Goal: Feedback & Contribution: Submit feedback/report problem

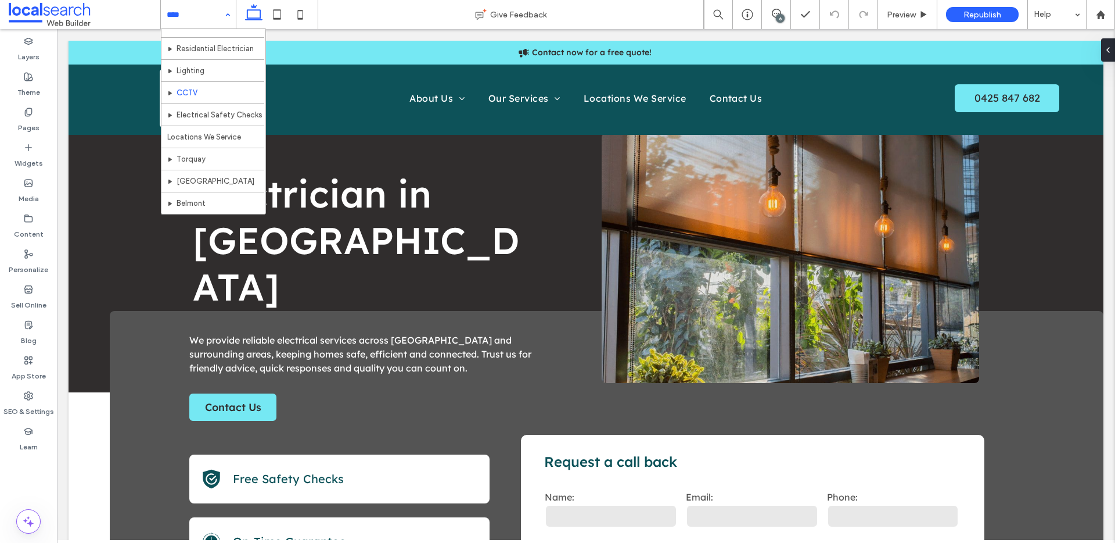
scroll to position [78, 0]
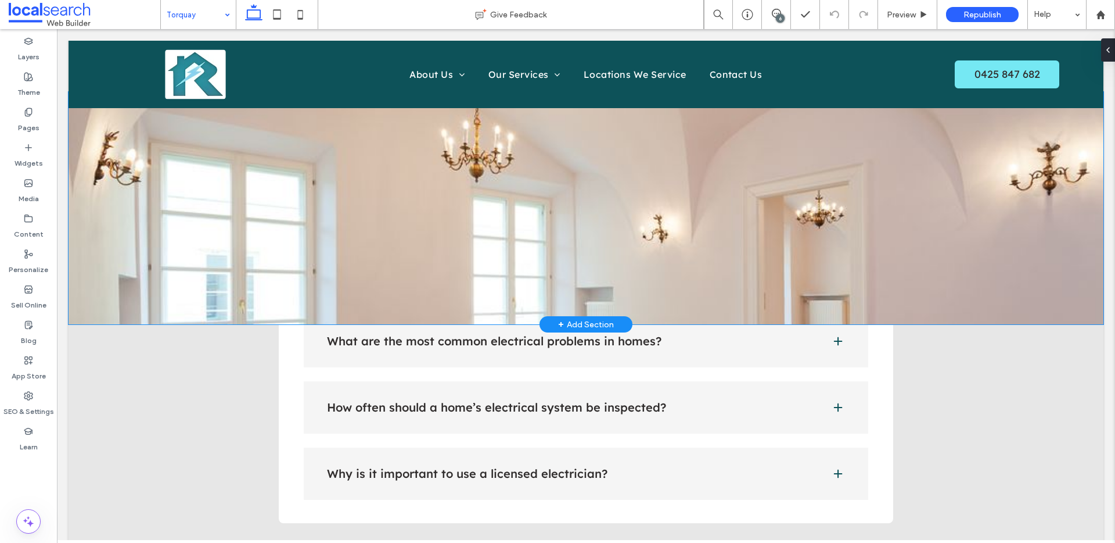
scroll to position [2658, 0]
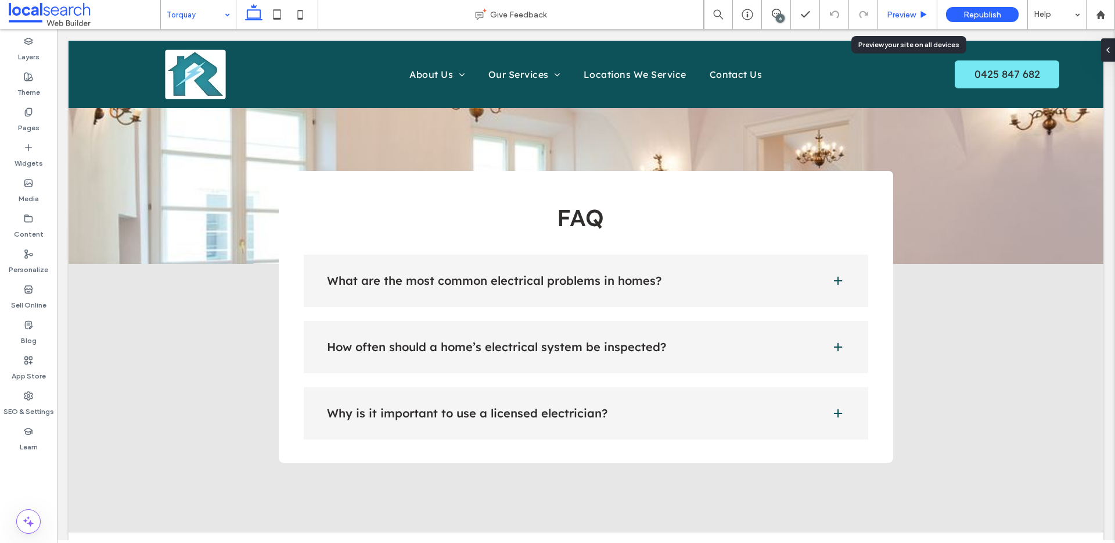
click at [924, 20] on div "Preview" at bounding box center [907, 14] width 59 height 29
click at [918, 13] on div "Preview" at bounding box center [907, 15] width 59 height 10
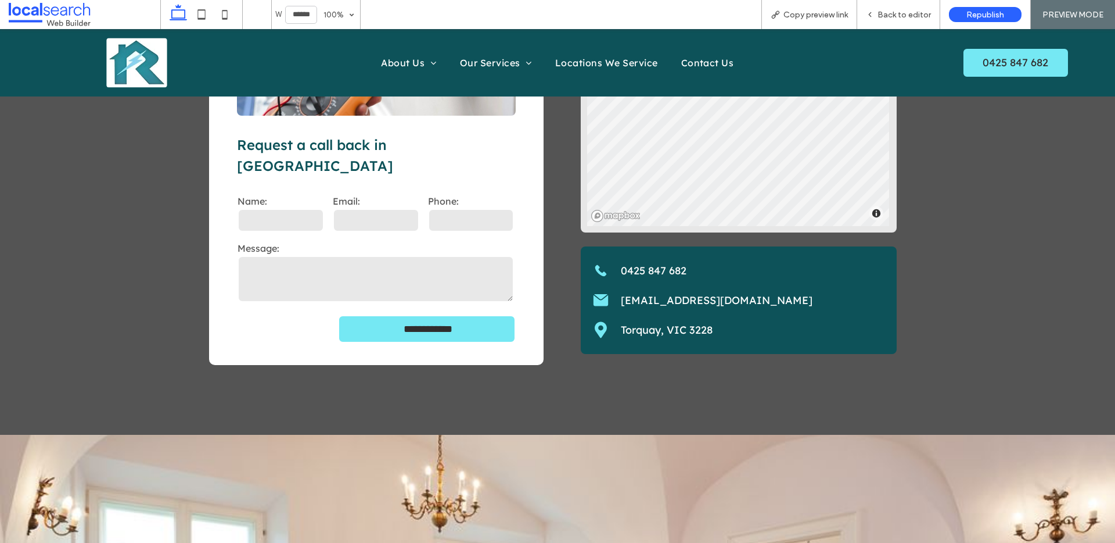
scroll to position [2199, 0]
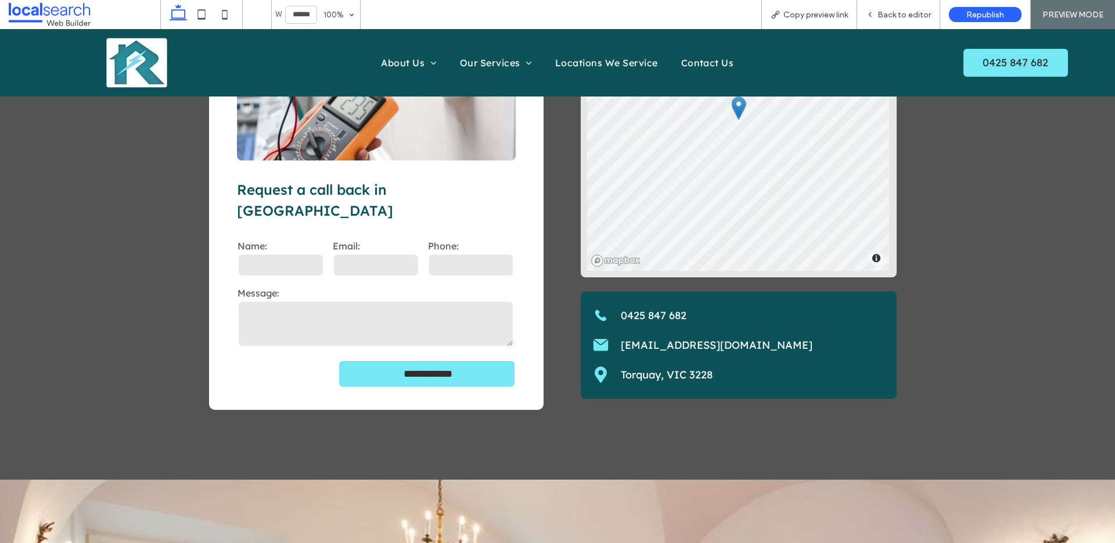
click at [647, 368] on link "Torquay, VIC 3228" at bounding box center [667, 374] width 92 height 13
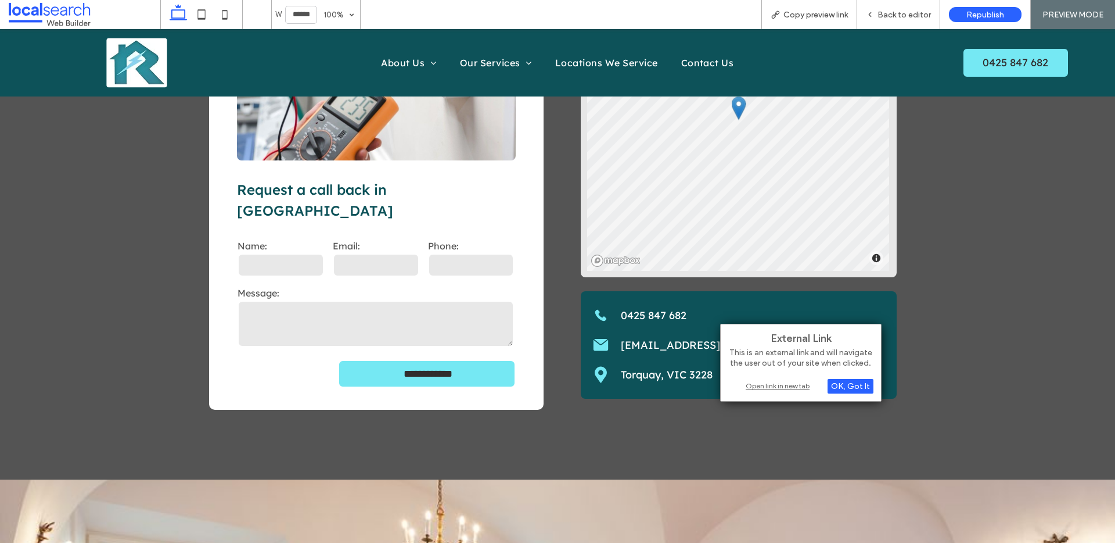
click at [770, 386] on div "Open link in new tab" at bounding box center [800, 385] width 145 height 12
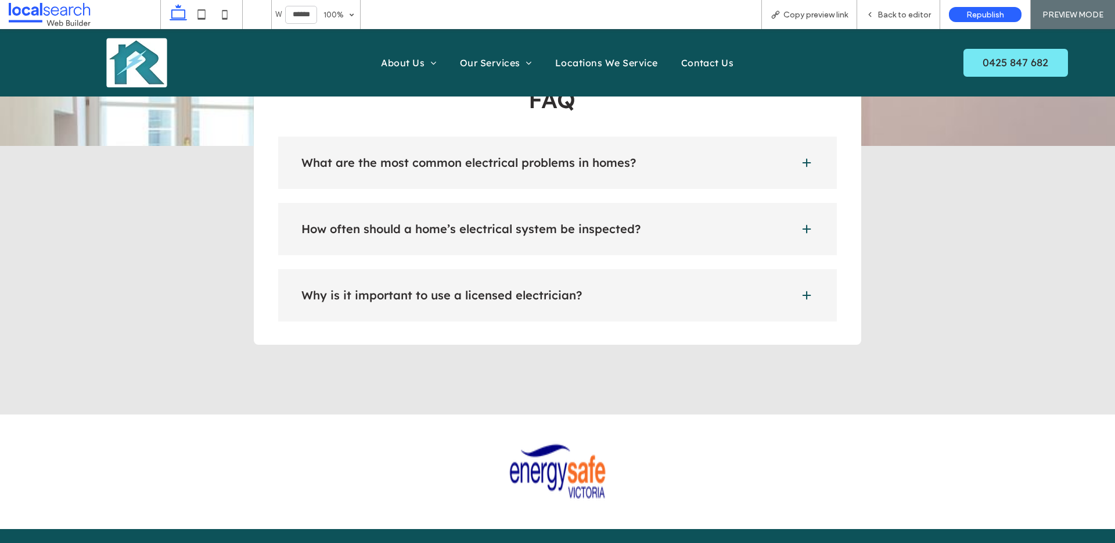
scroll to position [2767, 0]
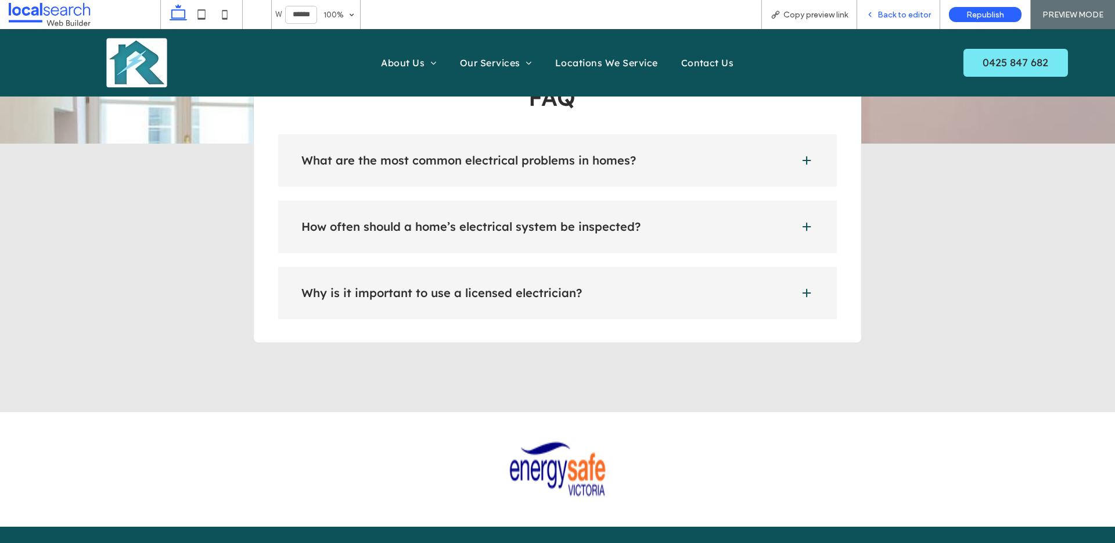
click at [914, 16] on span "Back to editor" at bounding box center [904, 15] width 53 height 10
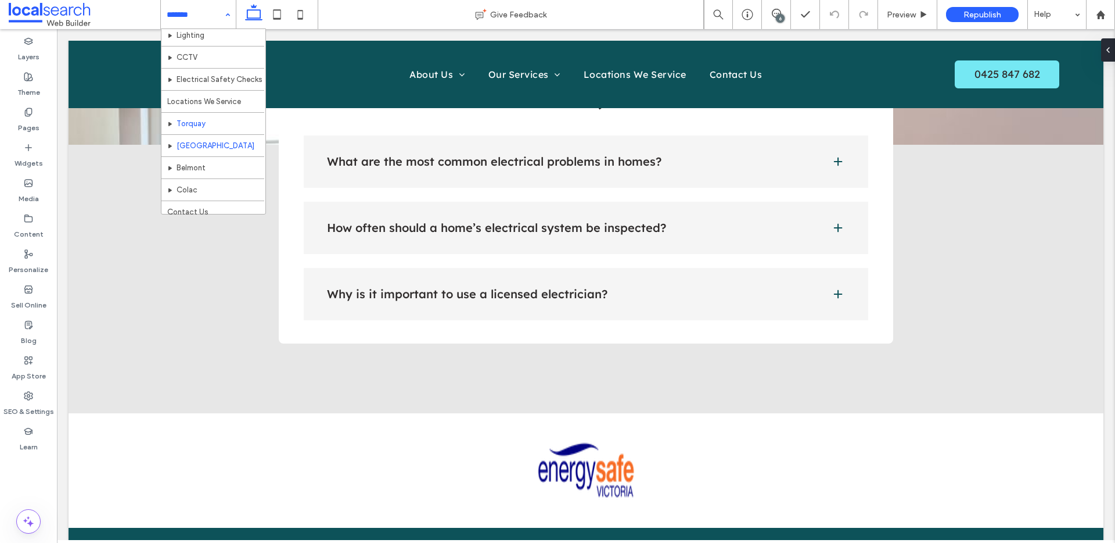
scroll to position [78, 0]
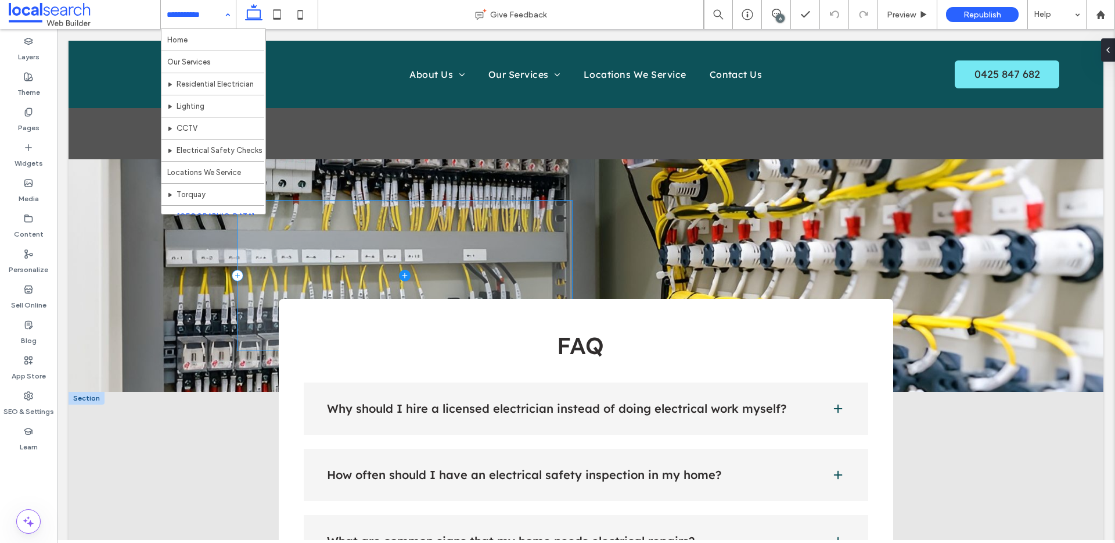
scroll to position [2742, 0]
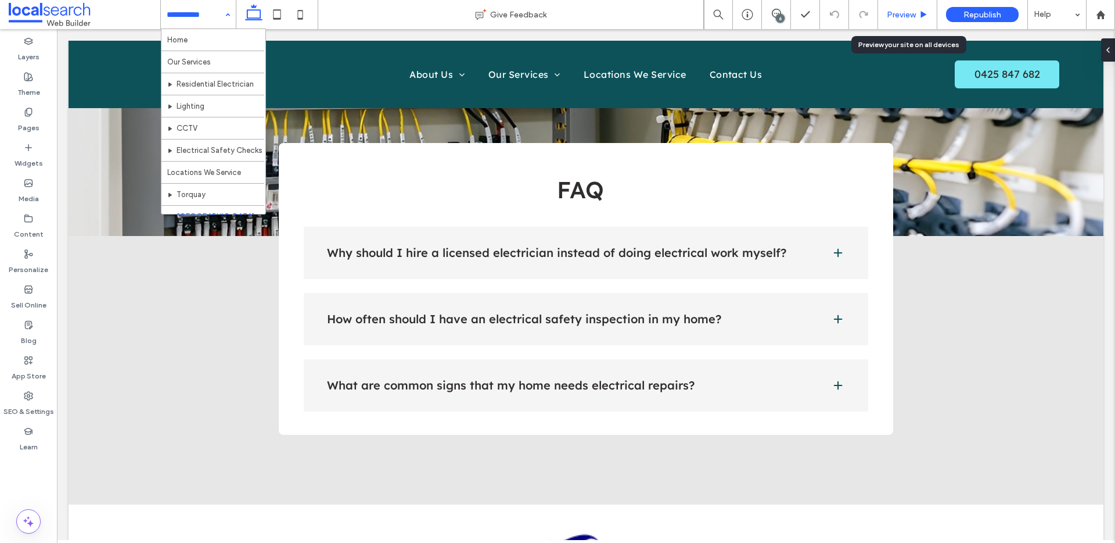
click at [896, 12] on span "Preview" at bounding box center [901, 15] width 29 height 10
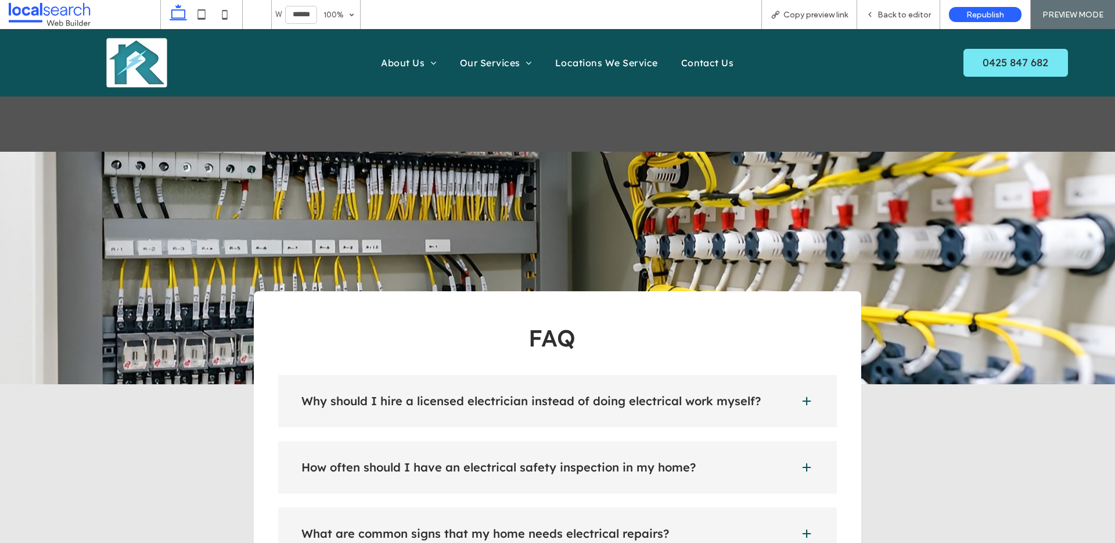
scroll to position [2583, 0]
click at [897, 15] on span "Back to editor" at bounding box center [904, 15] width 53 height 10
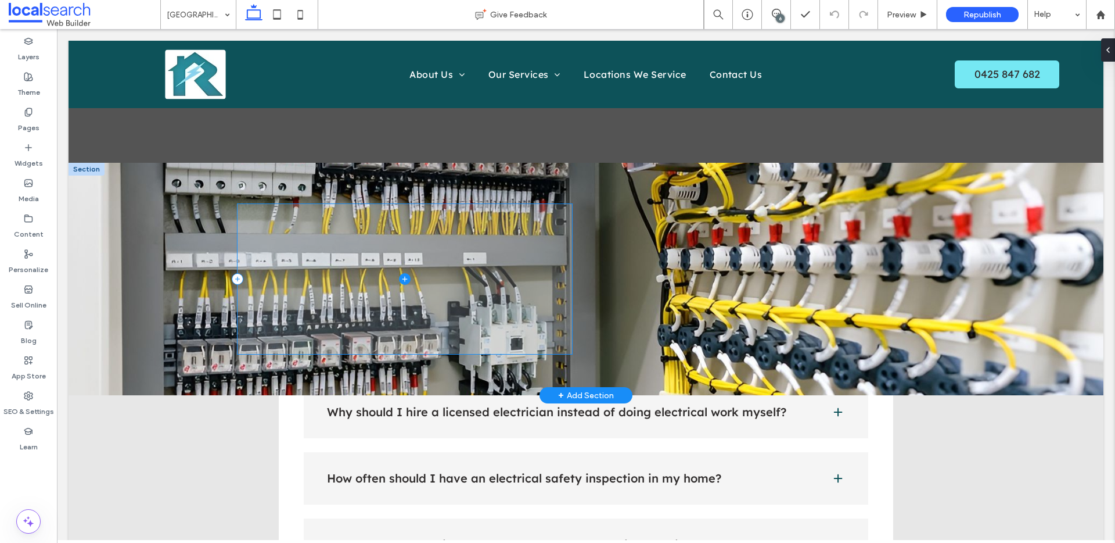
click at [265, 211] on span at bounding box center [405, 278] width 335 height 149
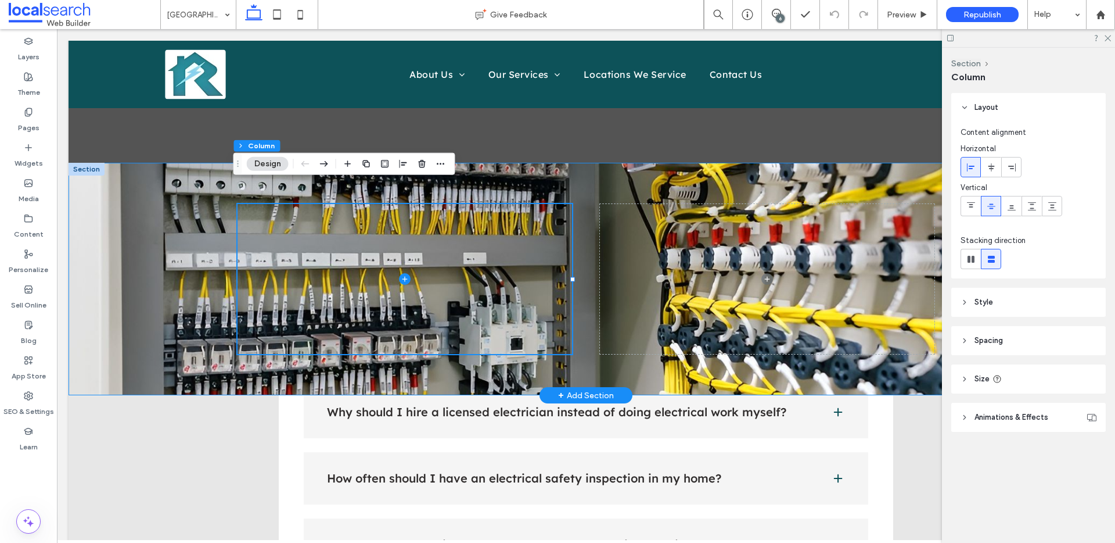
click at [143, 201] on div at bounding box center [586, 279] width 1035 height 232
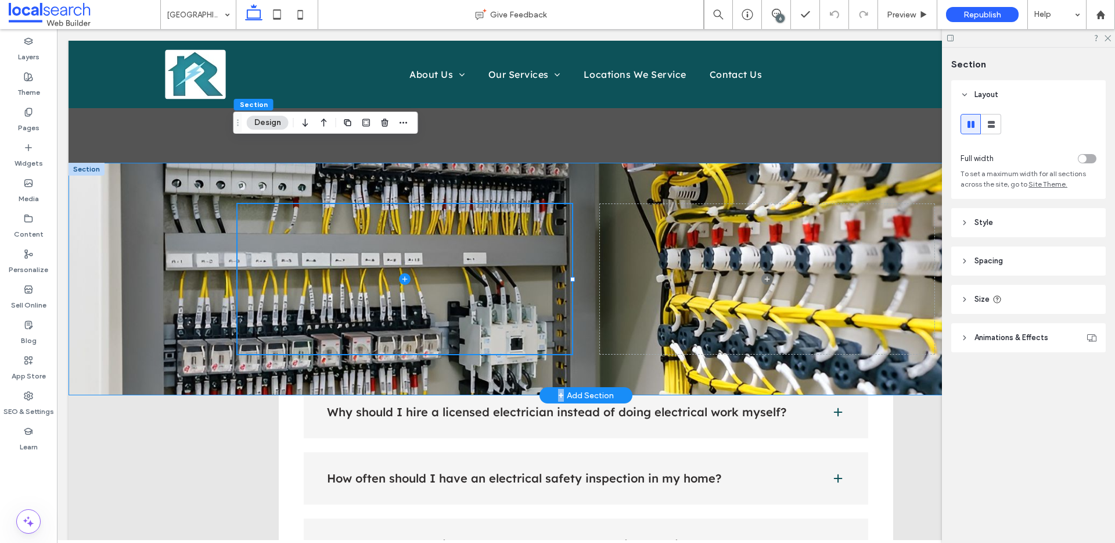
click at [143, 201] on div at bounding box center [586, 279] width 1035 height 232
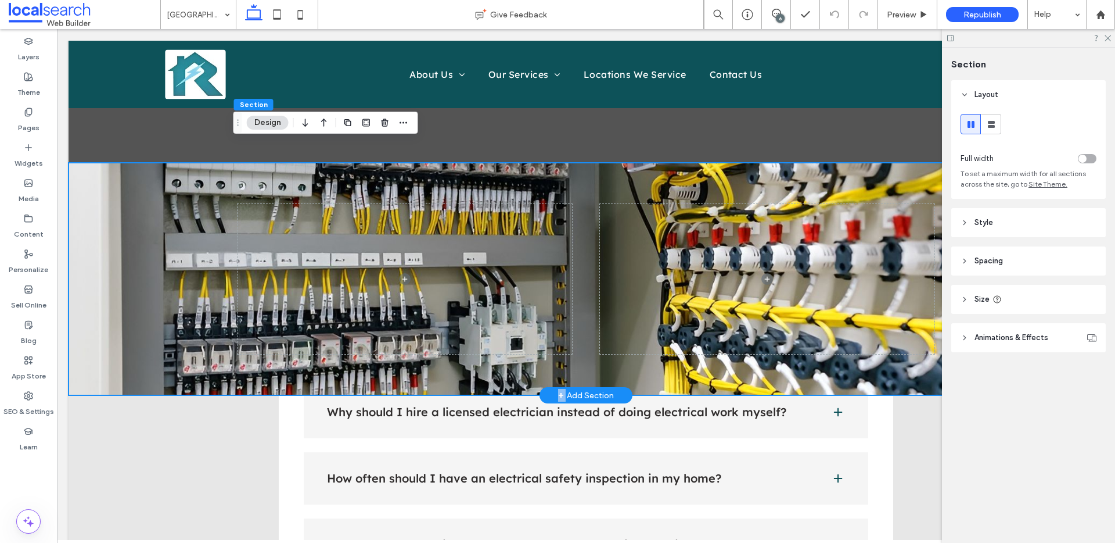
click at [143, 201] on div at bounding box center [586, 279] width 1035 height 232
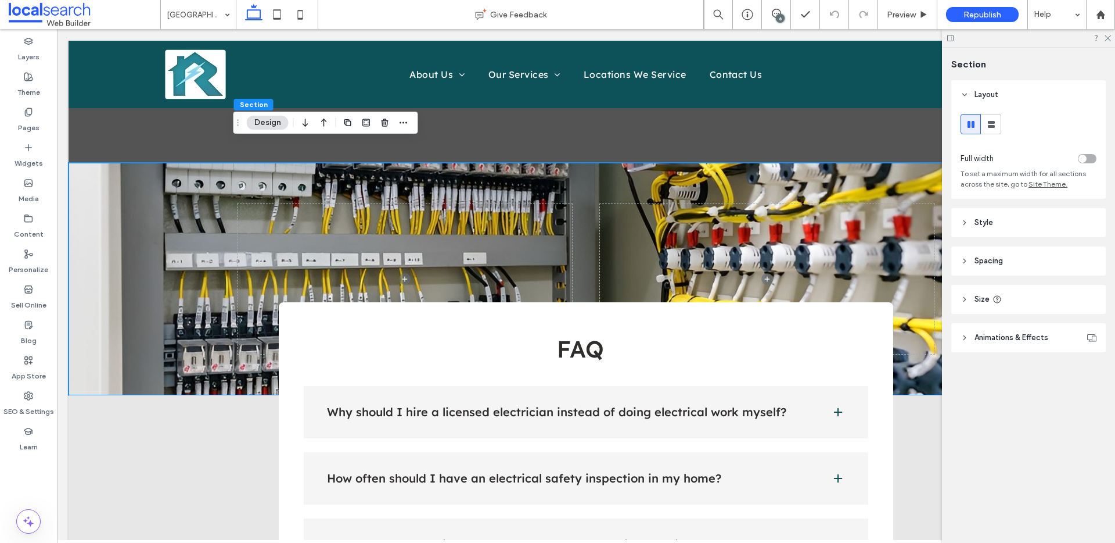
click at [1007, 202] on div "Layout Full width To set a maximum width for all sections across the site, go t…" at bounding box center [1032, 239] width 162 height 318
click at [1009, 218] on header "Style" at bounding box center [1028, 222] width 155 height 29
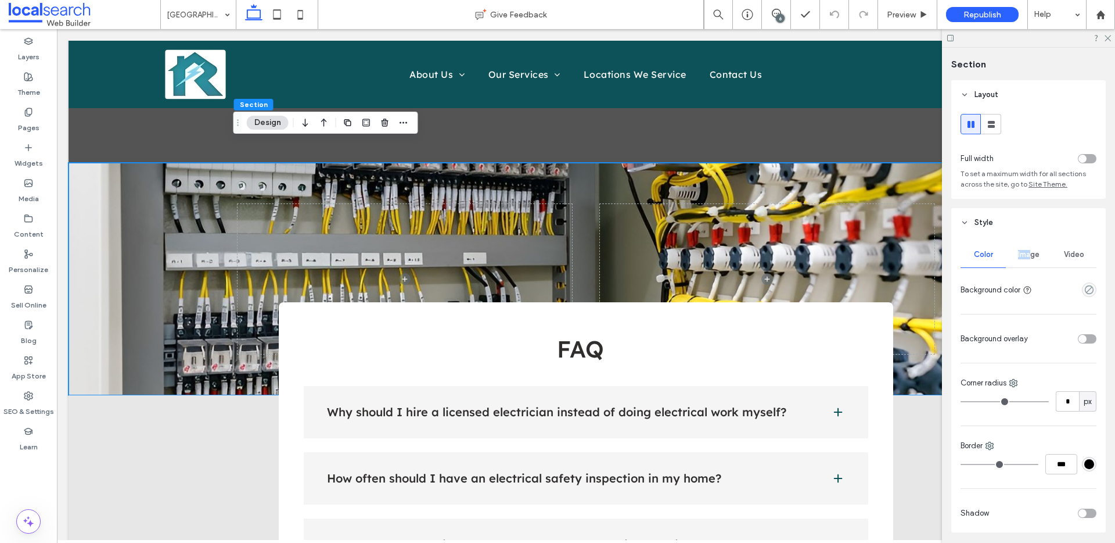
drag, startPoint x: 1026, startPoint y: 250, endPoint x: 1019, endPoint y: 250, distance: 7.0
click at [1026, 250] on span "Image" at bounding box center [1028, 254] width 21 height 9
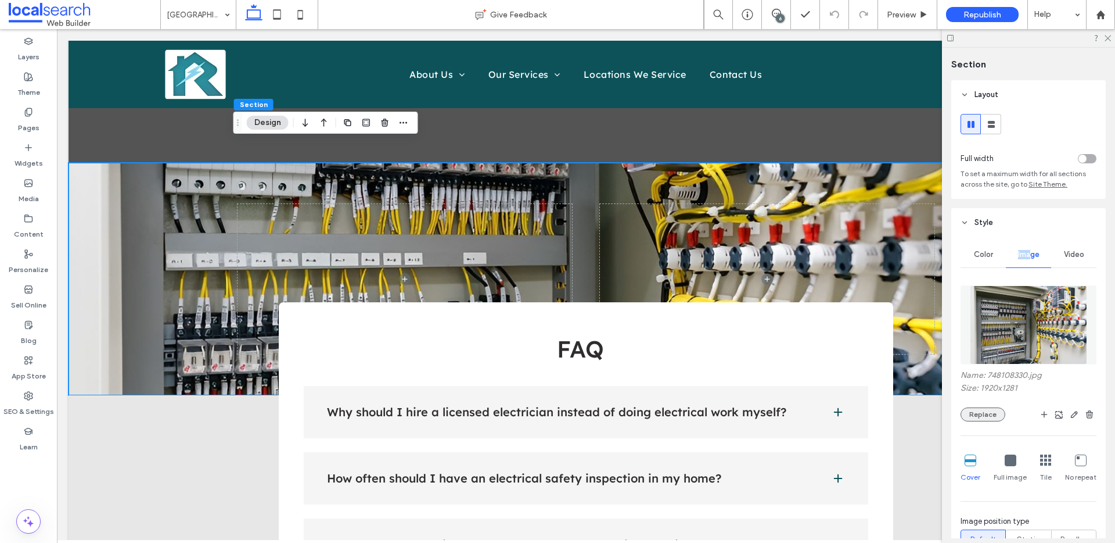
click at [983, 411] on button "Replace" at bounding box center [983, 414] width 45 height 14
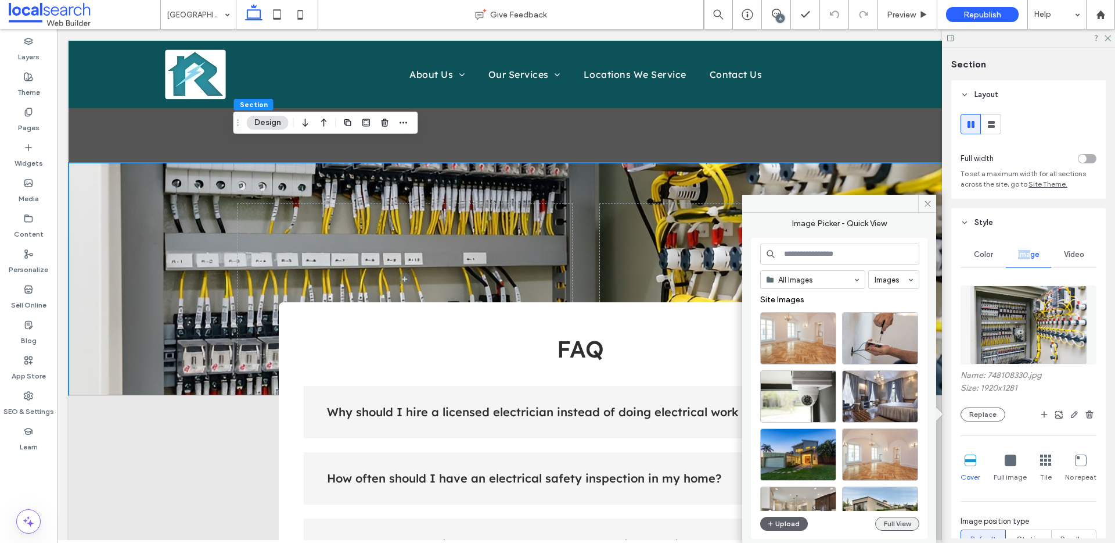
click at [895, 529] on button "Full View" at bounding box center [897, 523] width 44 height 14
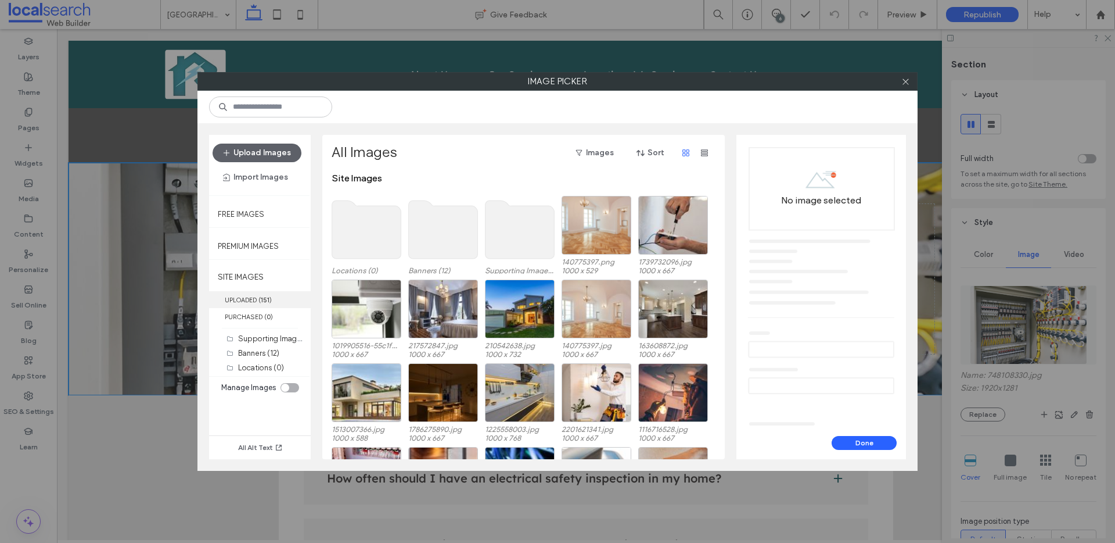
click at [220, 294] on label "UPLOADED ( 151 )" at bounding box center [260, 299] width 102 height 17
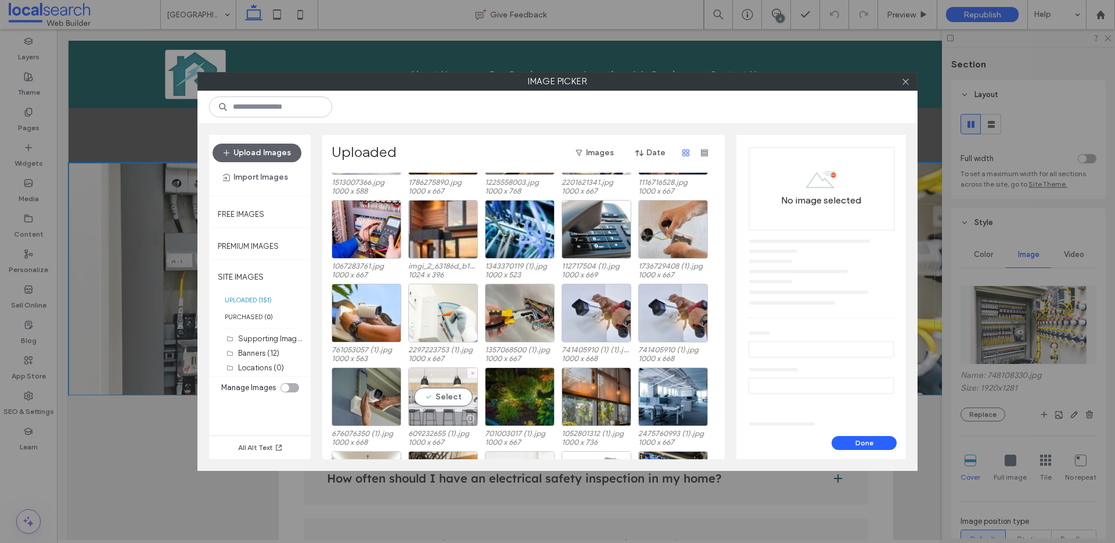
scroll to position [211, 0]
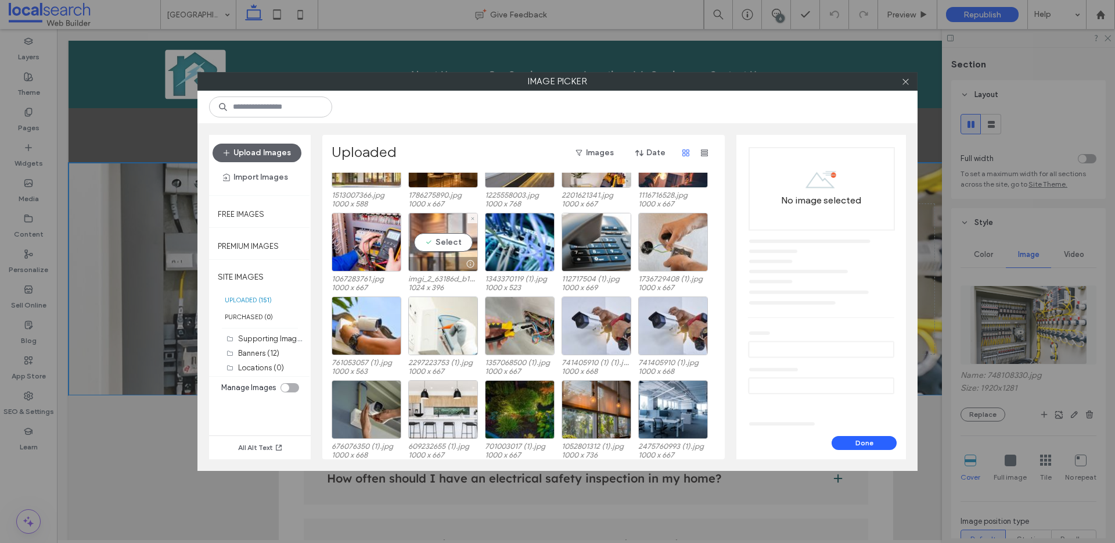
click at [440, 242] on div "Select" at bounding box center [443, 242] width 70 height 59
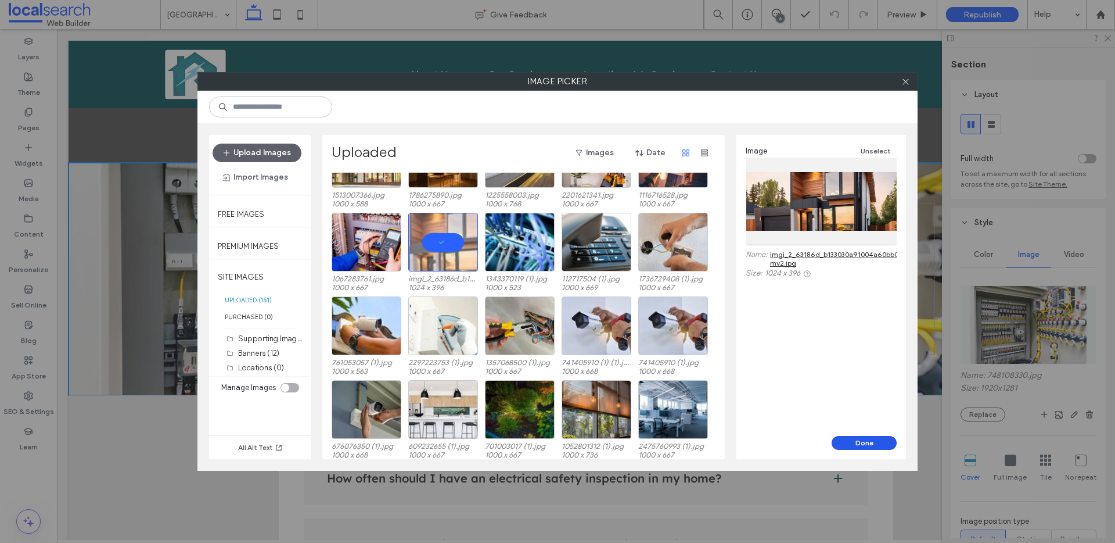
click at [871, 440] on button "Done" at bounding box center [864, 443] width 65 height 14
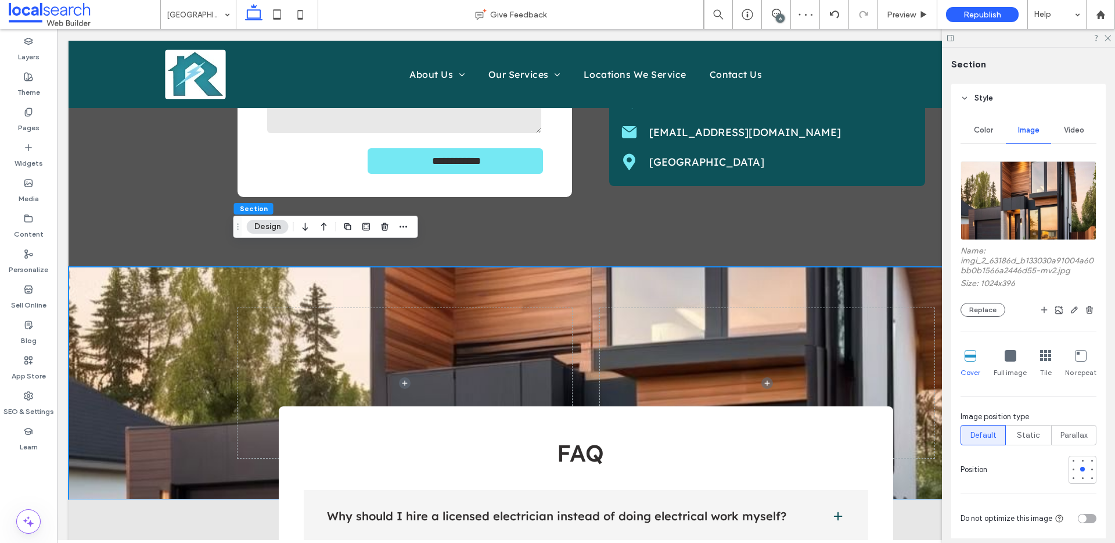
scroll to position [128, 0]
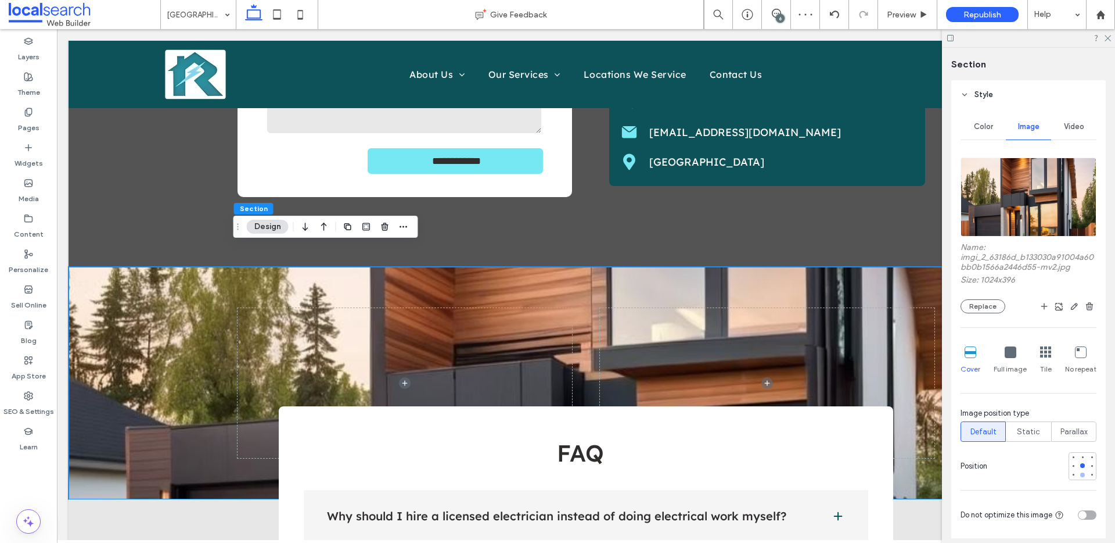
click at [1080, 475] on div at bounding box center [1082, 474] width 5 height 5
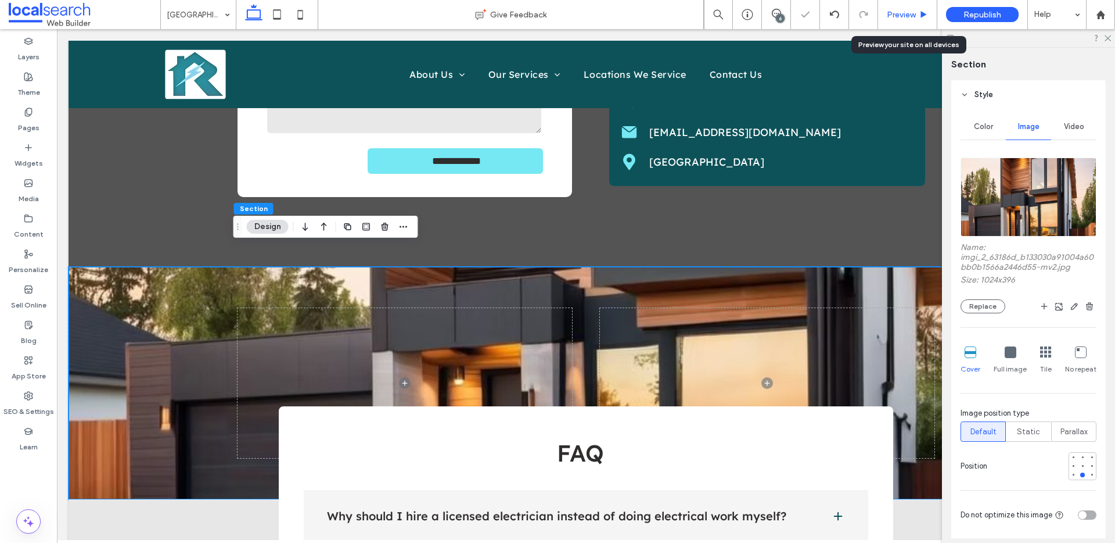
click at [908, 16] on span "Preview" at bounding box center [901, 15] width 29 height 10
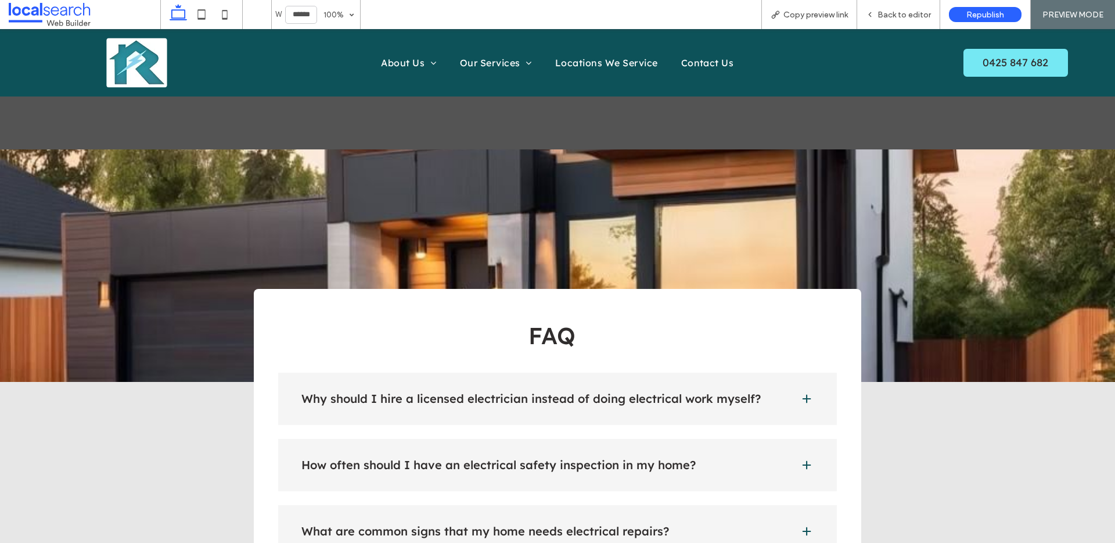
scroll to position [2678, 0]
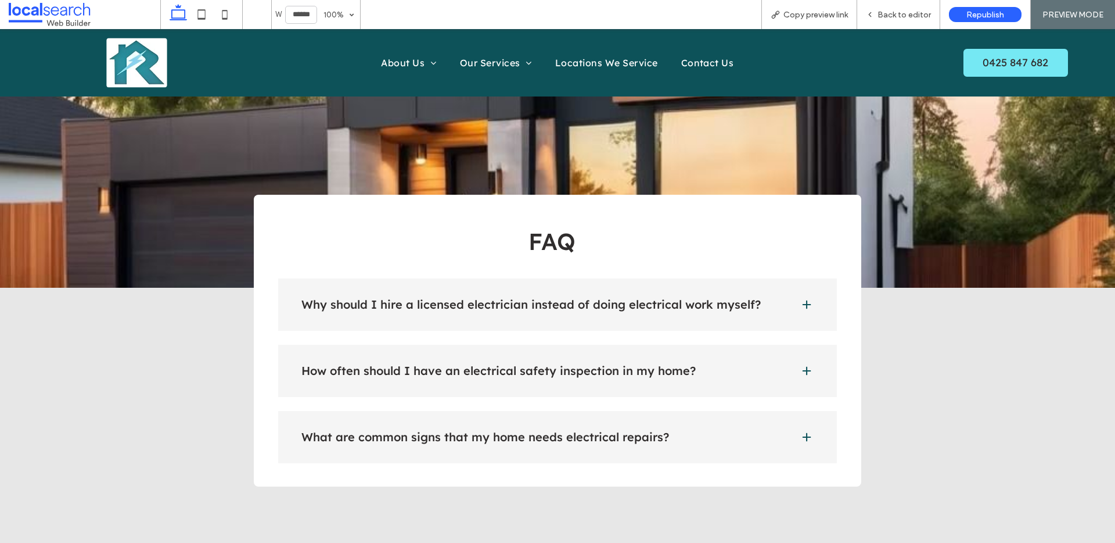
click at [801, 299] on span at bounding box center [807, 305] width 12 height 12
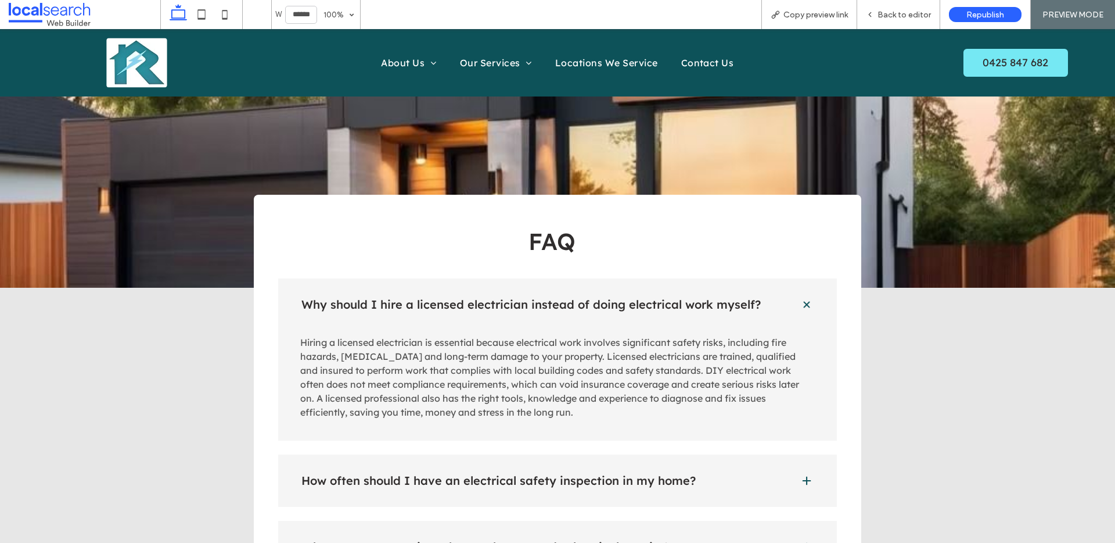
click at [799, 296] on span at bounding box center [807, 304] width 16 height 16
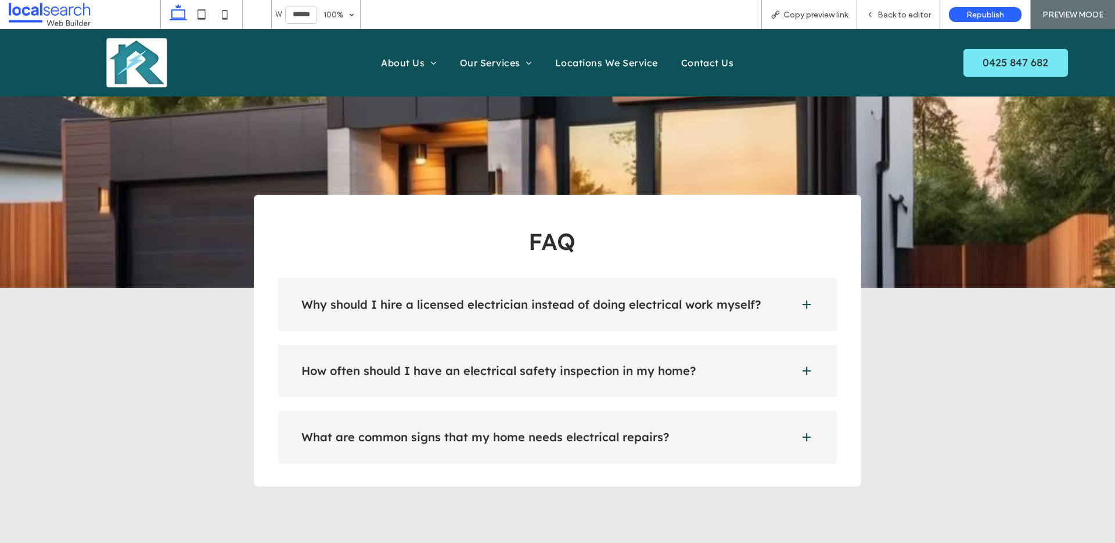
click at [786, 357] on div "How often should I have an electrical safety inspection in my home?" at bounding box center [557, 370] width 559 height 52
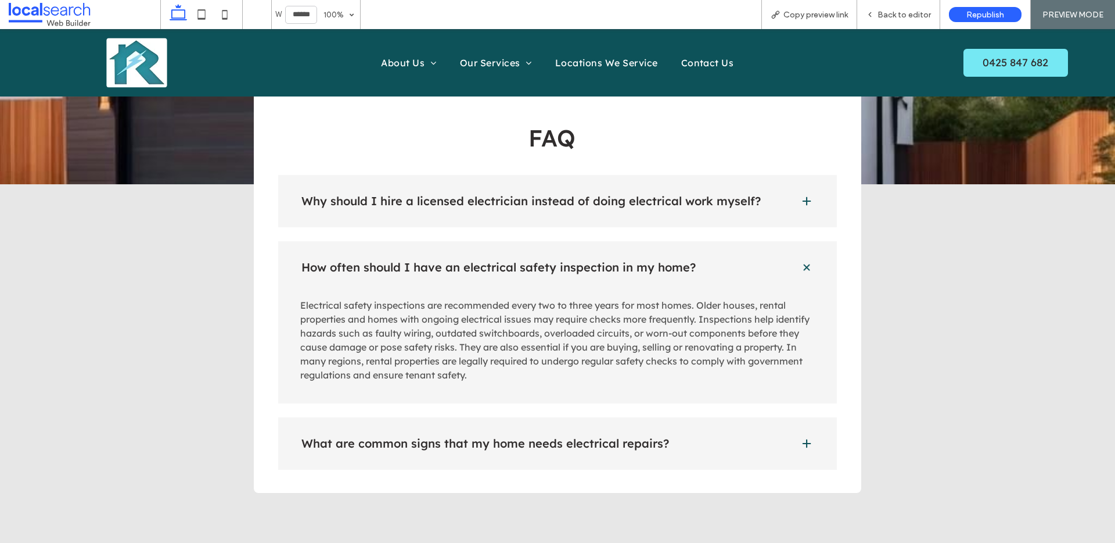
scroll to position [2793, 0]
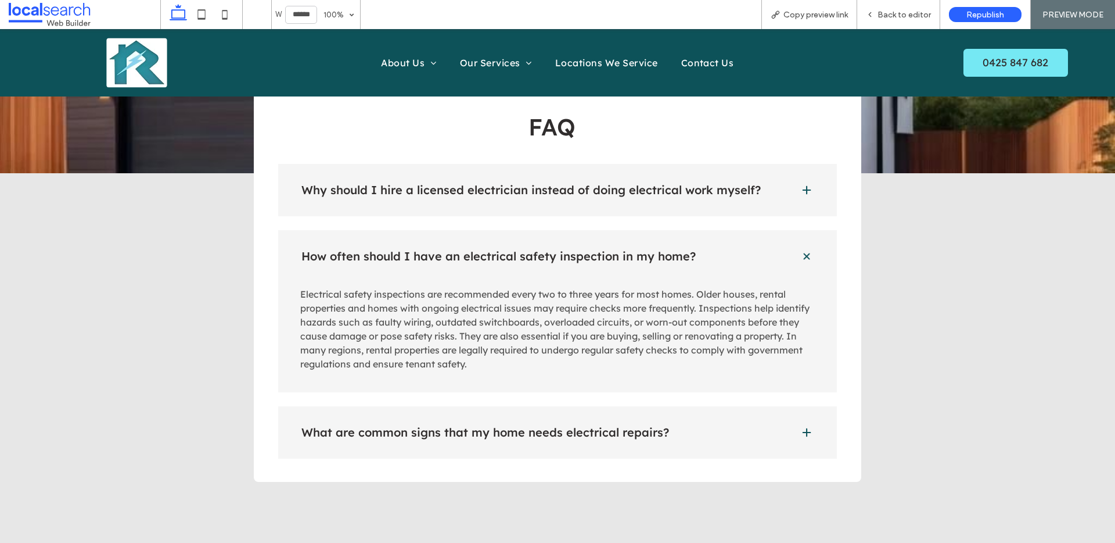
click at [773, 243] on div "How often should I have an electrical safety inspection in my home?" at bounding box center [557, 256] width 559 height 52
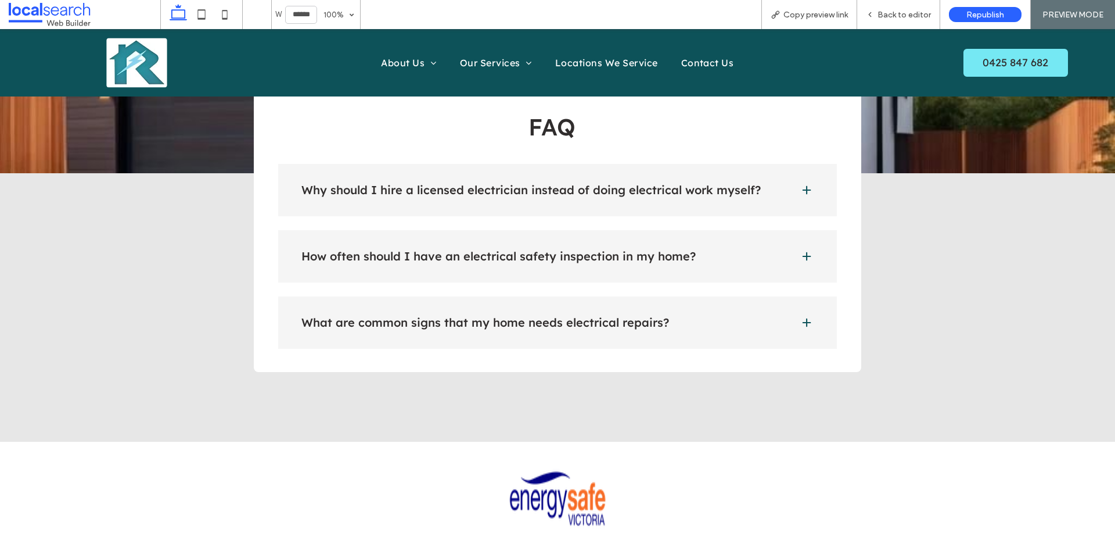
click at [772, 317] on h4 "What are common signs that my home needs electrical repairs?" at bounding box center [541, 323] width 480 height 12
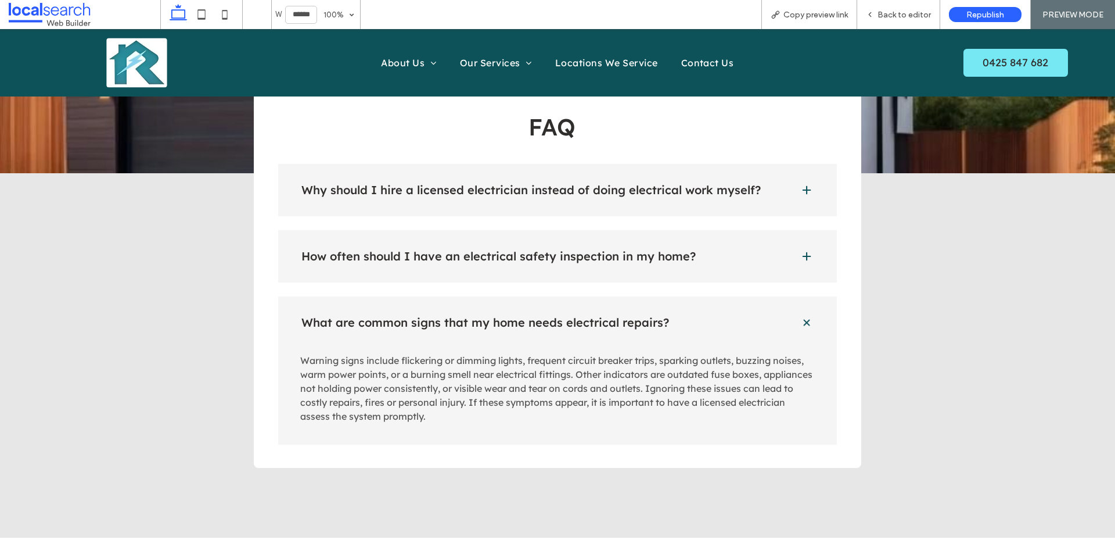
click at [772, 317] on h4 "What are common signs that my home needs electrical repairs?" at bounding box center [541, 323] width 480 height 12
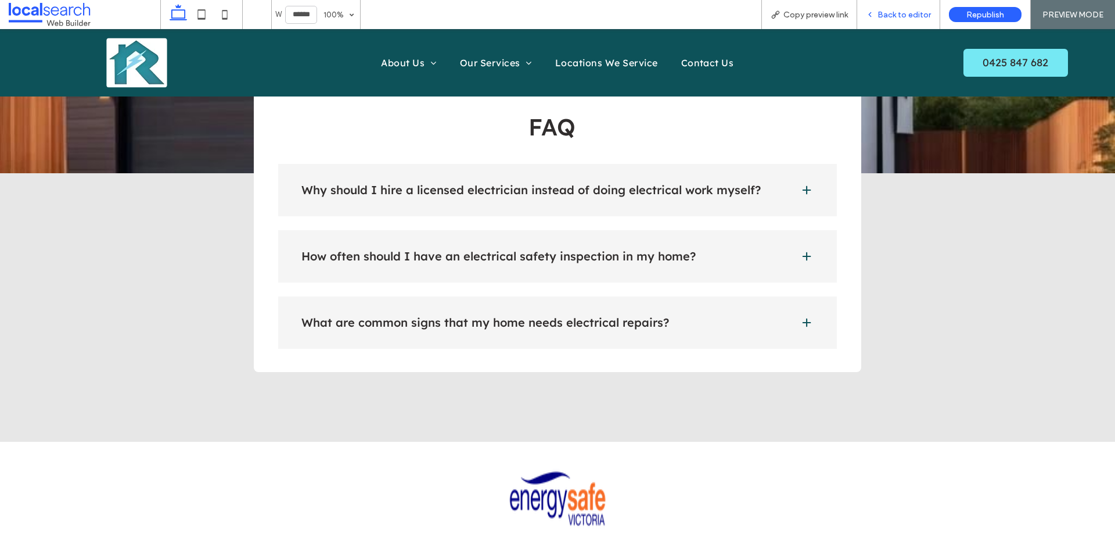
click at [885, 8] on div "Back to editor" at bounding box center [898, 14] width 83 height 29
click at [888, 16] on span "Back to editor" at bounding box center [904, 15] width 53 height 10
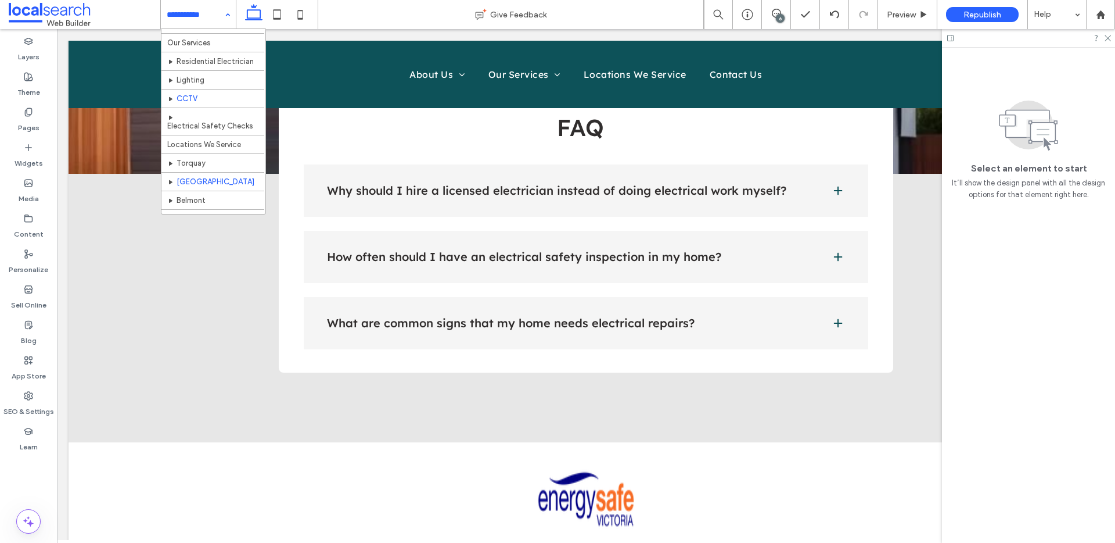
scroll to position [54, 0]
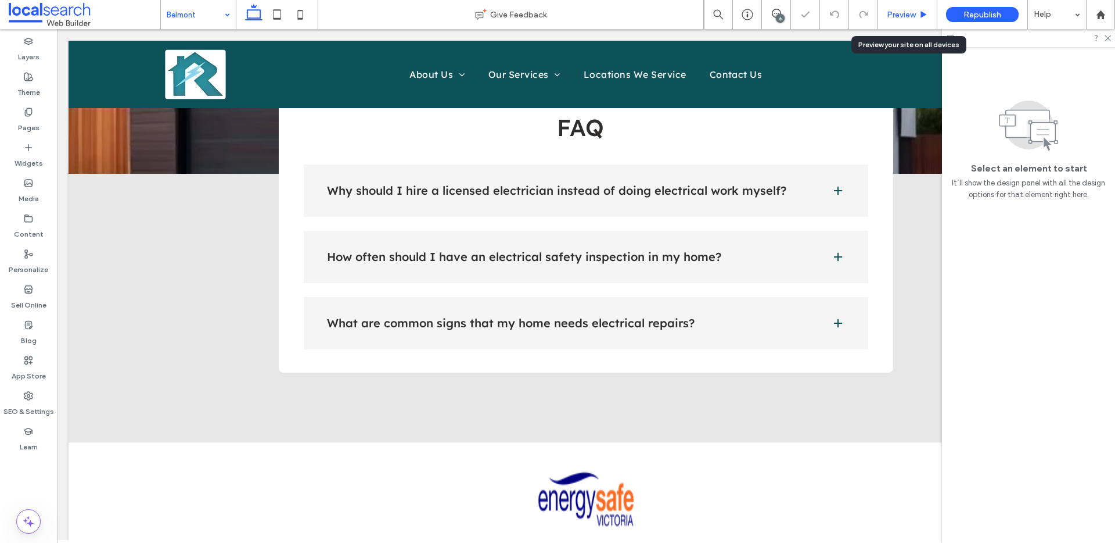
click at [921, 20] on div "Preview" at bounding box center [907, 14] width 59 height 29
click at [917, 15] on div "Preview" at bounding box center [907, 15] width 59 height 10
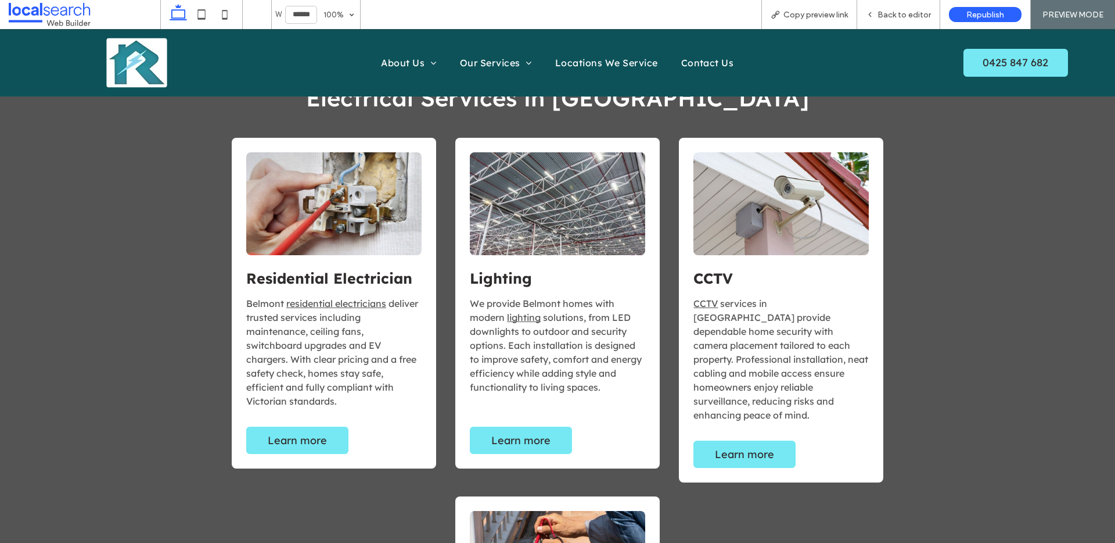
scroll to position [766, 0]
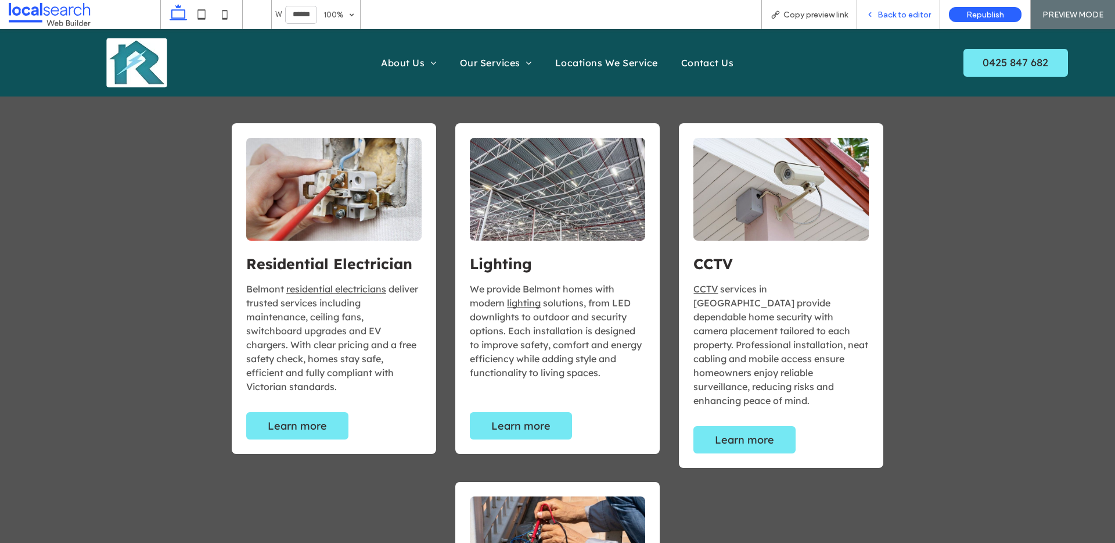
click at [918, 10] on span "Back to editor" at bounding box center [904, 15] width 53 height 10
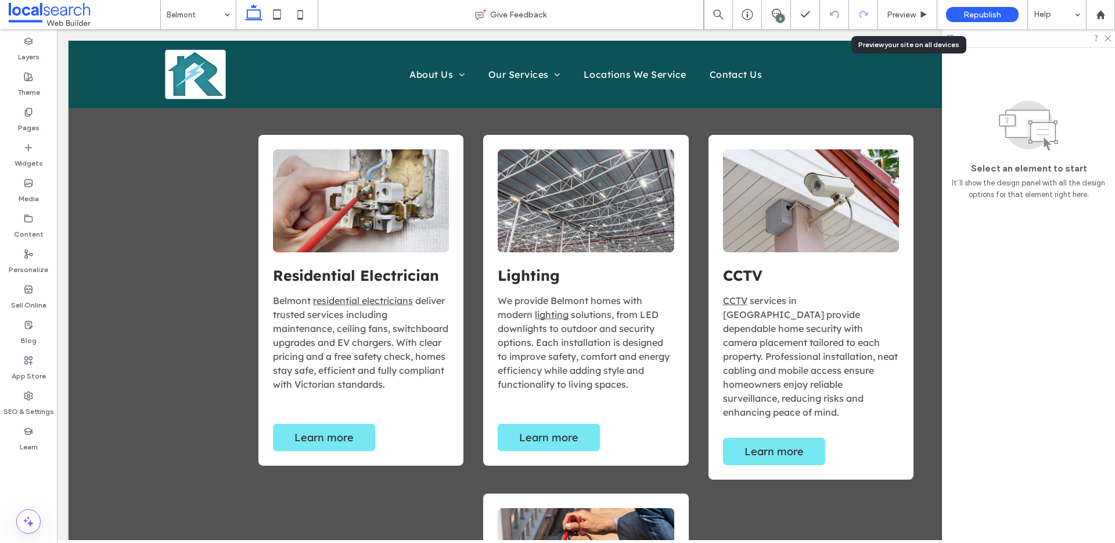
scroll to position [777, 0]
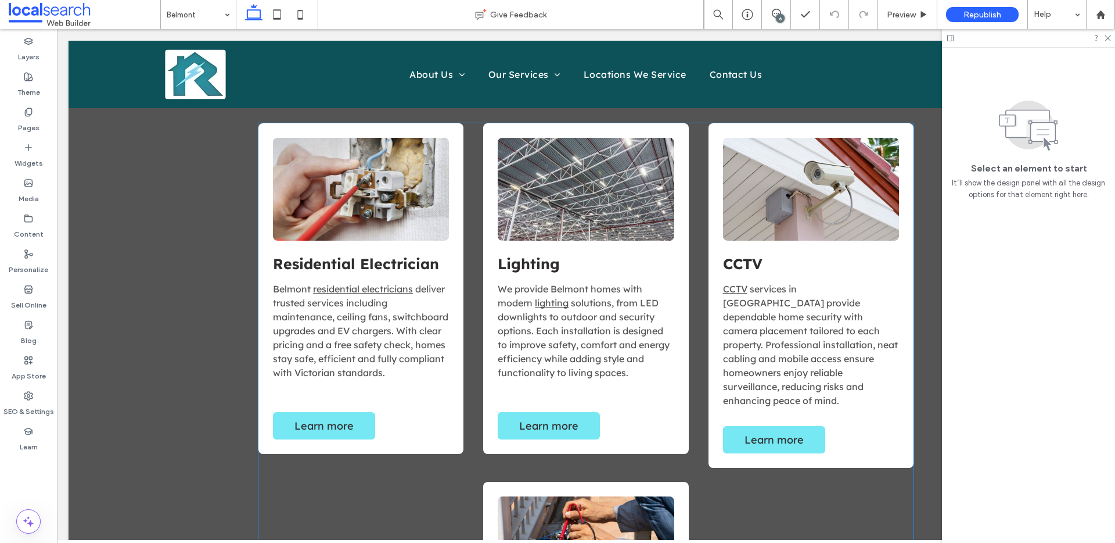
click at [600, 179] on link at bounding box center [586, 189] width 176 height 103
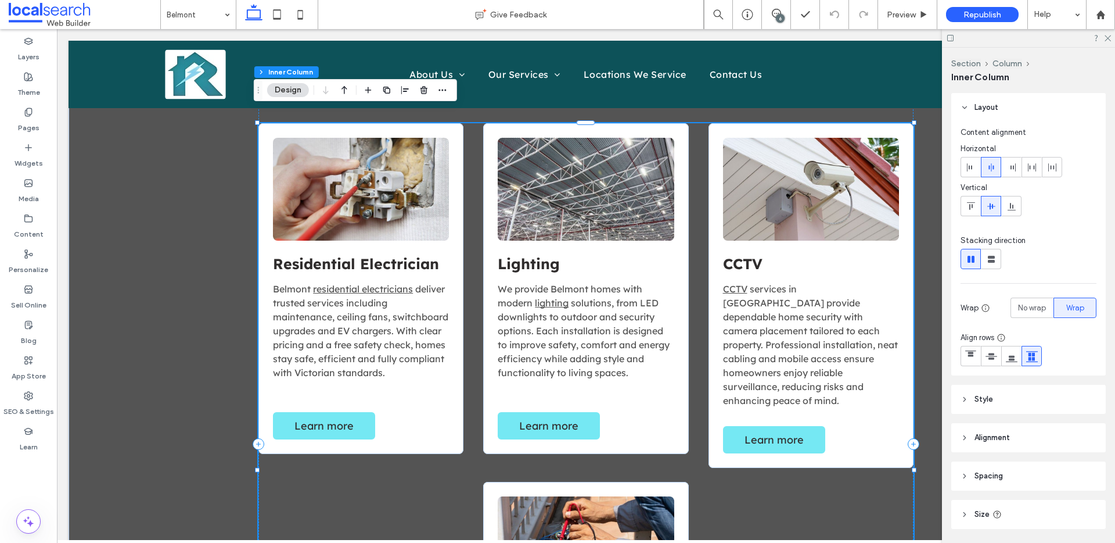
click at [600, 179] on link at bounding box center [586, 189] width 176 height 103
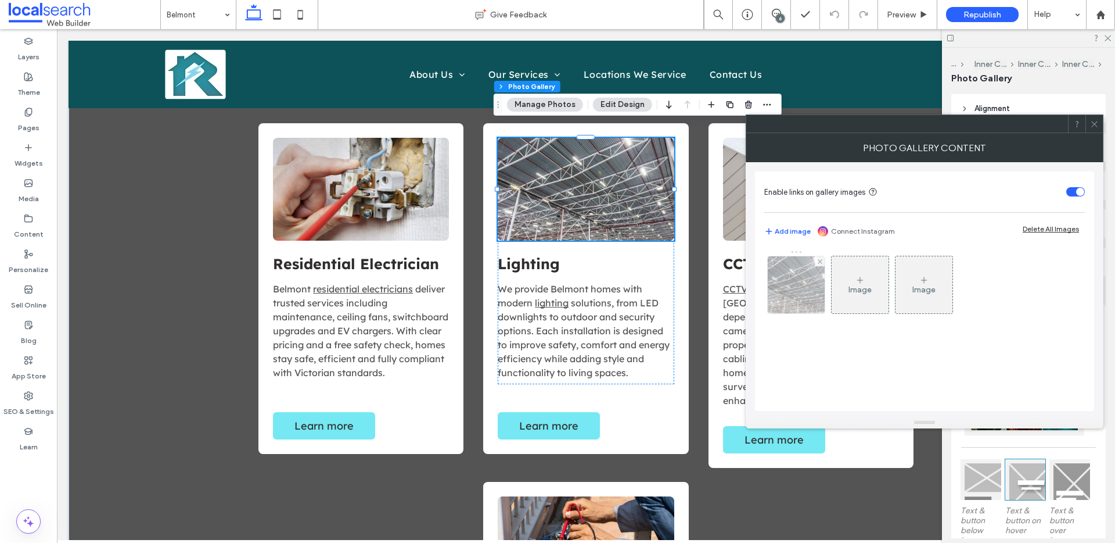
click at [801, 285] on img at bounding box center [796, 284] width 86 height 57
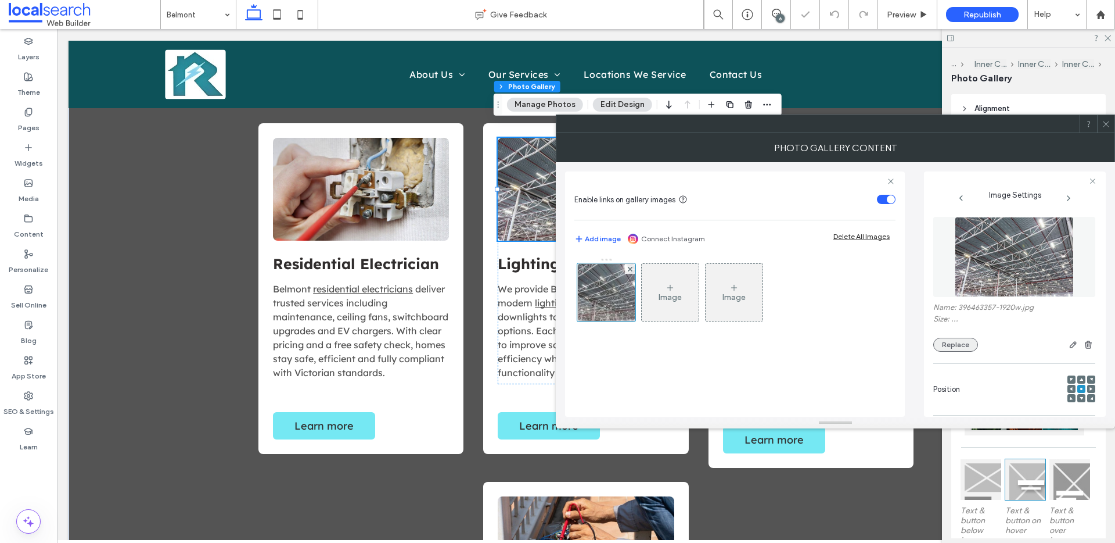
click at [945, 342] on button "Replace" at bounding box center [955, 344] width 45 height 14
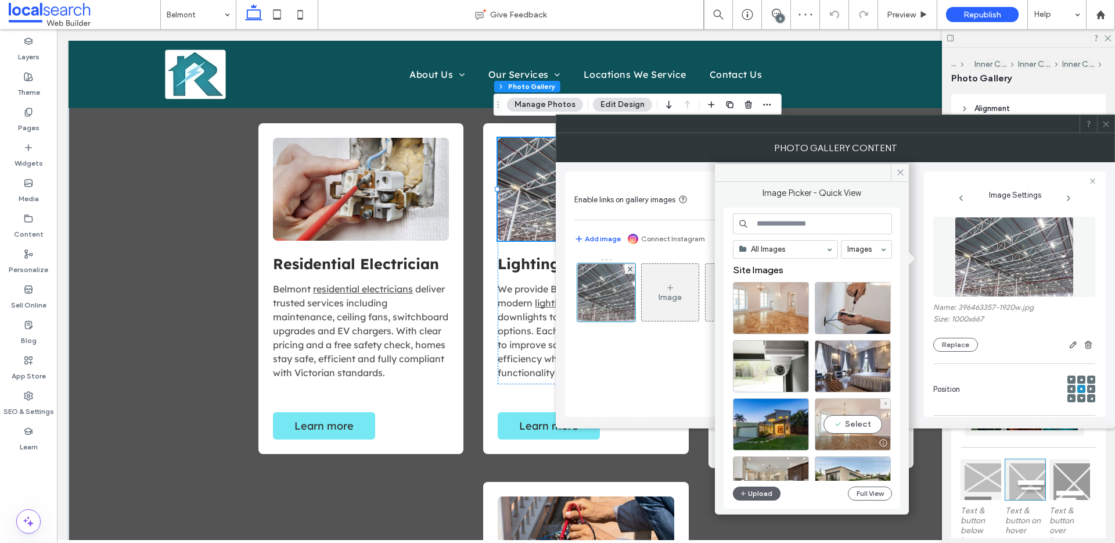
click at [875, 419] on div "Select" at bounding box center [853, 424] width 76 height 52
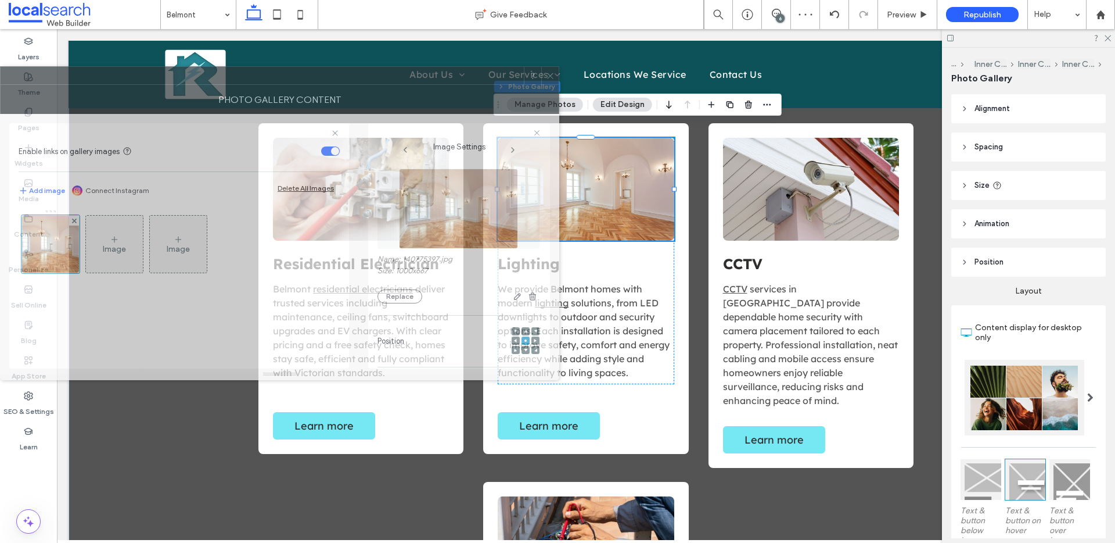
drag, startPoint x: 943, startPoint y: 149, endPoint x: 304, endPoint y: 102, distance: 641.2
click at [305, 100] on div "Photo Gallery Content" at bounding box center [279, 99] width 559 height 29
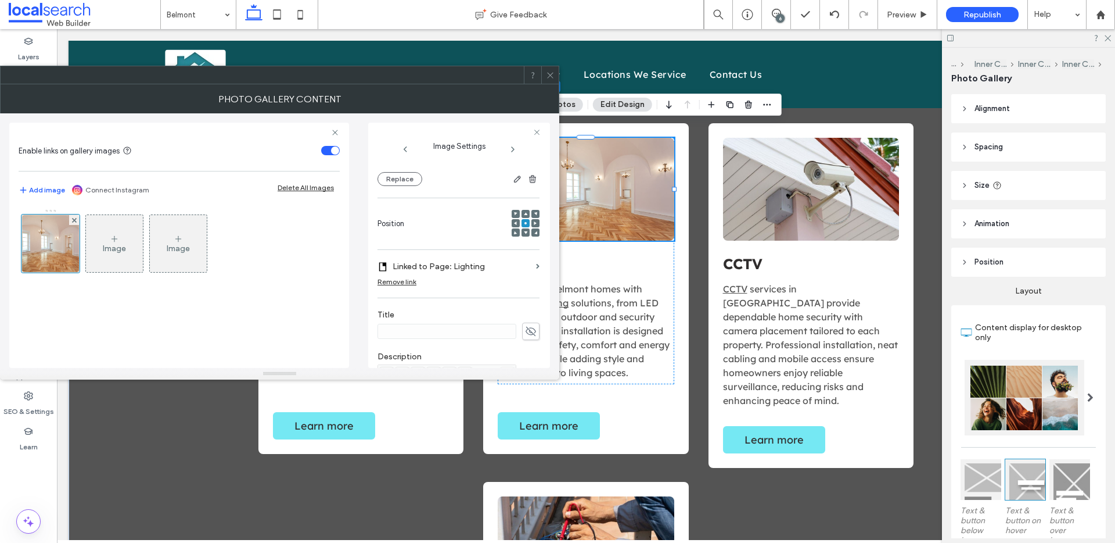
scroll to position [364, 0]
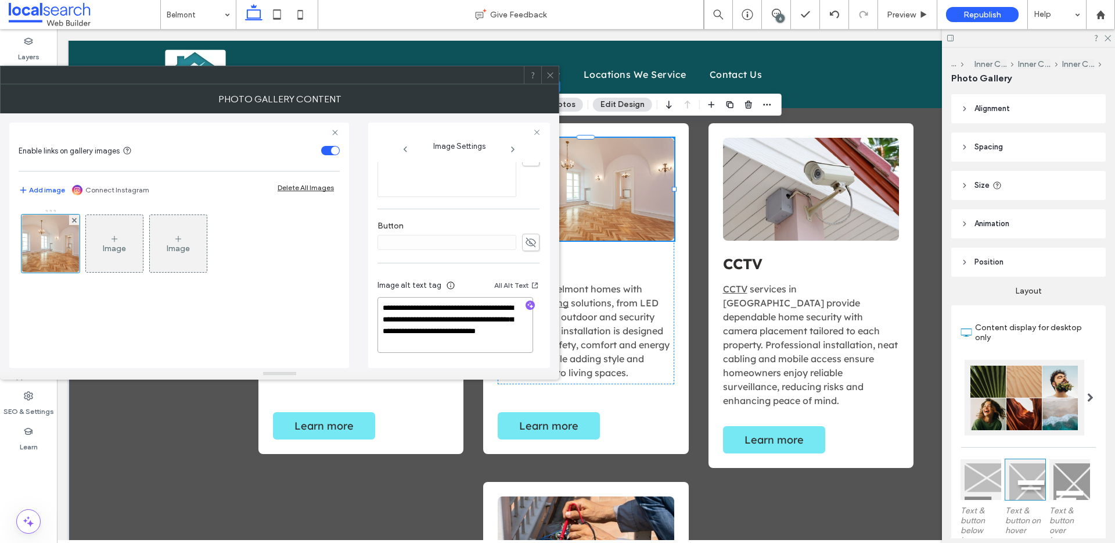
drag, startPoint x: 443, startPoint y: 328, endPoint x: 444, endPoint y: 343, distance: 15.2
click at [444, 343] on textarea "**********" at bounding box center [456, 325] width 156 height 56
click at [526, 305] on icon "button" at bounding box center [530, 305] width 8 height 8
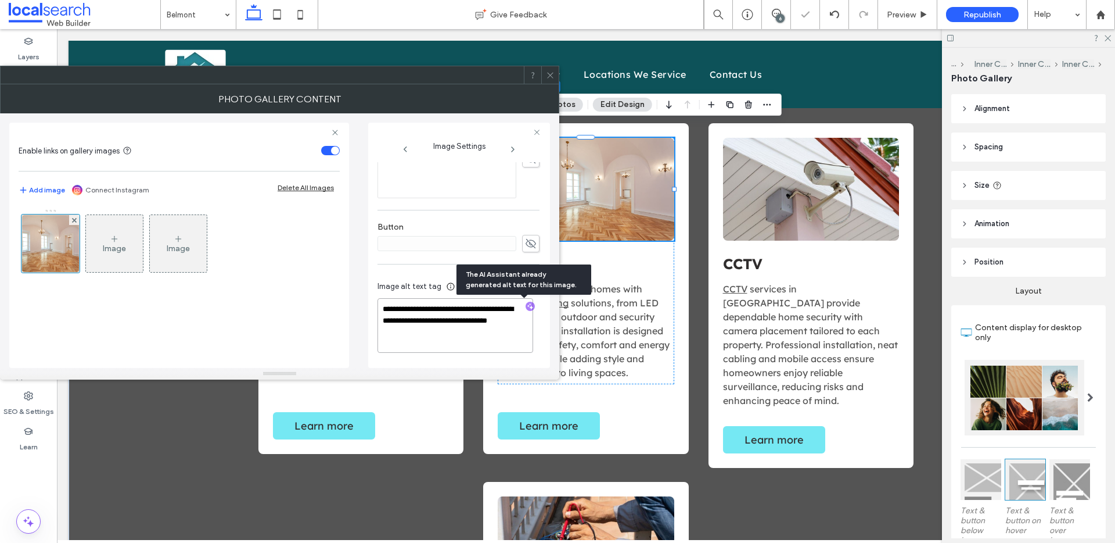
click at [473, 342] on textarea "**********" at bounding box center [456, 325] width 156 height 55
paste textarea "**********"
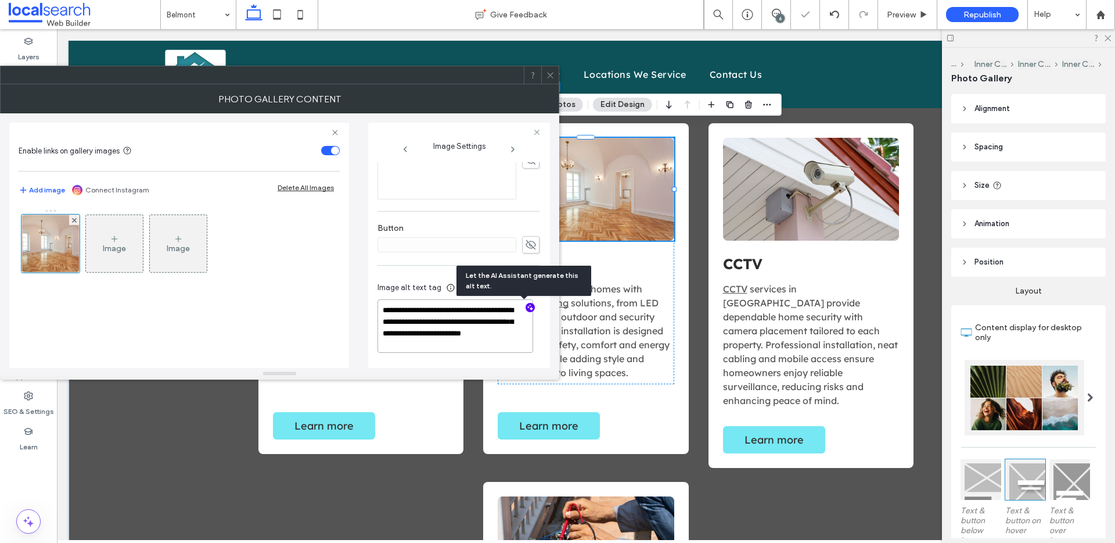
scroll to position [362, 0]
type textarea "**********"
click at [549, 72] on icon at bounding box center [550, 75] width 9 height 9
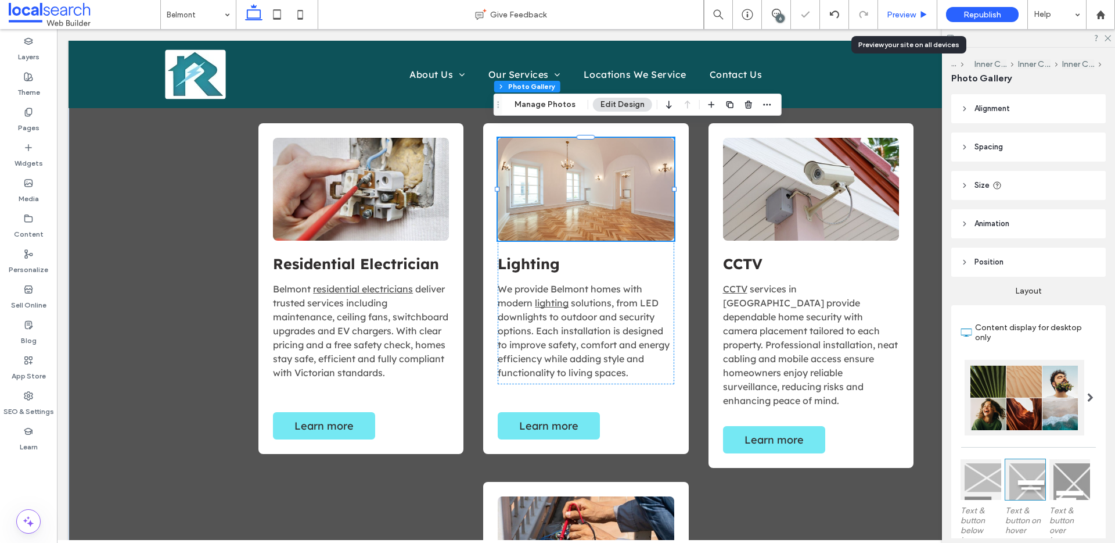
click at [905, 19] on span "Preview" at bounding box center [901, 15] width 29 height 10
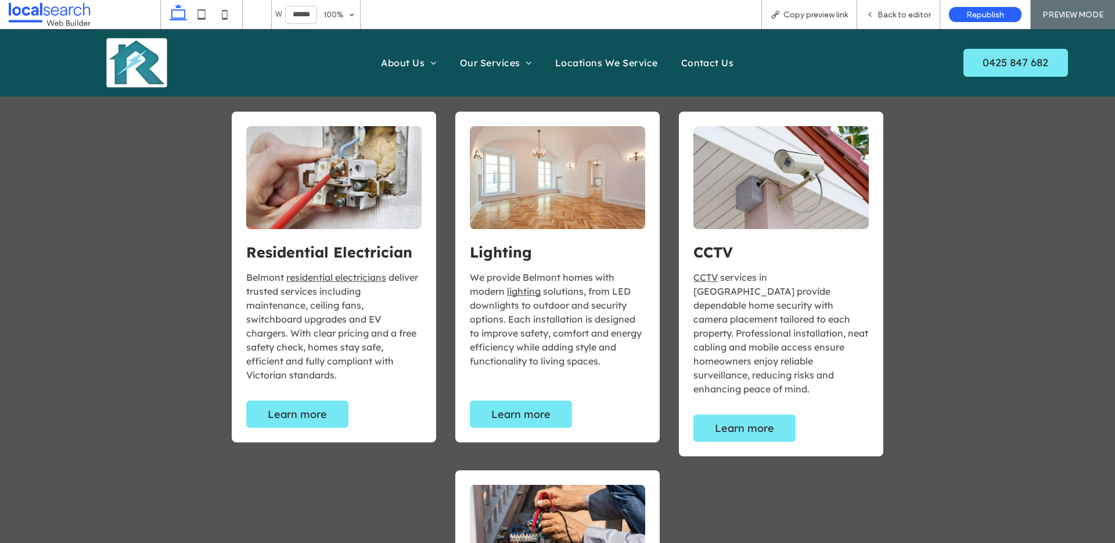
scroll to position [766, 0]
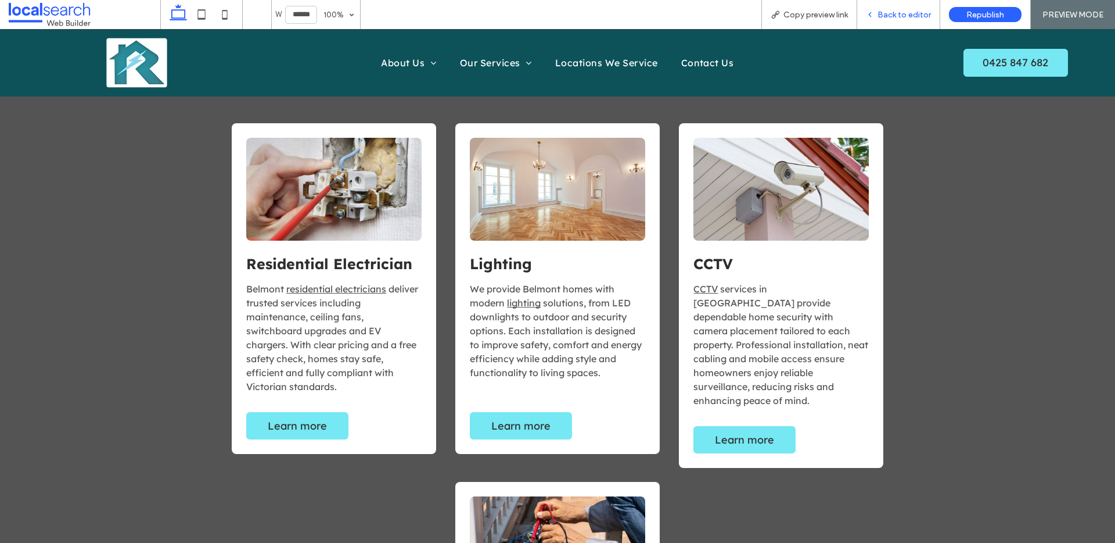
click at [906, 15] on span "Back to editor" at bounding box center [904, 15] width 53 height 10
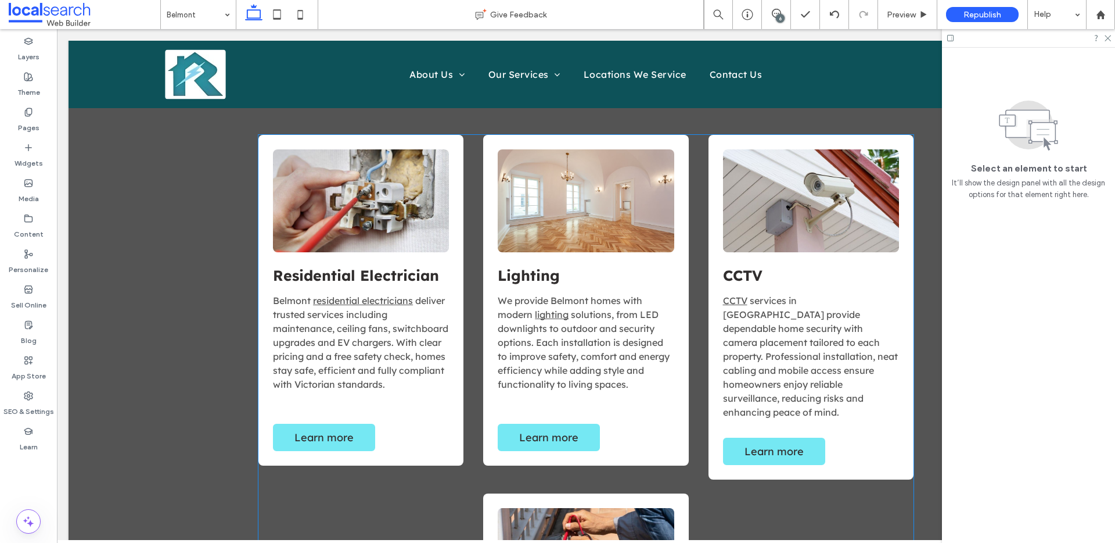
click at [583, 217] on link at bounding box center [586, 200] width 176 height 103
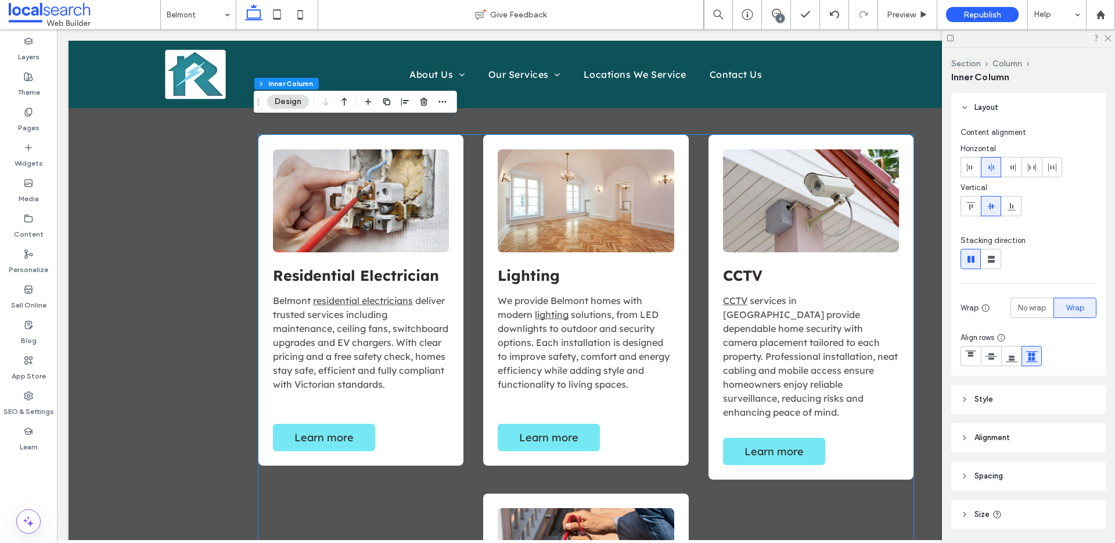
click at [583, 217] on link at bounding box center [586, 200] width 176 height 103
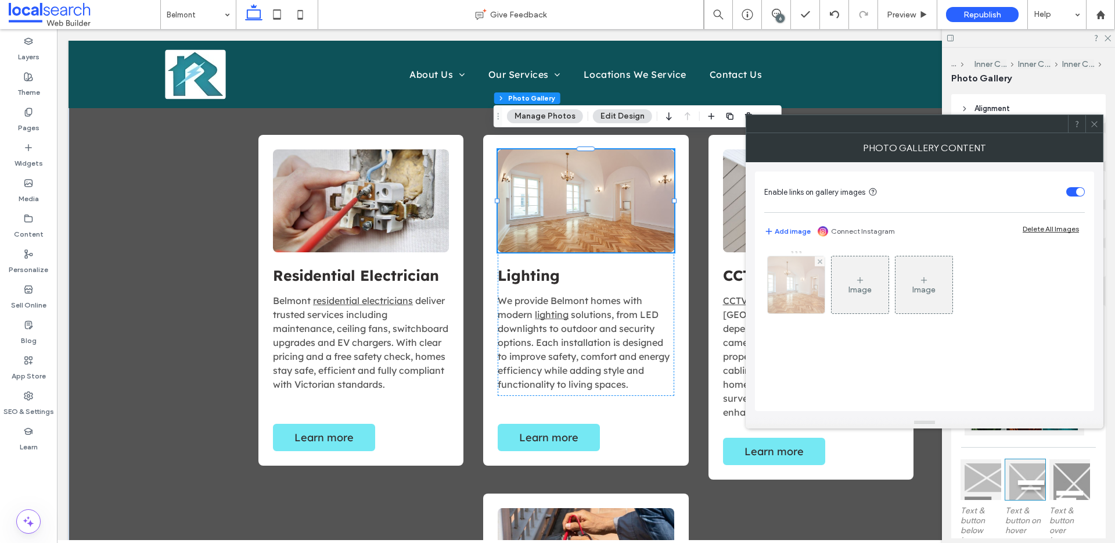
click at [788, 279] on img at bounding box center [796, 284] width 85 height 57
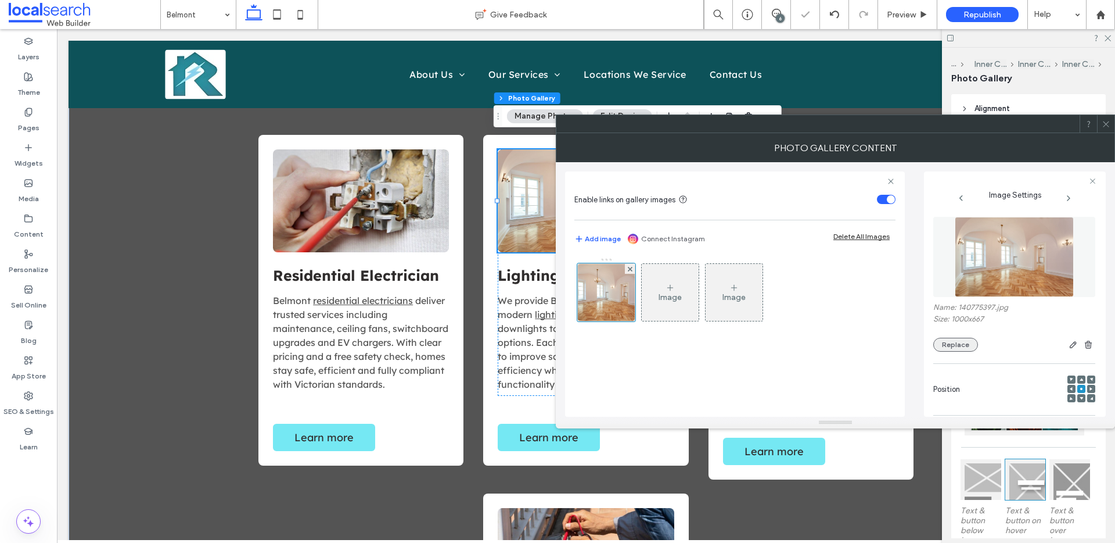
click at [960, 344] on button "Replace" at bounding box center [955, 344] width 45 height 14
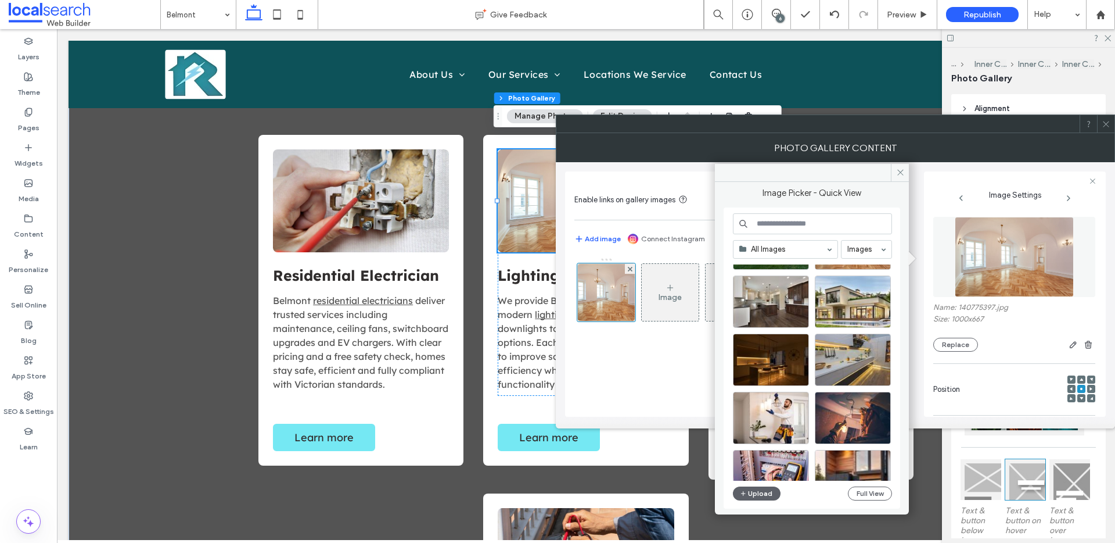
scroll to position [225, 0]
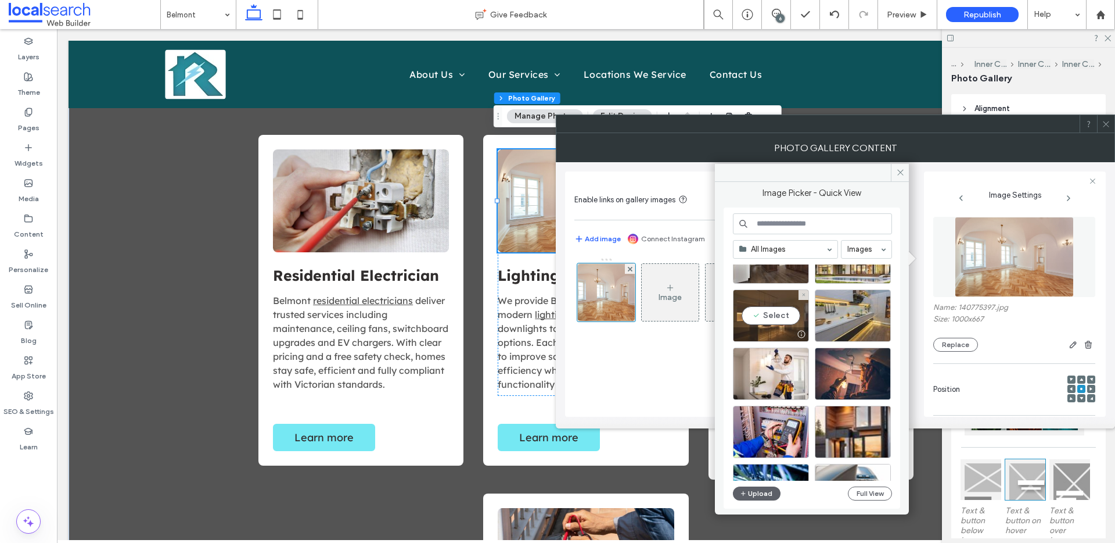
click at [778, 317] on div "Select" at bounding box center [771, 315] width 76 height 52
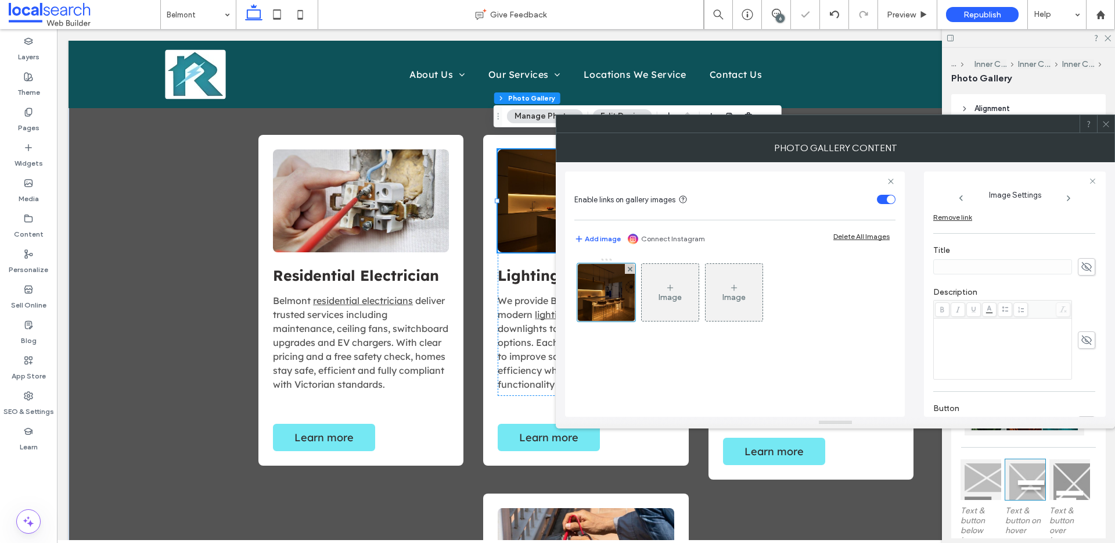
scroll to position [364, 0]
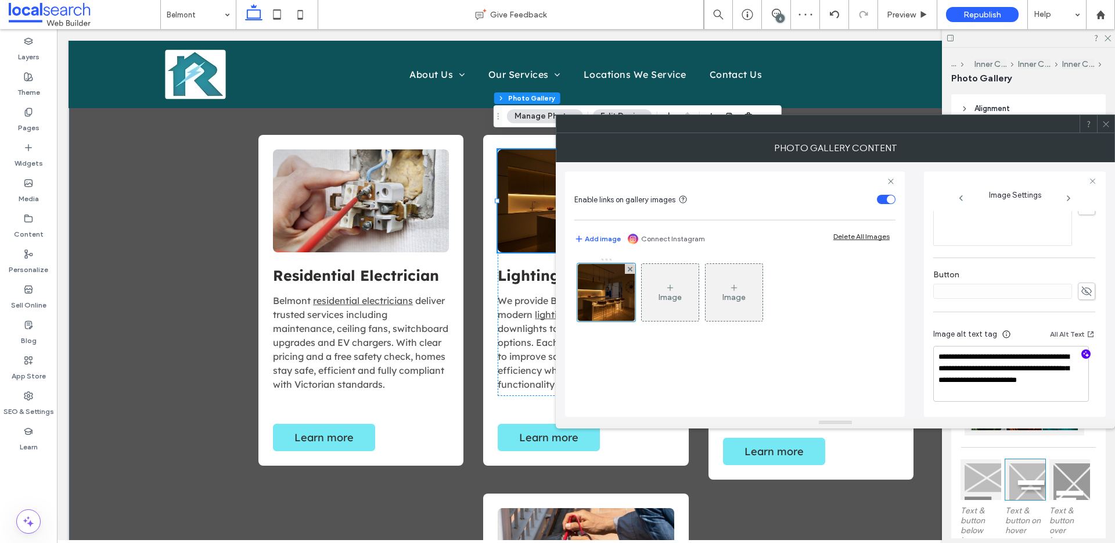
click at [1082, 354] on icon "button" at bounding box center [1086, 354] width 8 height 8
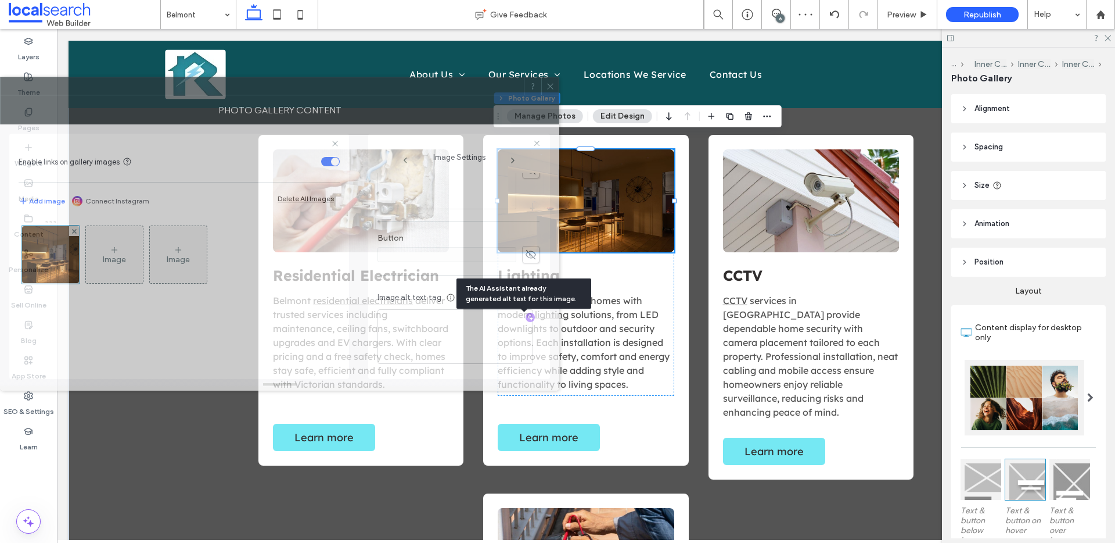
scroll to position [362, 0]
drag, startPoint x: 867, startPoint y: 139, endPoint x: 295, endPoint y: 99, distance: 574.1
click at [295, 99] on div "Photo Gallery Content" at bounding box center [279, 109] width 559 height 29
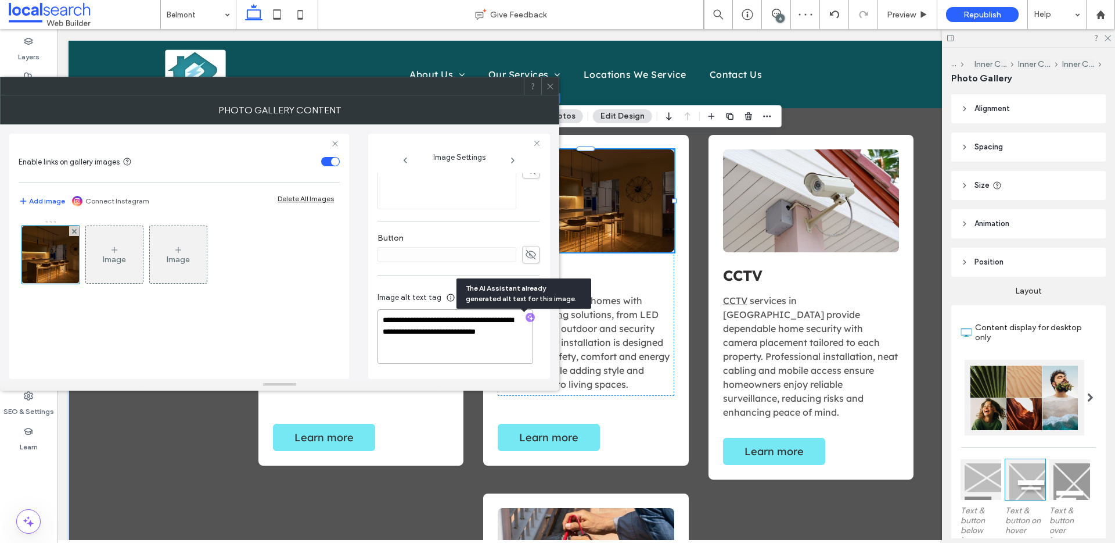
click at [432, 343] on textarea "**********" at bounding box center [456, 336] width 156 height 55
paste textarea "**********"
type textarea "**********"
click at [552, 89] on icon at bounding box center [550, 86] width 9 height 9
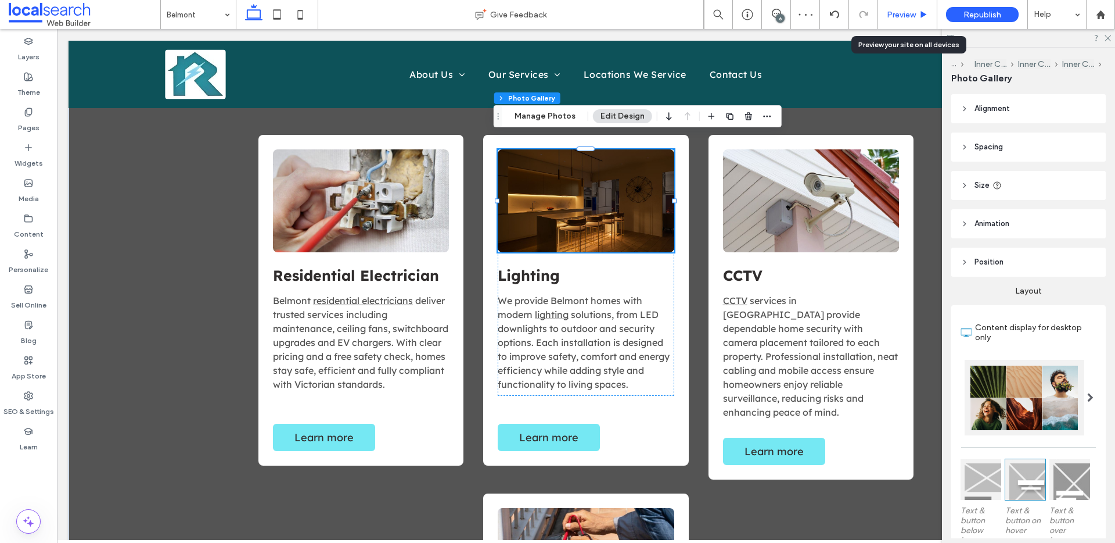
click at [914, 14] on span "Preview" at bounding box center [901, 15] width 29 height 10
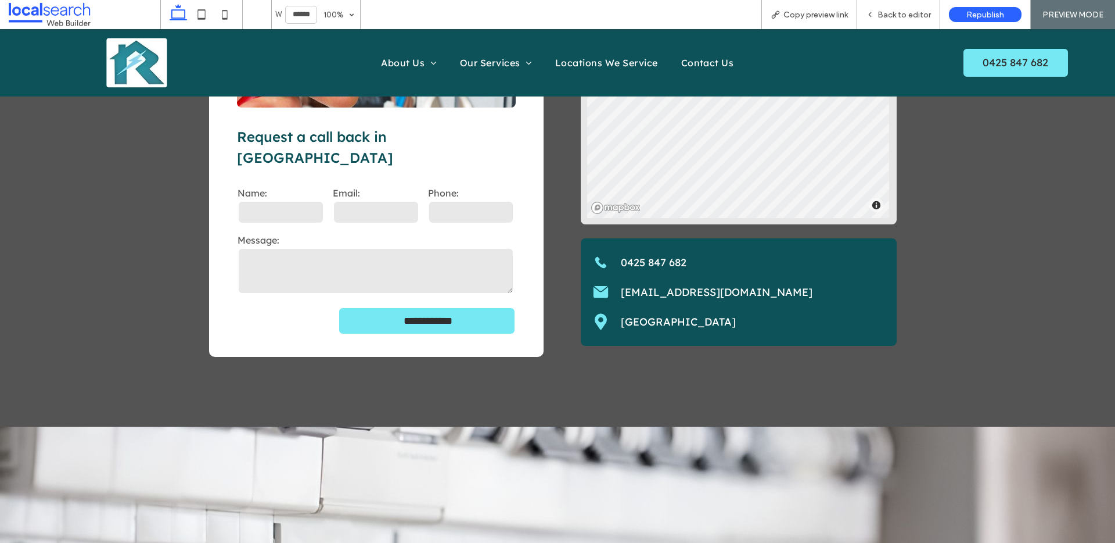
scroll to position [2276, 0]
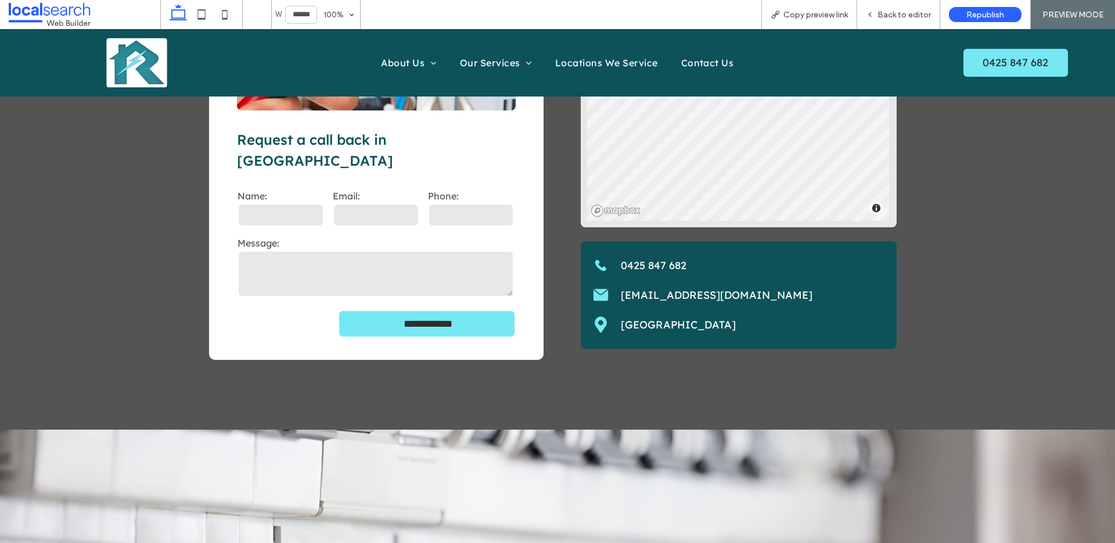
click at [659, 318] on link "[GEOGRAPHIC_DATA], [GEOGRAPHIC_DATA] 3216 ﻿" at bounding box center [678, 324] width 115 height 13
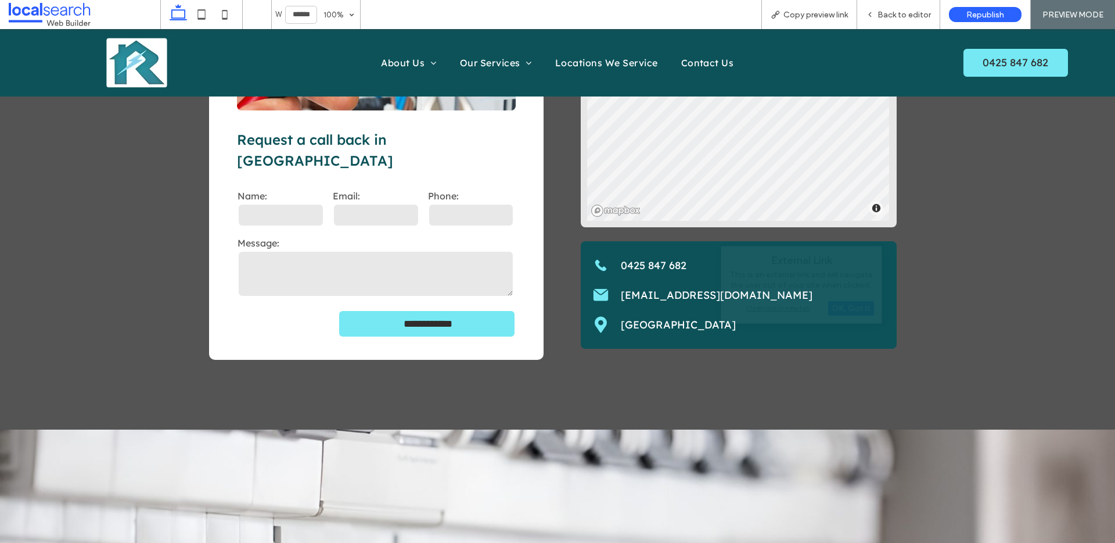
click at [659, 318] on link "[GEOGRAPHIC_DATA], [GEOGRAPHIC_DATA] 3216 ﻿" at bounding box center [678, 324] width 115 height 13
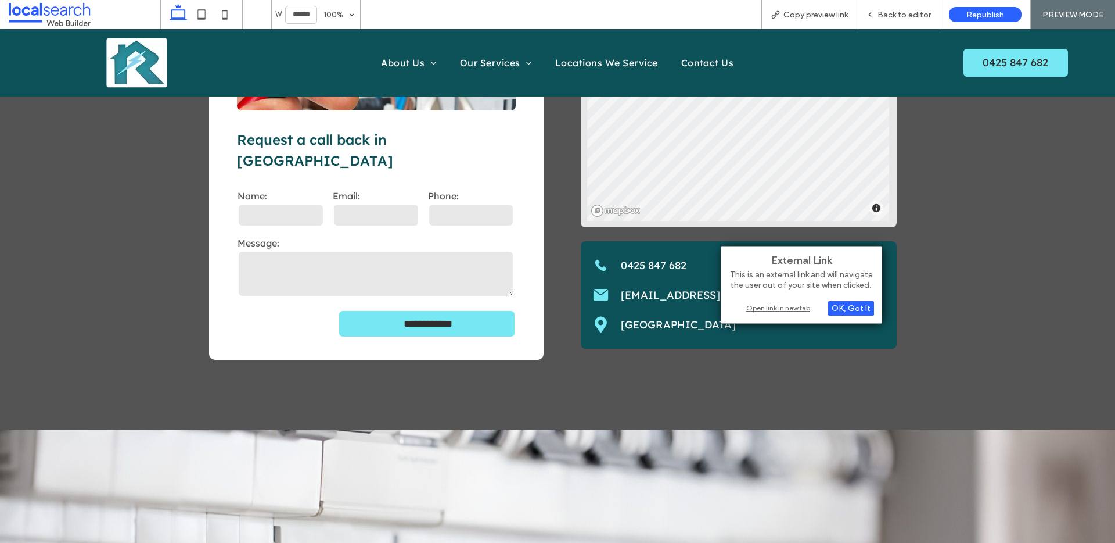
click at [753, 304] on div "Open link in new tab" at bounding box center [801, 307] width 145 height 12
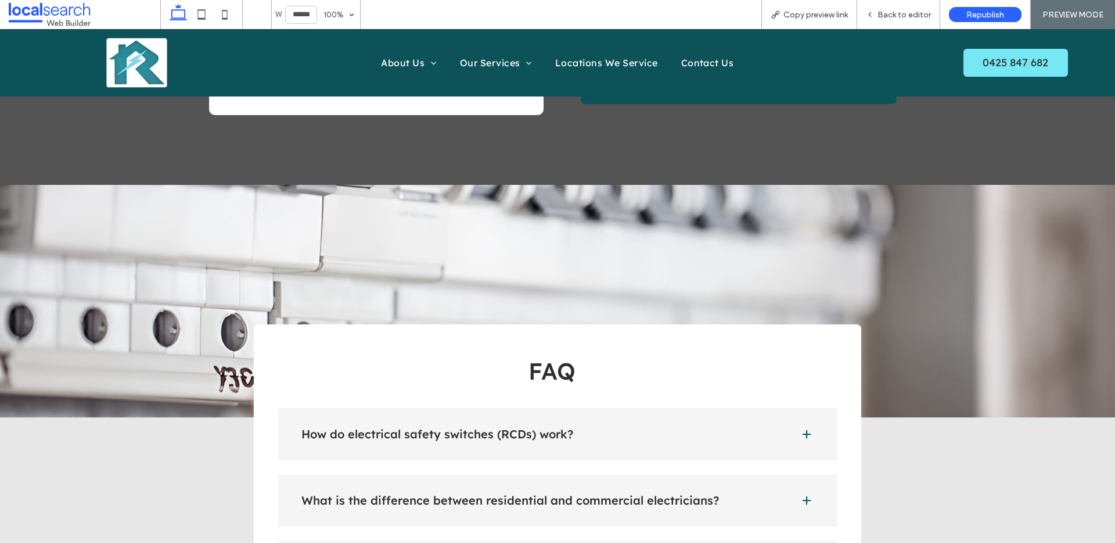
scroll to position [2543, 0]
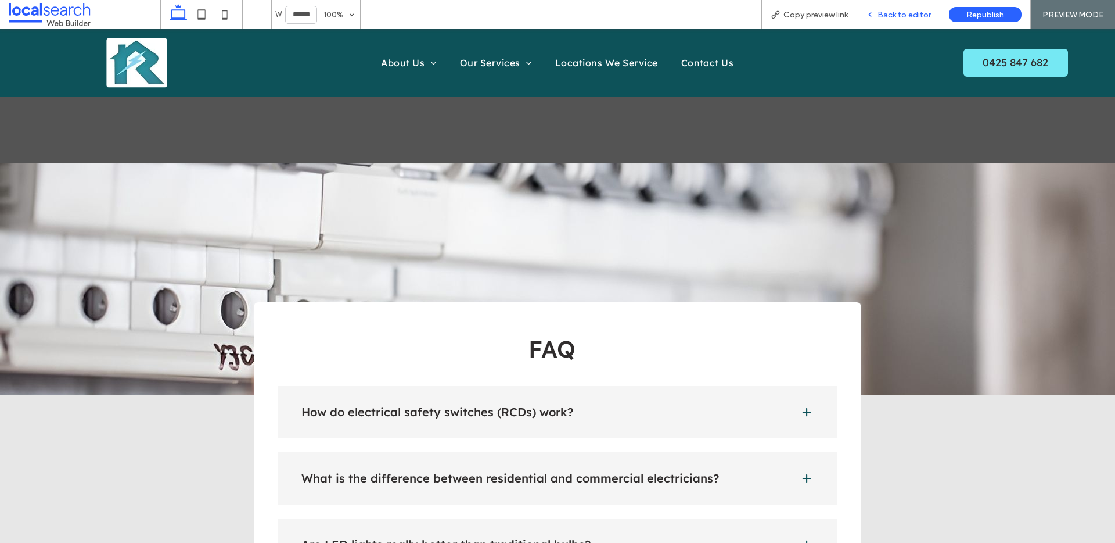
click at [894, 12] on span "Back to editor" at bounding box center [904, 15] width 53 height 10
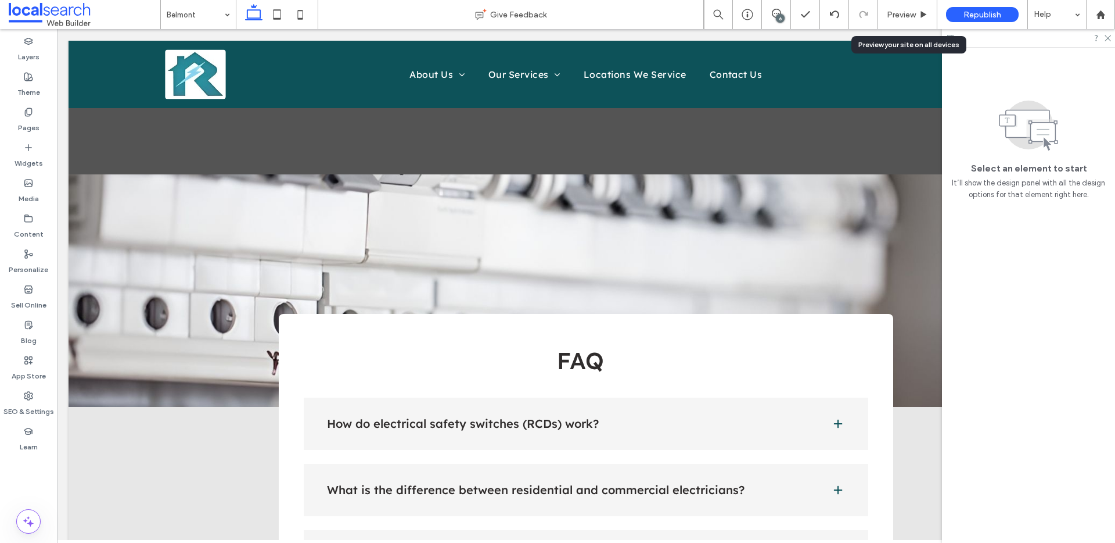
scroll to position [2555, 0]
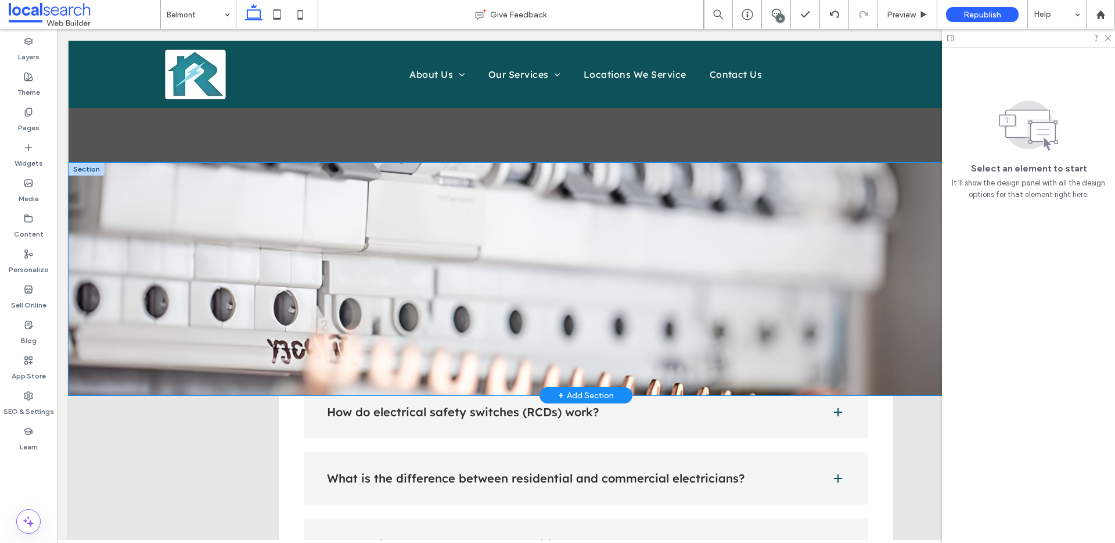
click at [106, 214] on div at bounding box center [586, 279] width 1035 height 232
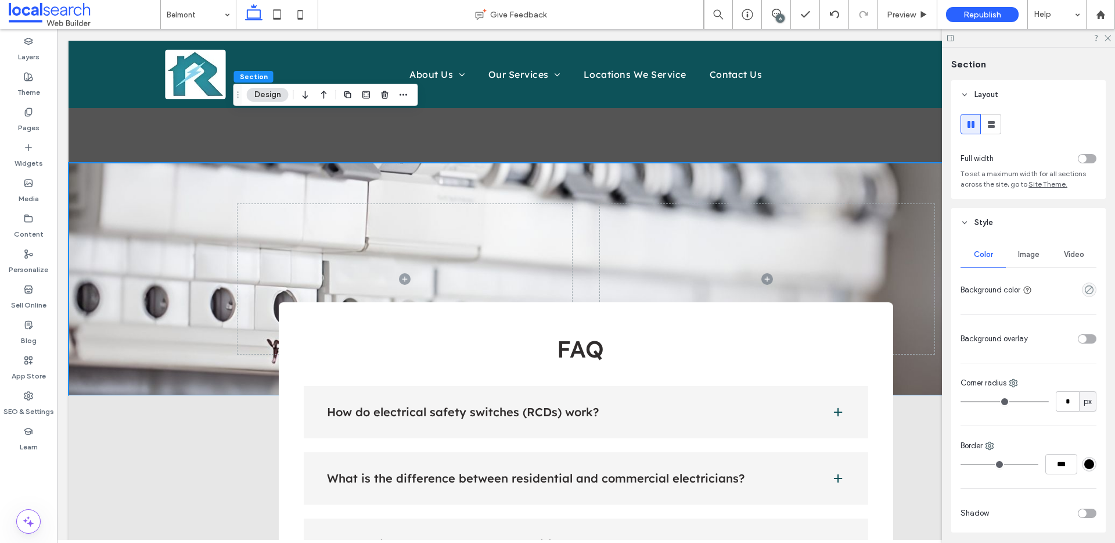
click at [1031, 250] on span "Image" at bounding box center [1028, 254] width 21 height 9
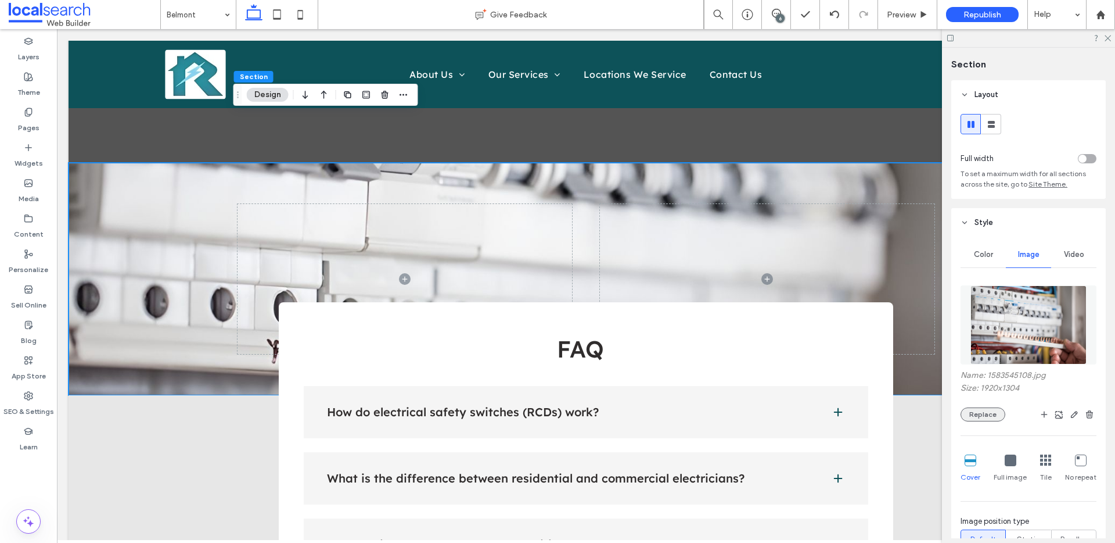
click at [982, 411] on button "Replace" at bounding box center [983, 414] width 45 height 14
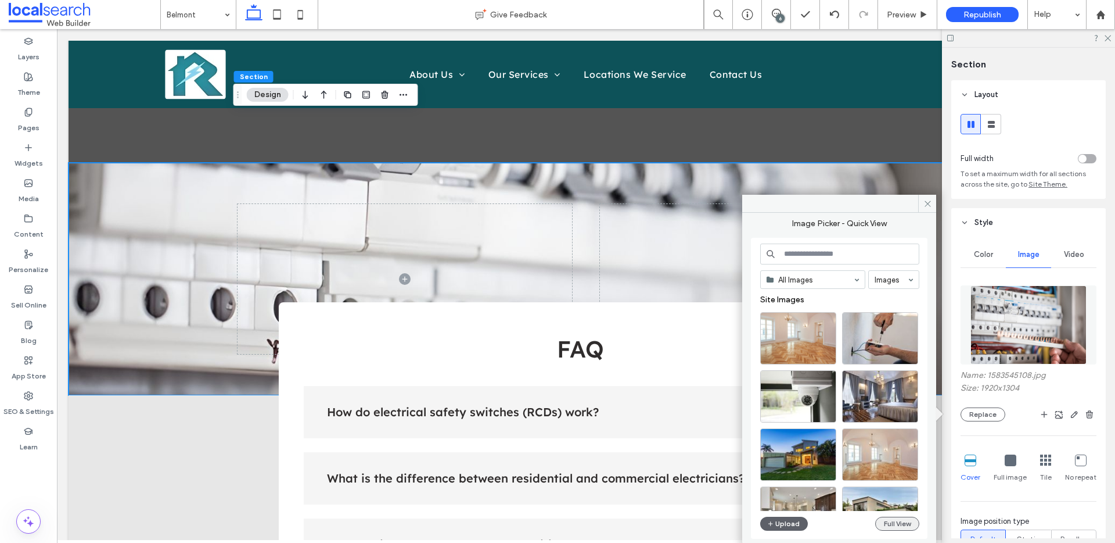
click at [881, 518] on button "Full View" at bounding box center [897, 523] width 44 height 14
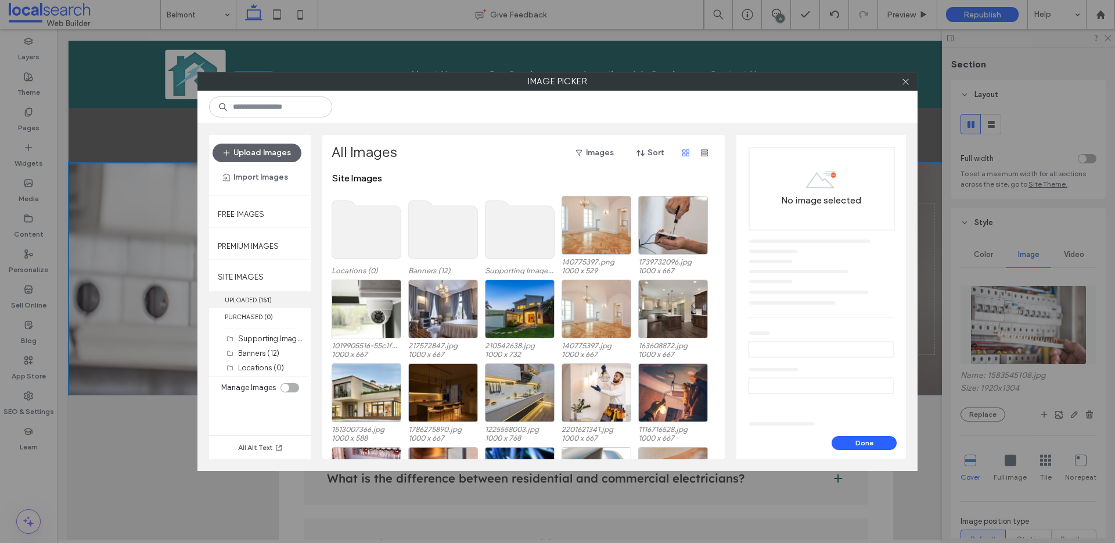
click at [263, 303] on b "151" at bounding box center [265, 300] width 9 height 8
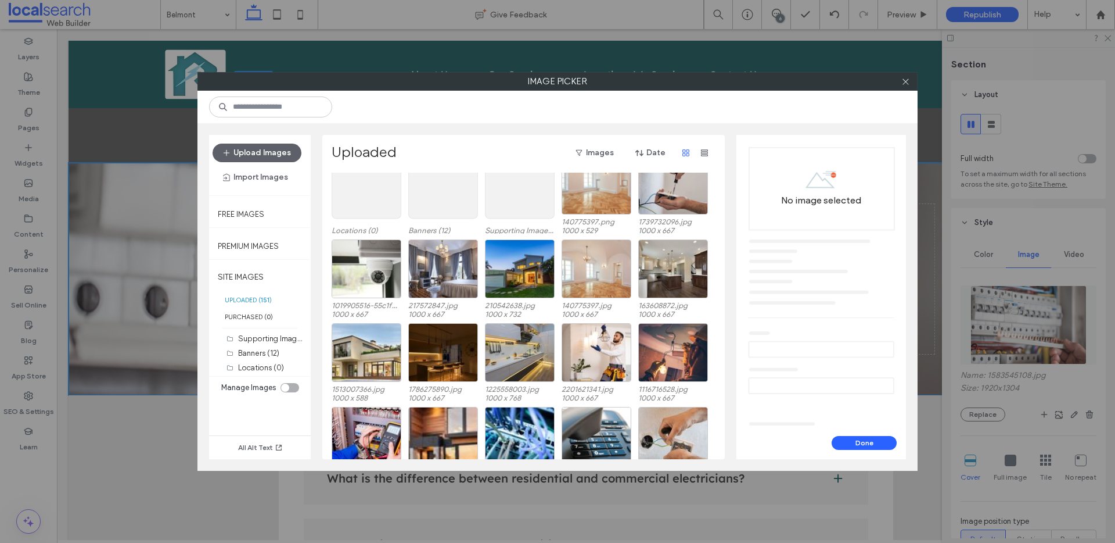
scroll to position [0, 0]
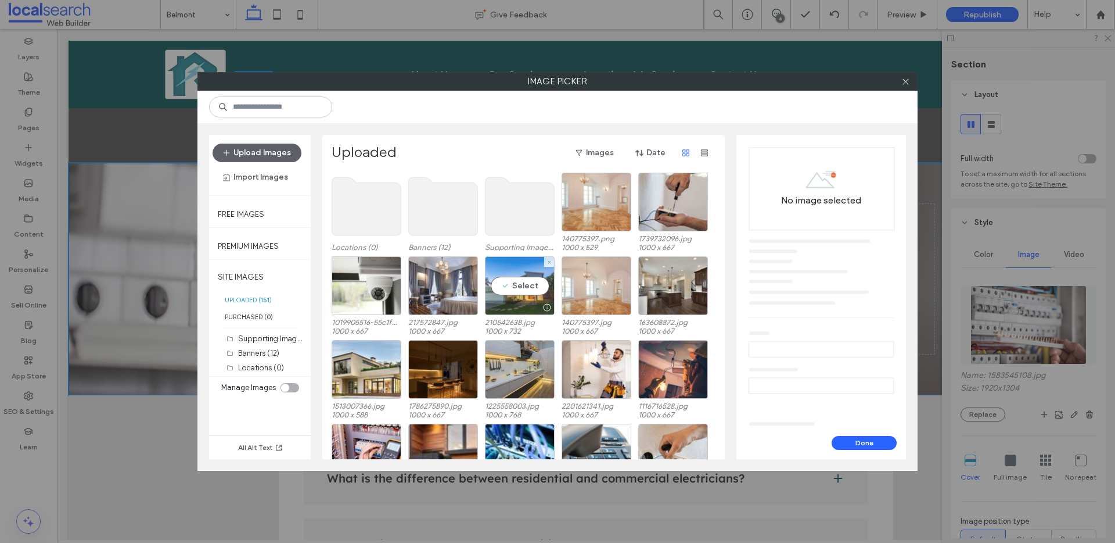
click at [530, 286] on div "Select" at bounding box center [520, 285] width 70 height 59
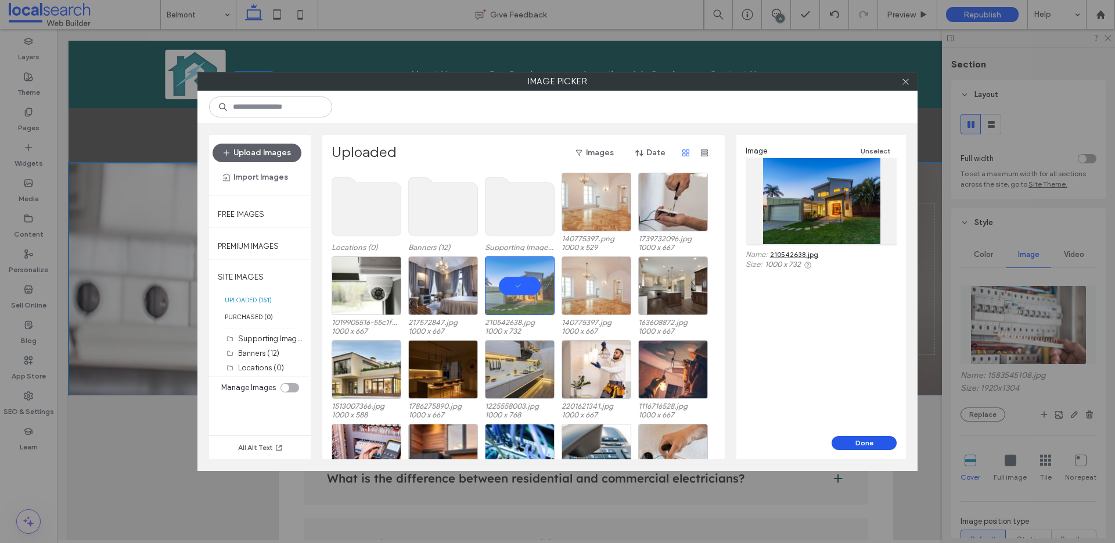
click at [889, 446] on button "Done" at bounding box center [864, 443] width 65 height 14
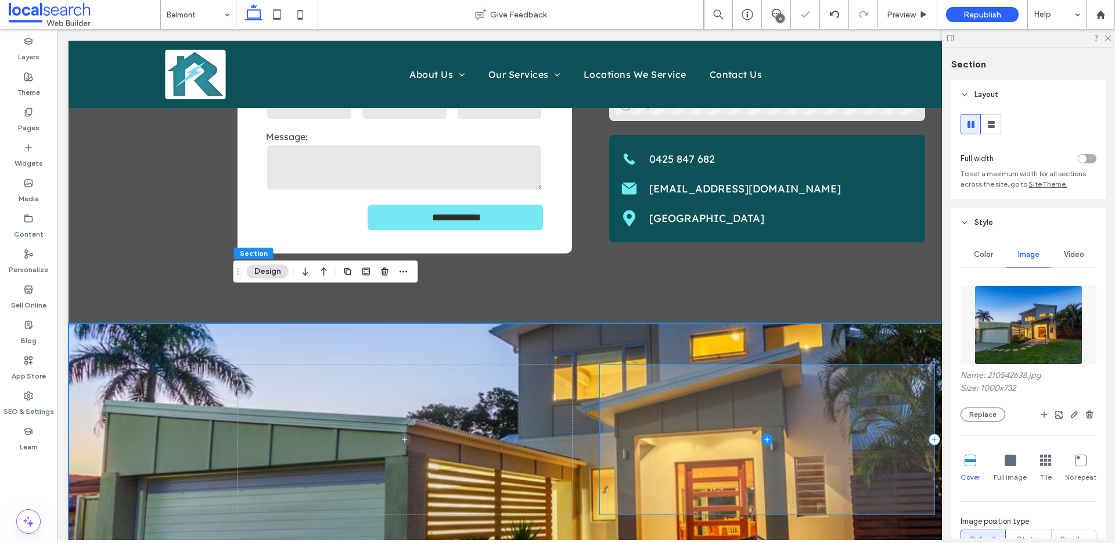
scroll to position [2378, 0]
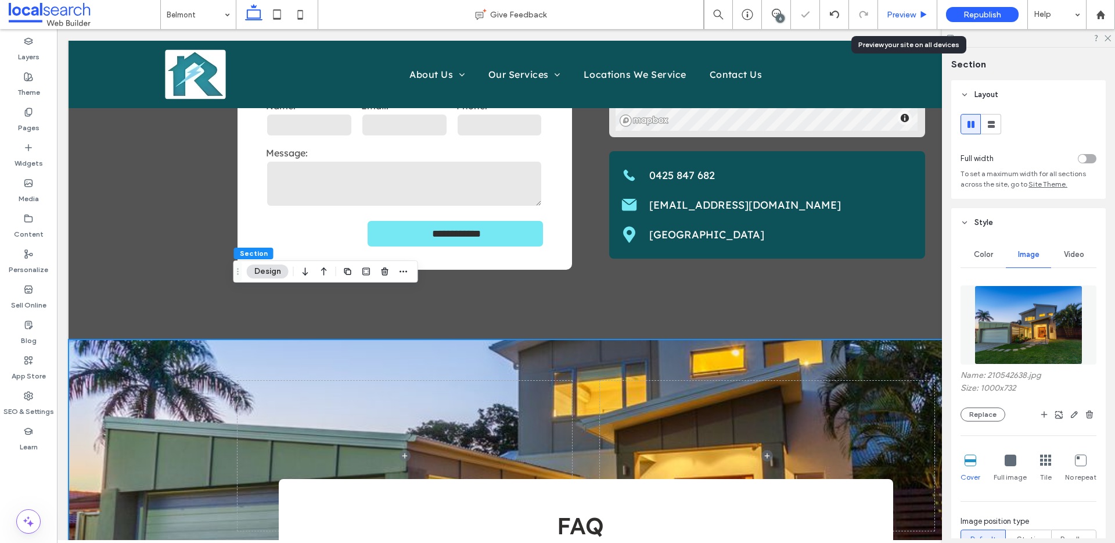
click at [910, 13] on span "Preview" at bounding box center [901, 15] width 29 height 10
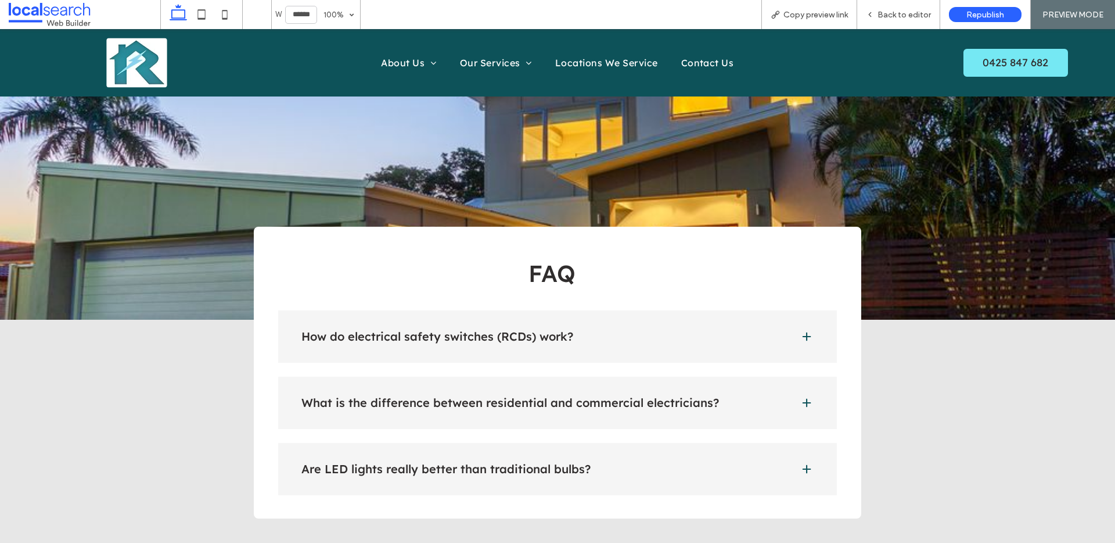
scroll to position [2620, 0]
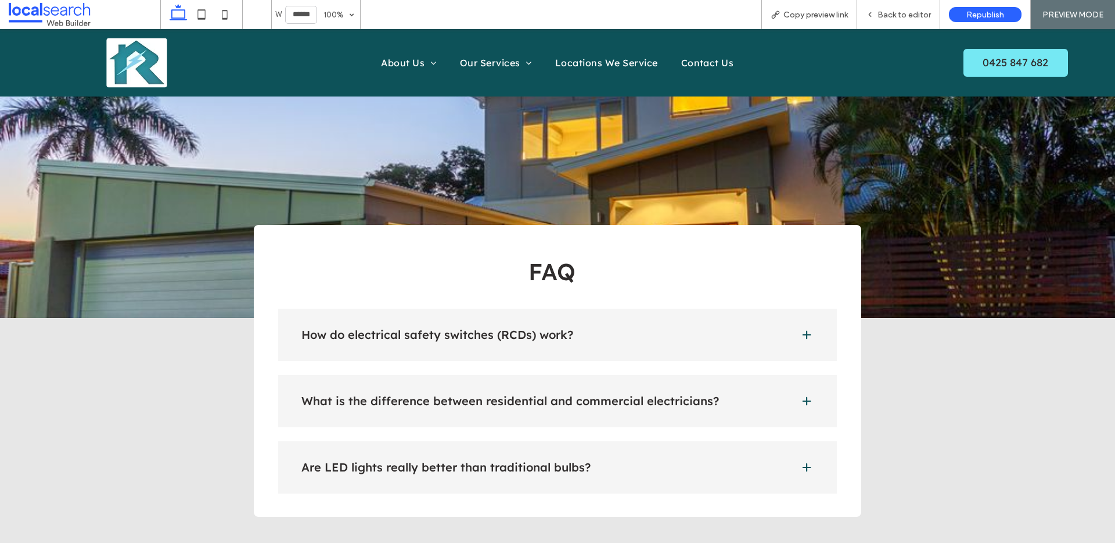
click at [801, 329] on span at bounding box center [807, 335] width 12 height 12
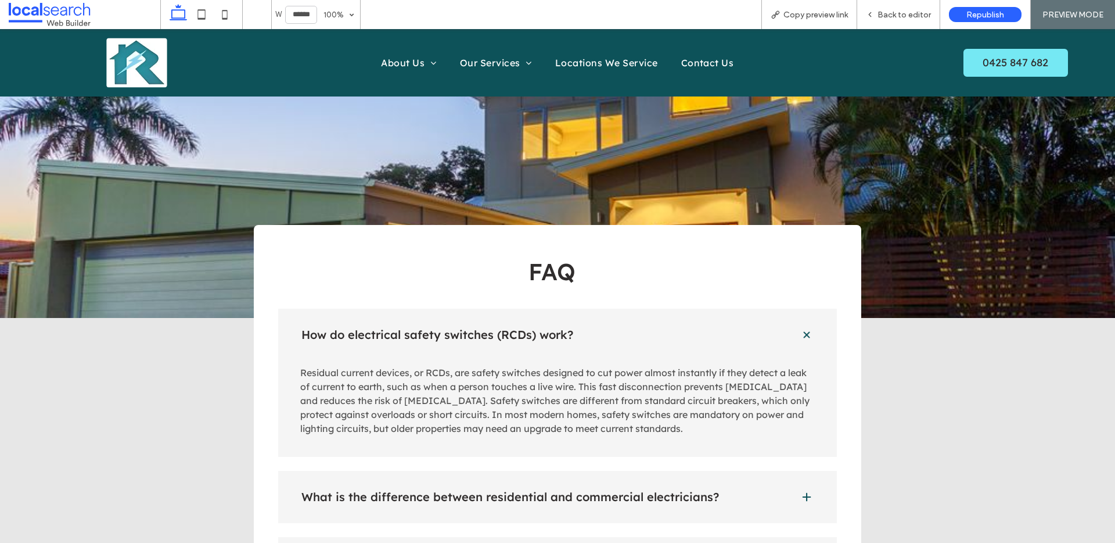
click at [799, 326] on span at bounding box center [807, 334] width 16 height 16
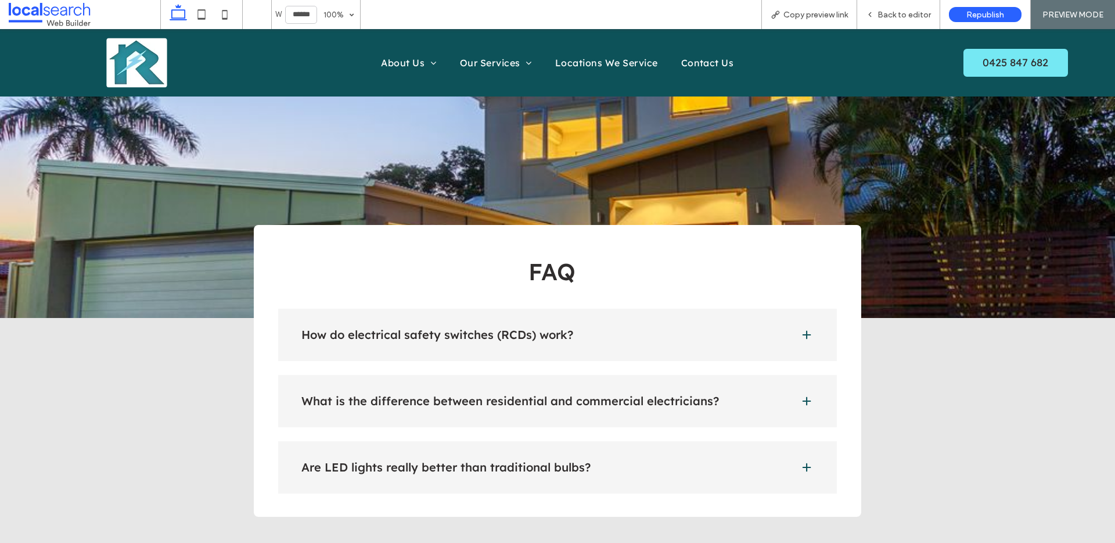
click at [770, 395] on h4 "What is the difference between residential and commercial electricians?" at bounding box center [541, 401] width 480 height 12
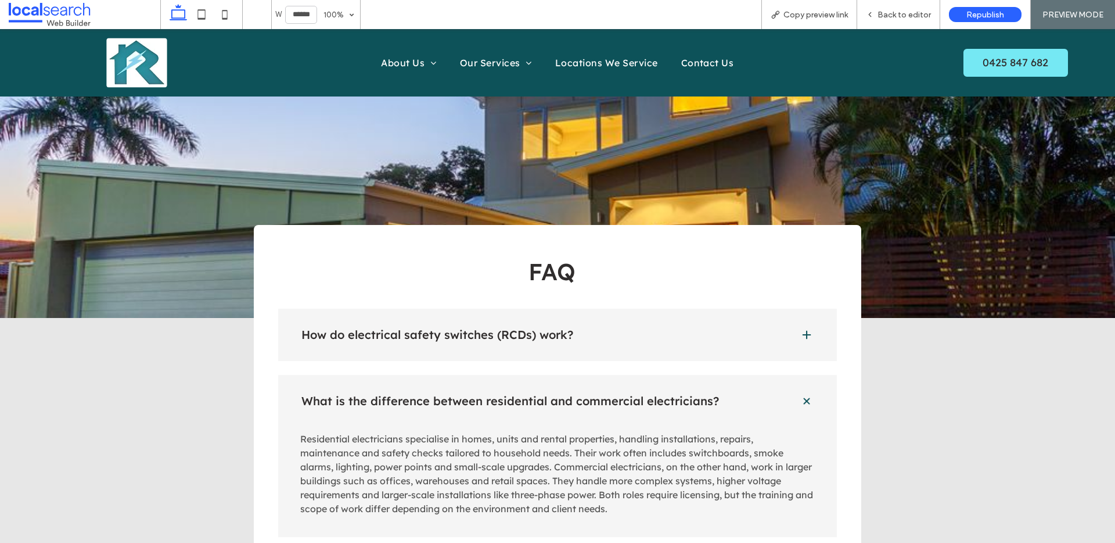
click at [779, 308] on div "How do electrical safety switches (RCDs) work?" at bounding box center [557, 334] width 559 height 52
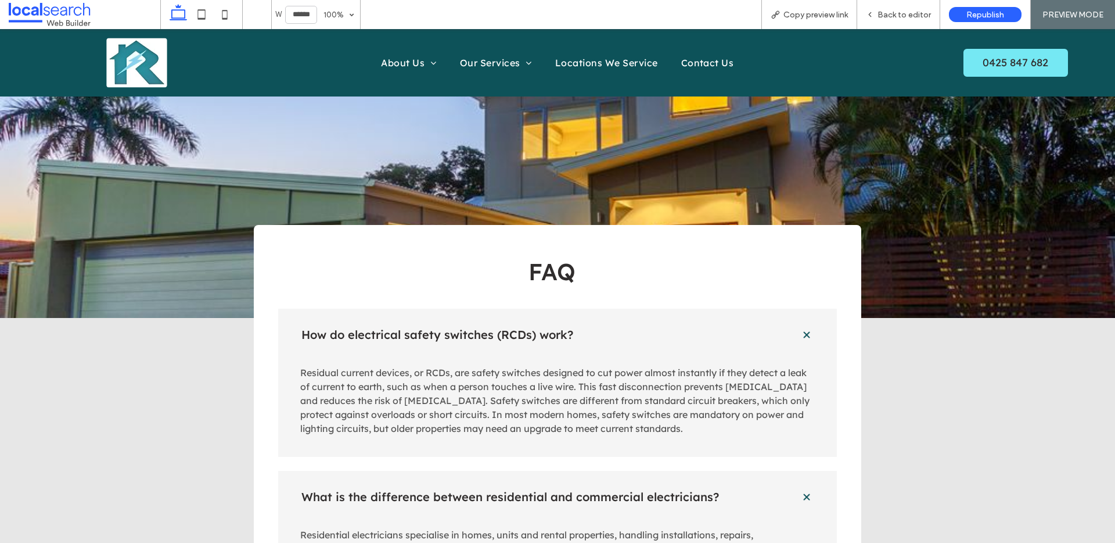
click at [793, 308] on div "How do electrical safety switches (RCDs) work?" at bounding box center [557, 334] width 559 height 52
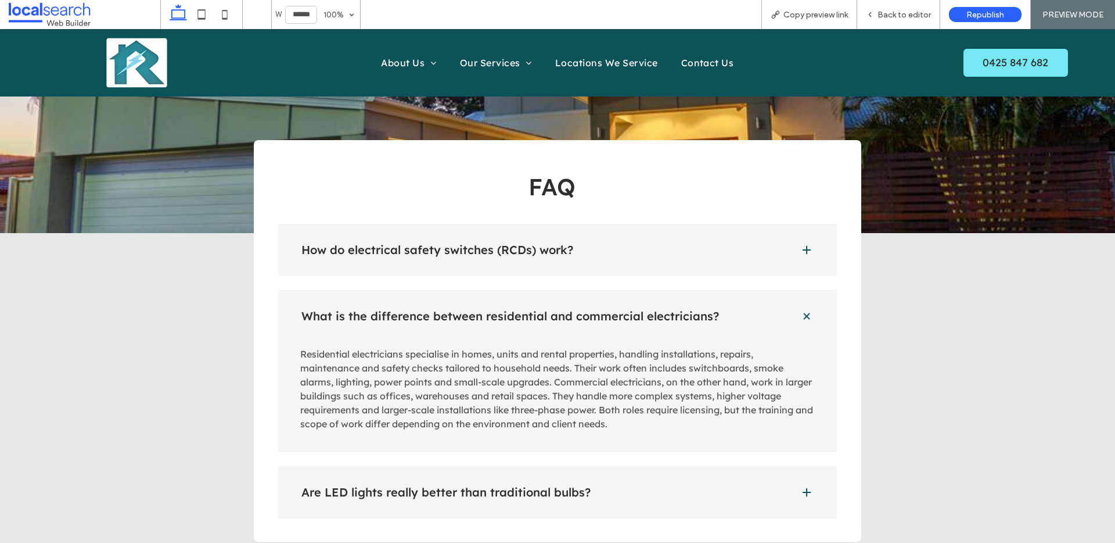
scroll to position [2716, 0]
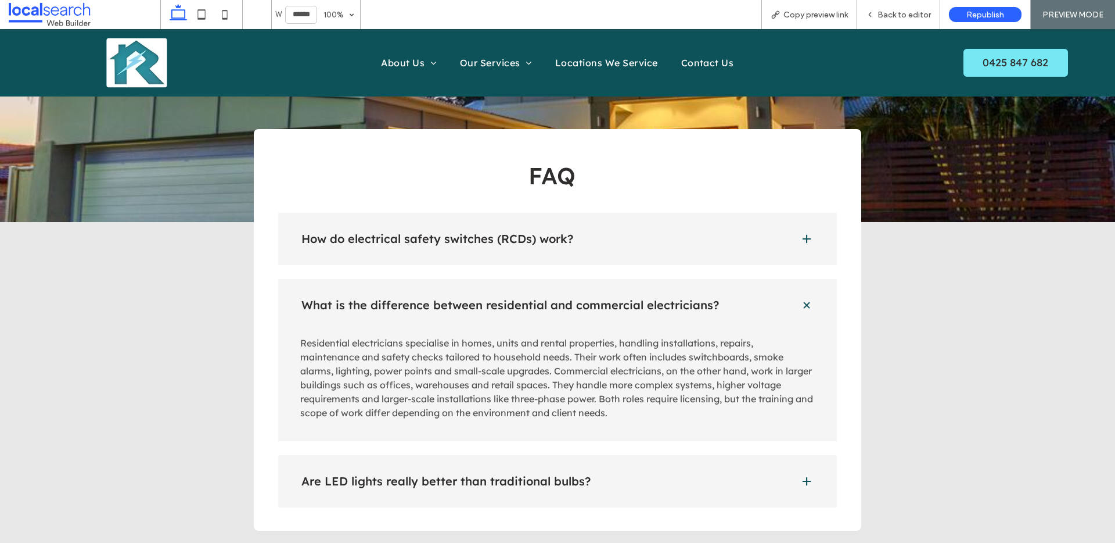
click at [799, 297] on span at bounding box center [807, 305] width 16 height 16
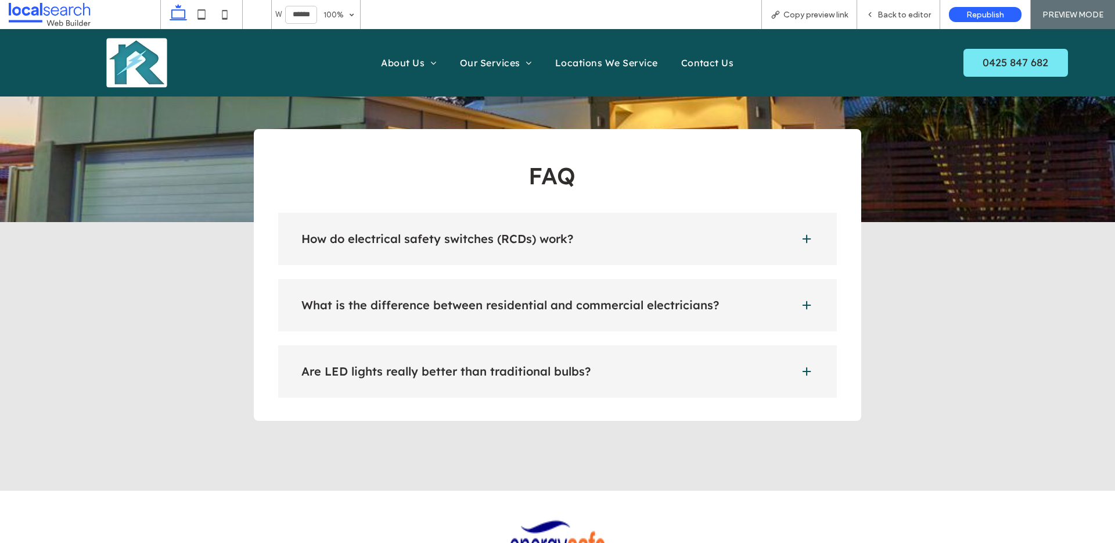
click at [801, 365] on span at bounding box center [807, 371] width 12 height 12
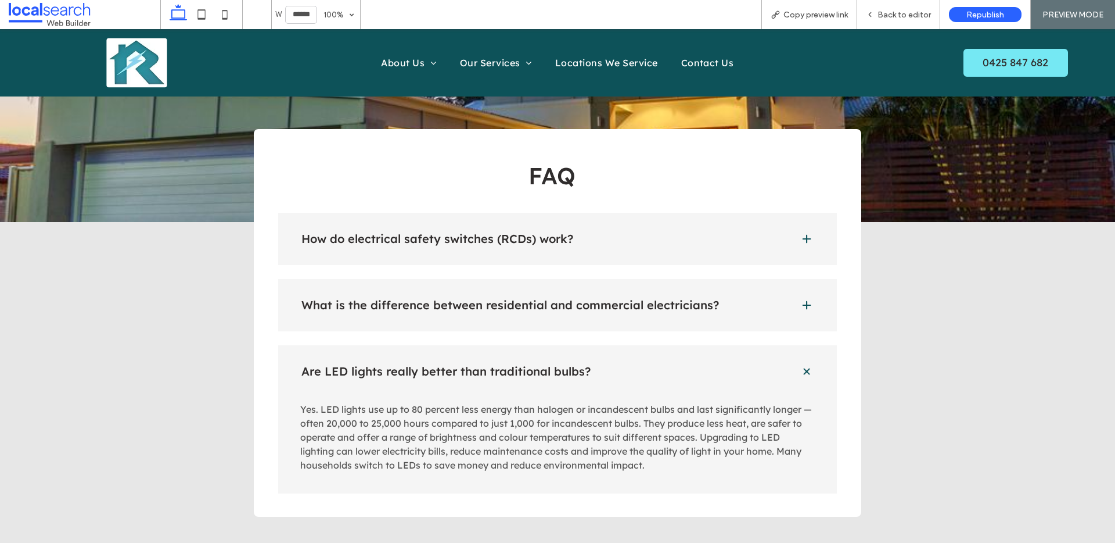
click at [800, 364] on span at bounding box center [807, 371] width 14 height 14
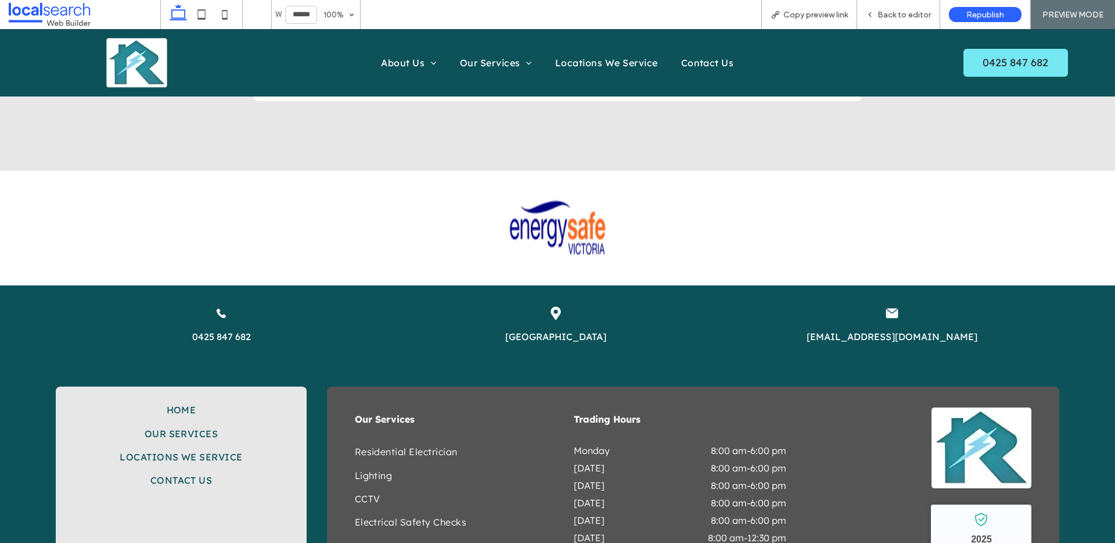
scroll to position [3173, 0]
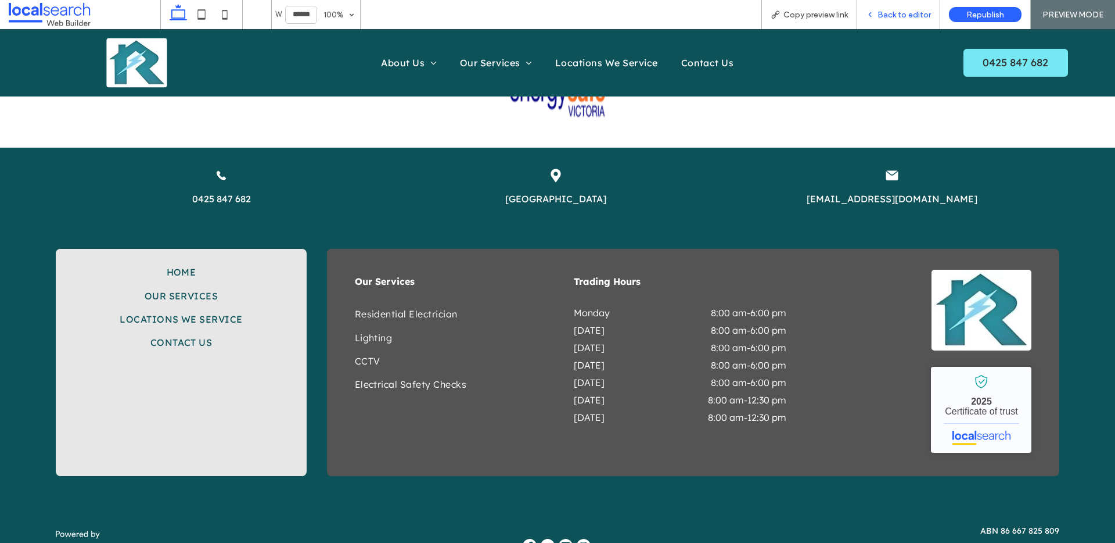
click at [915, 10] on span "Back to editor" at bounding box center [904, 15] width 53 height 10
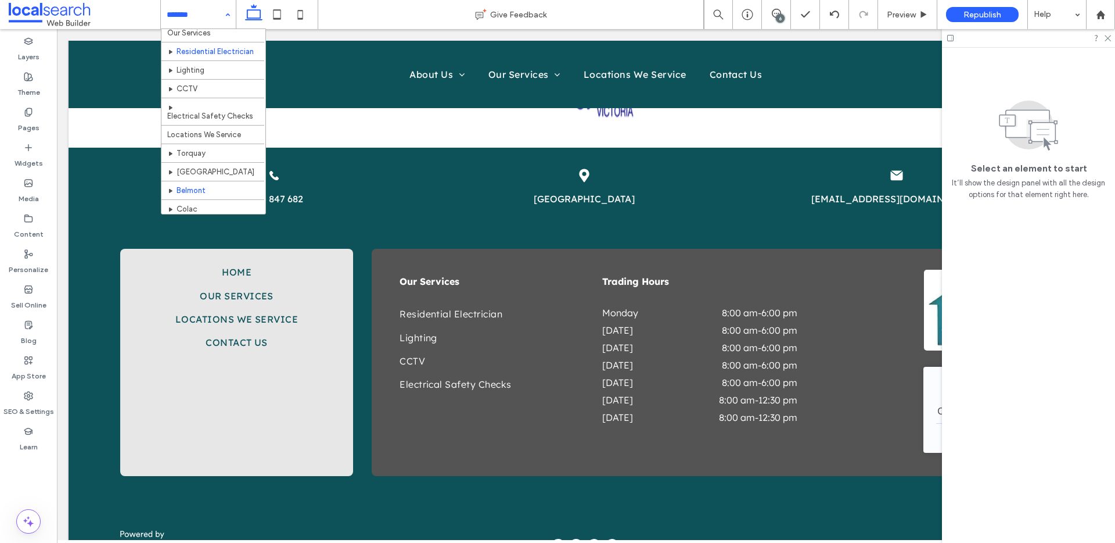
scroll to position [54, 0]
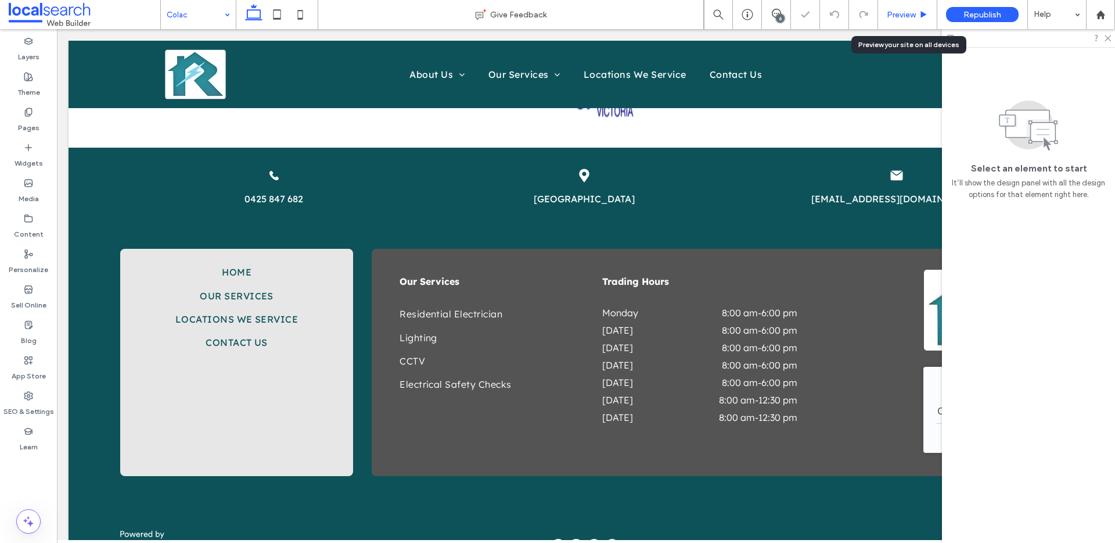
click at [899, 18] on span "Preview" at bounding box center [901, 15] width 29 height 10
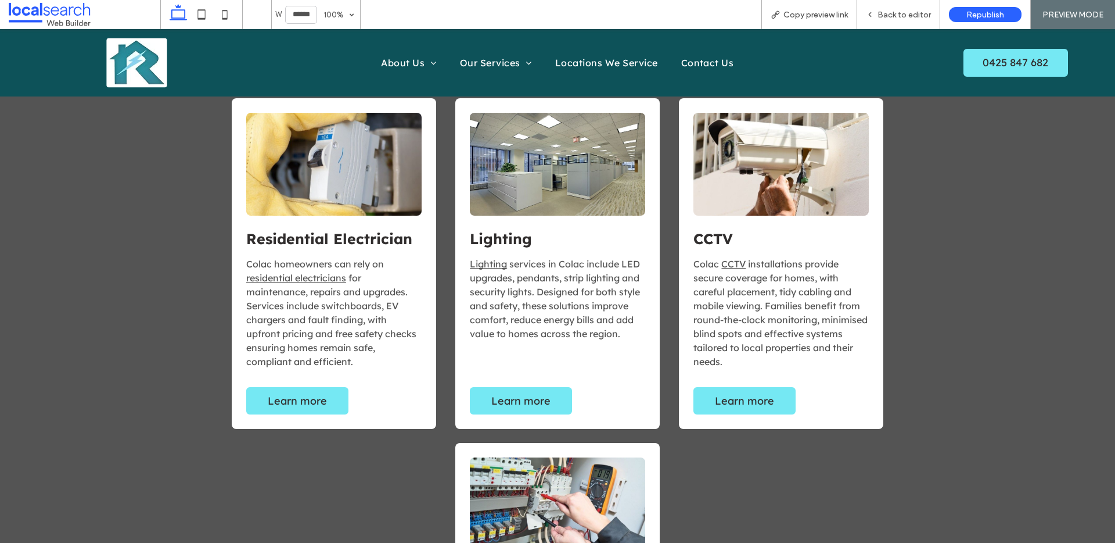
scroll to position [825, 0]
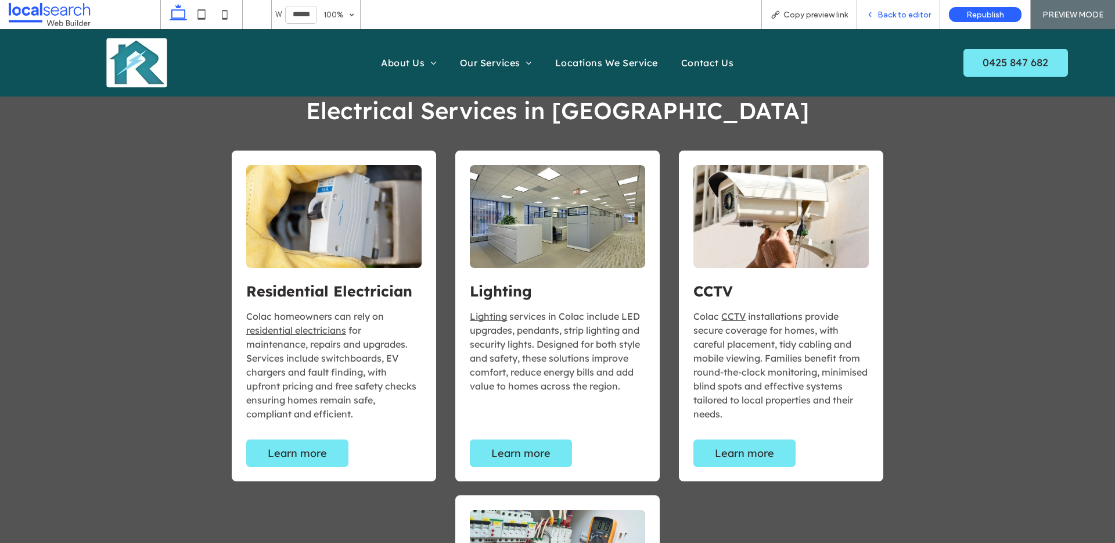
click at [892, 12] on span "Back to editor" at bounding box center [904, 15] width 53 height 10
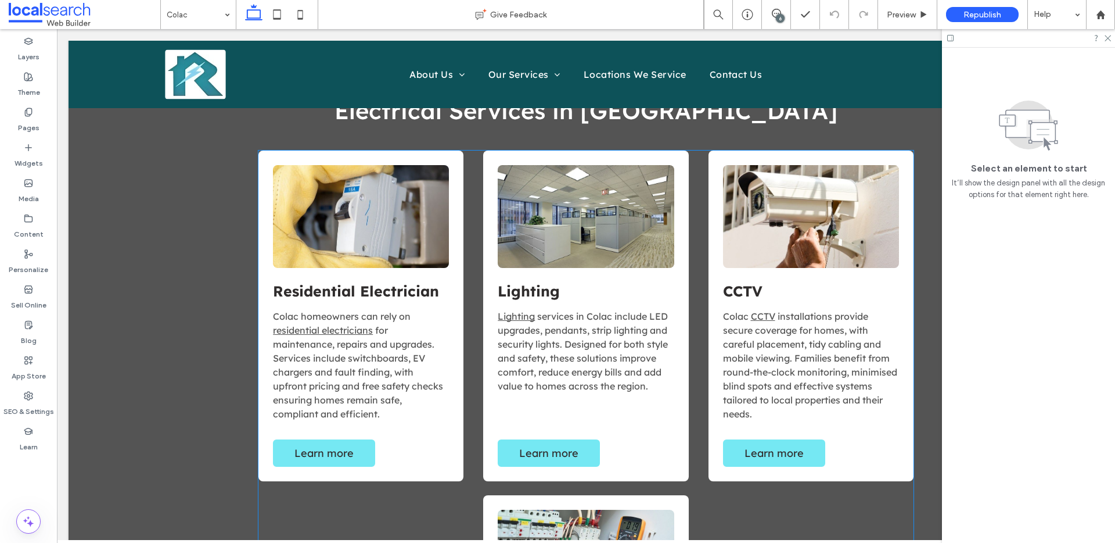
click at [618, 217] on link at bounding box center [586, 216] width 176 height 103
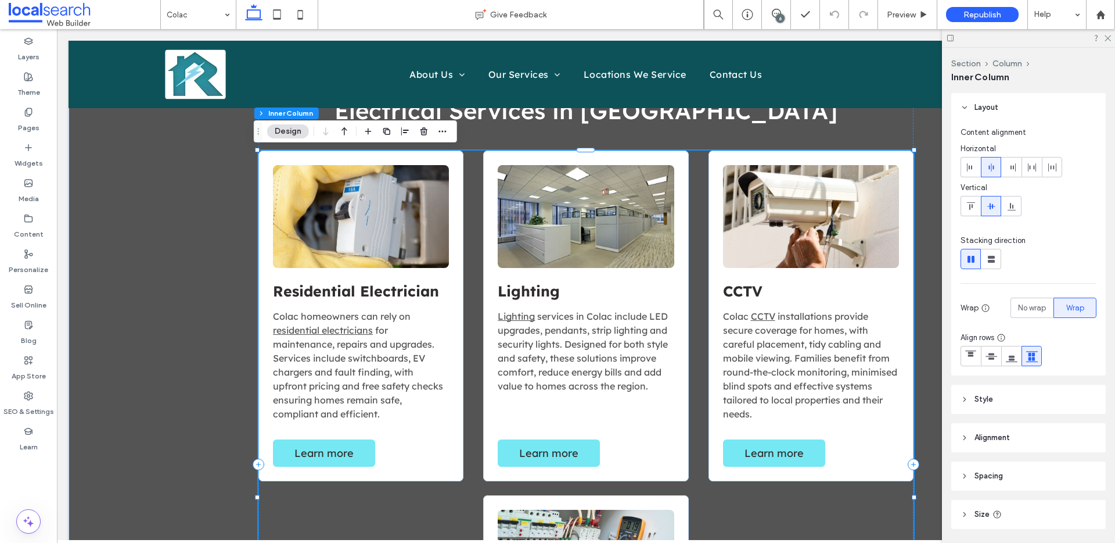
click at [618, 217] on link at bounding box center [586, 216] width 176 height 103
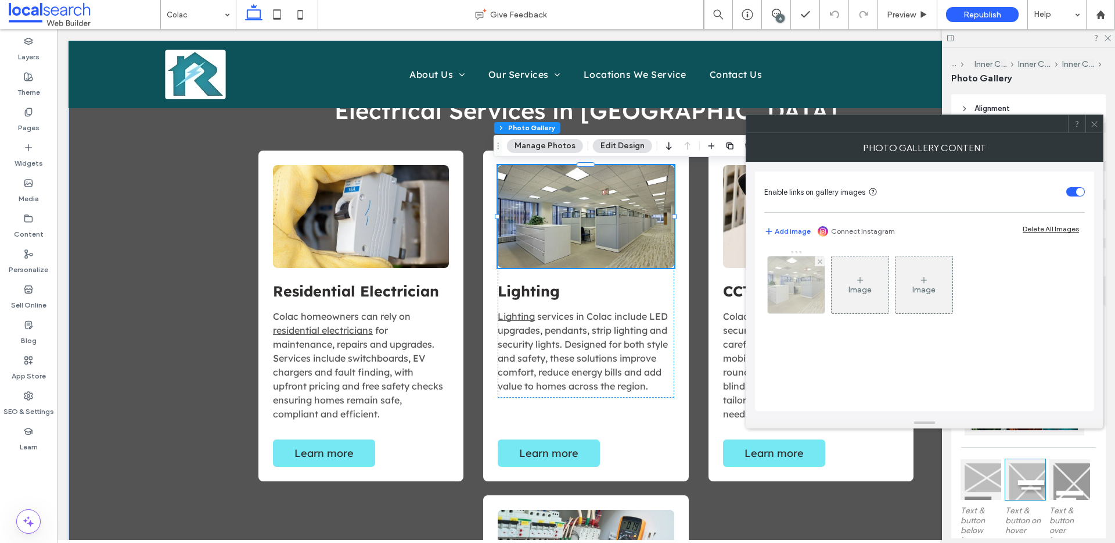
click at [806, 279] on img at bounding box center [796, 284] width 86 height 57
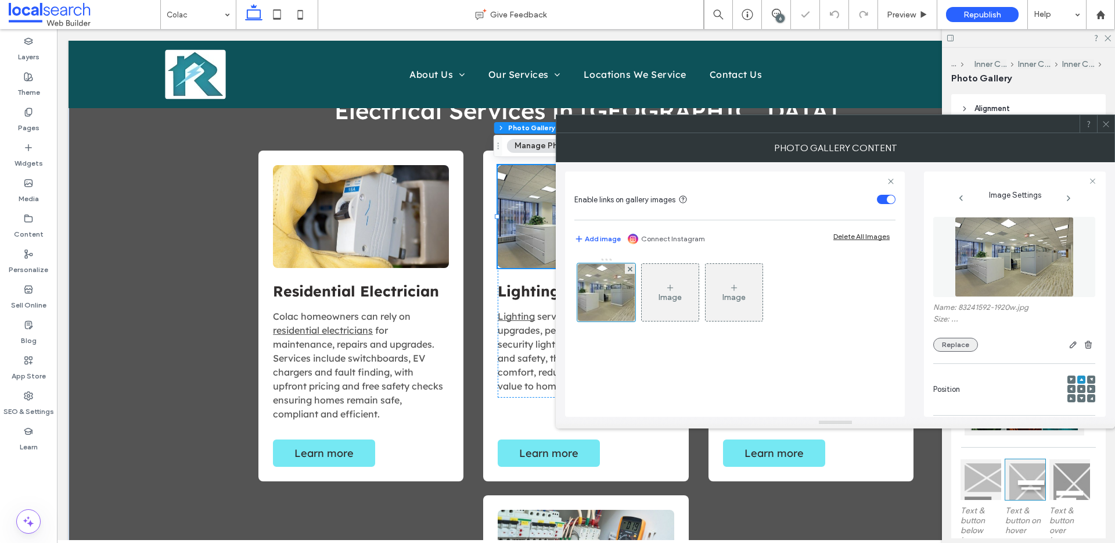
click at [957, 346] on button "Replace" at bounding box center [955, 344] width 45 height 14
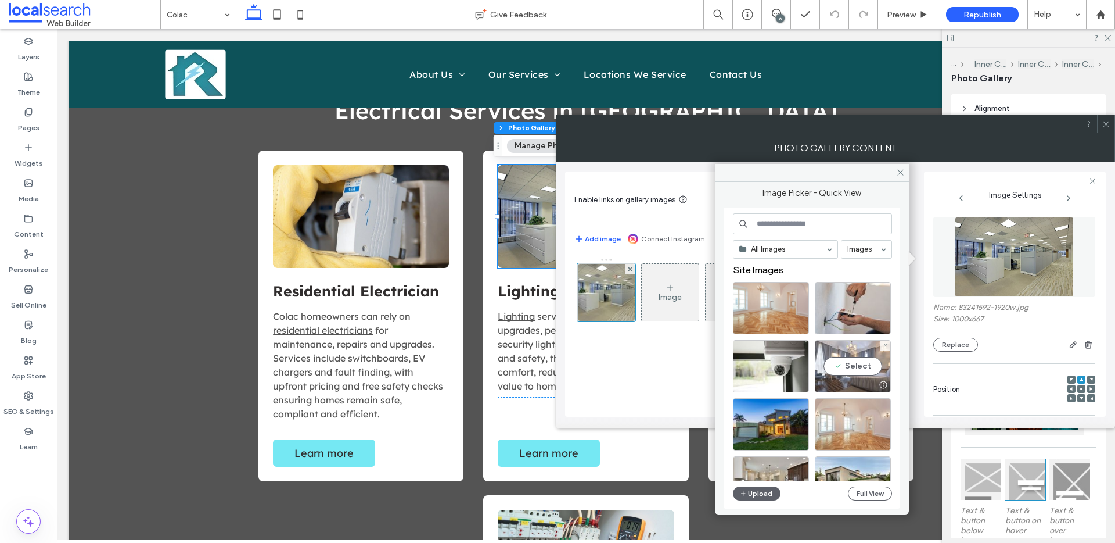
click at [877, 363] on div "Select" at bounding box center [853, 366] width 76 height 52
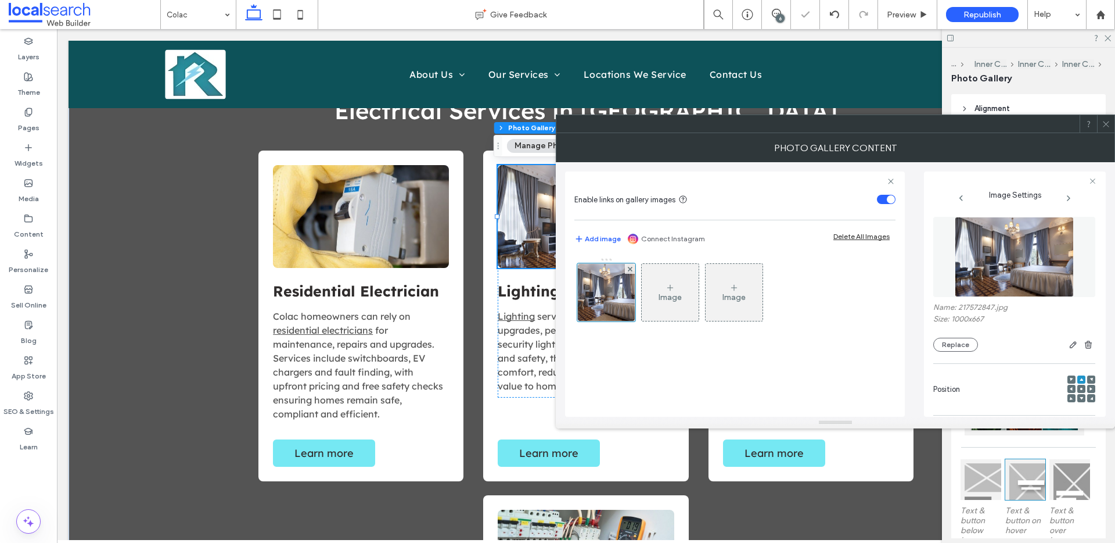
click at [1103, 121] on icon at bounding box center [1106, 124] width 9 height 9
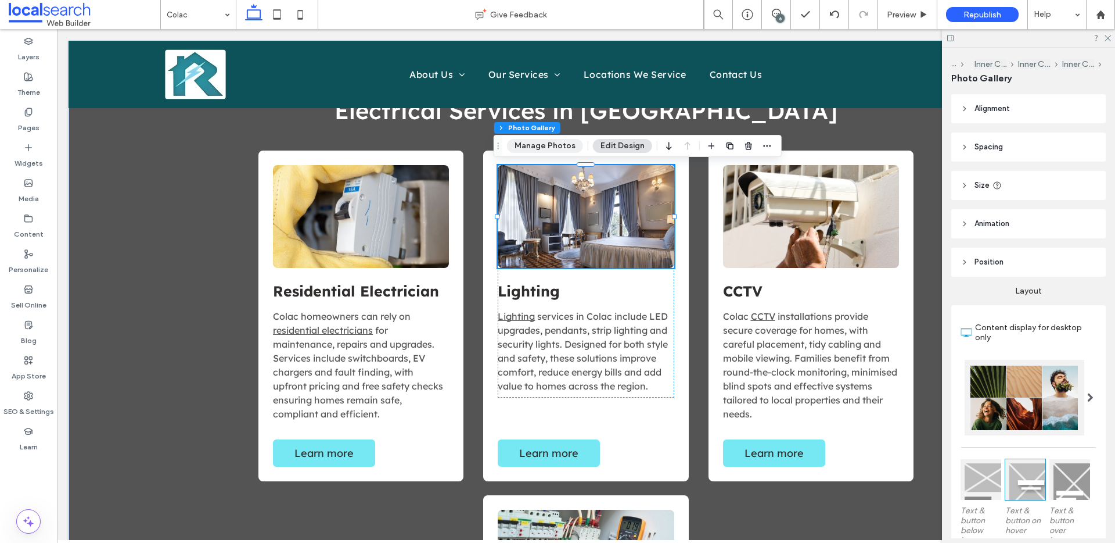
click at [539, 142] on button "Manage Photos" at bounding box center [545, 146] width 76 height 14
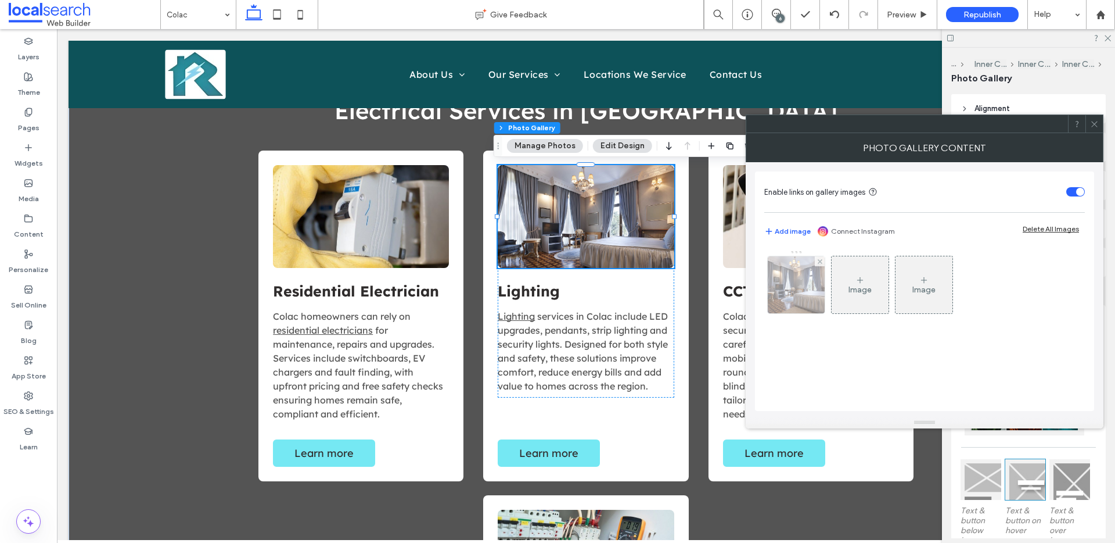
click at [803, 302] on img at bounding box center [796, 284] width 85 height 57
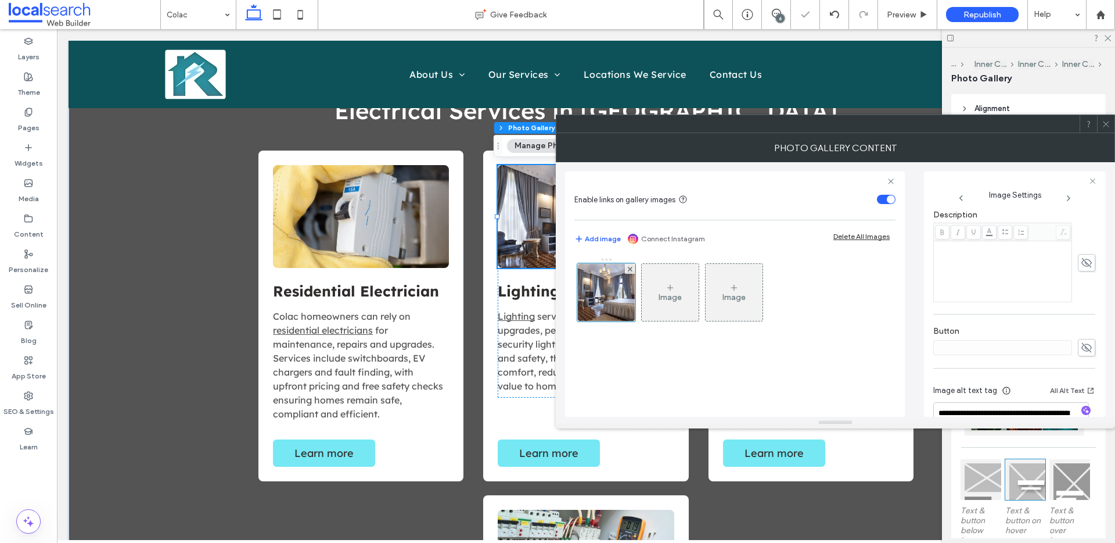
scroll to position [352, 0]
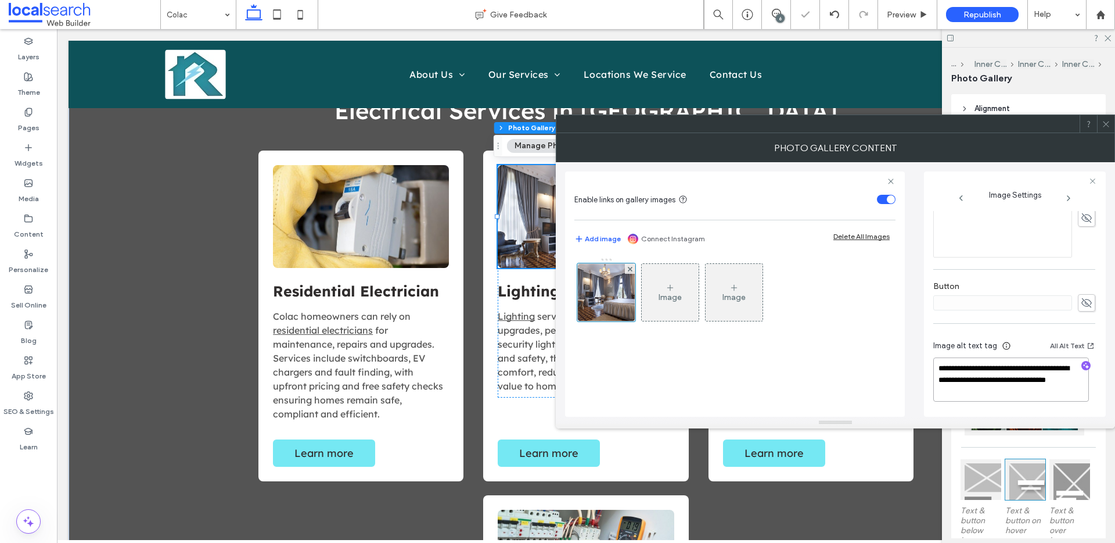
drag, startPoint x: 993, startPoint y: 380, endPoint x: 997, endPoint y: 400, distance: 19.5
click at [997, 400] on textarea "**********" at bounding box center [1011, 379] width 156 height 44
click at [1082, 362] on icon "button" at bounding box center [1086, 365] width 8 height 8
click at [1028, 389] on textarea "**********" at bounding box center [1011, 379] width 156 height 44
click at [1043, 391] on textarea "**********" at bounding box center [1011, 379] width 156 height 44
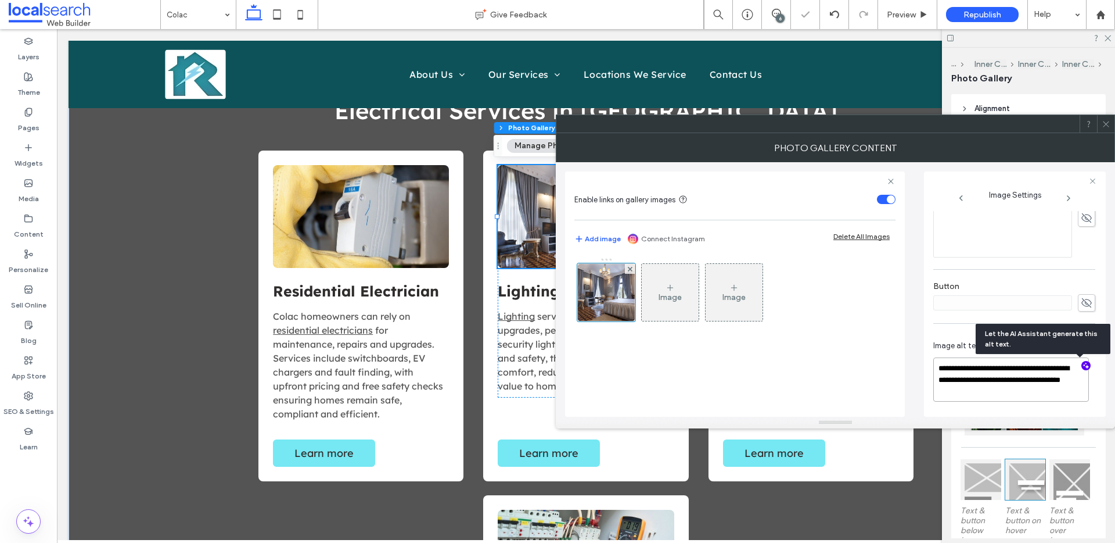
paste textarea "**********"
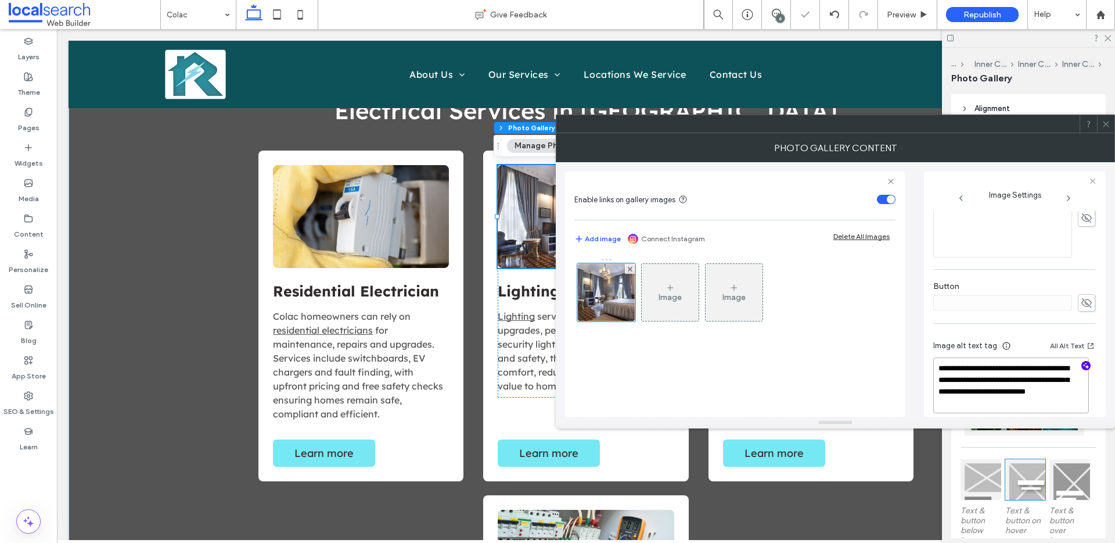
type textarea "**********"
click at [1108, 123] on use at bounding box center [1106, 124] width 6 height 6
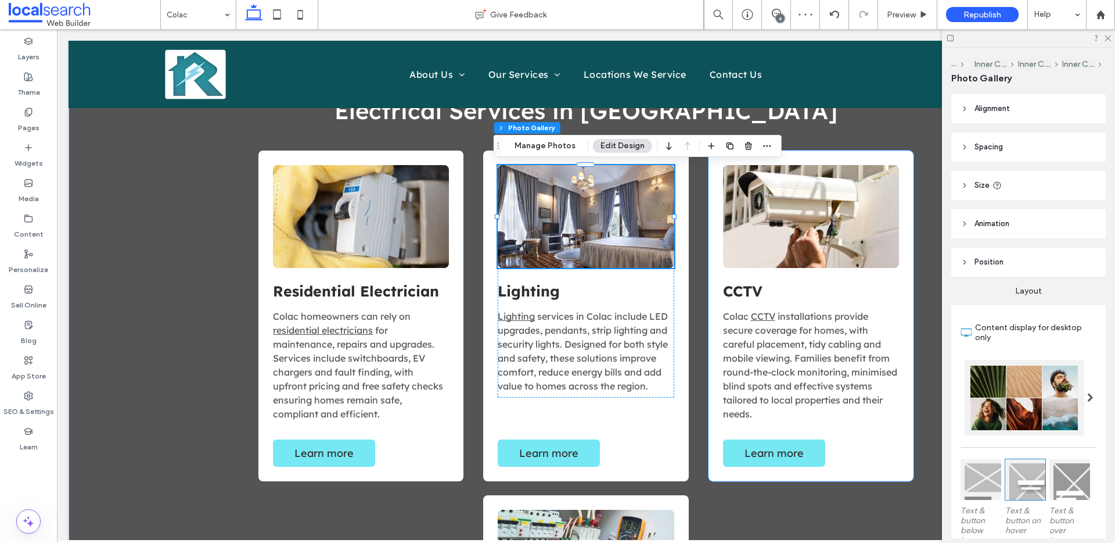
click at [824, 198] on link at bounding box center [811, 216] width 176 height 103
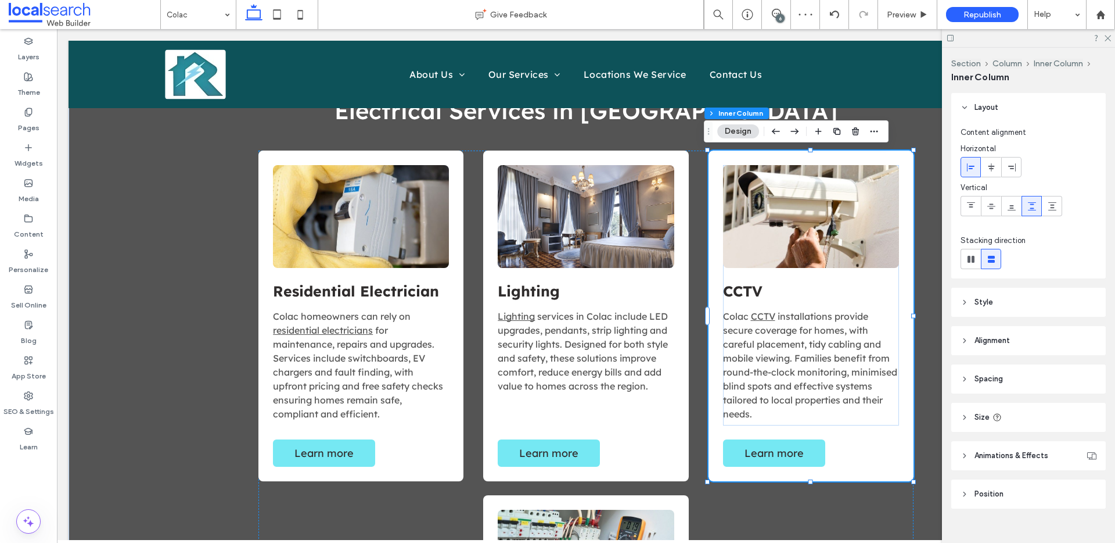
click at [824, 198] on link at bounding box center [811, 216] width 176 height 103
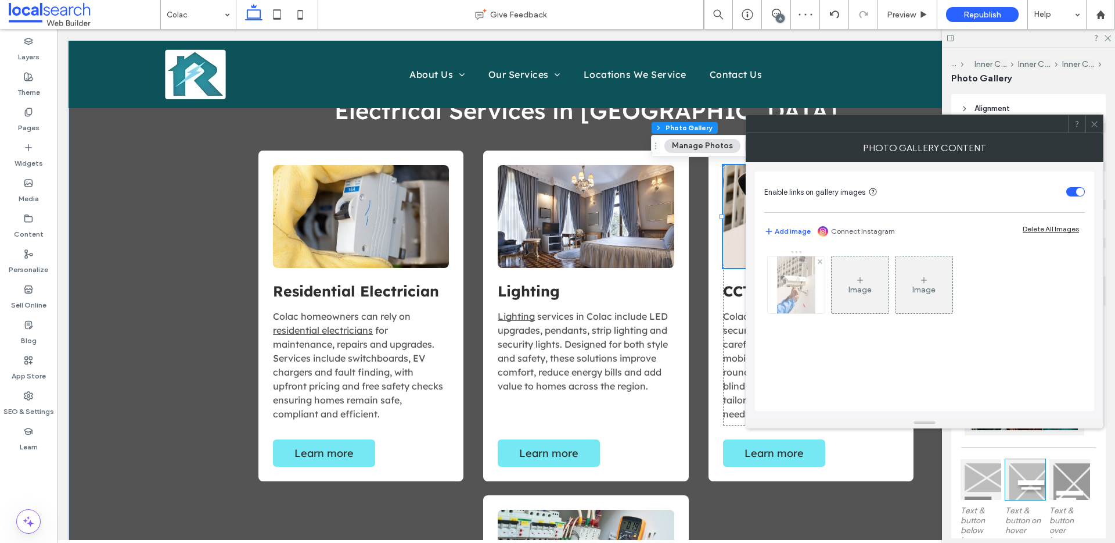
click at [784, 277] on img at bounding box center [796, 284] width 38 height 57
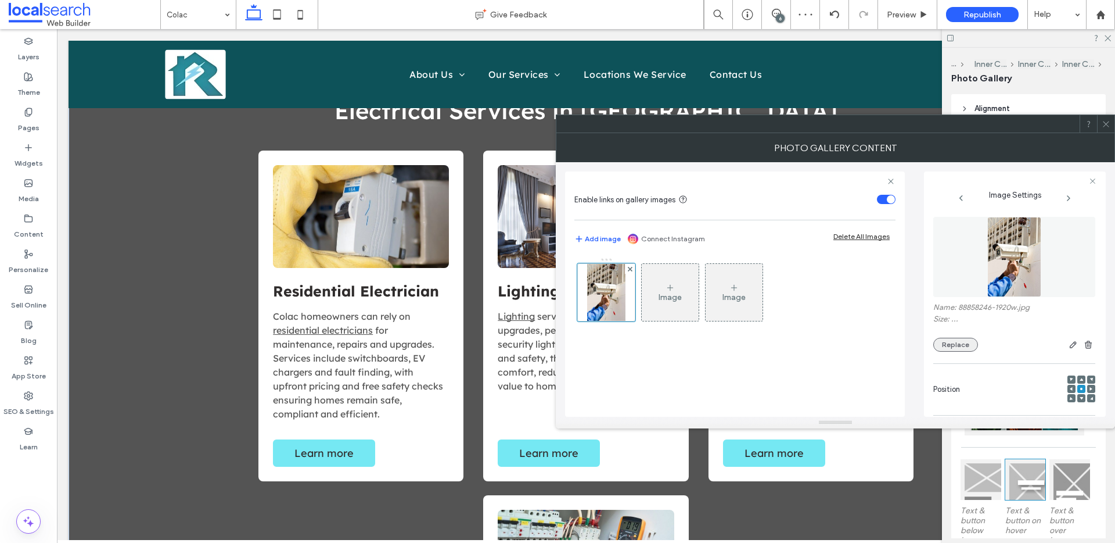
click at [948, 342] on button "Replace" at bounding box center [955, 344] width 45 height 14
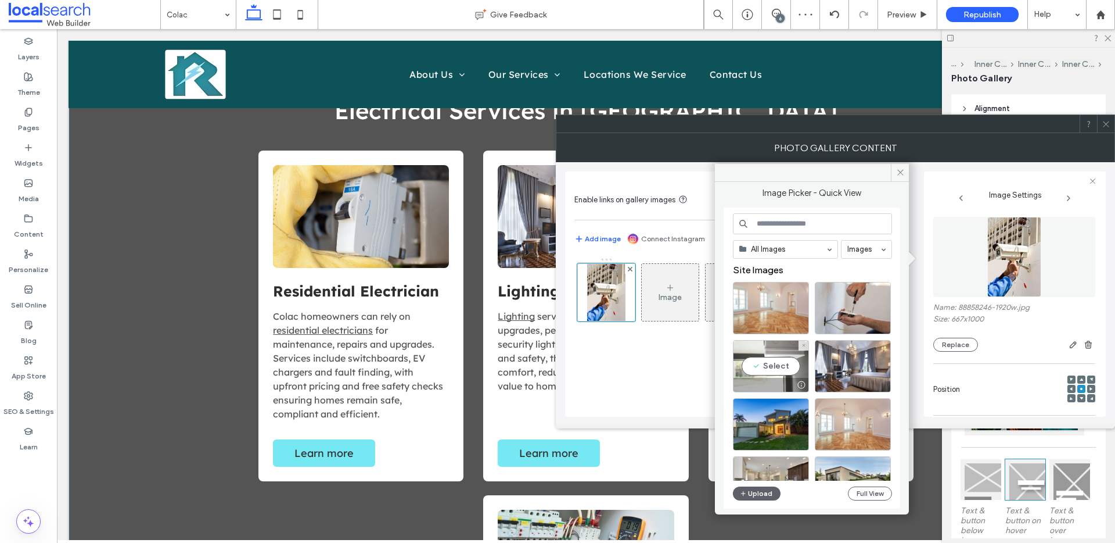
click at [781, 348] on div "Select" at bounding box center [771, 366] width 76 height 52
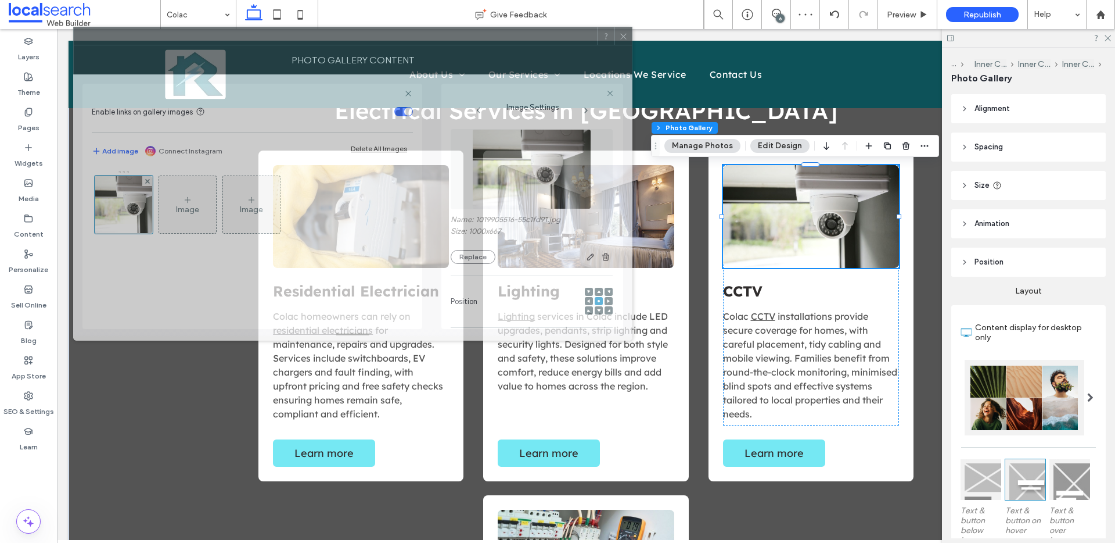
drag, startPoint x: 951, startPoint y: 147, endPoint x: 486, endPoint y: 59, distance: 474.1
click at [486, 59] on div "Photo Gallery Content" at bounding box center [352, 59] width 559 height 29
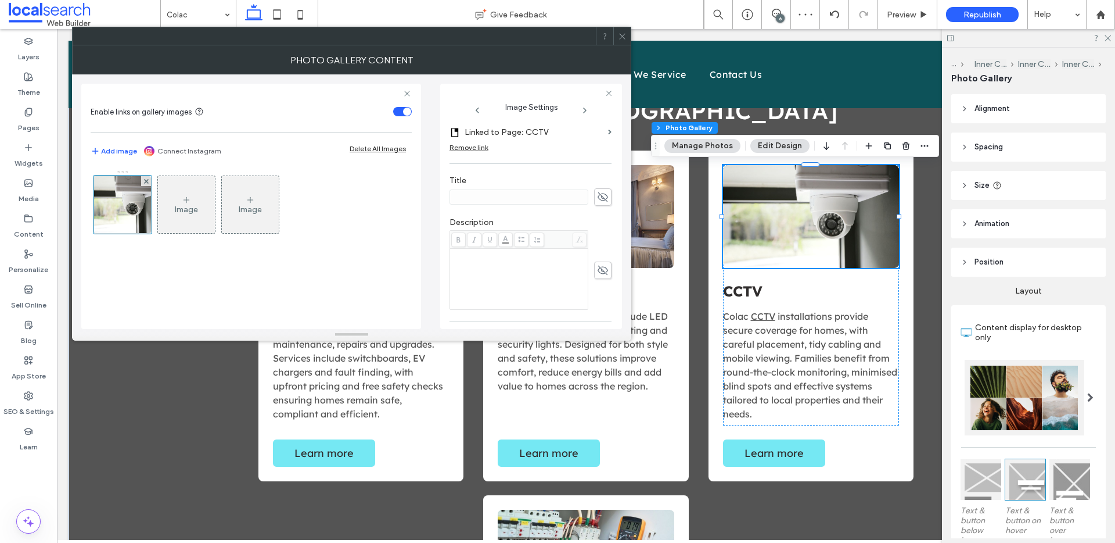
scroll to position [352, 0]
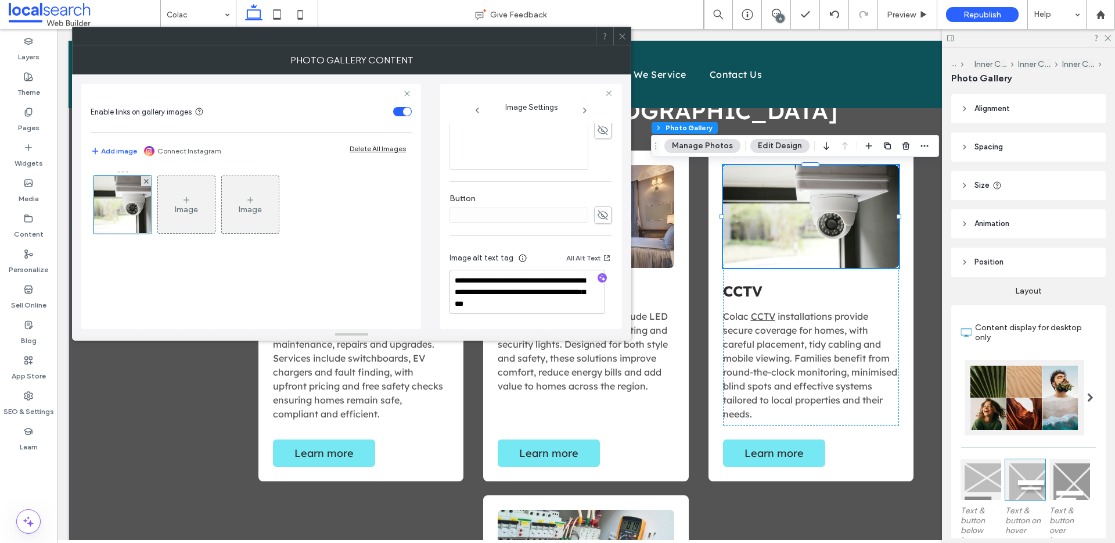
click at [598, 283] on div at bounding box center [602, 278] width 9 height 11
click at [599, 278] on use "button" at bounding box center [602, 278] width 6 height 6
click at [567, 297] on textarea "**********" at bounding box center [528, 292] width 156 height 43
paste textarea "**********"
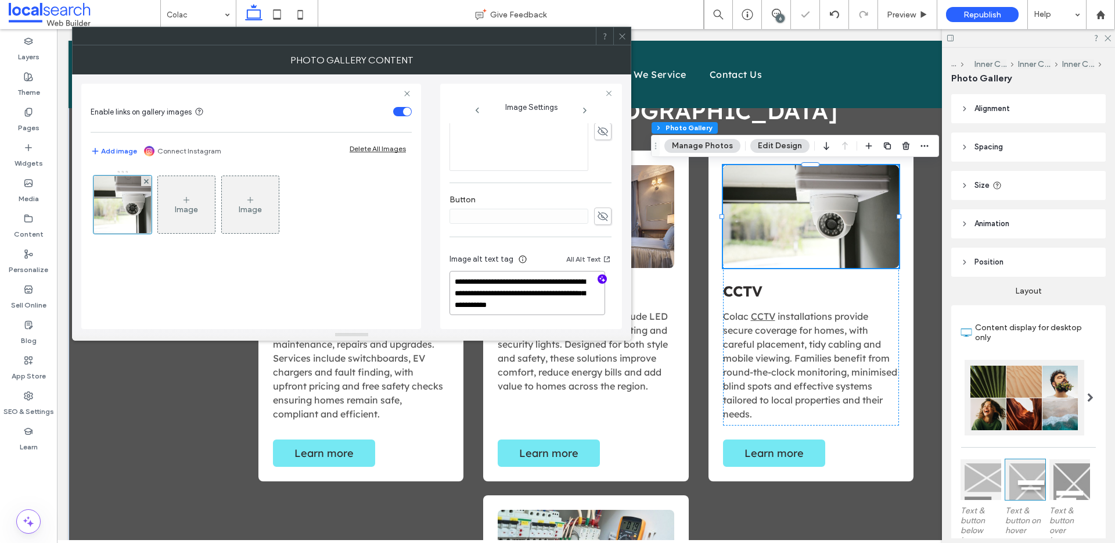
type textarea "**********"
click at [622, 35] on use at bounding box center [622, 36] width 6 height 6
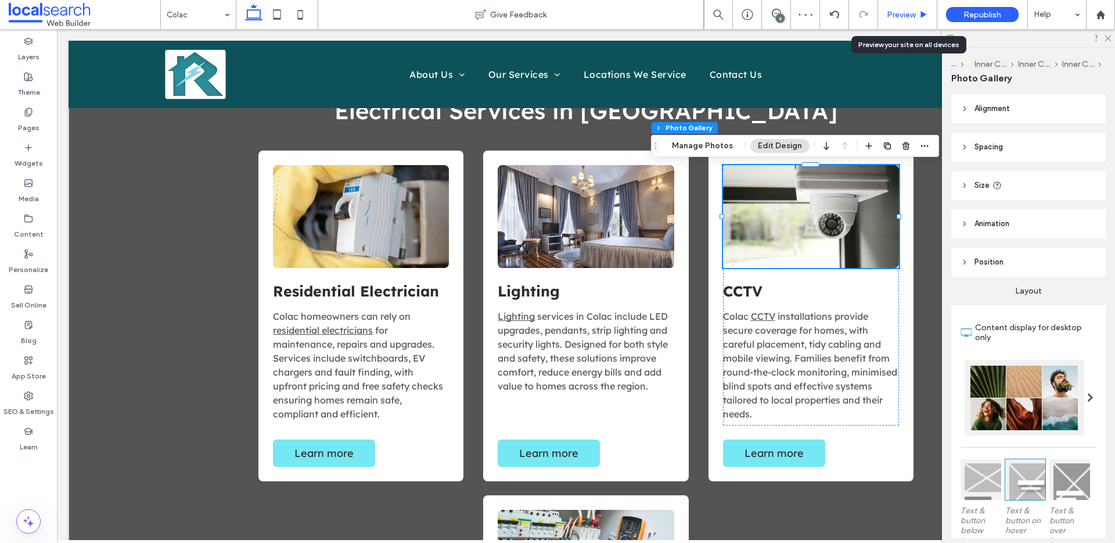
click at [910, 12] on span "Preview" at bounding box center [901, 15] width 29 height 10
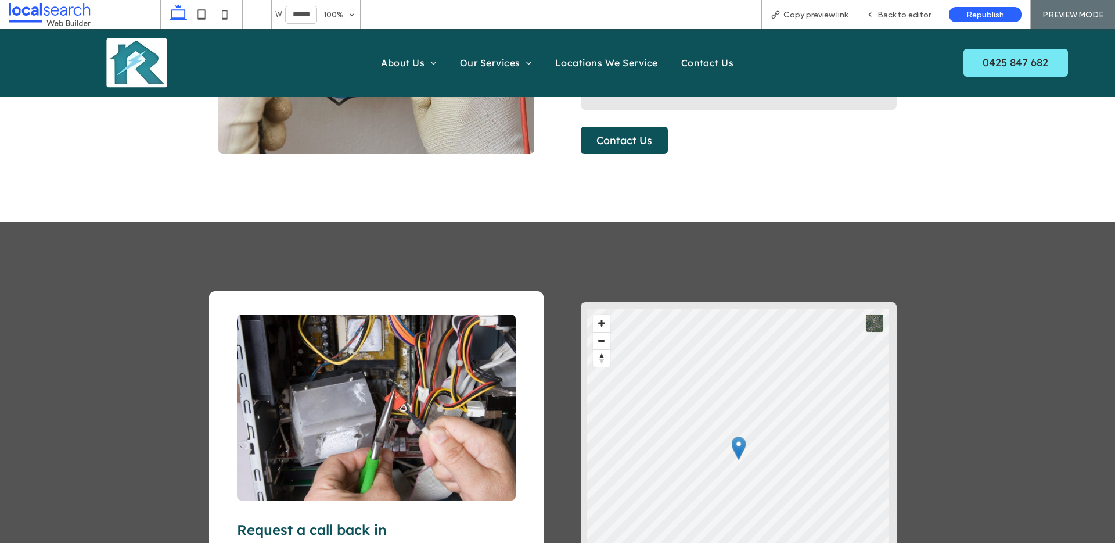
scroll to position [1916, 0]
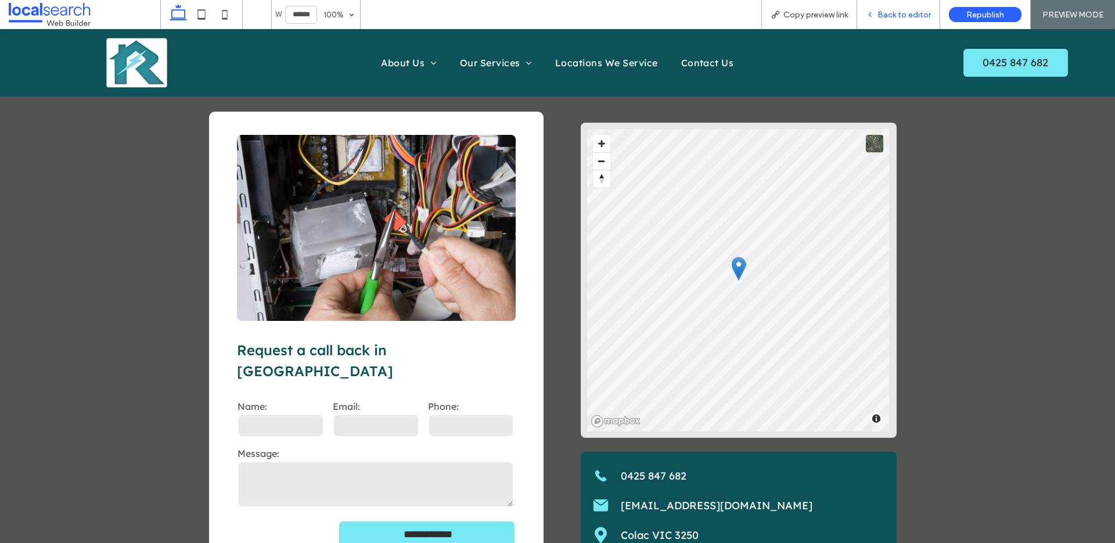
click at [914, 14] on span "Back to editor" at bounding box center [904, 15] width 53 height 10
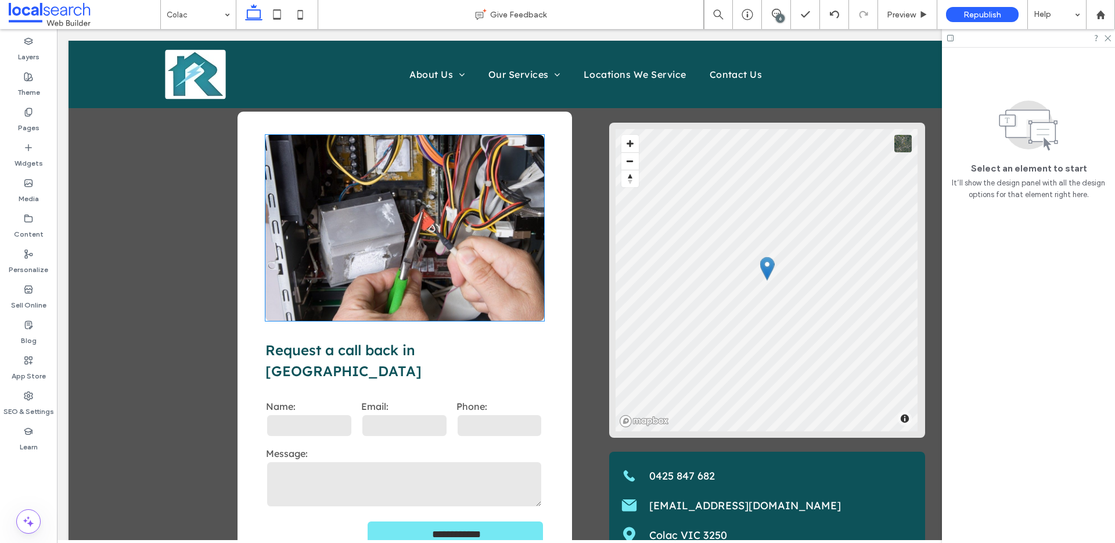
click at [406, 228] on link at bounding box center [404, 228] width 279 height 186
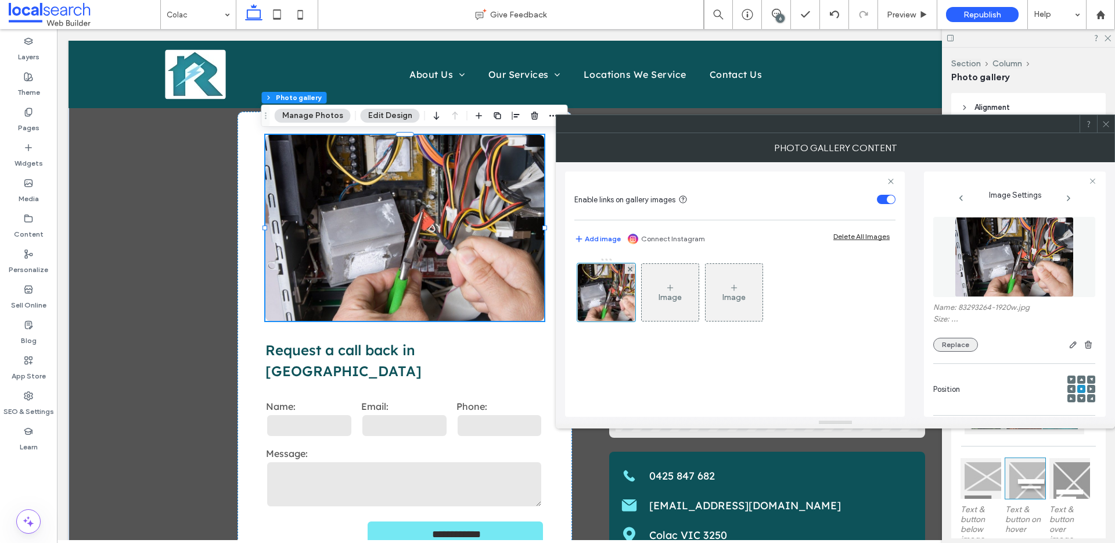
click at [937, 339] on button "Replace" at bounding box center [955, 344] width 45 height 14
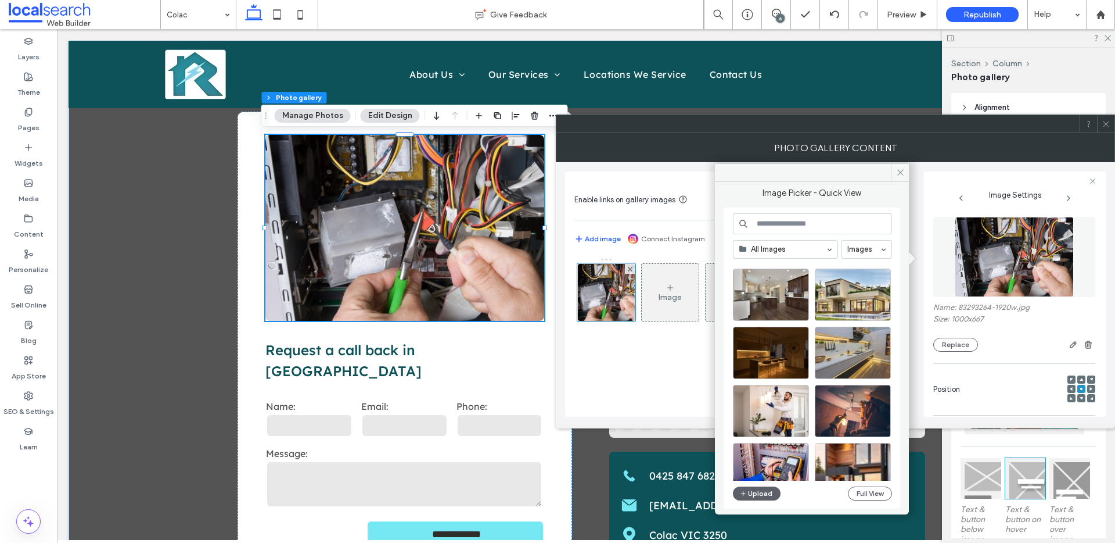
scroll to position [207, 0]
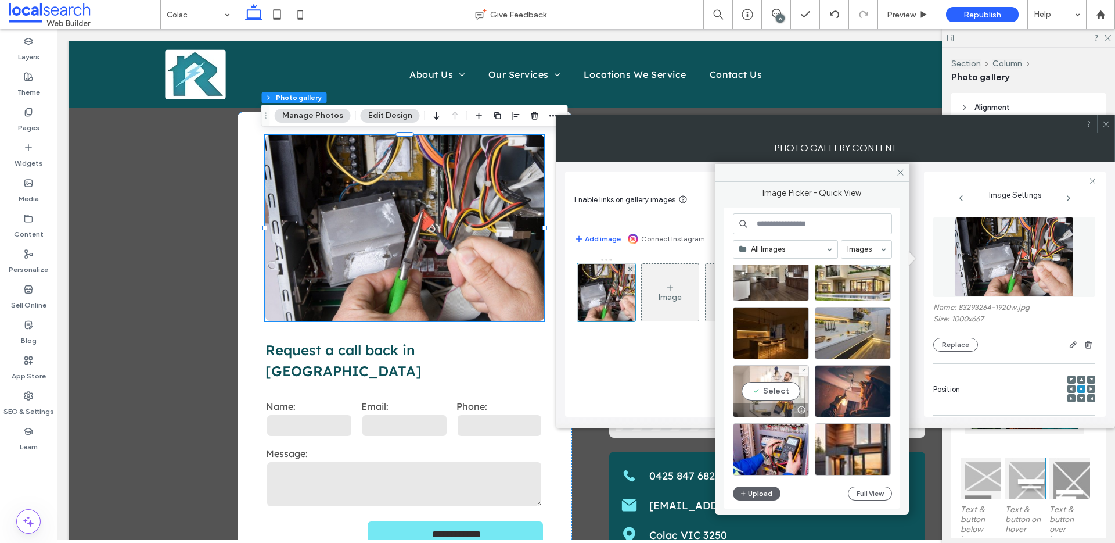
click at [788, 386] on div "Select" at bounding box center [771, 391] width 76 height 52
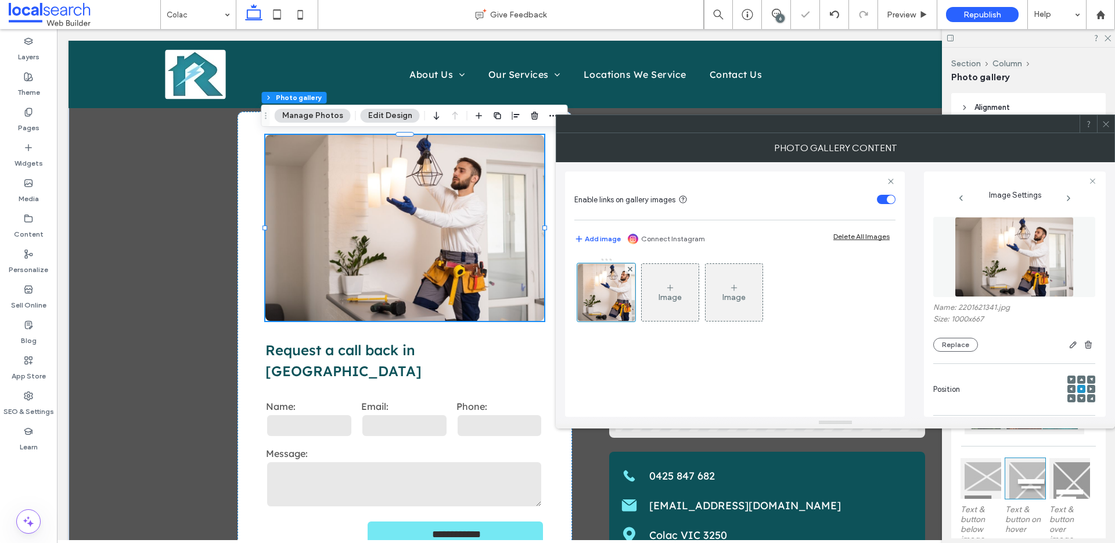
scroll to position [343, 0]
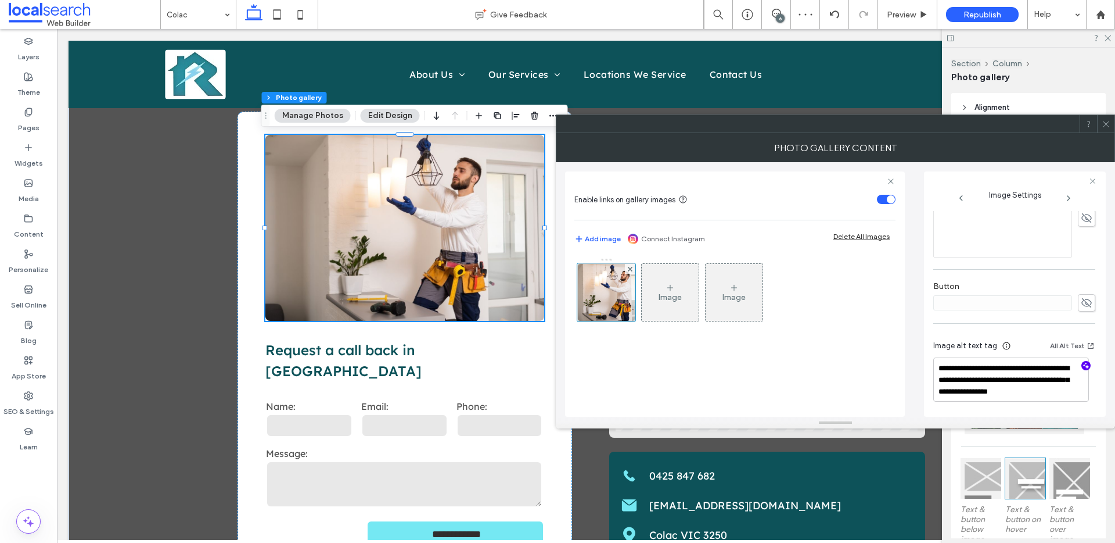
click at [1082, 363] on icon "button" at bounding box center [1086, 365] width 8 height 8
click at [1054, 393] on textarea "**********" at bounding box center [1011, 379] width 156 height 44
paste textarea "**********"
type textarea "**********"
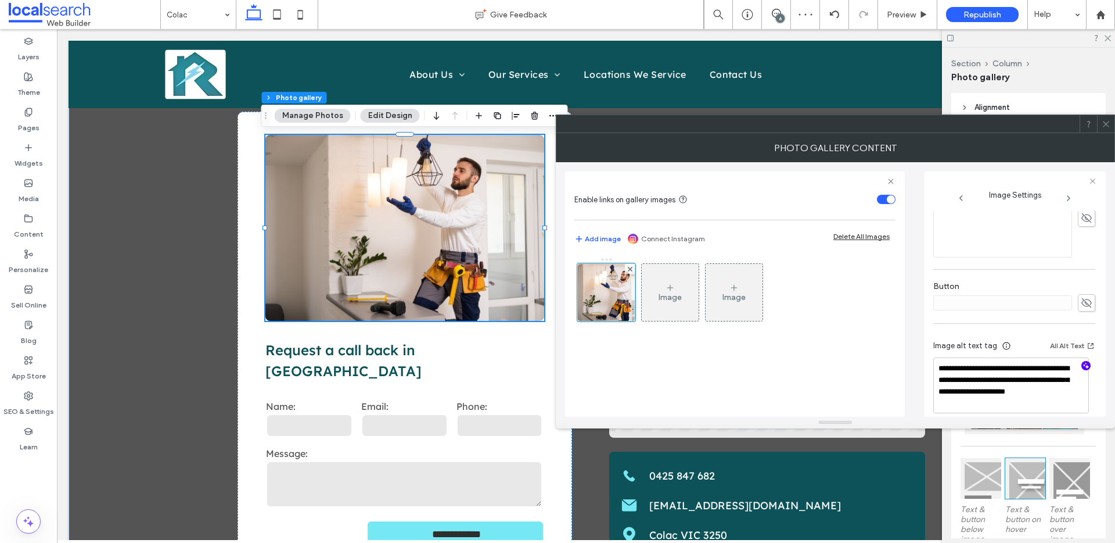
click at [1105, 126] on icon at bounding box center [1106, 124] width 9 height 9
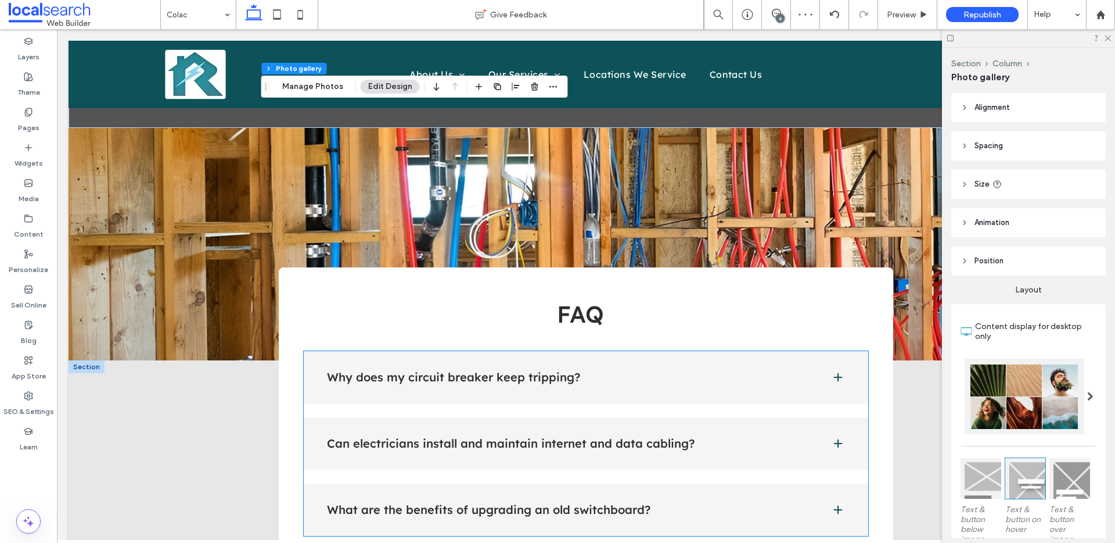
scroll to position [2529, 0]
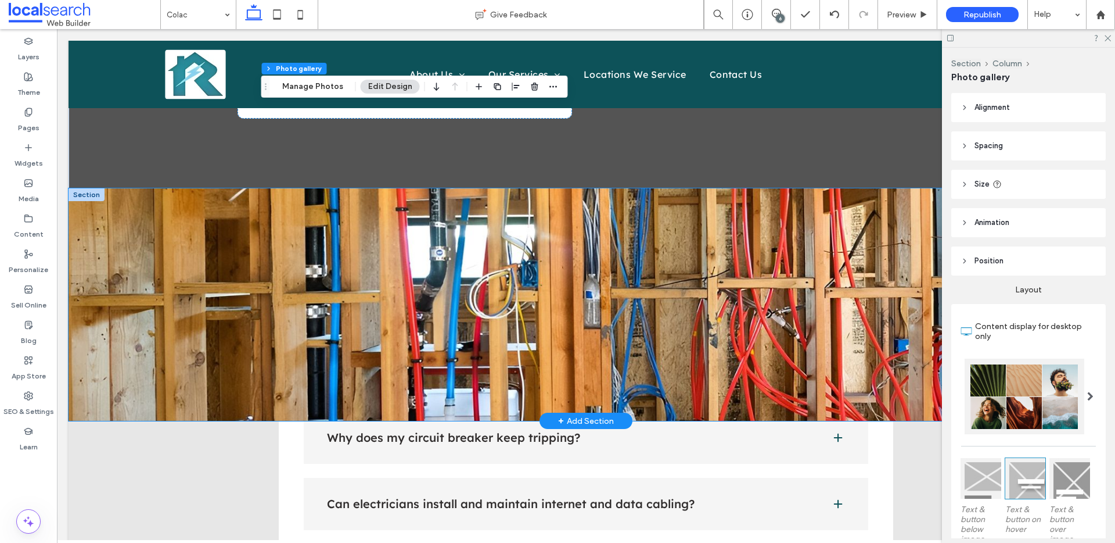
click at [878, 188] on div at bounding box center [586, 304] width 697 height 232
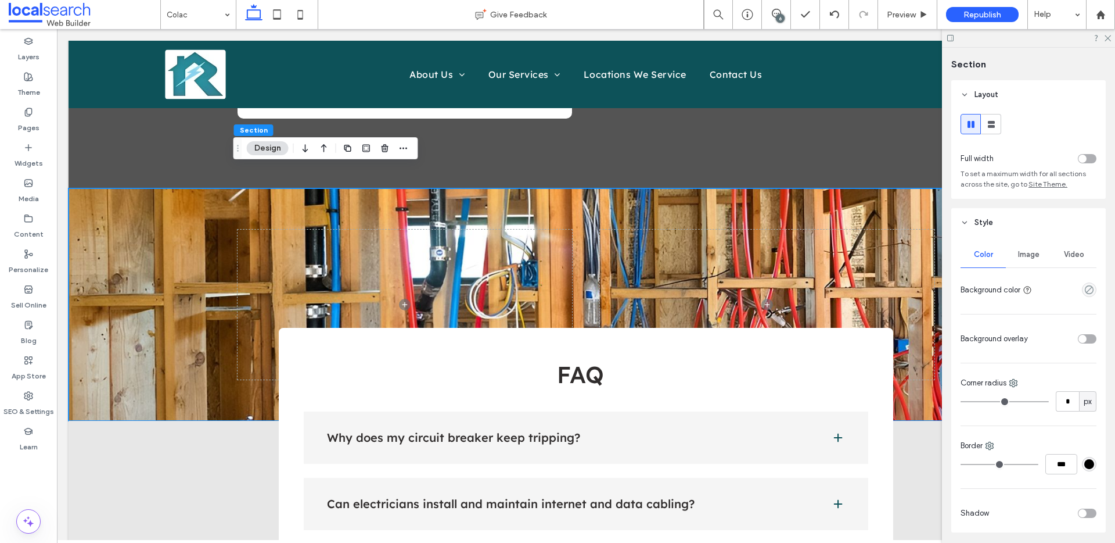
click at [1011, 246] on div "Image" at bounding box center [1028, 255] width 45 height 26
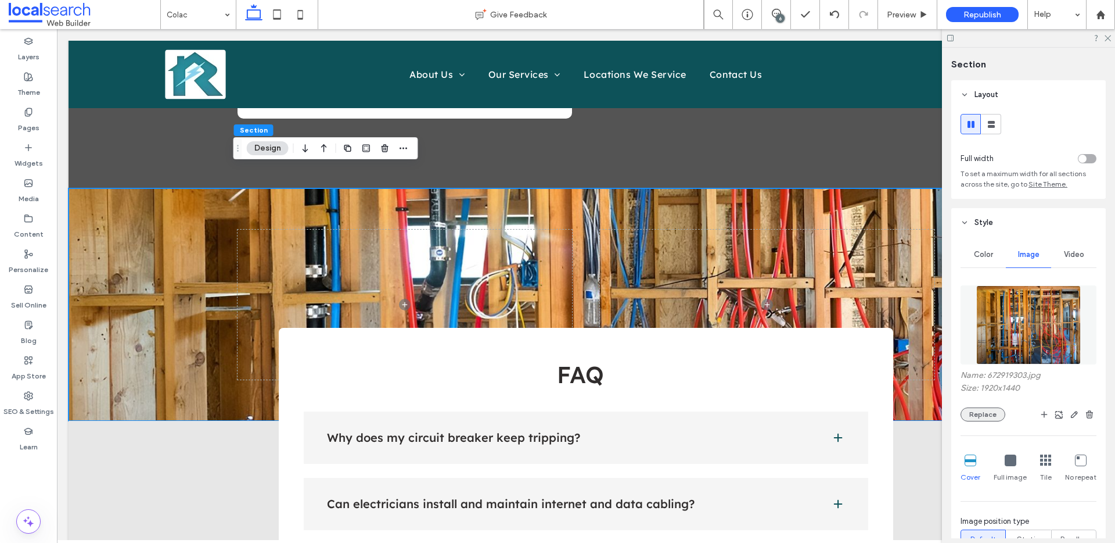
click at [1003, 415] on button "Replace" at bounding box center [983, 414] width 45 height 14
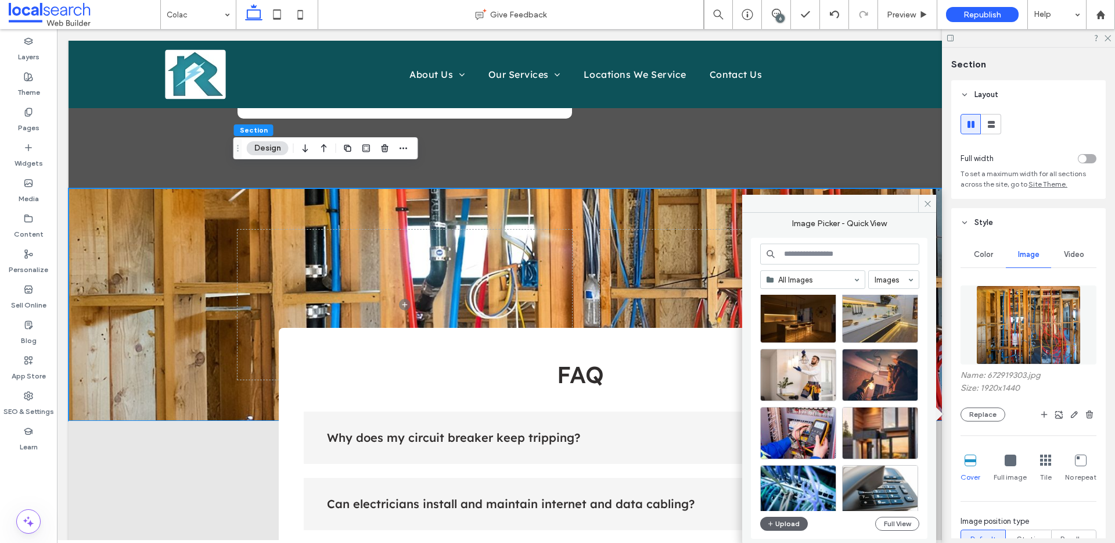
scroll to position [203, 0]
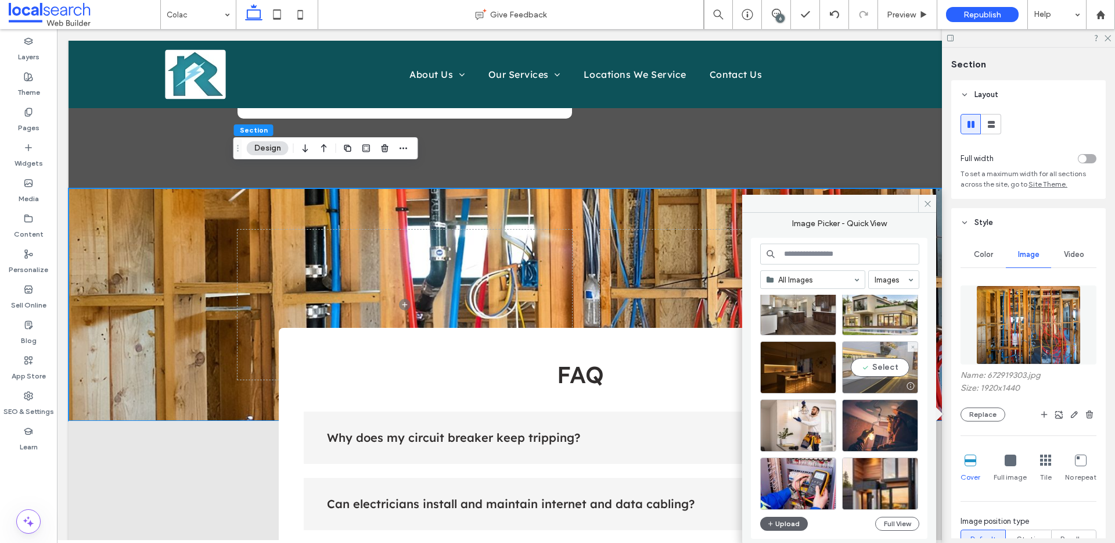
click at [859, 373] on div "Select" at bounding box center [880, 367] width 76 height 52
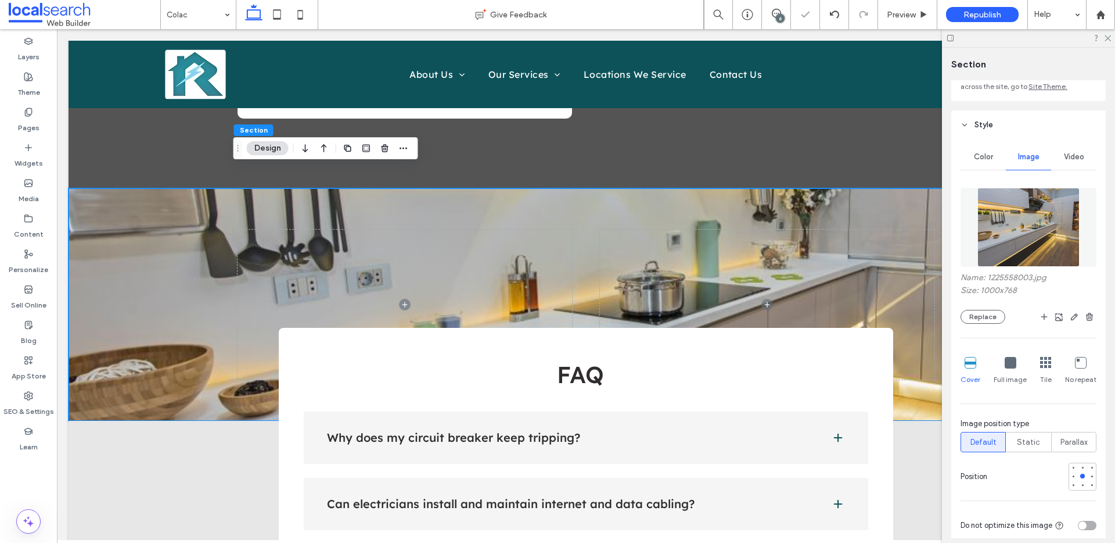
scroll to position [99, 0]
click at [1080, 483] on div at bounding box center [1082, 484] width 5 height 5
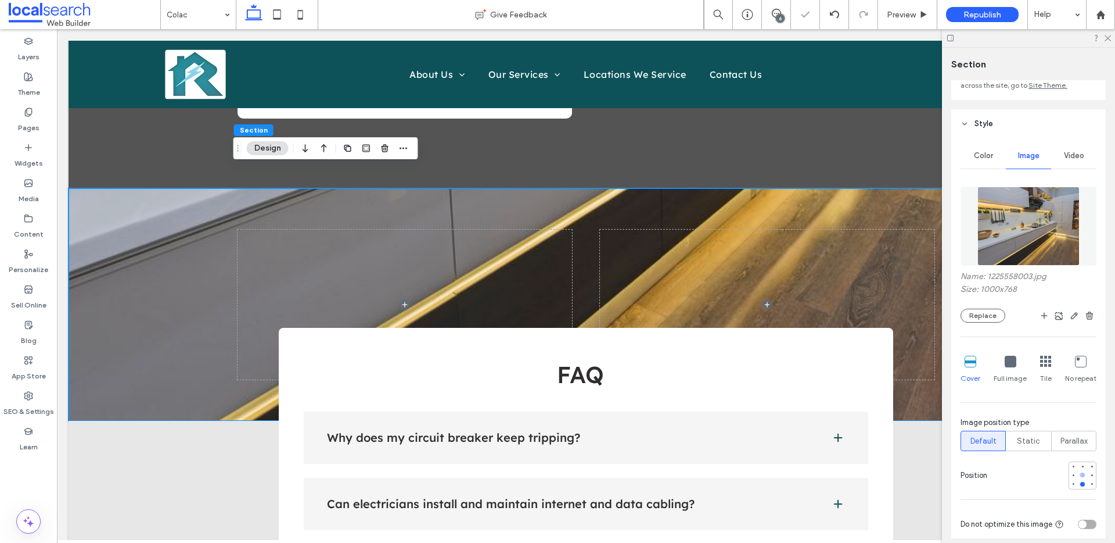
click at [1080, 476] on div at bounding box center [1082, 474] width 5 height 5
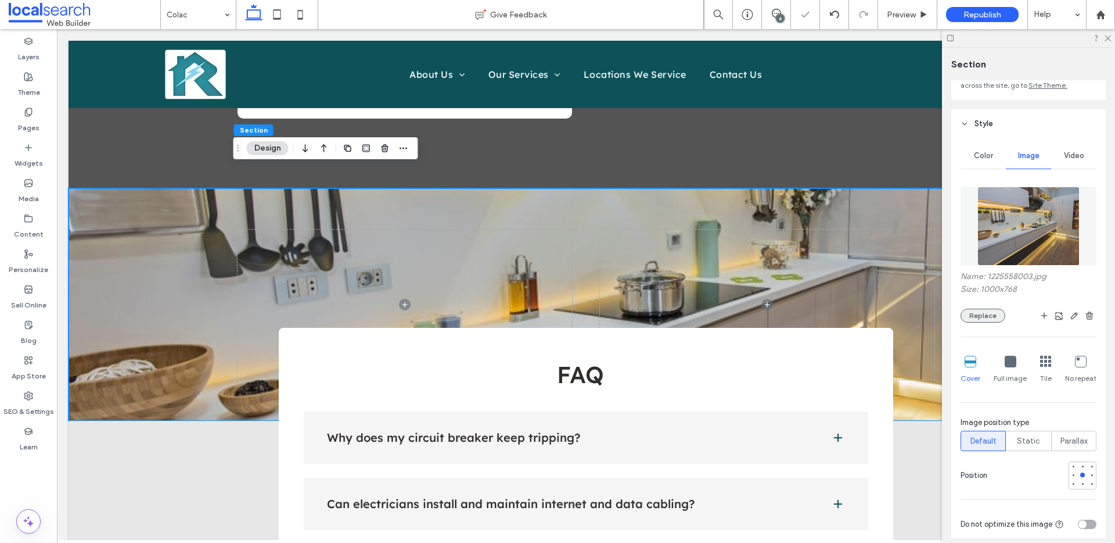
click at [980, 316] on button "Replace" at bounding box center [983, 315] width 45 height 14
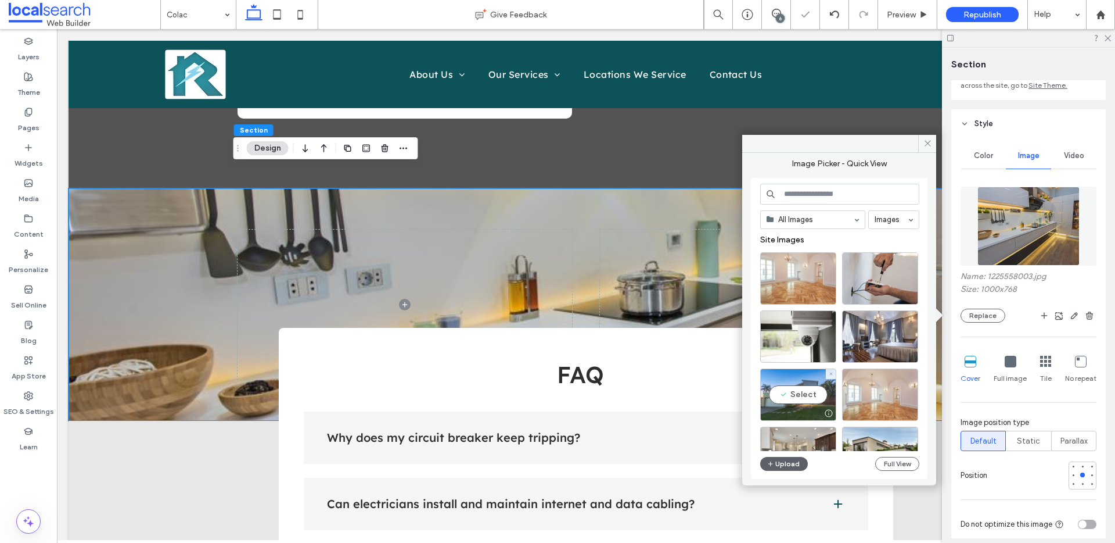
scroll to position [96, 0]
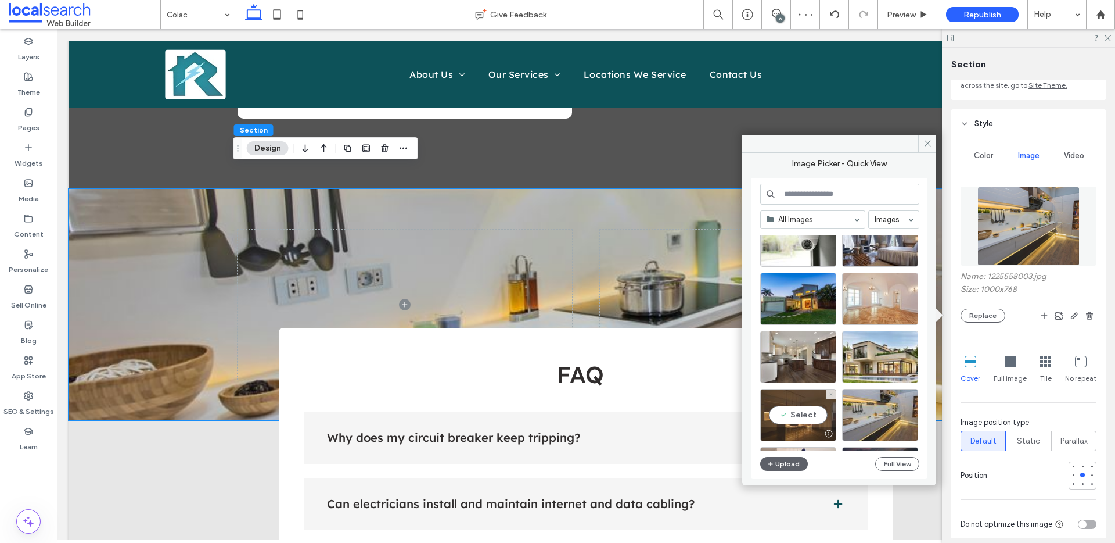
drag, startPoint x: 798, startPoint y: 419, endPoint x: 771, endPoint y: 387, distance: 41.2
click at [798, 419] on div "Select" at bounding box center [798, 415] width 76 height 52
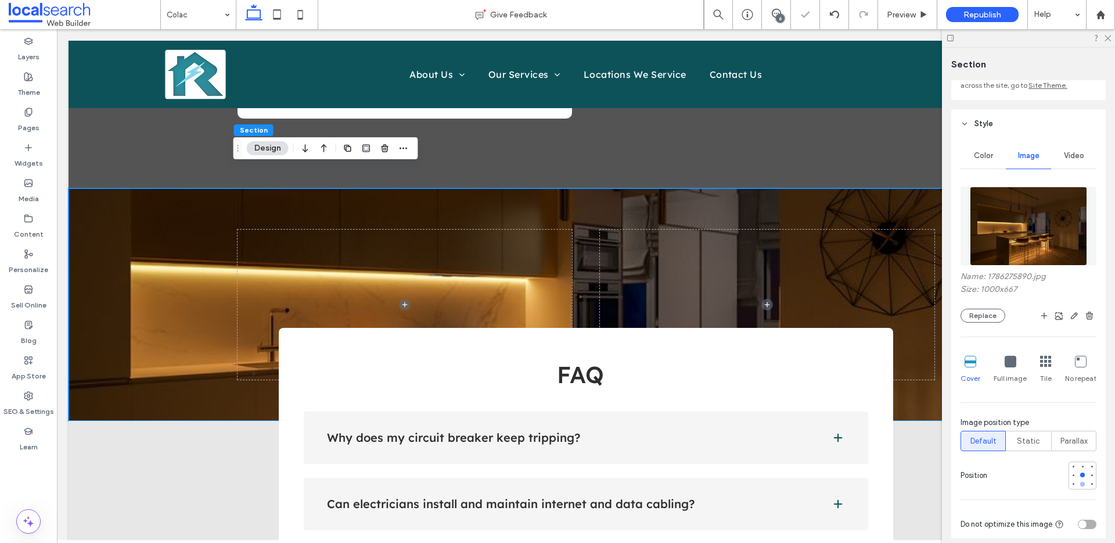
click at [1080, 484] on div at bounding box center [1082, 484] width 5 height 5
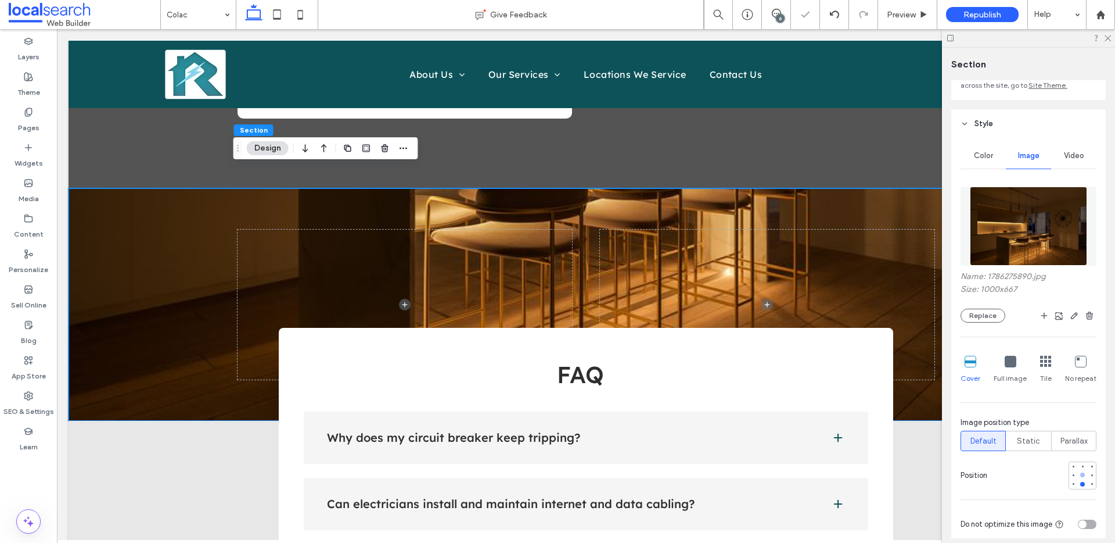
click at [1080, 474] on div at bounding box center [1082, 474] width 5 height 5
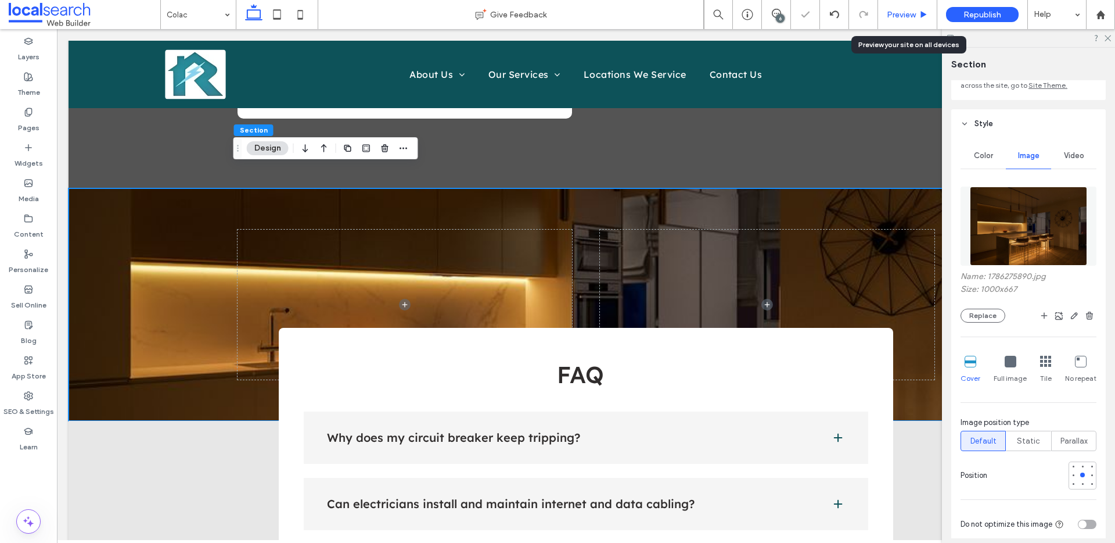
click at [911, 15] on span "Preview" at bounding box center [901, 15] width 29 height 10
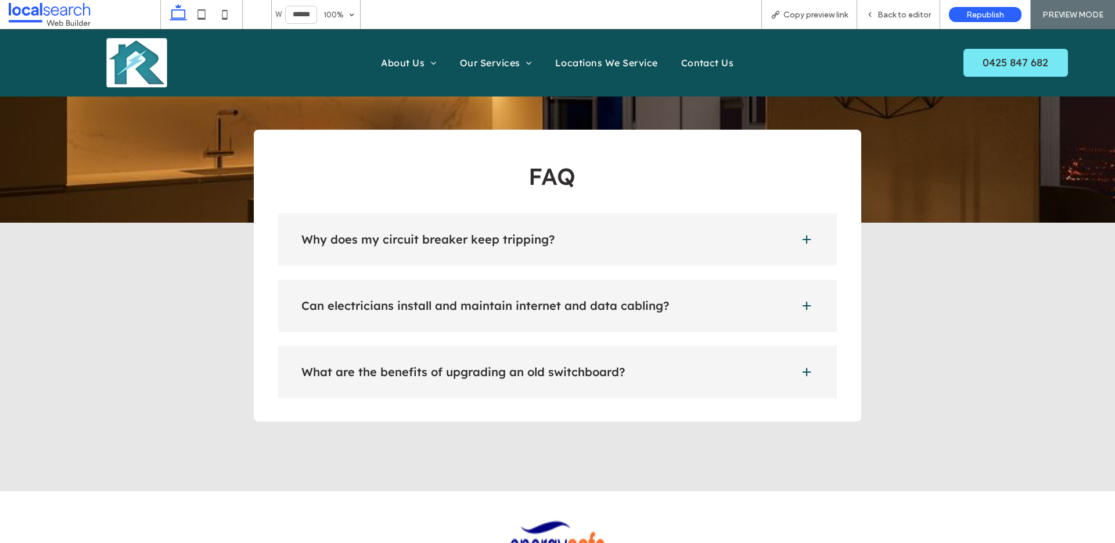
scroll to position [2716, 0]
click at [807, 233] on span at bounding box center [807, 239] width 12 height 12
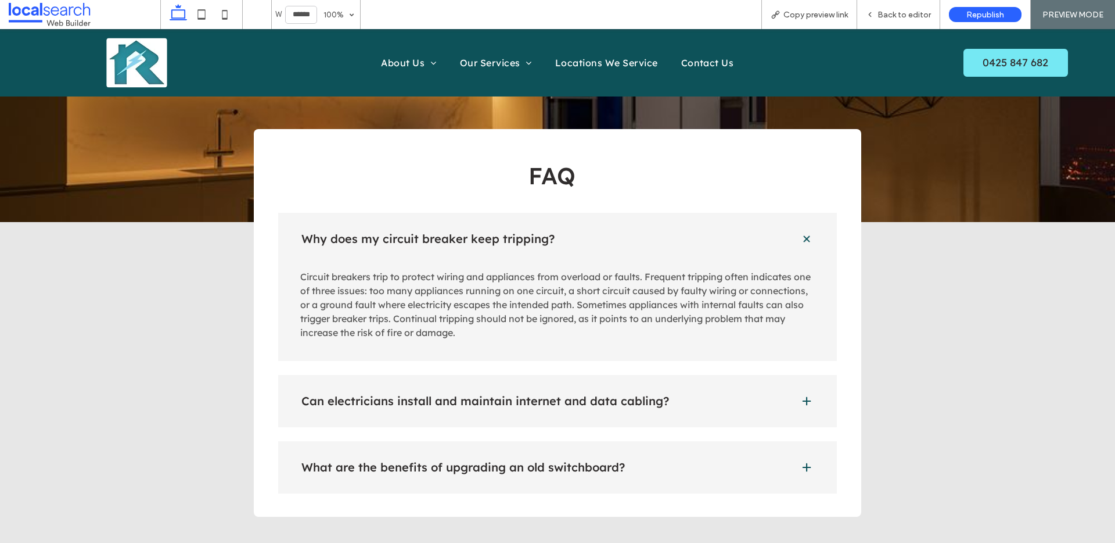
scroll to position [2719, 0]
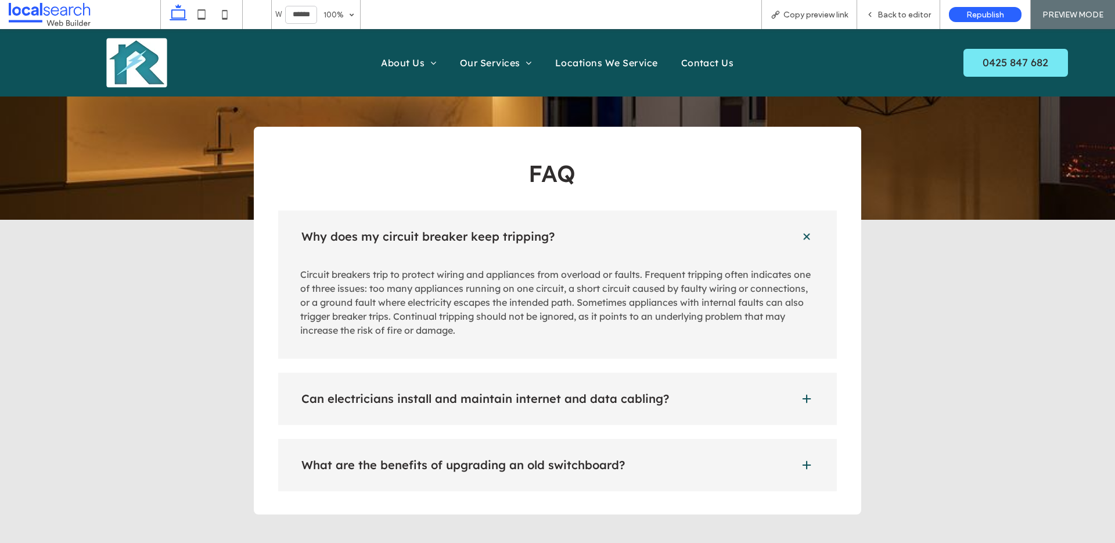
click at [832, 150] on div "FAQ" at bounding box center [557, 173] width 559 height 46
click at [802, 228] on span at bounding box center [807, 236] width 16 height 16
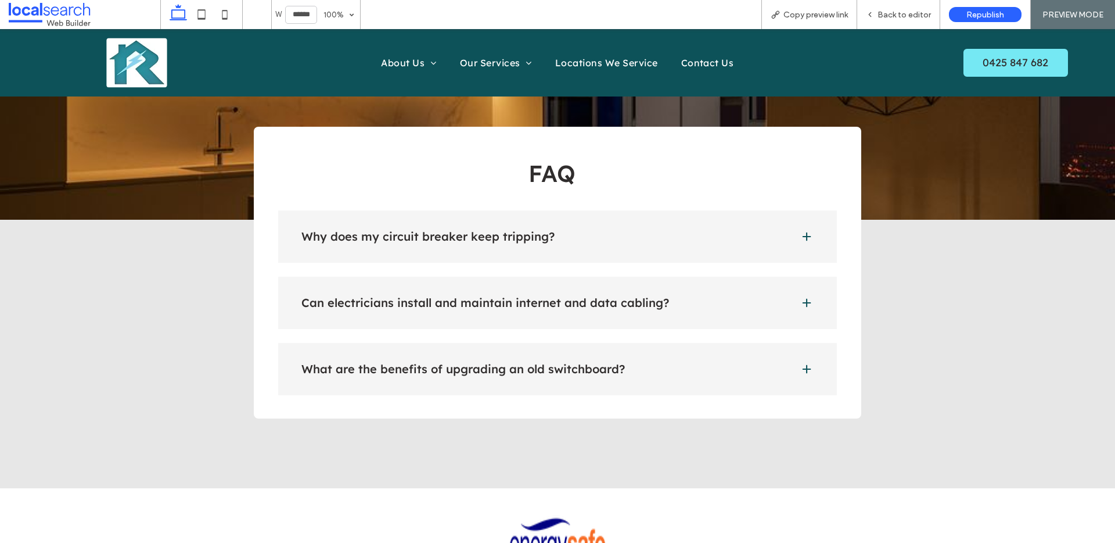
click at [804, 297] on span at bounding box center [807, 303] width 12 height 12
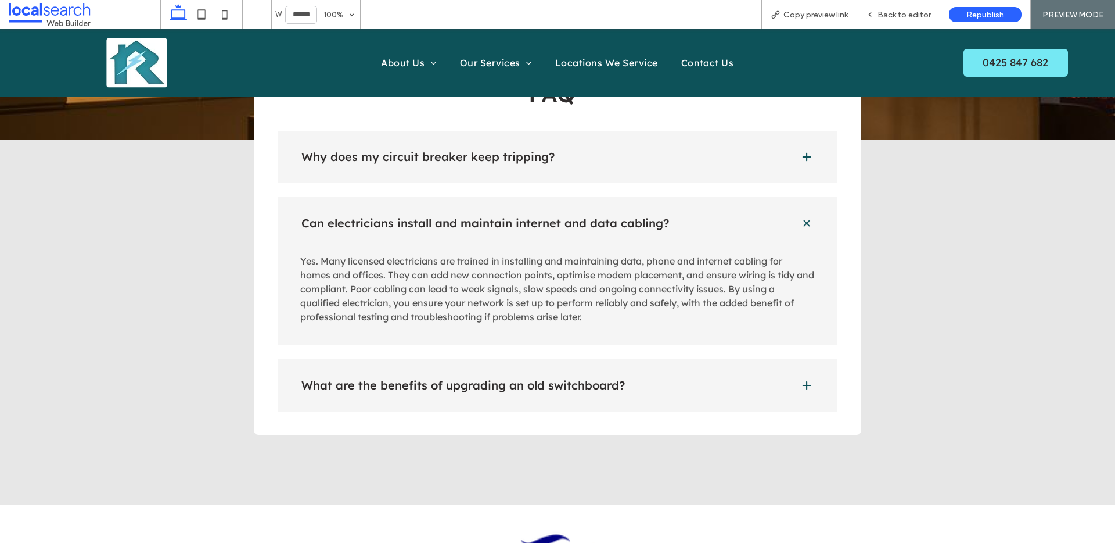
scroll to position [2803, 0]
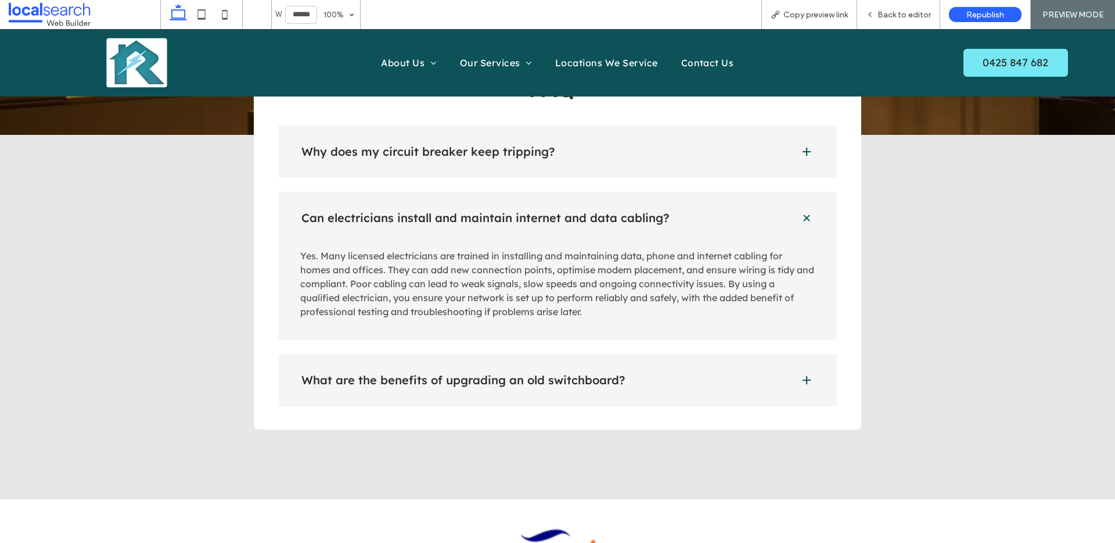
click at [800, 210] on span at bounding box center [807, 218] width 16 height 16
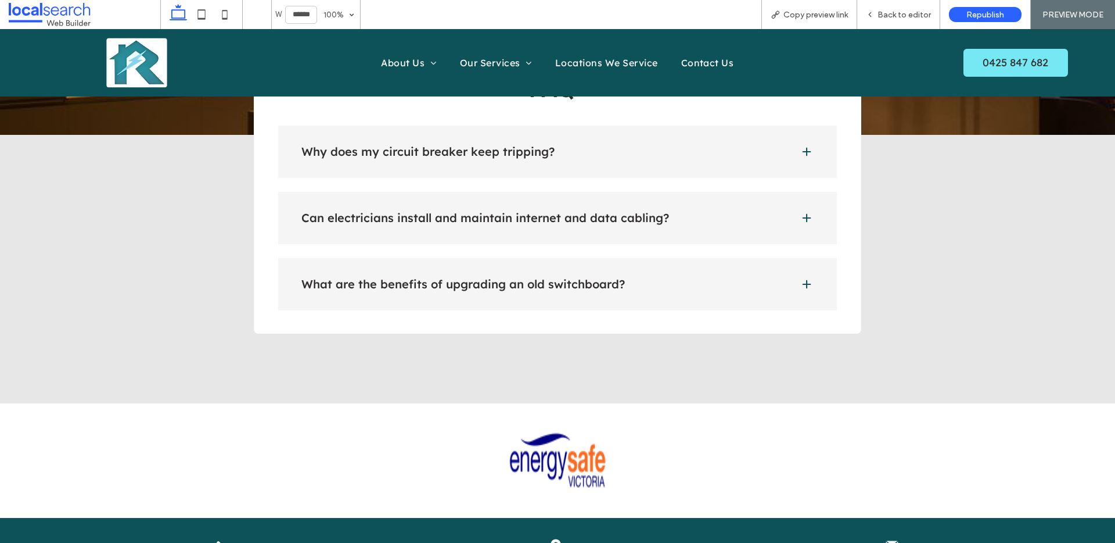
click at [801, 278] on span at bounding box center [807, 284] width 12 height 12
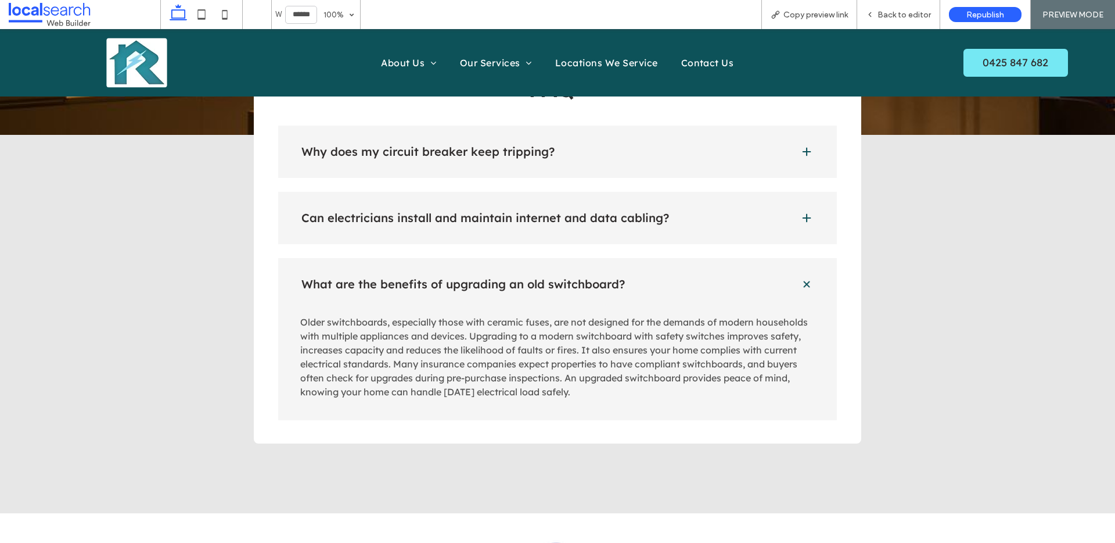
click at [802, 276] on span at bounding box center [807, 284] width 16 height 16
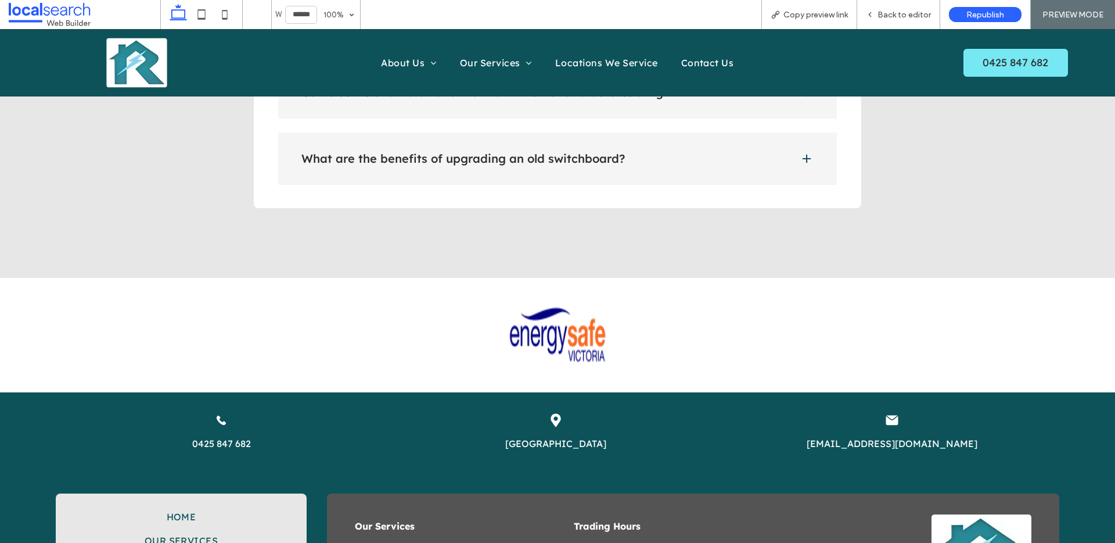
scroll to position [3201, 0]
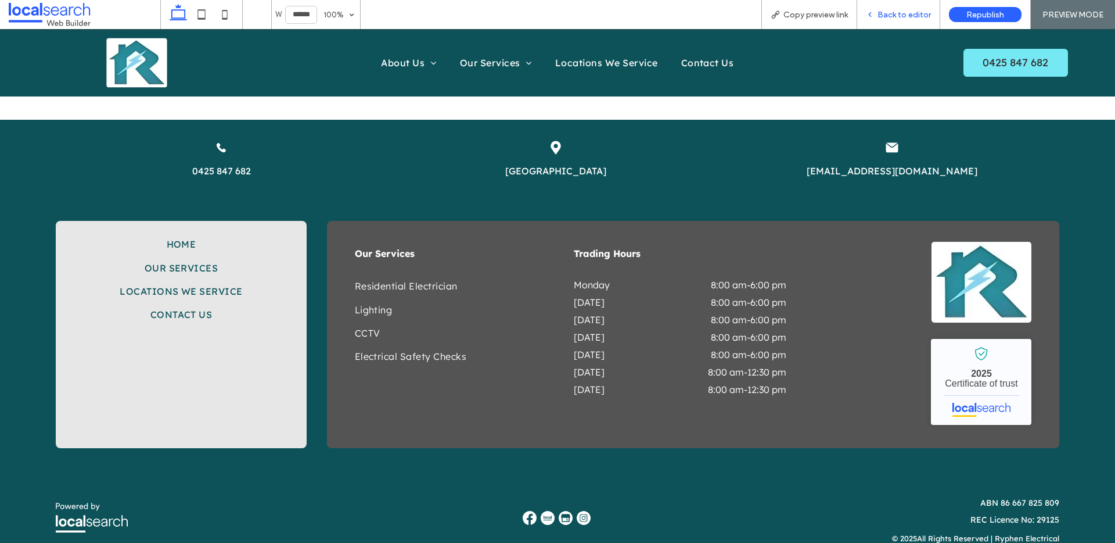
click at [899, 17] on span "Back to editor" at bounding box center [904, 15] width 53 height 10
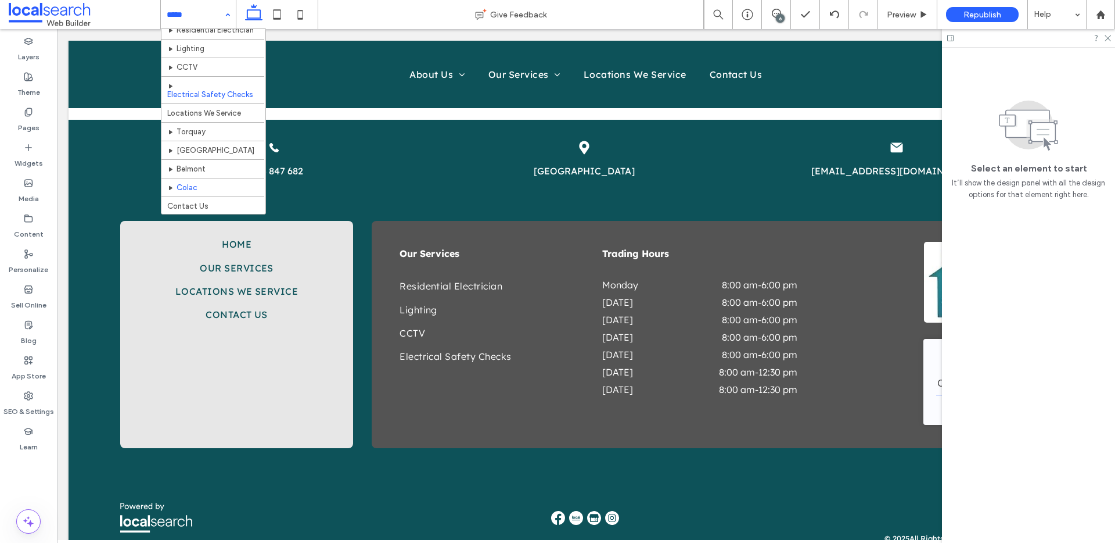
scroll to position [54, 0]
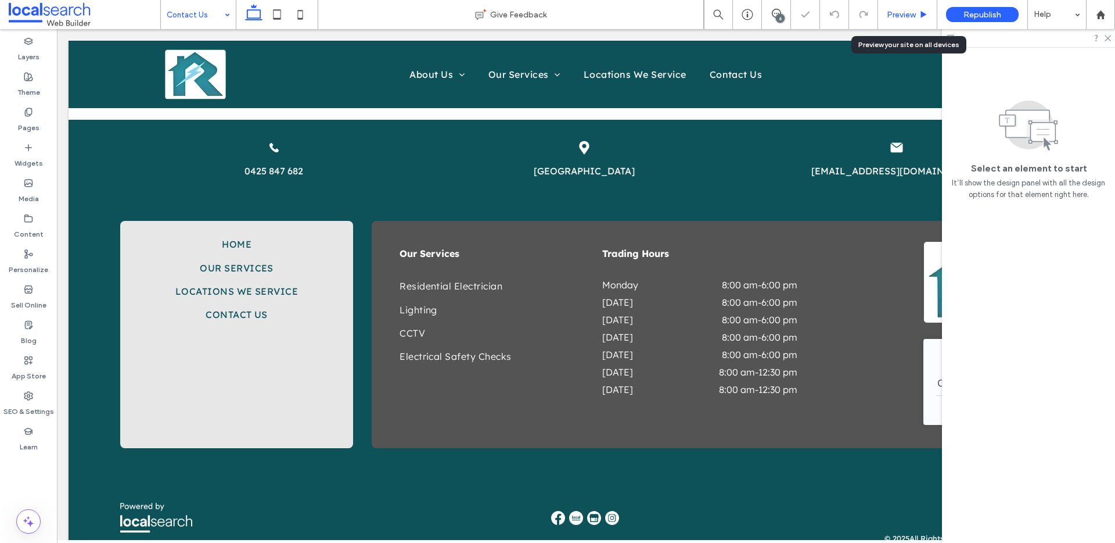
click at [909, 15] on span "Preview" at bounding box center [901, 15] width 29 height 10
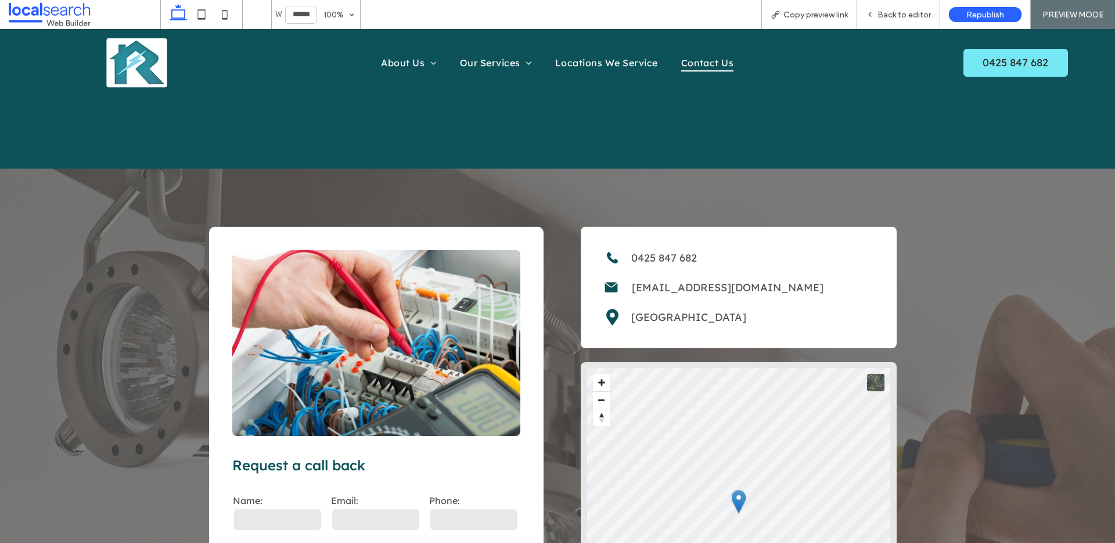
scroll to position [117, 0]
click at [885, 12] on span "Back to editor" at bounding box center [904, 15] width 53 height 10
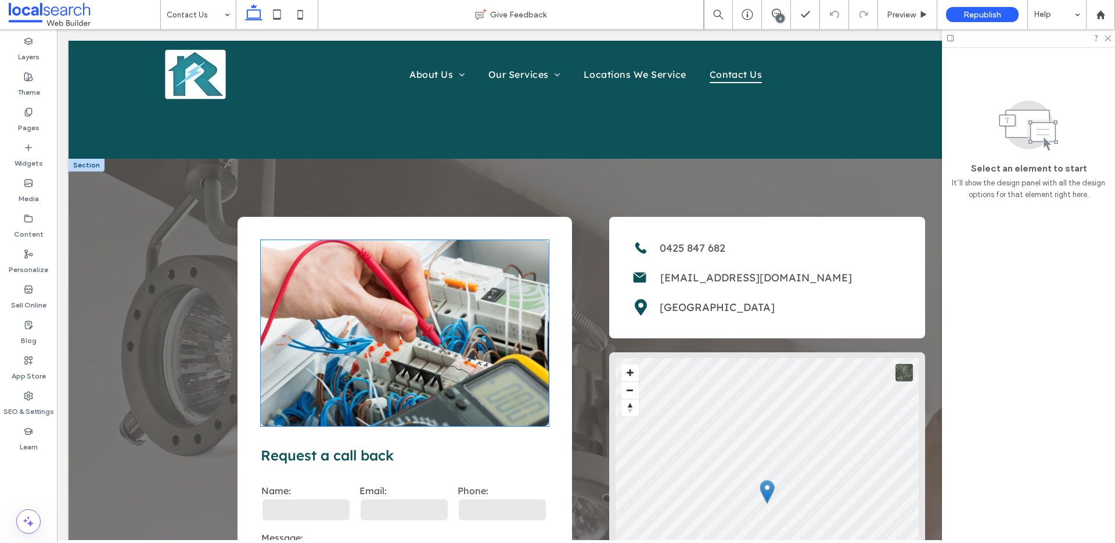
scroll to position [204, 0]
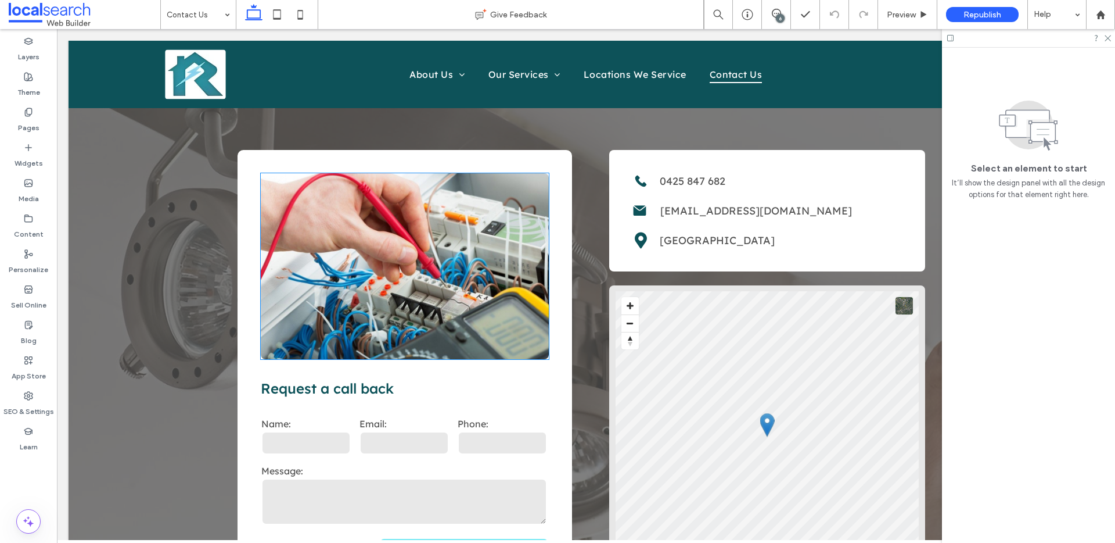
click at [436, 257] on link at bounding box center [405, 266] width 288 height 186
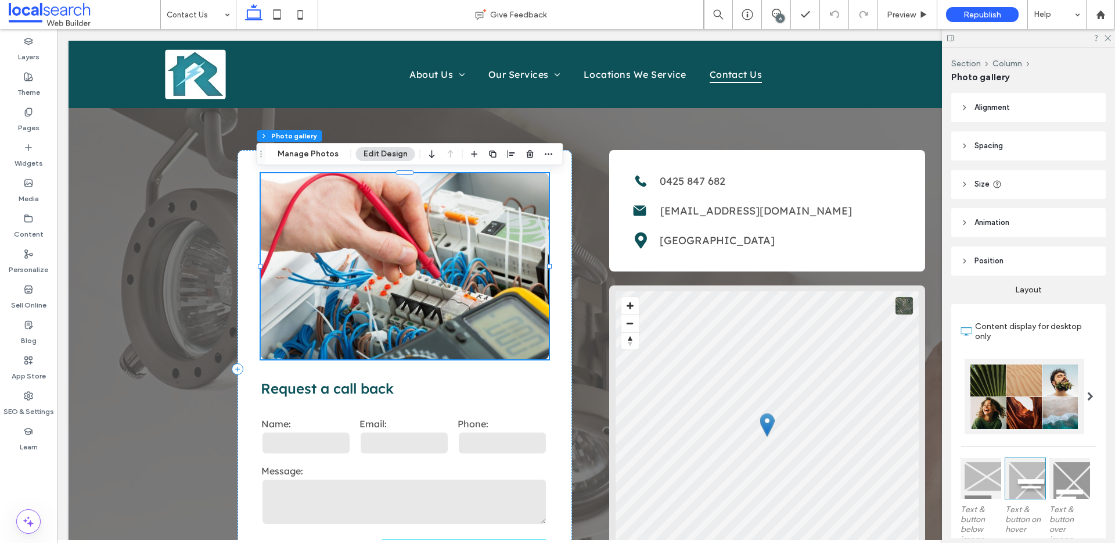
click at [436, 257] on link at bounding box center [405, 266] width 288 height 186
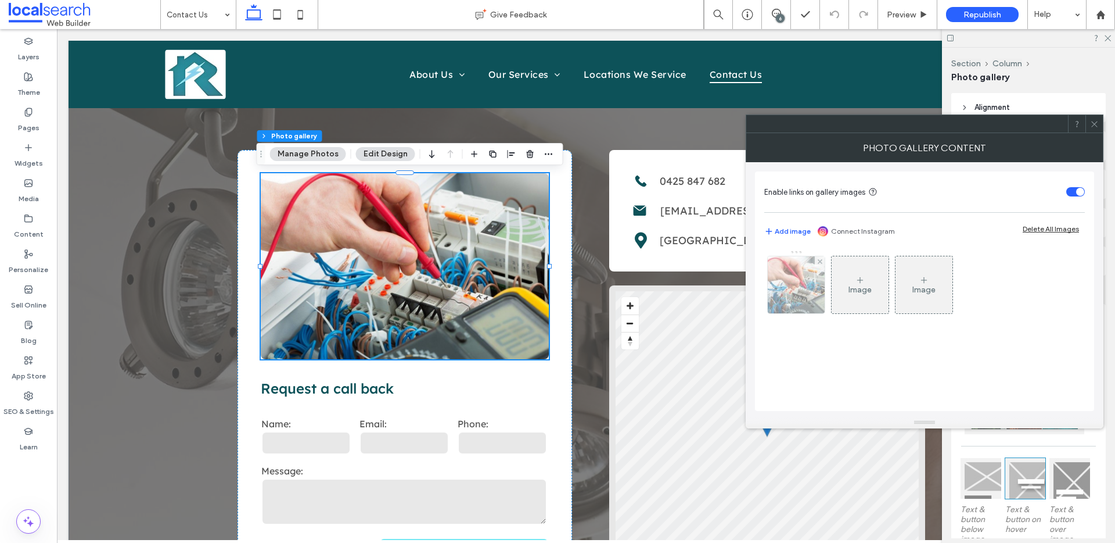
click at [785, 293] on img at bounding box center [797, 284] width 84 height 57
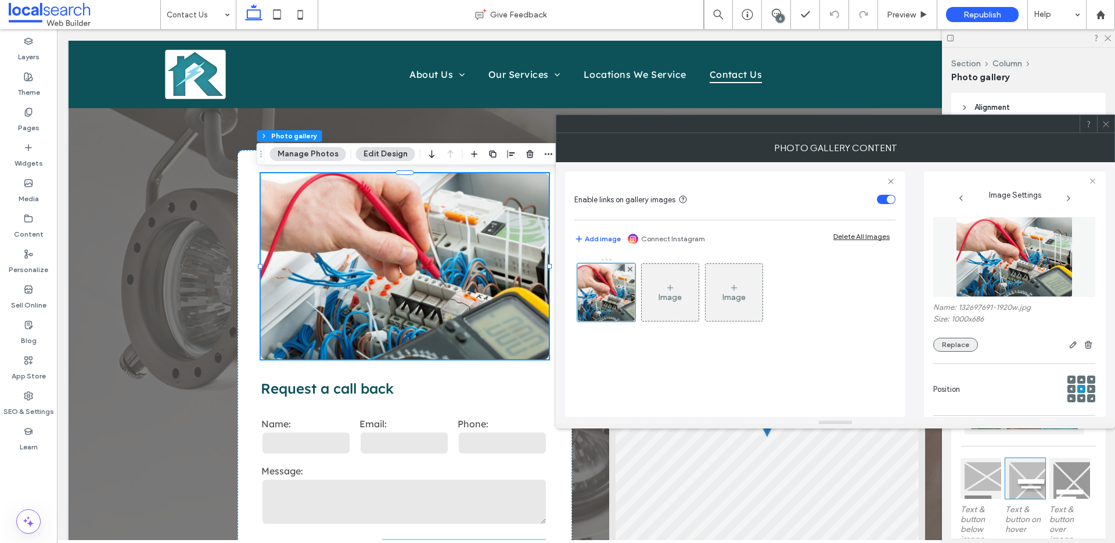
click at [970, 341] on button "Replace" at bounding box center [955, 344] width 45 height 14
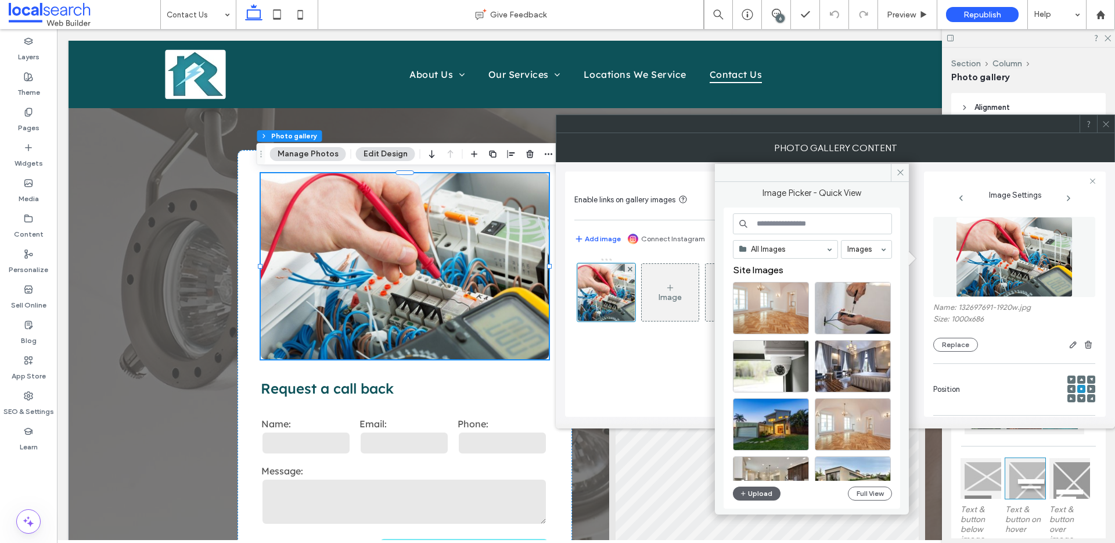
scroll to position [2, 0]
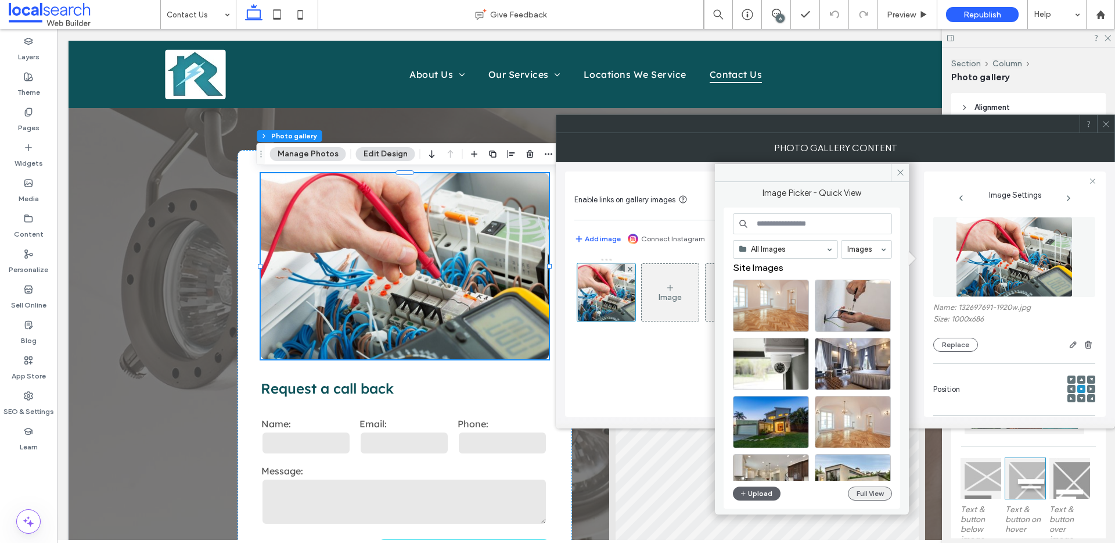
click at [886, 490] on button "Full View" at bounding box center [870, 493] width 44 height 14
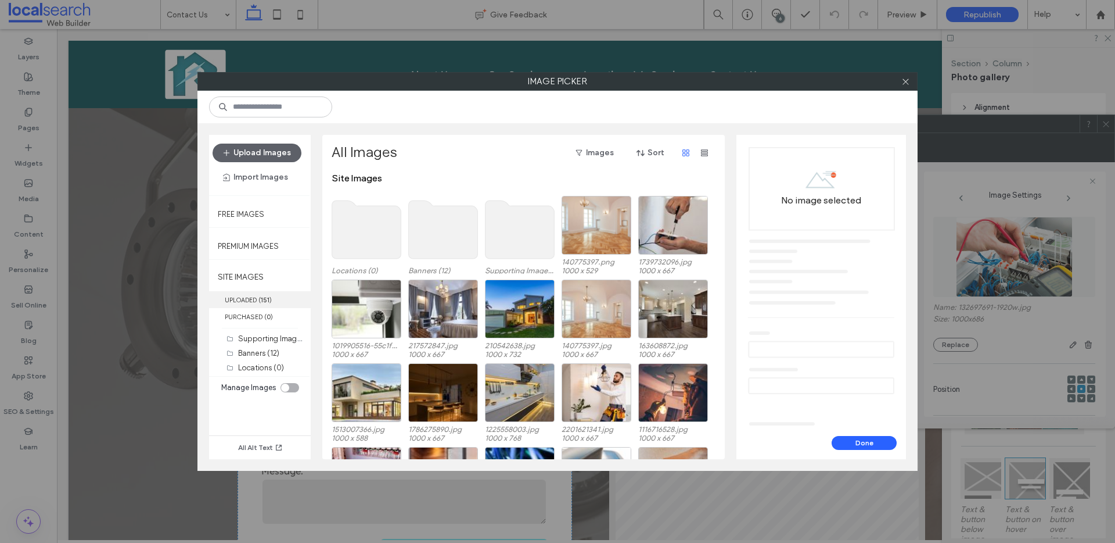
click at [273, 298] on label "UPLOADED ( 151 )" at bounding box center [260, 299] width 102 height 17
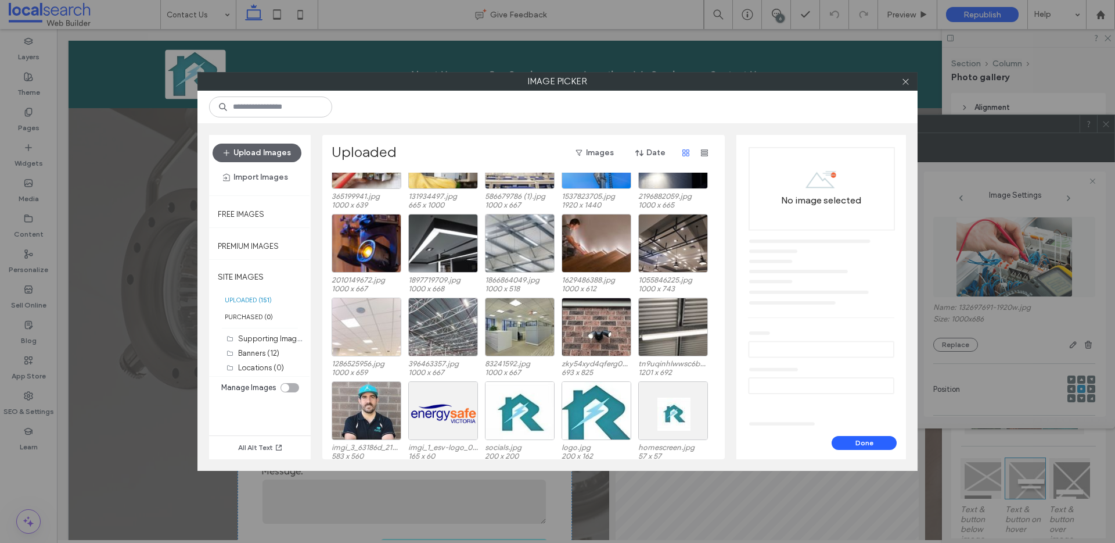
scroll to position [1716, 0]
click at [357, 420] on div "Select" at bounding box center [367, 409] width 70 height 59
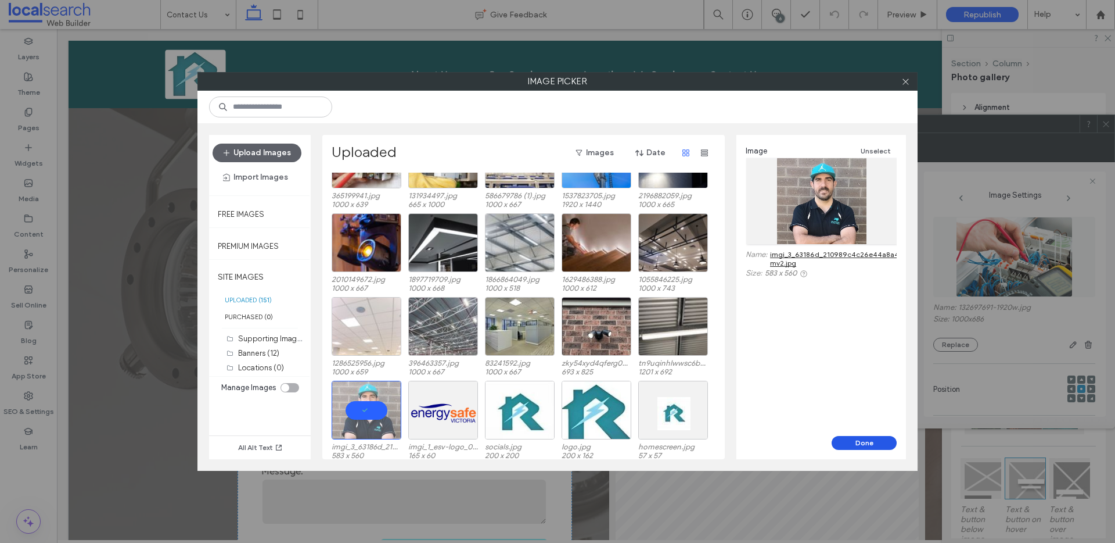
click at [860, 439] on button "Done" at bounding box center [864, 443] width 65 height 14
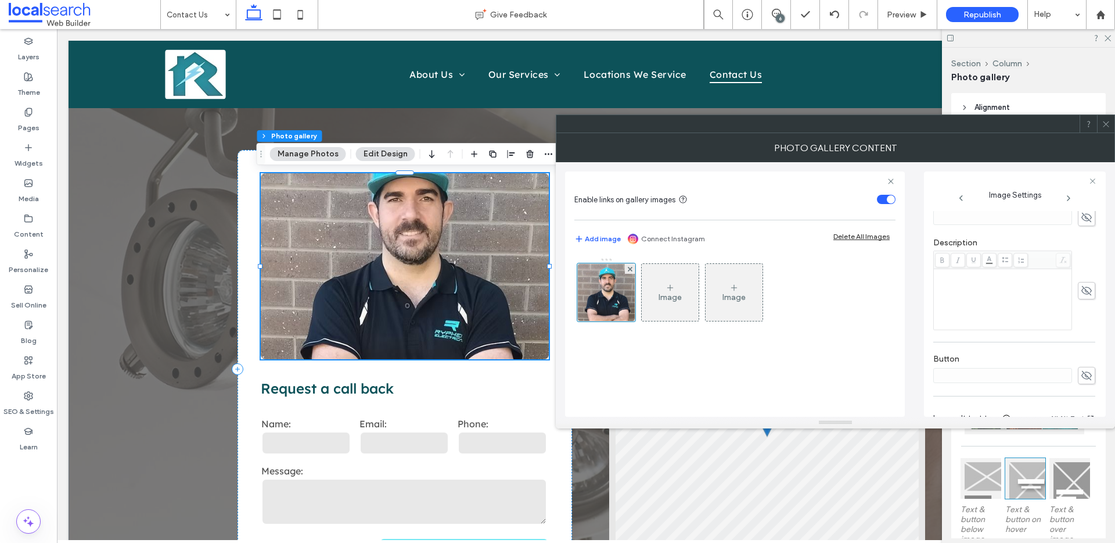
scroll to position [361, 0]
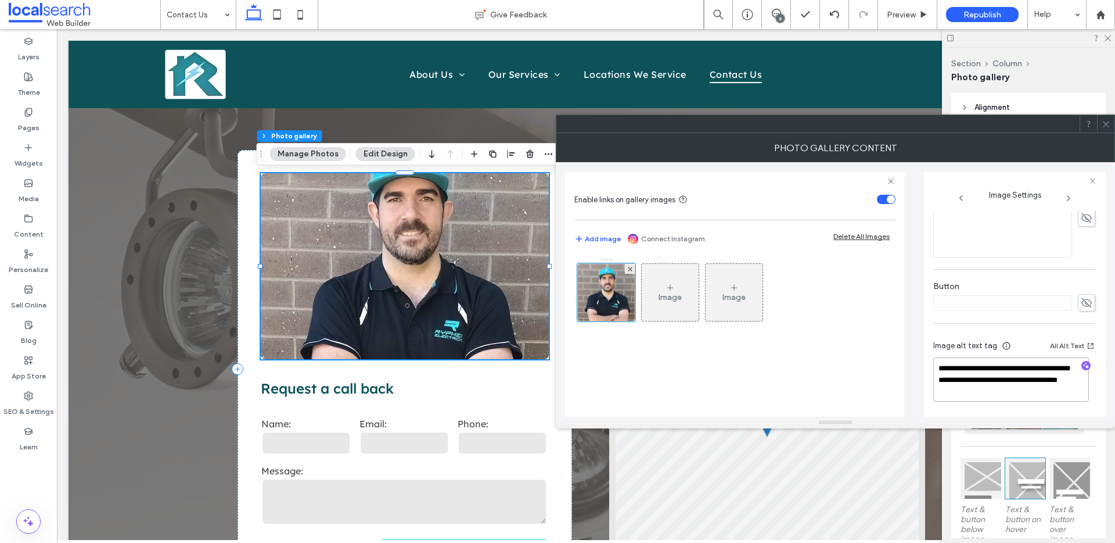
drag, startPoint x: 986, startPoint y: 378, endPoint x: 990, endPoint y: 395, distance: 17.5
click at [990, 395] on textarea "**********" at bounding box center [1011, 379] width 156 height 44
click at [1083, 365] on use "button" at bounding box center [1086, 365] width 6 height 6
click at [1053, 398] on textarea "**********" at bounding box center [1011, 379] width 156 height 44
paste textarea "**********"
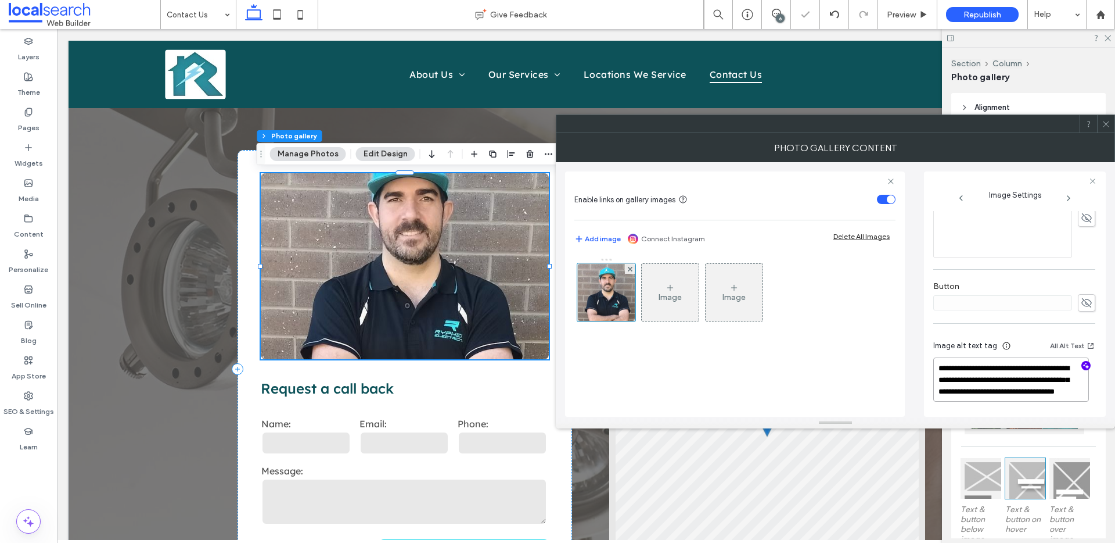
scroll to position [1, 0]
type textarea "**********"
click at [1105, 120] on icon at bounding box center [1106, 124] width 9 height 9
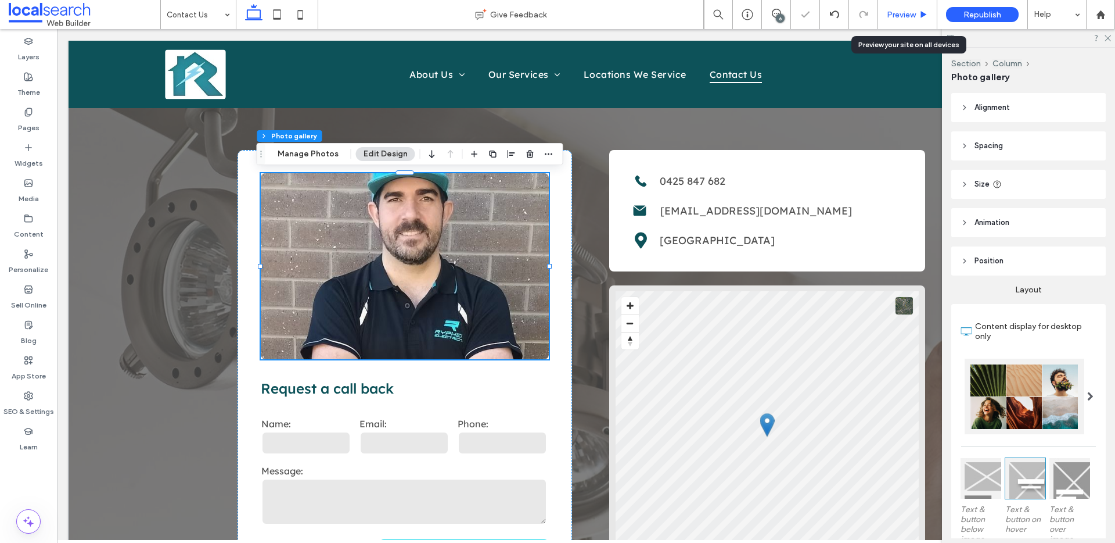
click at [913, 19] on span "Preview" at bounding box center [901, 15] width 29 height 10
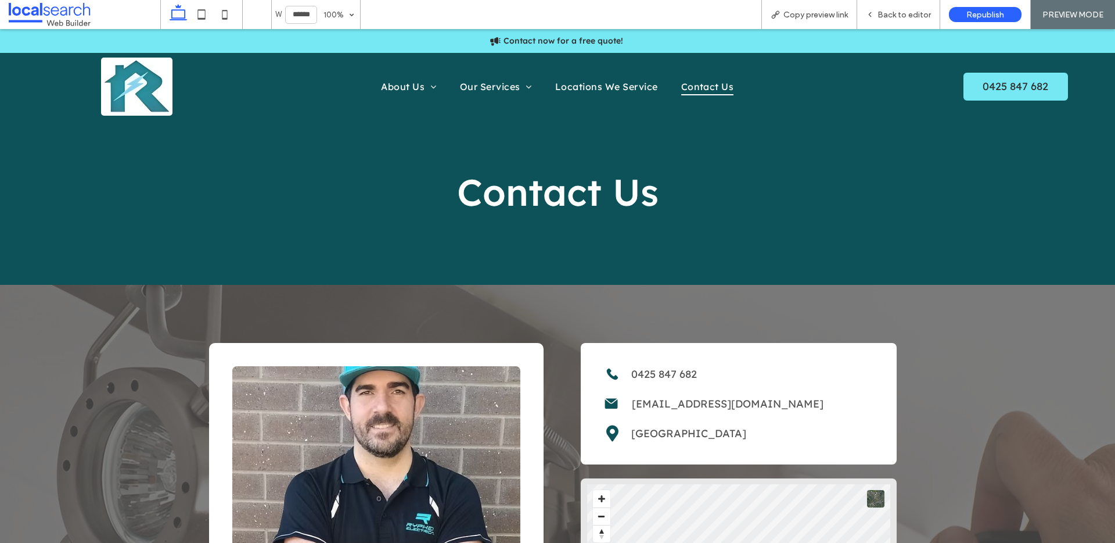
click at [676, 437] on link "[GEOGRAPHIC_DATA]" at bounding box center [688, 432] width 115 height 13
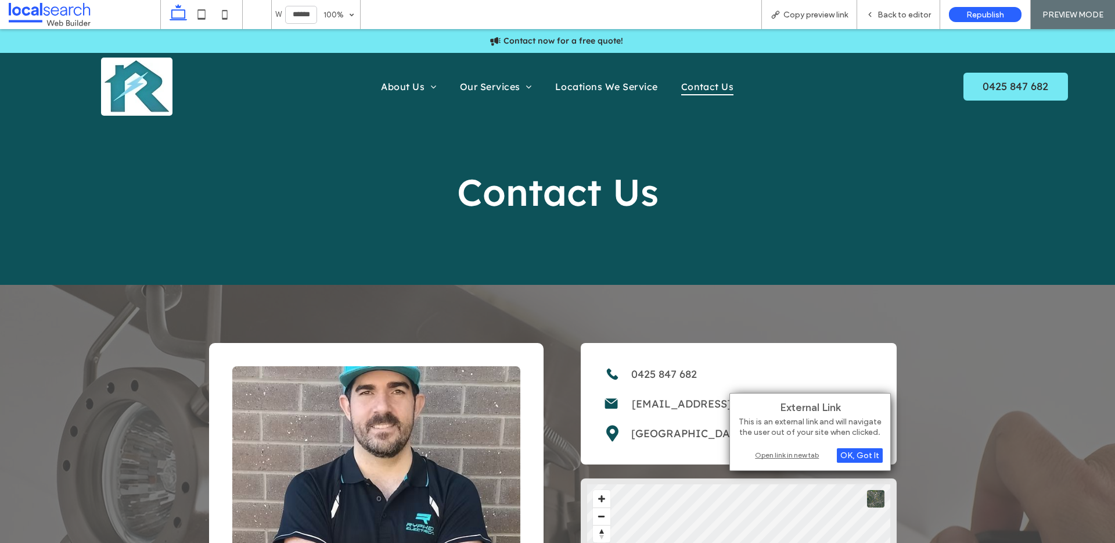
click at [771, 451] on div "Open link in new tab" at bounding box center [810, 454] width 145 height 12
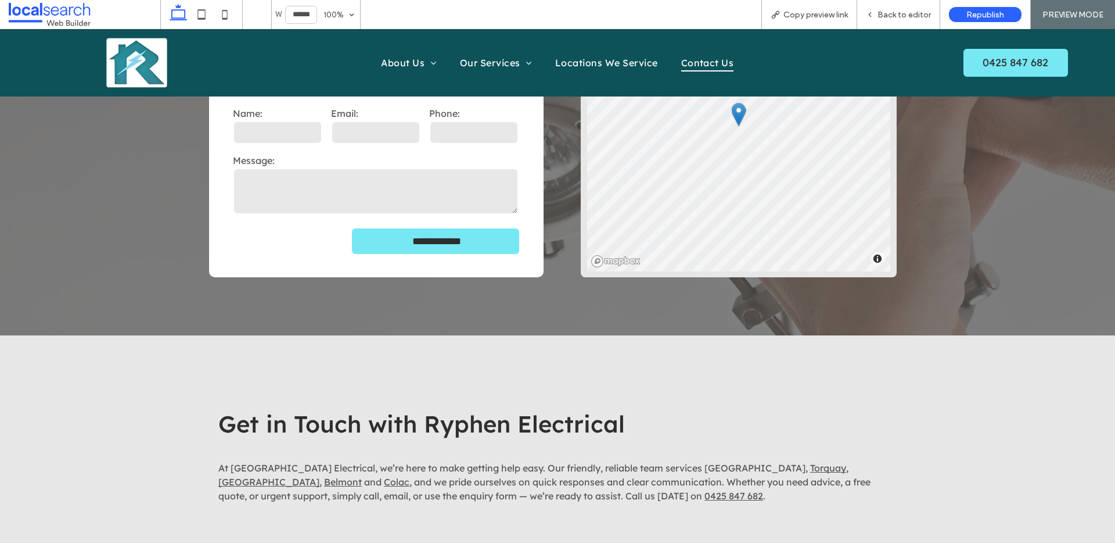
scroll to position [588, 0]
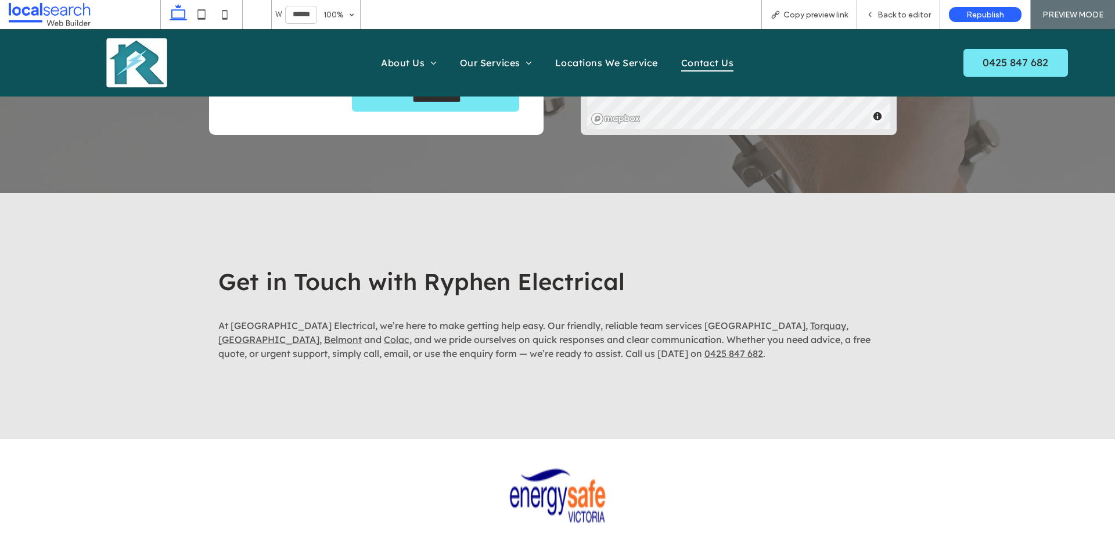
scroll to position [648, 0]
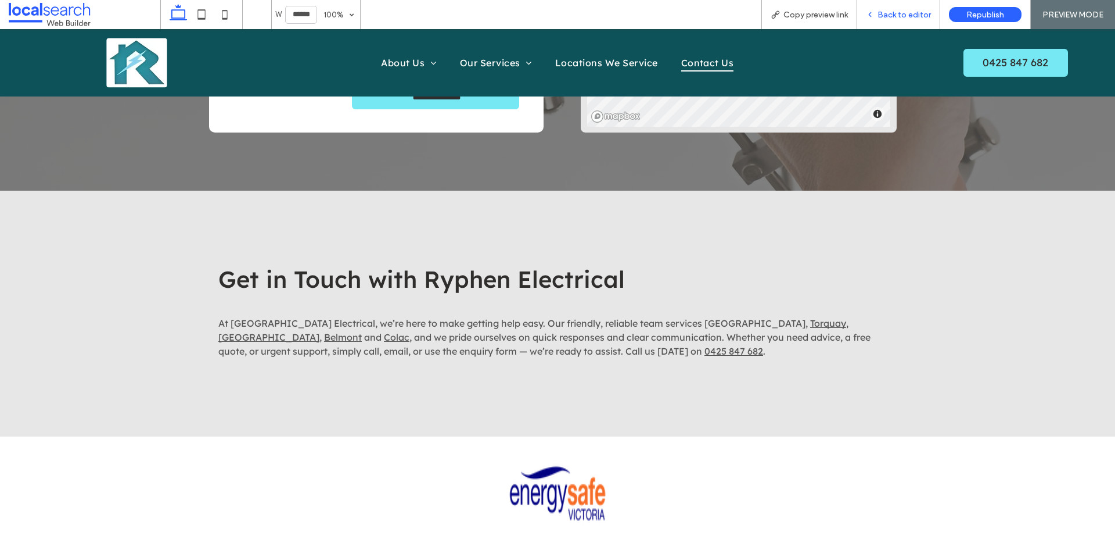
click at [902, 14] on span "Back to editor" at bounding box center [904, 15] width 53 height 10
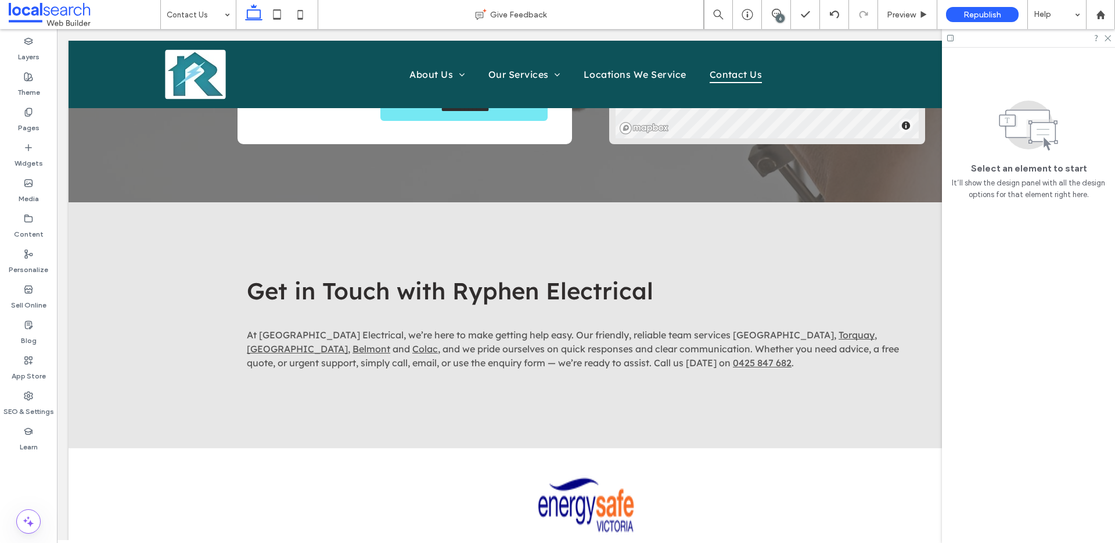
click at [779, 14] on div "6" at bounding box center [780, 18] width 9 height 9
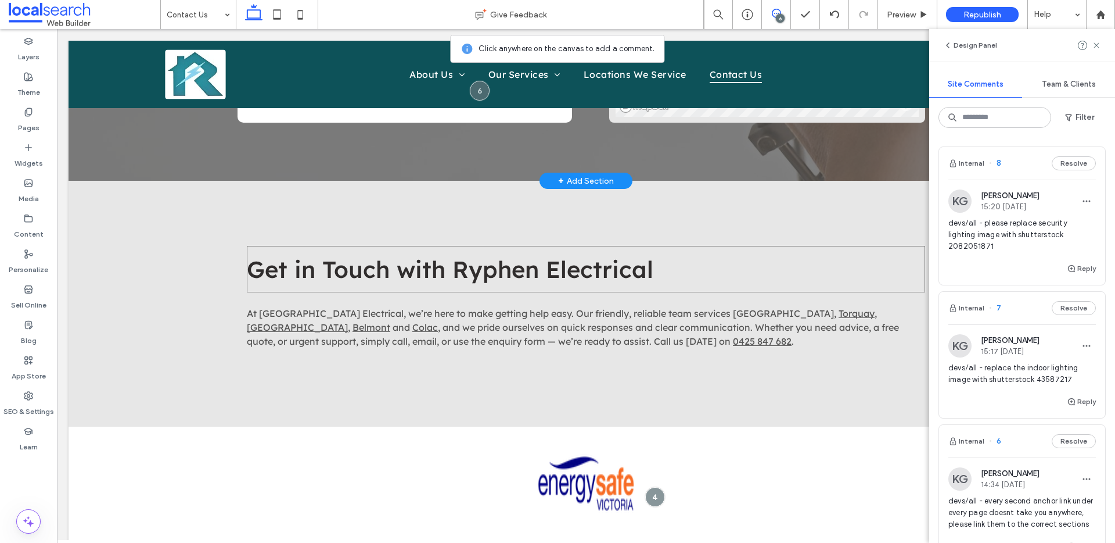
scroll to position [619, 0]
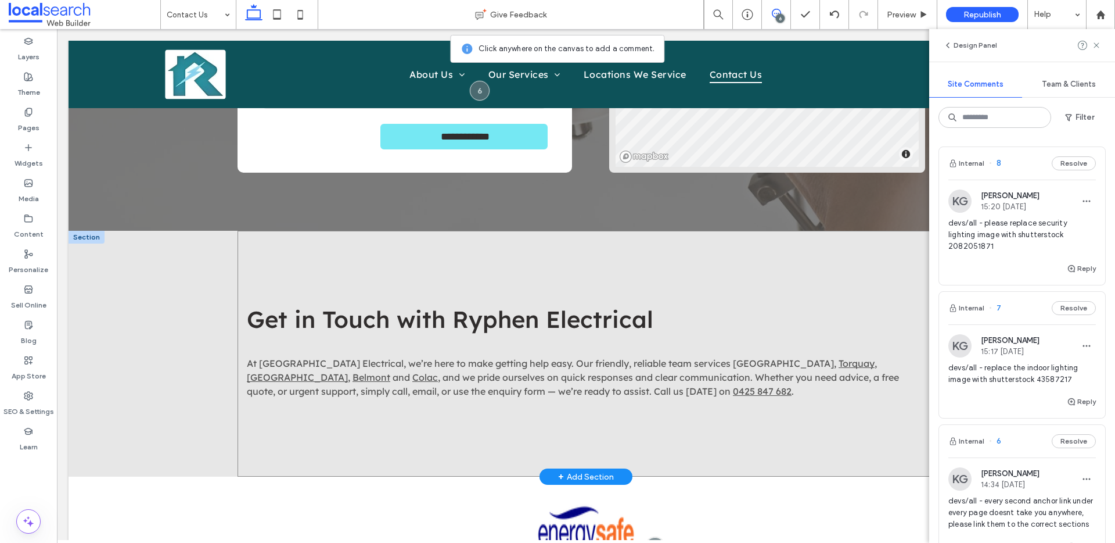
click at [549, 256] on div "Get in Touch with Ryphen Electrical ﻿ At Ryphen Electrical, we’re here to make …" at bounding box center [586, 354] width 697 height 246
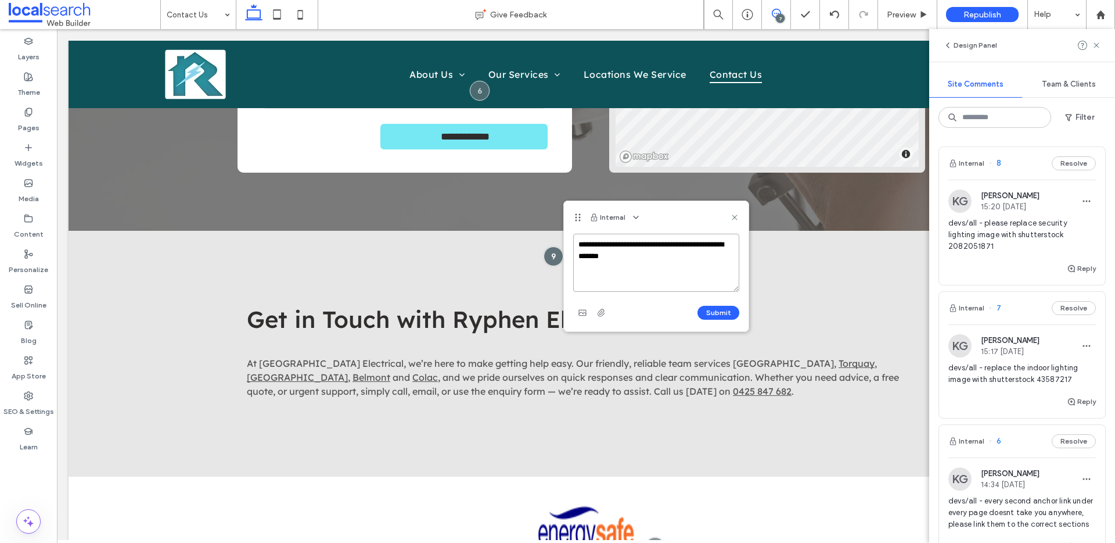
paste textarea "**********"
type textarea "**********"
click at [721, 315] on button "Submit" at bounding box center [719, 313] width 42 height 14
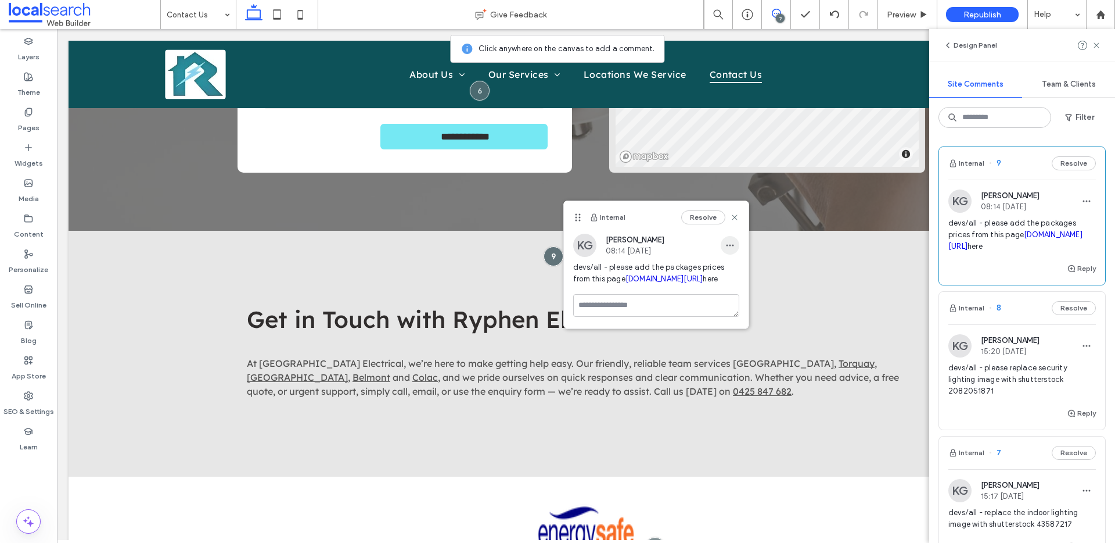
click at [737, 247] on span "button" at bounding box center [730, 245] width 19 height 19
click at [746, 273] on div "Edit" at bounding box center [772, 275] width 103 height 22
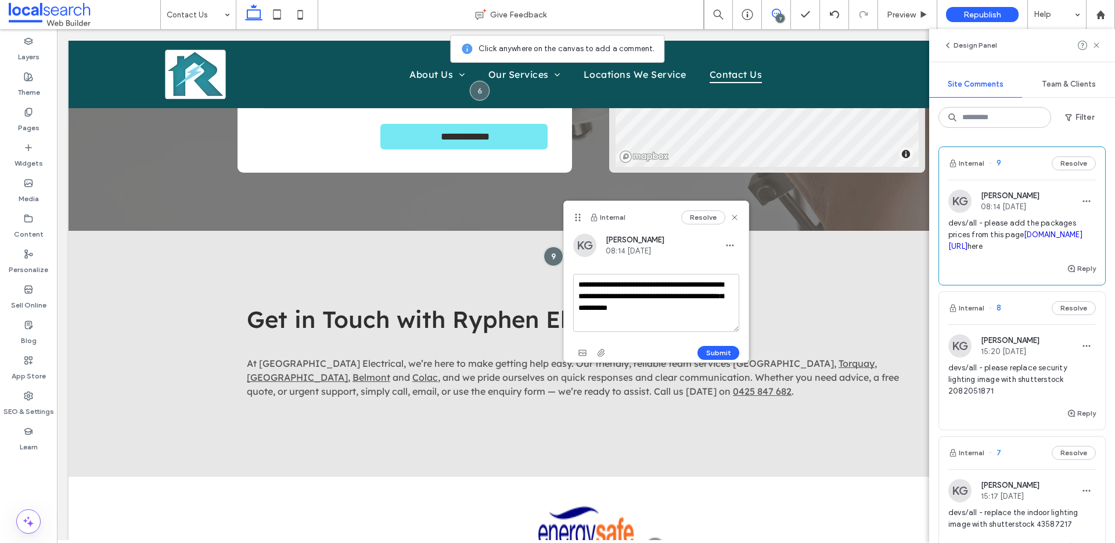
click at [729, 289] on textarea "**********" at bounding box center [656, 303] width 166 height 58
type textarea "**********"
click at [718, 352] on button "Submit" at bounding box center [719, 353] width 42 height 14
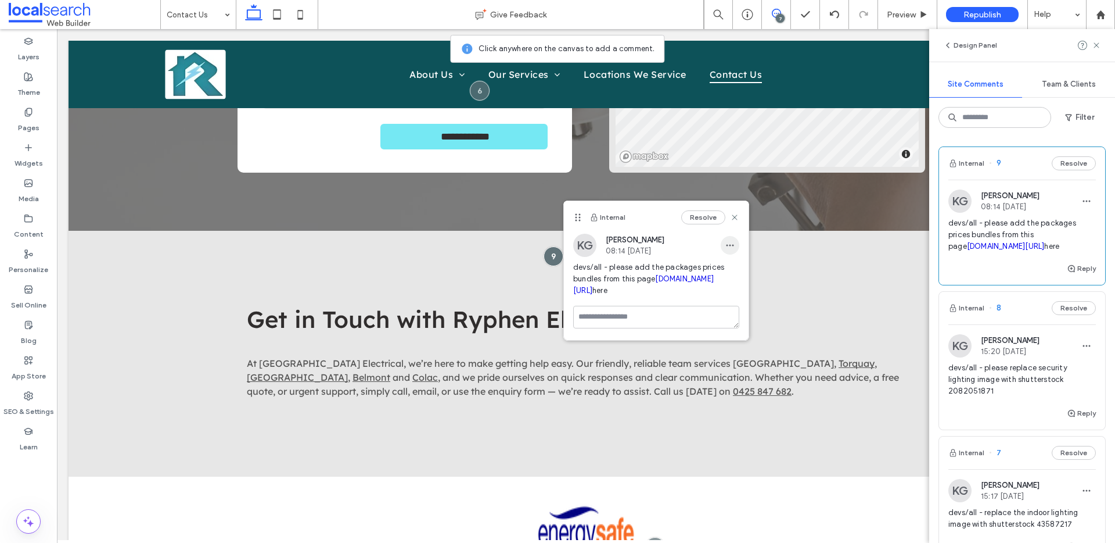
click at [738, 242] on span "button" at bounding box center [730, 245] width 19 height 19
click at [739, 273] on span "Edit" at bounding box center [738, 276] width 15 height 12
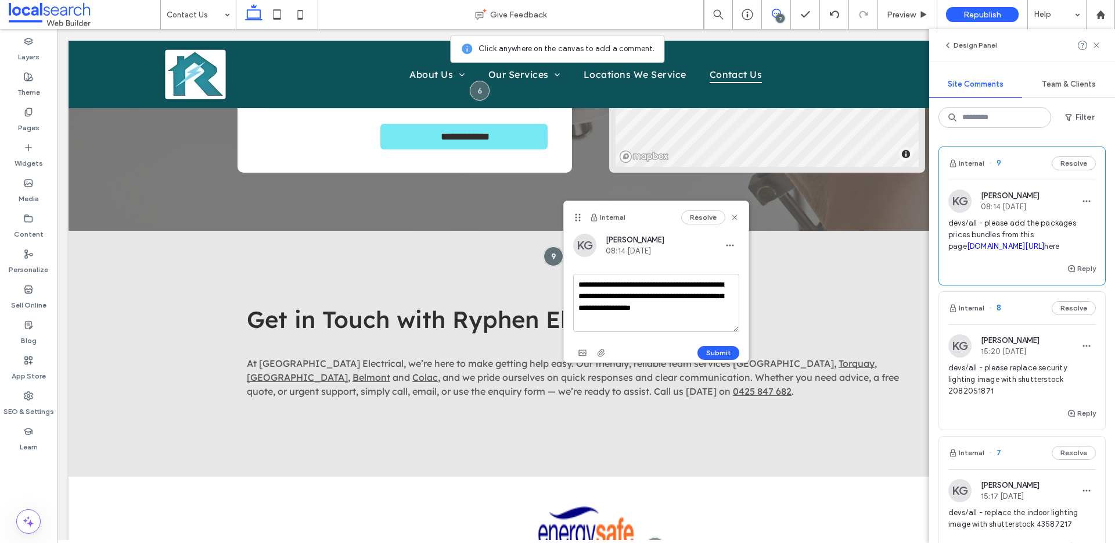
drag, startPoint x: 673, startPoint y: 299, endPoint x: 609, endPoint y: 300, distance: 63.3
click at [609, 300] on textarea "**********" at bounding box center [656, 303] width 166 height 58
click at [599, 296] on textarea "**********" at bounding box center [656, 303] width 166 height 58
drag, startPoint x: 607, startPoint y: 296, endPoint x: 705, endPoint y: 289, distance: 98.4
click at [705, 289] on textarea "**********" at bounding box center [656, 303] width 166 height 58
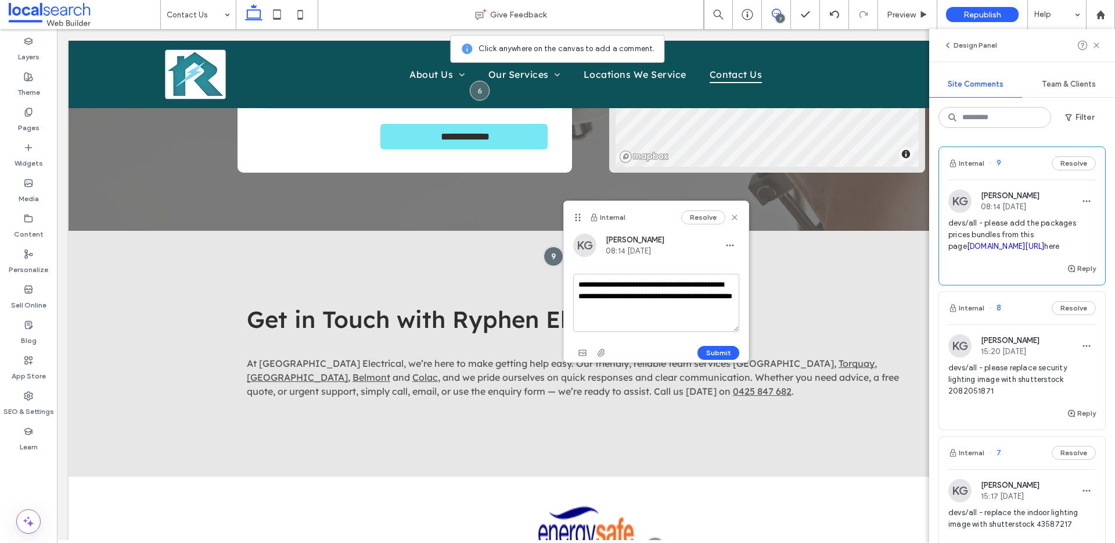
click at [669, 285] on textarea "**********" at bounding box center [656, 303] width 166 height 58
click at [731, 288] on textarea "**********" at bounding box center [656, 303] width 166 height 58
type textarea "**********"
click at [713, 354] on button "Submit" at bounding box center [719, 353] width 42 height 14
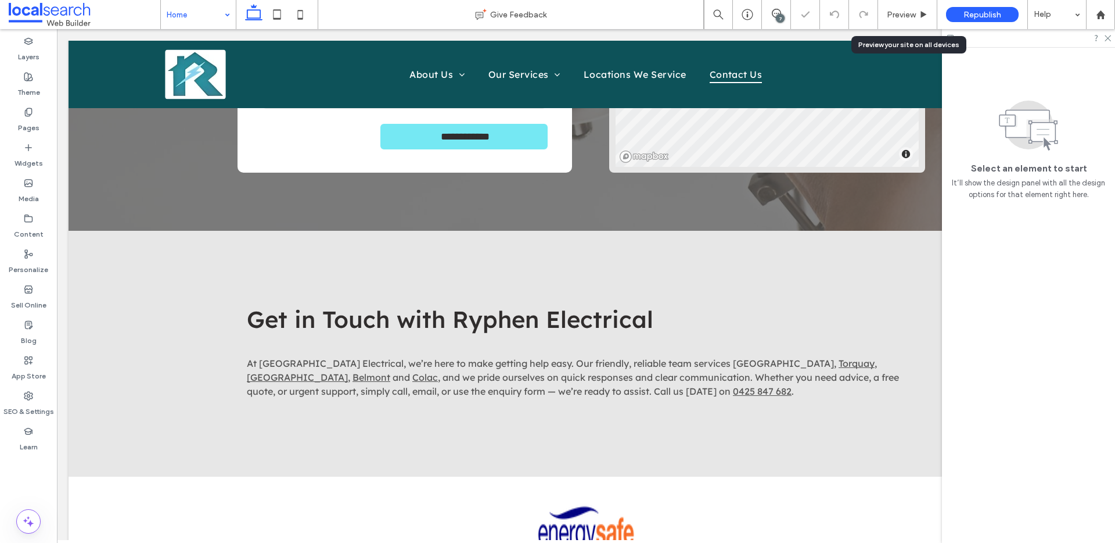
click at [899, 15] on span "Preview" at bounding box center [901, 15] width 29 height 10
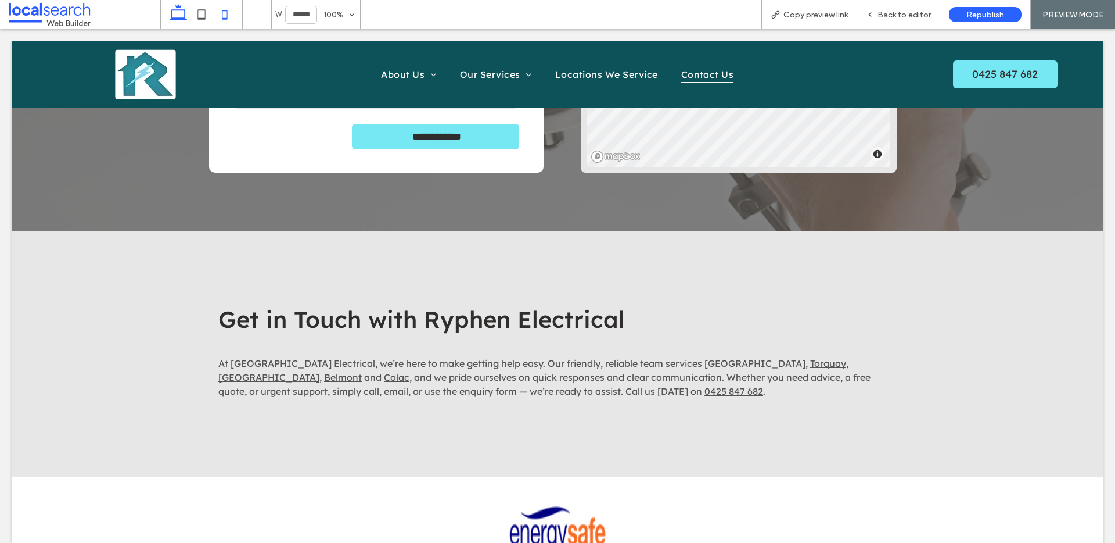
click at [213, 17] on icon at bounding box center [224, 14] width 23 height 23
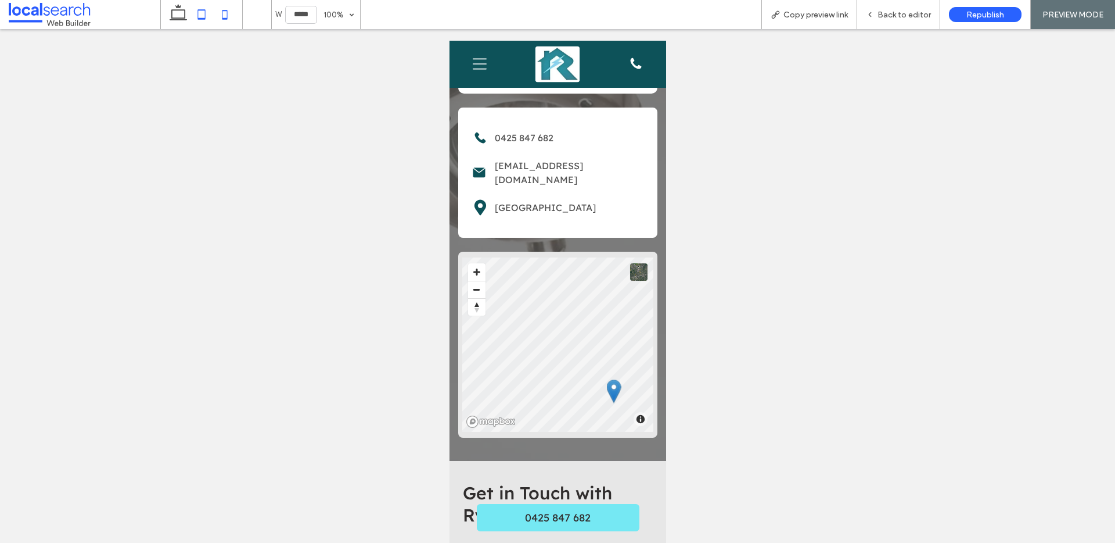
click at [204, 19] on use at bounding box center [202, 14] width 8 height 10
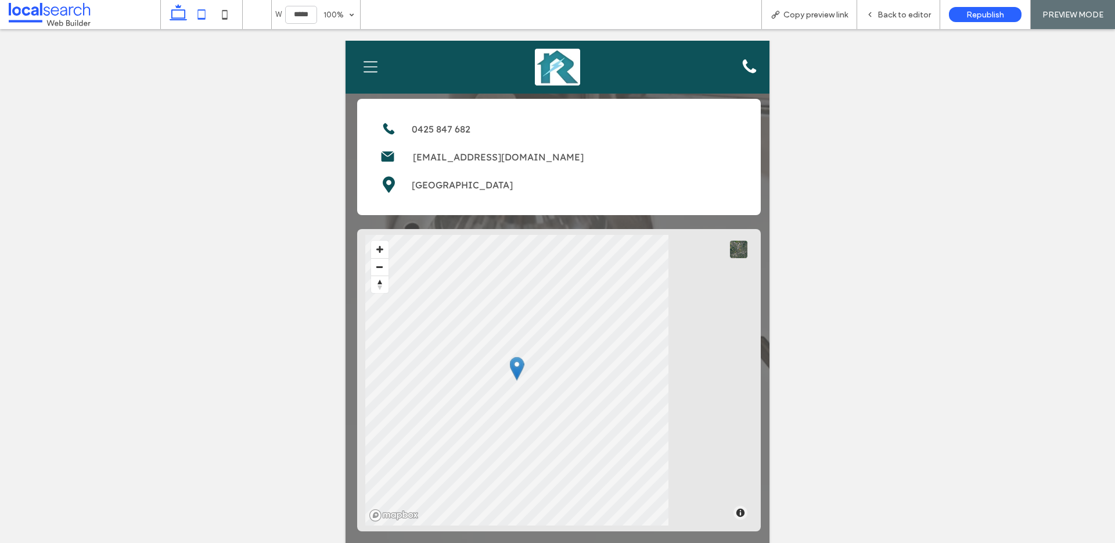
click at [184, 13] on icon at bounding box center [178, 14] width 23 height 23
type input "******"
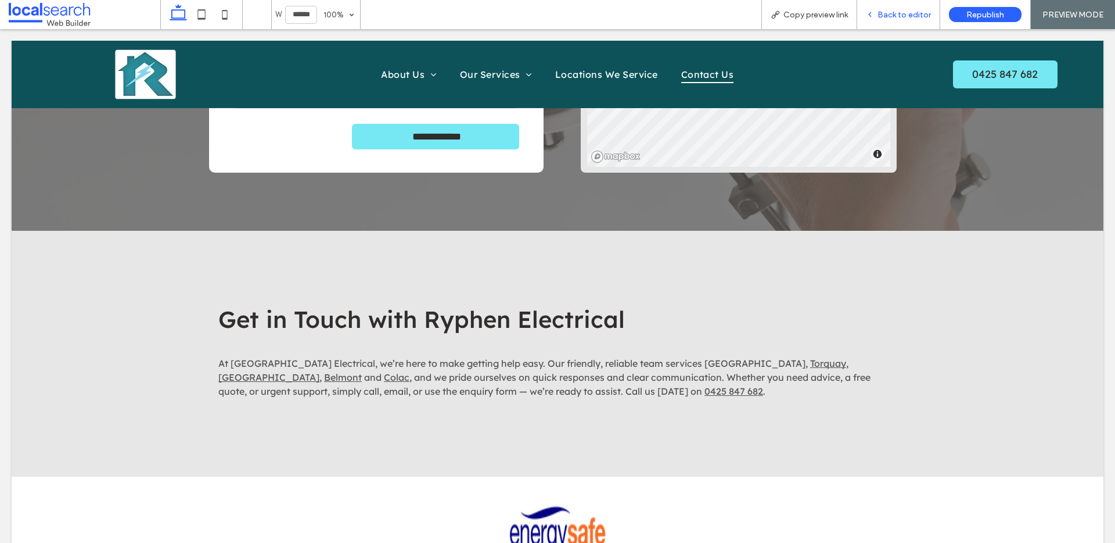
click at [922, 19] on span "Back to editor" at bounding box center [904, 15] width 53 height 10
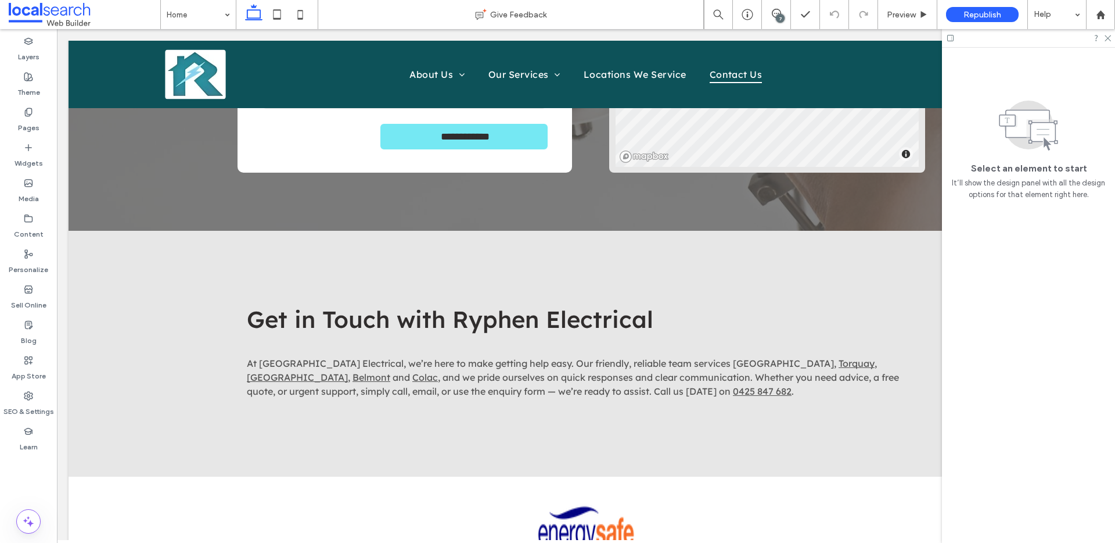
click at [781, 14] on div "7" at bounding box center [780, 18] width 9 height 9
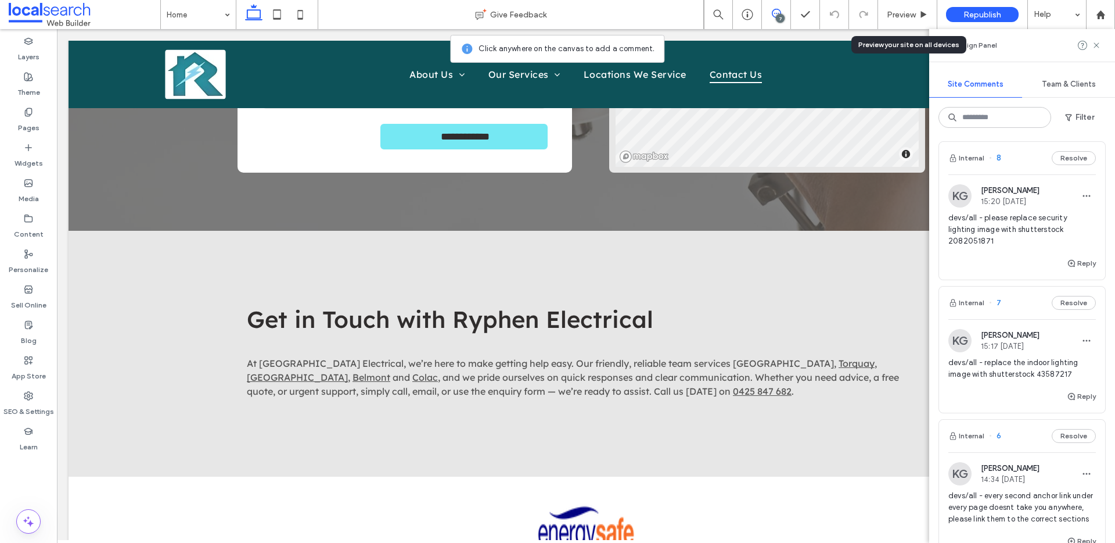
scroll to position [202, 0]
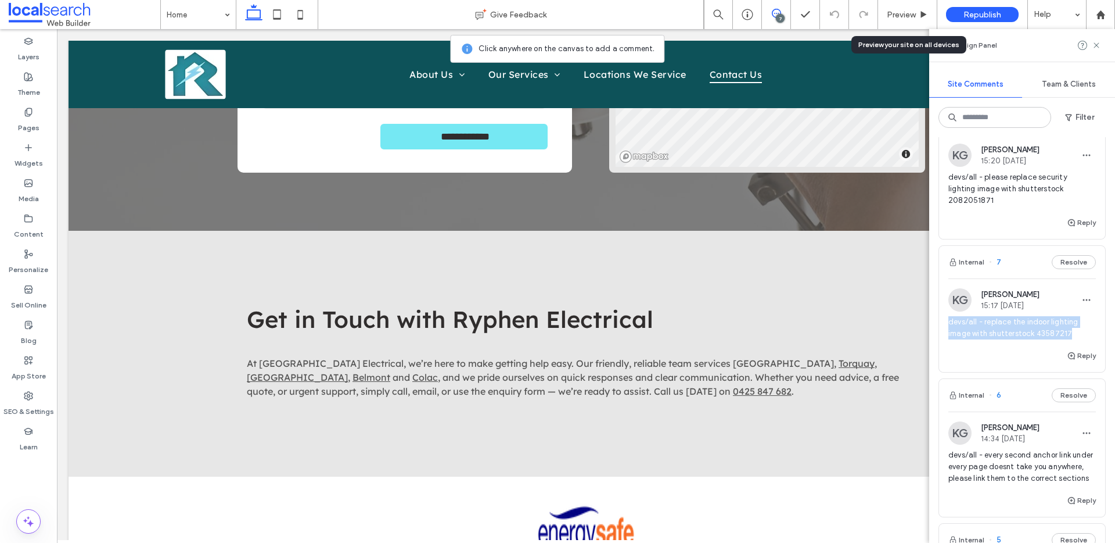
drag, startPoint x: 1039, startPoint y: 343, endPoint x: 945, endPoint y: 333, distance: 94.6
click at [945, 334] on div "KG Katie Gibson 15:17 Sep 17 2025 devs/all - replace the indoor lighting image …" at bounding box center [1022, 318] width 166 height 60
copy span "devs/all - replace the indoor lighting image with shutterstock 43587217"
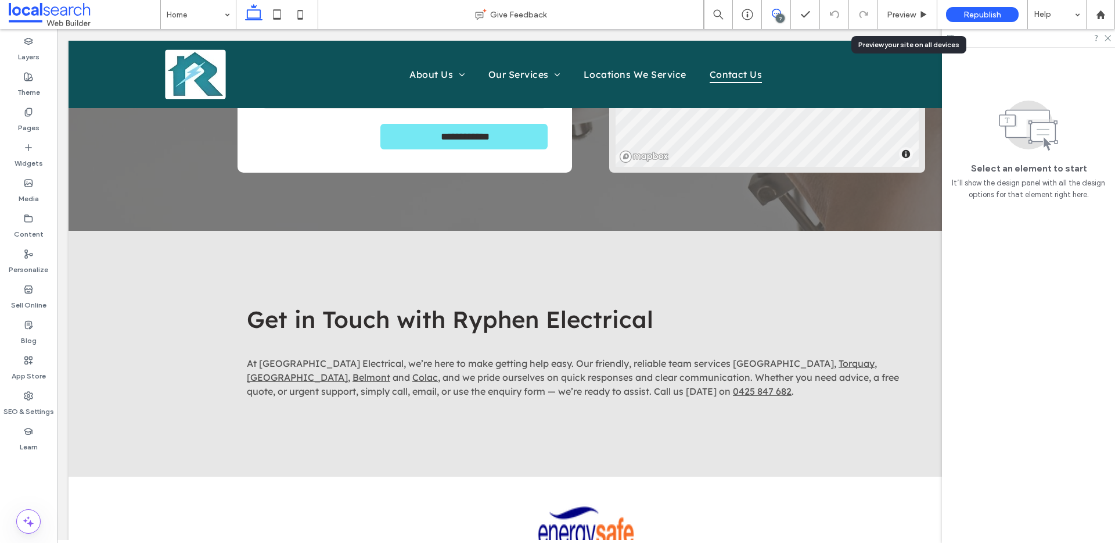
click at [772, 13] on use at bounding box center [776, 13] width 9 height 9
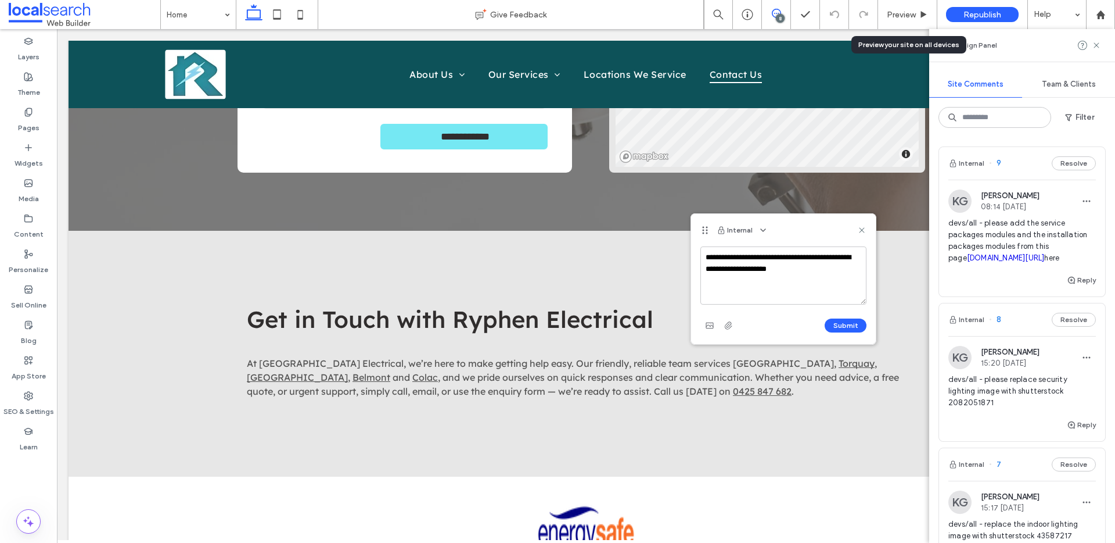
click at [789, 258] on textarea "**********" at bounding box center [784, 275] width 166 height 58
click at [787, 259] on textarea "**********" at bounding box center [784, 275] width 166 height 58
click at [788, 259] on textarea "**********" at bounding box center [784, 275] width 166 height 58
click at [810, 257] on textarea "**********" at bounding box center [784, 275] width 166 height 58
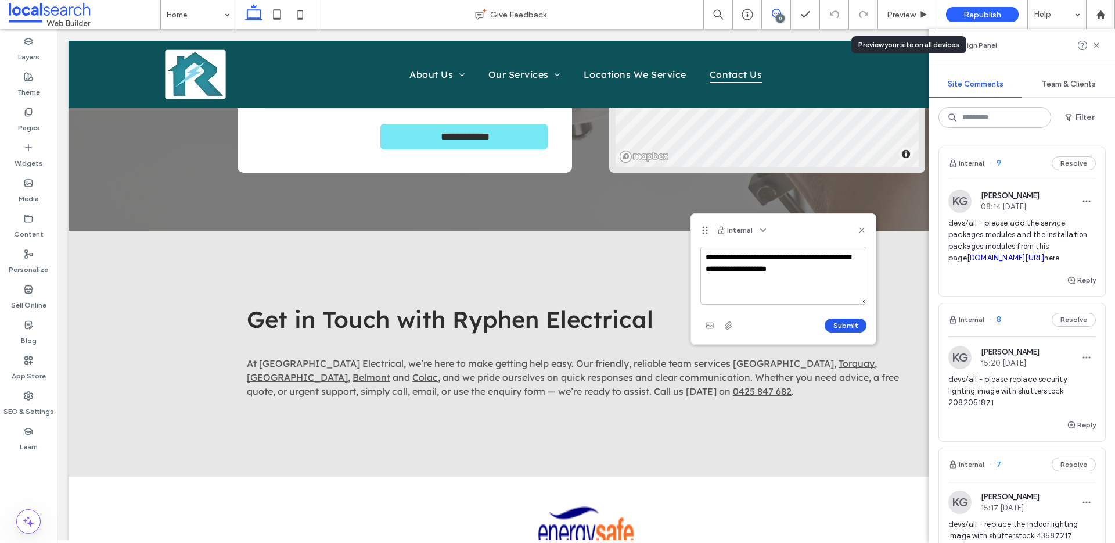
type textarea "**********"
click at [859, 324] on button "Submit" at bounding box center [846, 325] width 42 height 14
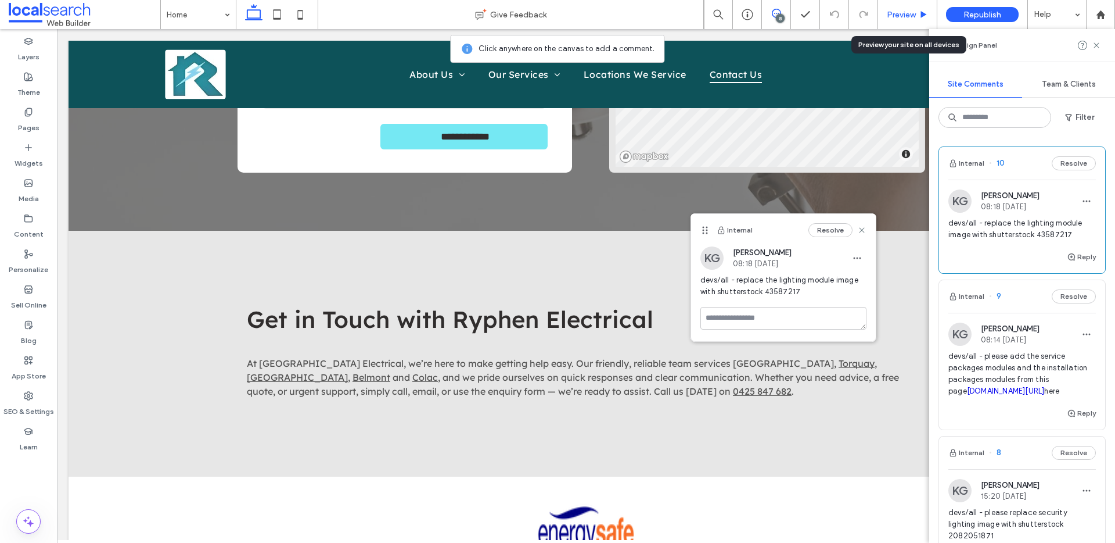
click at [924, 13] on use at bounding box center [924, 14] width 6 height 6
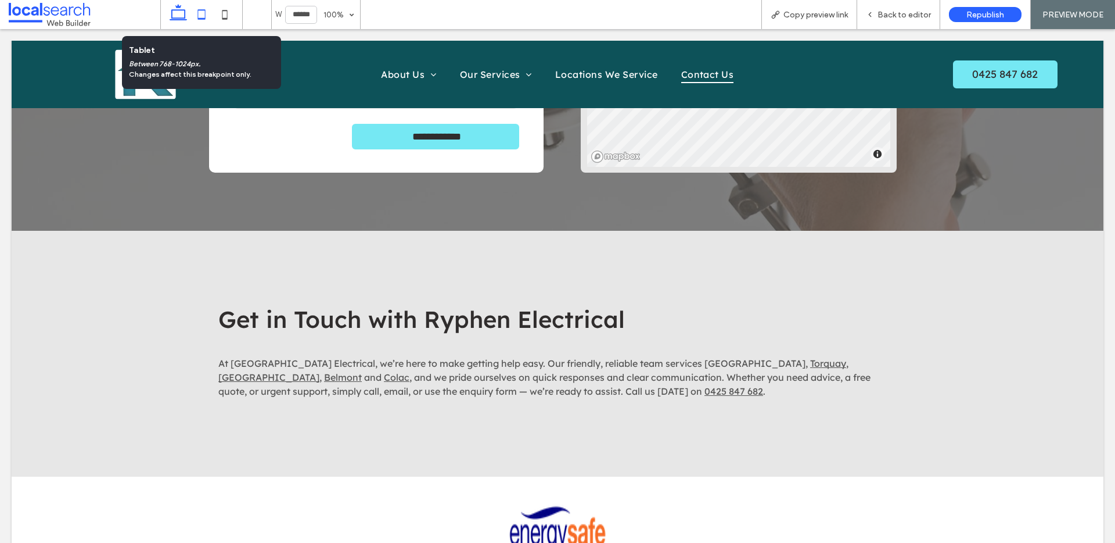
click at [198, 14] on icon at bounding box center [201, 14] width 23 height 23
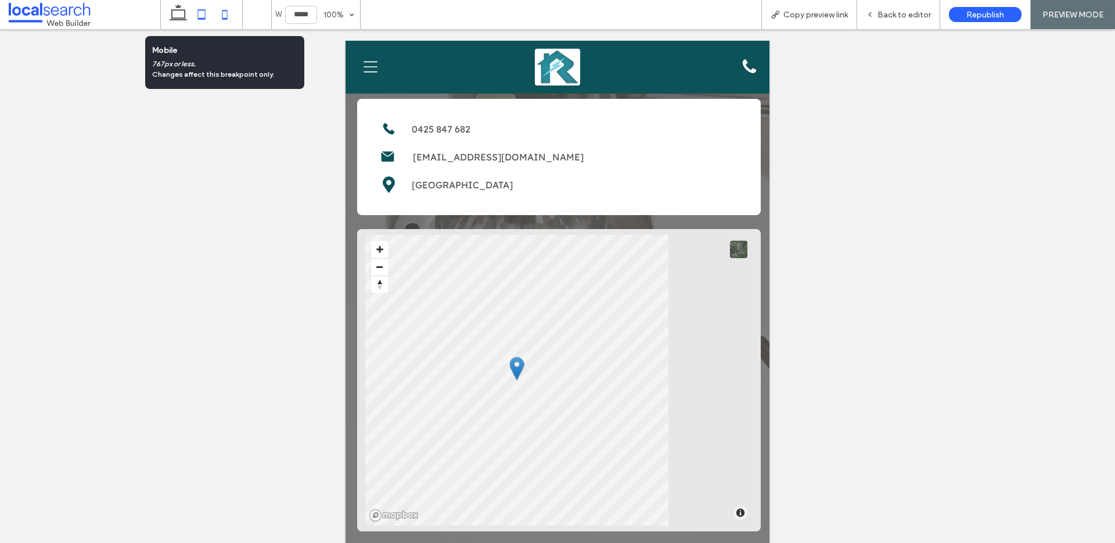
click at [228, 11] on icon at bounding box center [224, 14] width 23 height 23
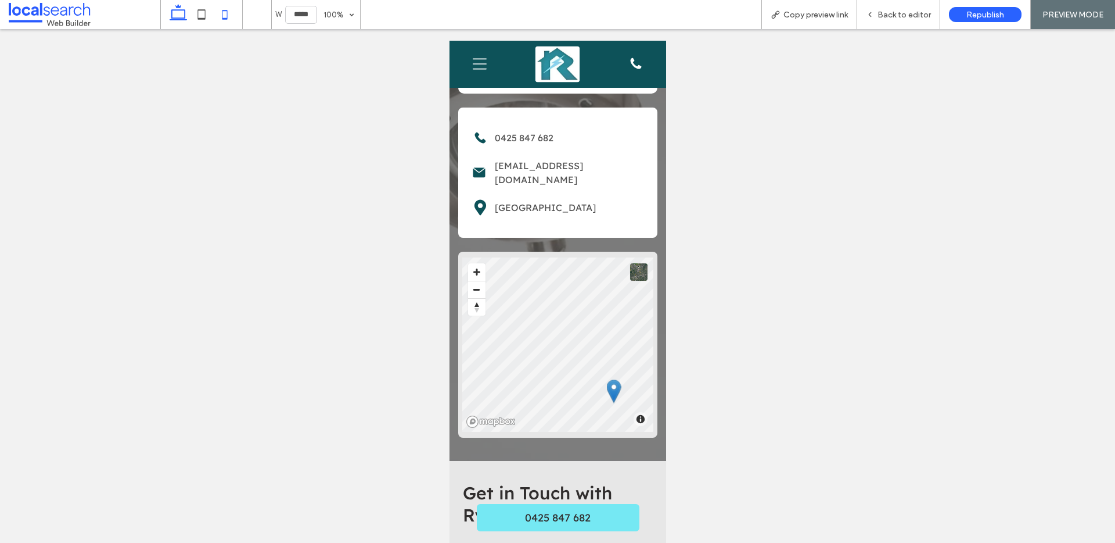
click at [179, 17] on icon at bounding box center [178, 14] width 23 height 23
type input "******"
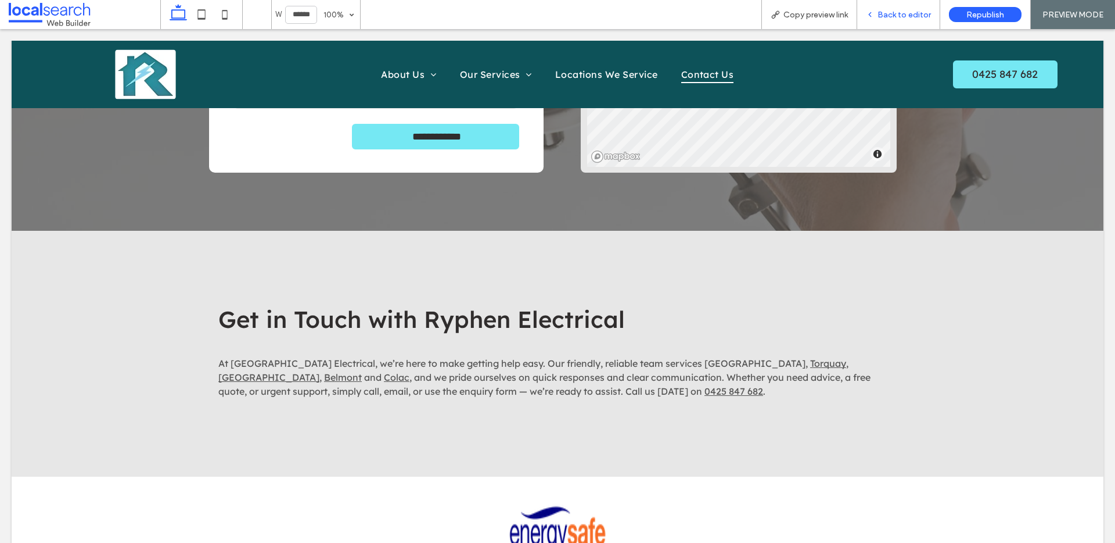
click at [909, 8] on div "Back to editor" at bounding box center [898, 14] width 83 height 29
click at [900, 10] on span "Back to editor" at bounding box center [904, 15] width 53 height 10
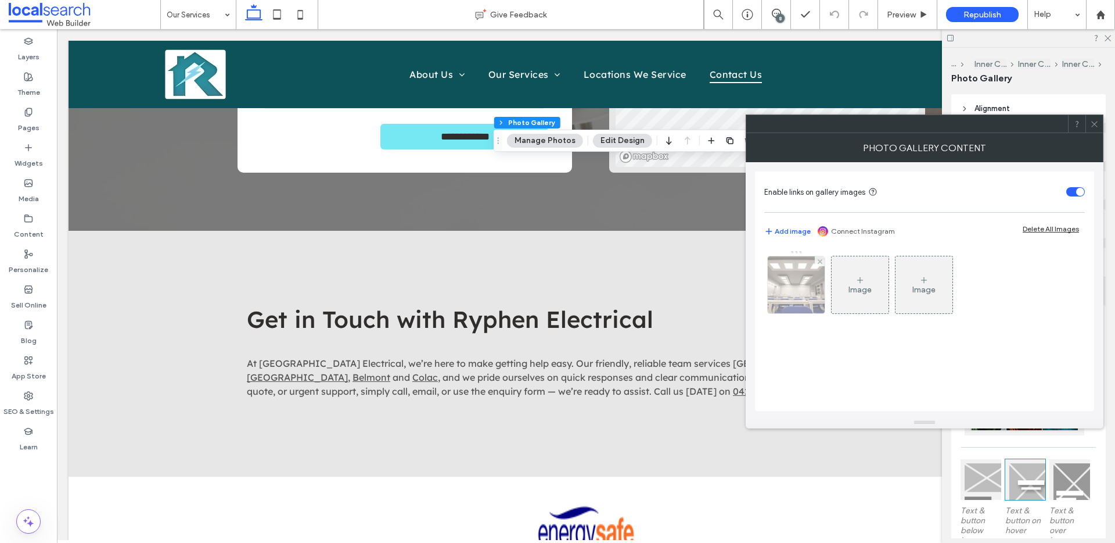
click at [806, 302] on img at bounding box center [796, 284] width 86 height 57
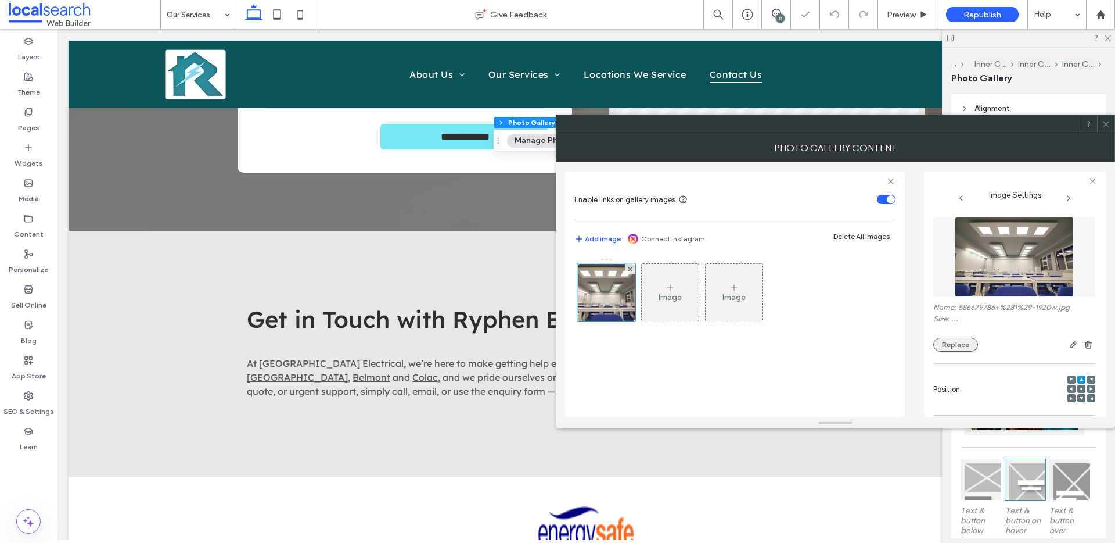
click at [967, 346] on button "Replace" at bounding box center [955, 344] width 45 height 14
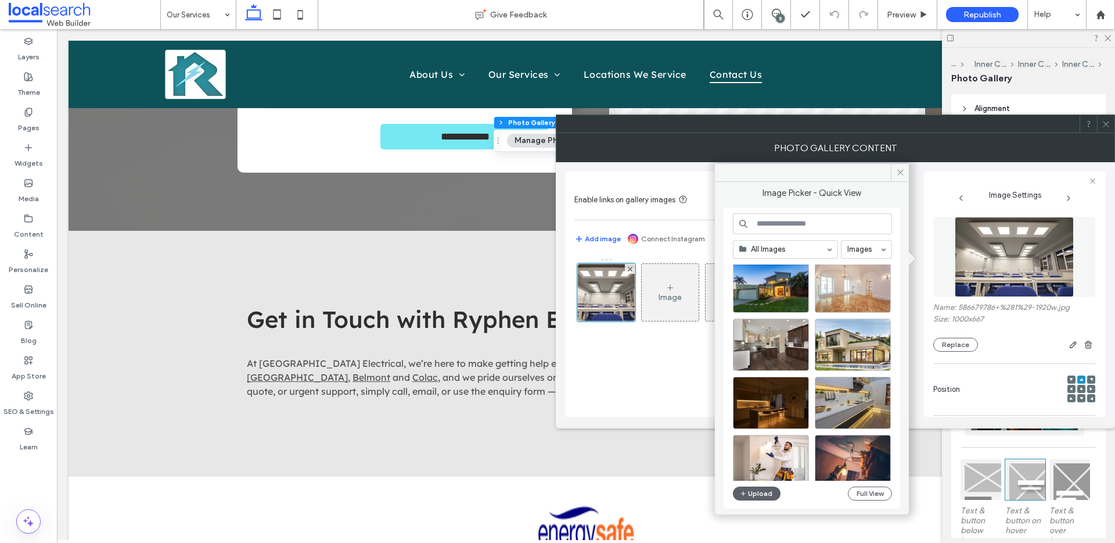
scroll to position [228, 0]
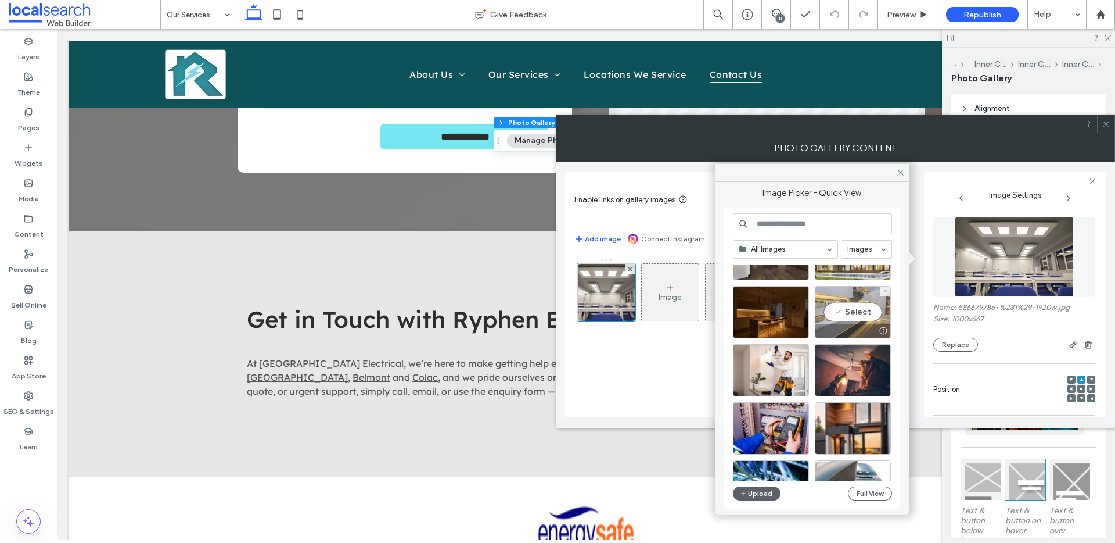
click at [835, 310] on div "Select" at bounding box center [853, 312] width 76 height 52
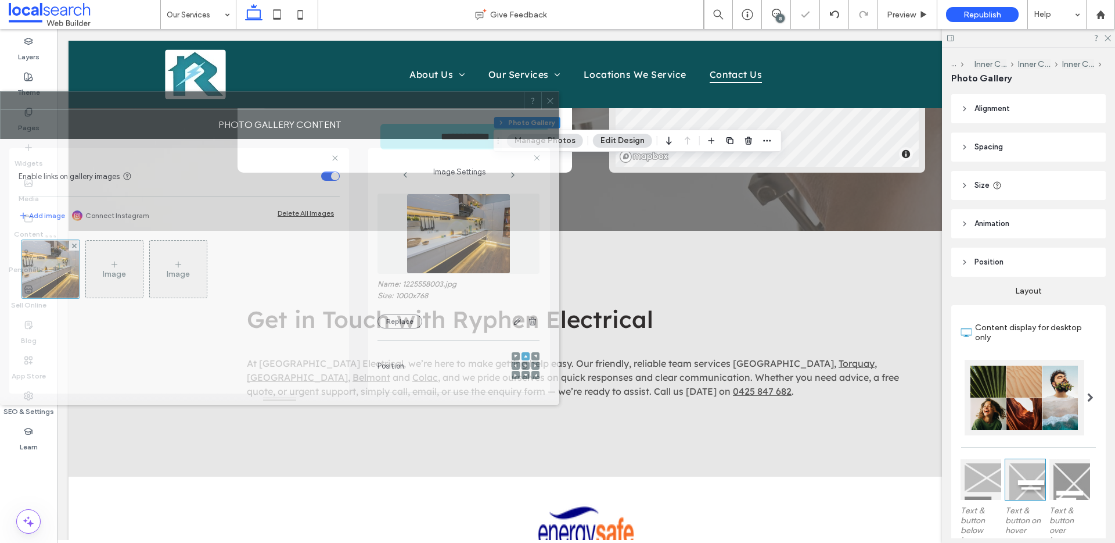
drag, startPoint x: 900, startPoint y: 140, endPoint x: 240, endPoint y: 116, distance: 660.3
click at [240, 116] on div "Photo Gallery Content" at bounding box center [279, 124] width 559 height 29
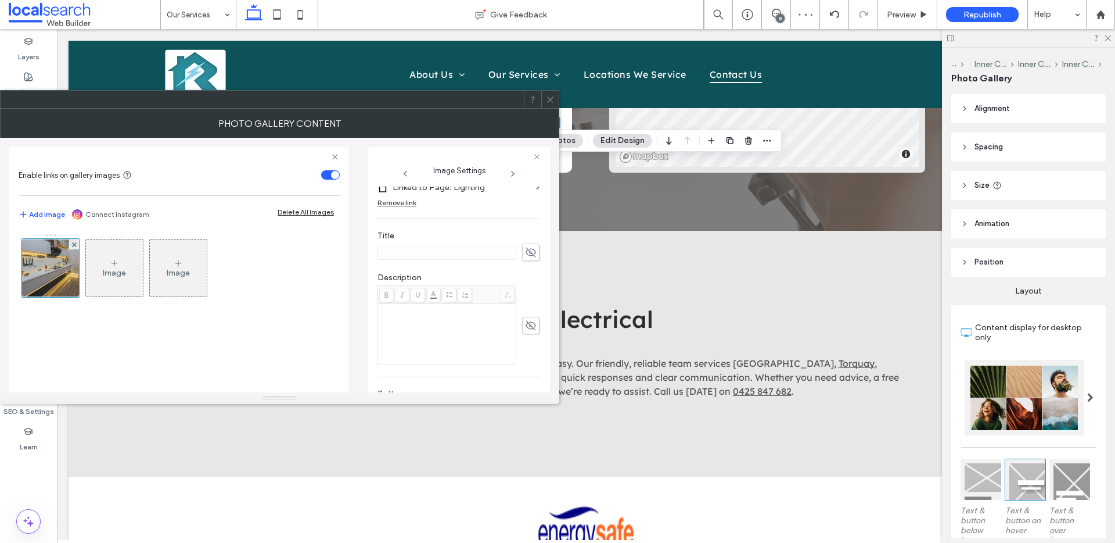
scroll to position [364, 0]
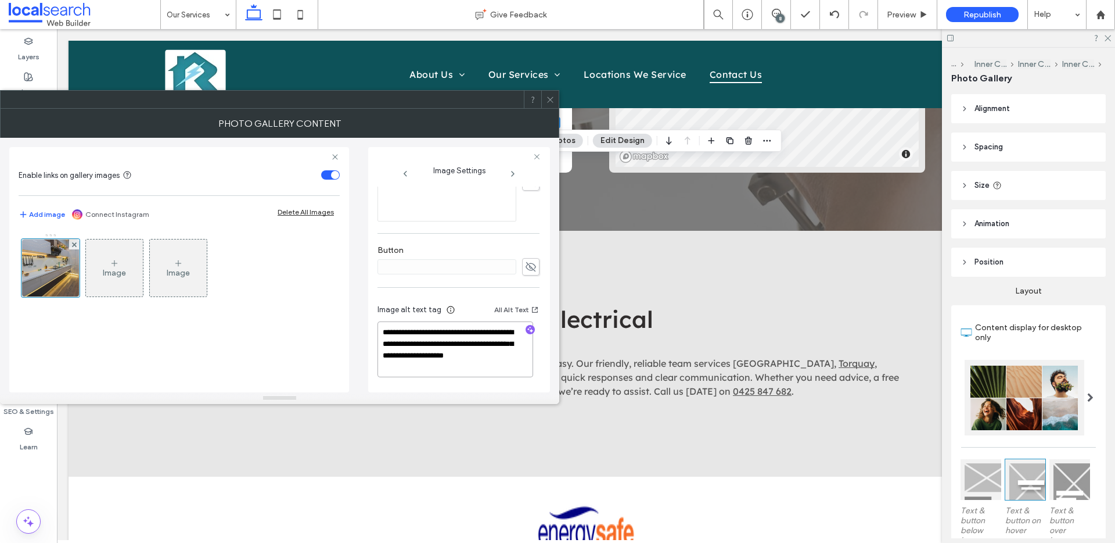
drag, startPoint x: 405, startPoint y: 356, endPoint x: 439, endPoint y: 379, distance: 40.4
click at [439, 379] on div "**********" at bounding box center [459, 342] width 162 height 98
click at [526, 334] on div at bounding box center [530, 330] width 9 height 11
click at [526, 332] on icon "button" at bounding box center [530, 329] width 8 height 8
click at [518, 374] on textarea "**********" at bounding box center [456, 349] width 156 height 56
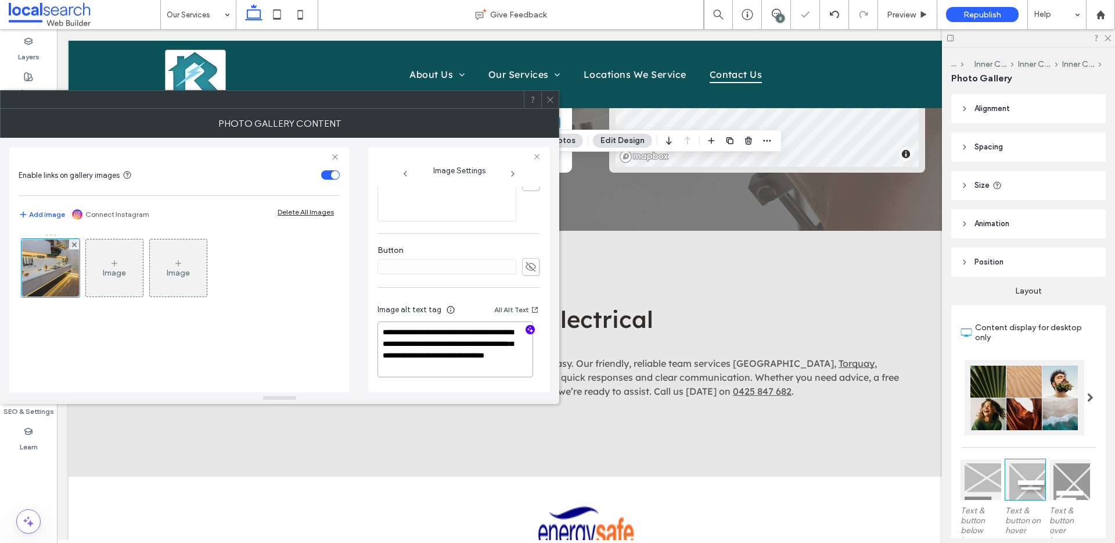
paste textarea "**********"
type textarea "**********"
click at [547, 97] on icon at bounding box center [550, 99] width 9 height 9
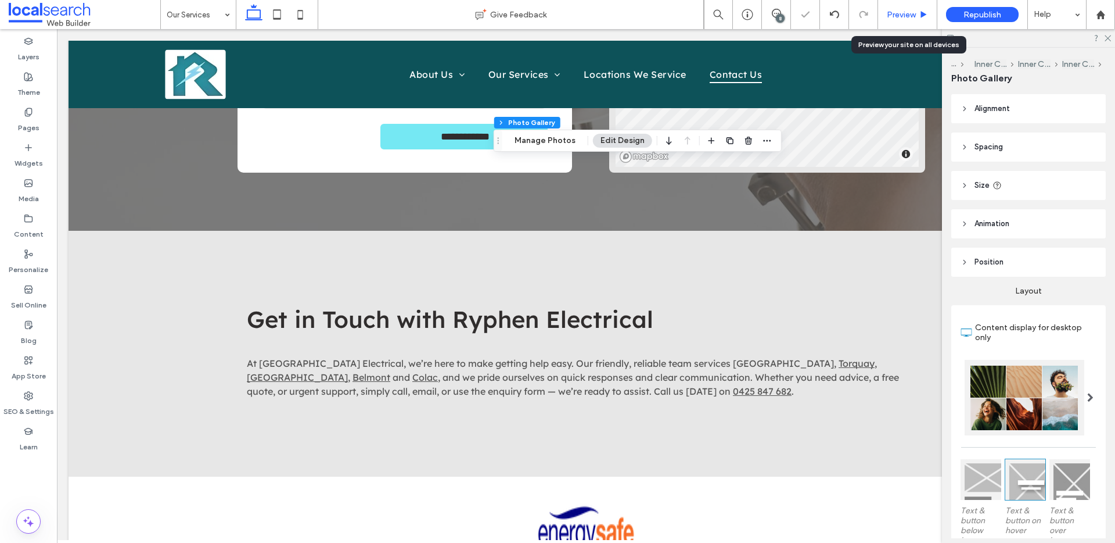
click at [923, 12] on icon at bounding box center [924, 14] width 9 height 9
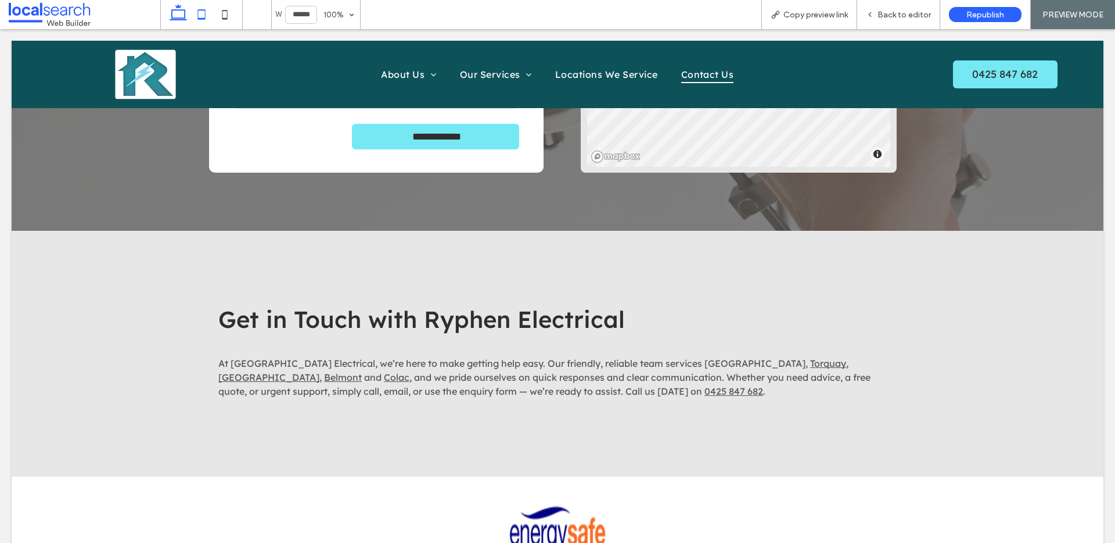
click at [196, 13] on icon at bounding box center [201, 14] width 23 height 23
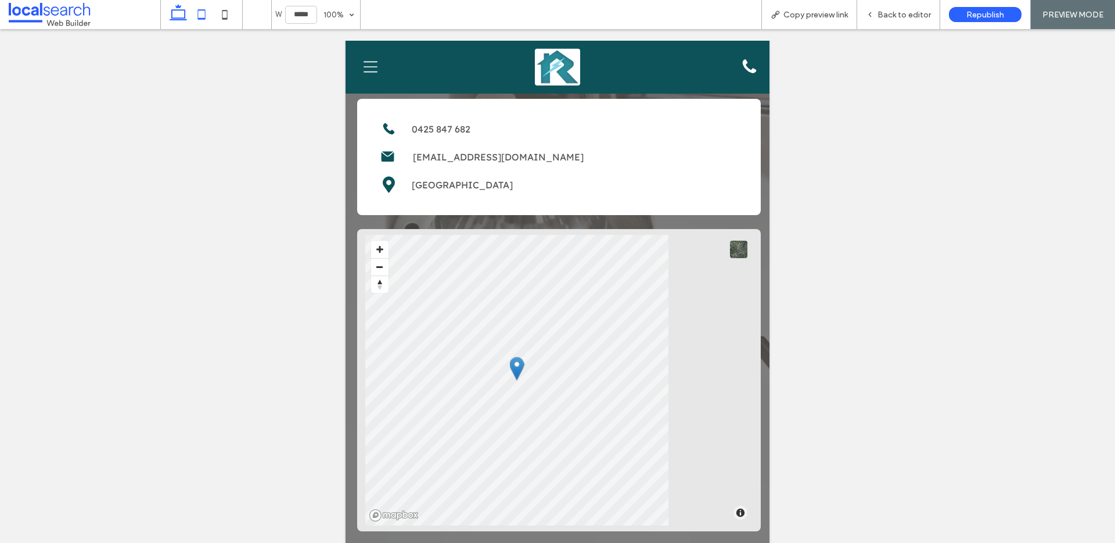
click at [179, 18] on use at bounding box center [178, 12] width 17 height 16
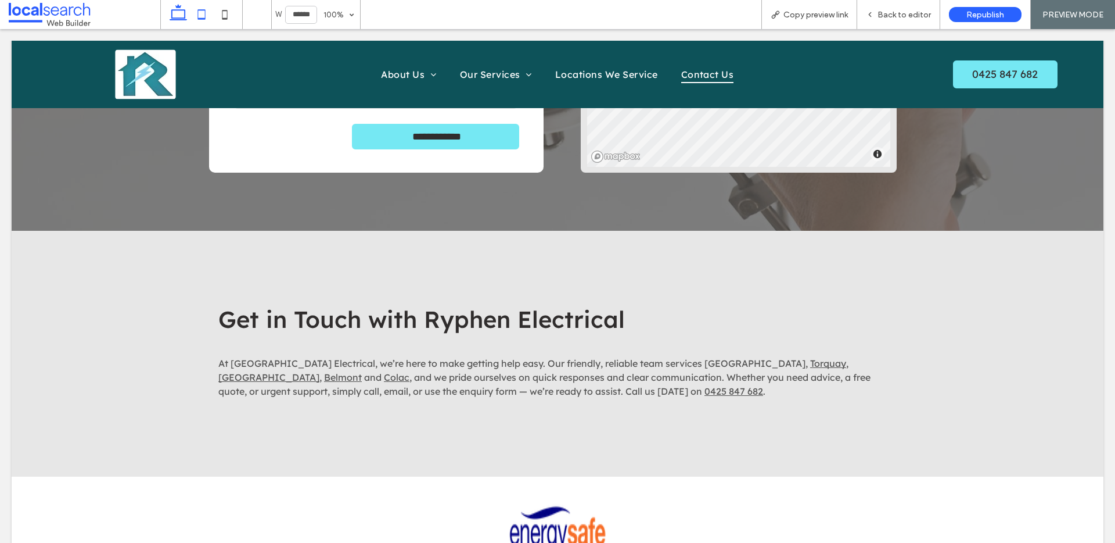
click at [196, 16] on icon at bounding box center [201, 14] width 23 height 23
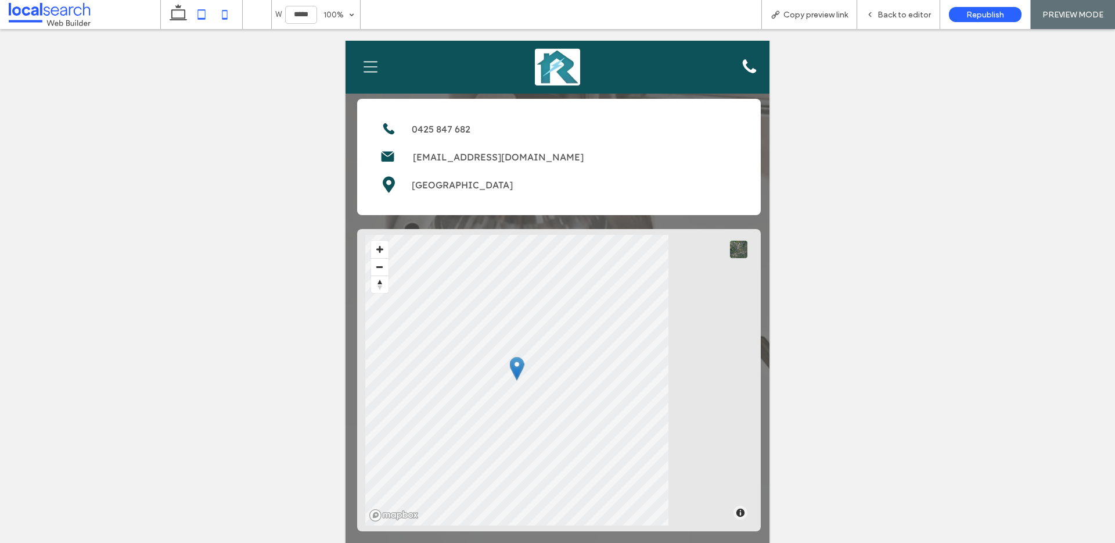
click at [229, 19] on icon at bounding box center [224, 14] width 23 height 23
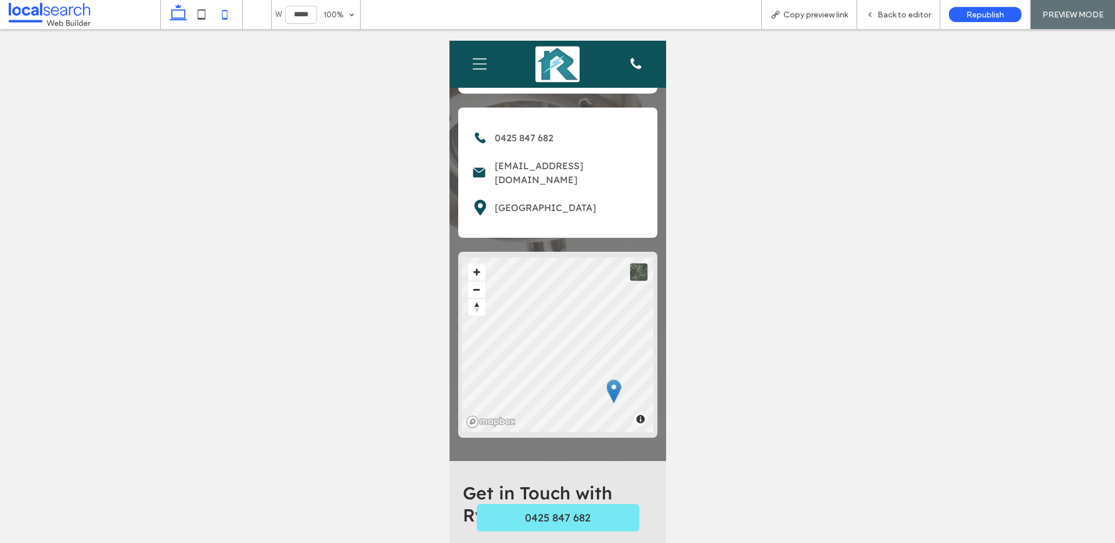
click at [180, 20] on use at bounding box center [178, 12] width 17 height 16
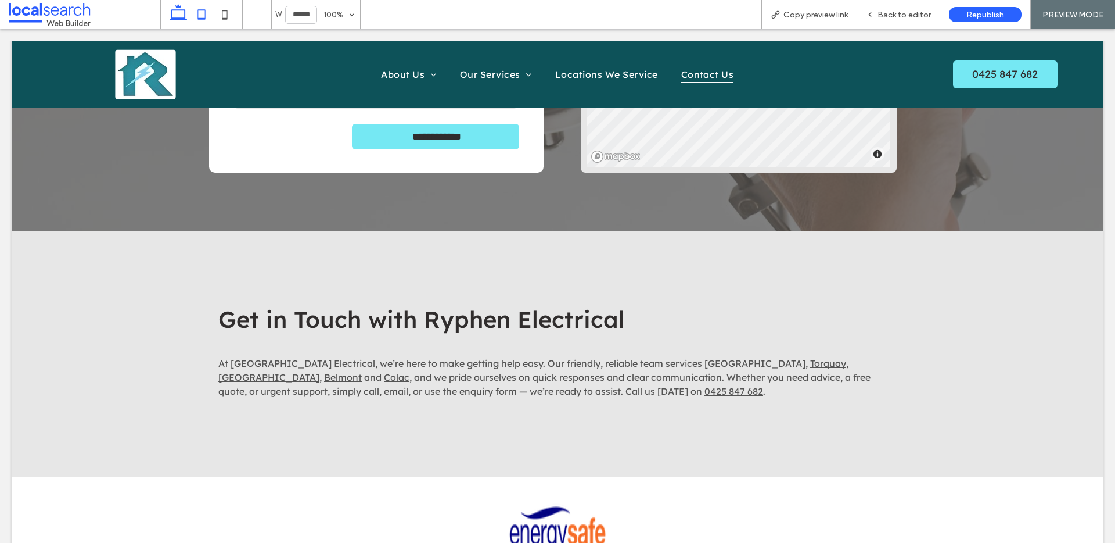
click at [196, 13] on icon at bounding box center [201, 14] width 23 height 23
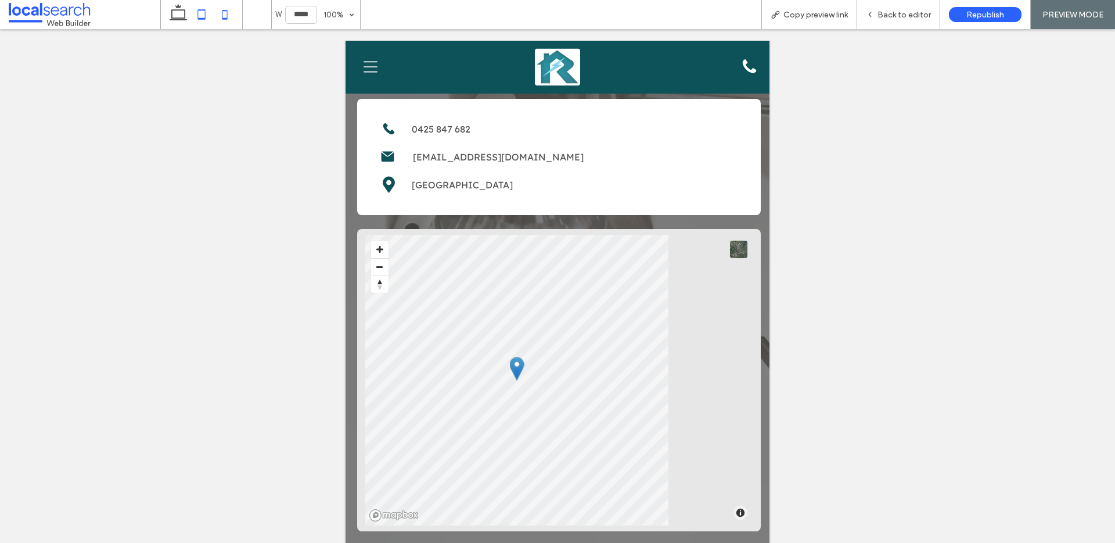
click at [229, 12] on icon at bounding box center [224, 14] width 23 height 23
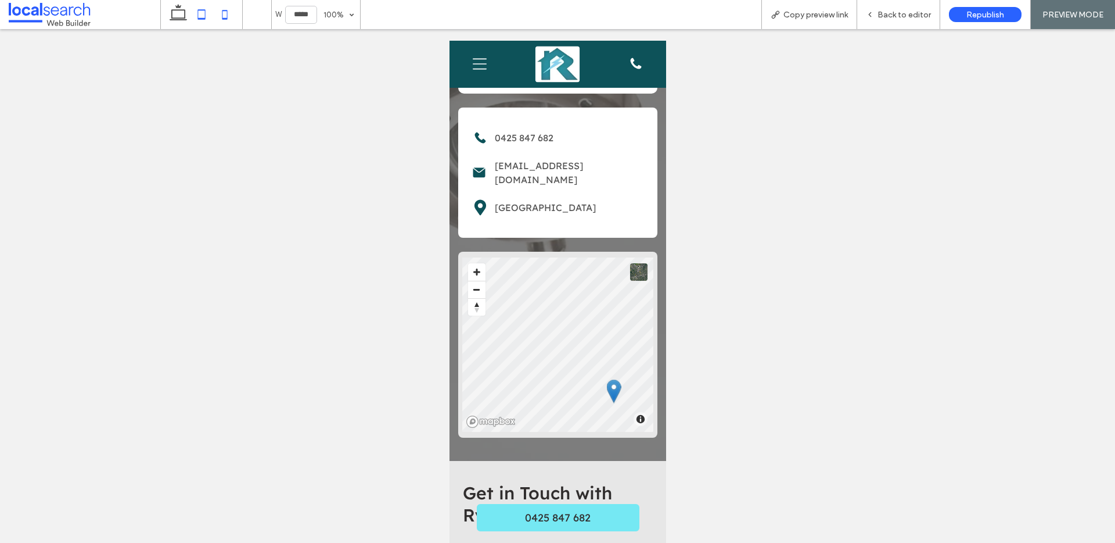
click at [202, 19] on use at bounding box center [202, 14] width 8 height 10
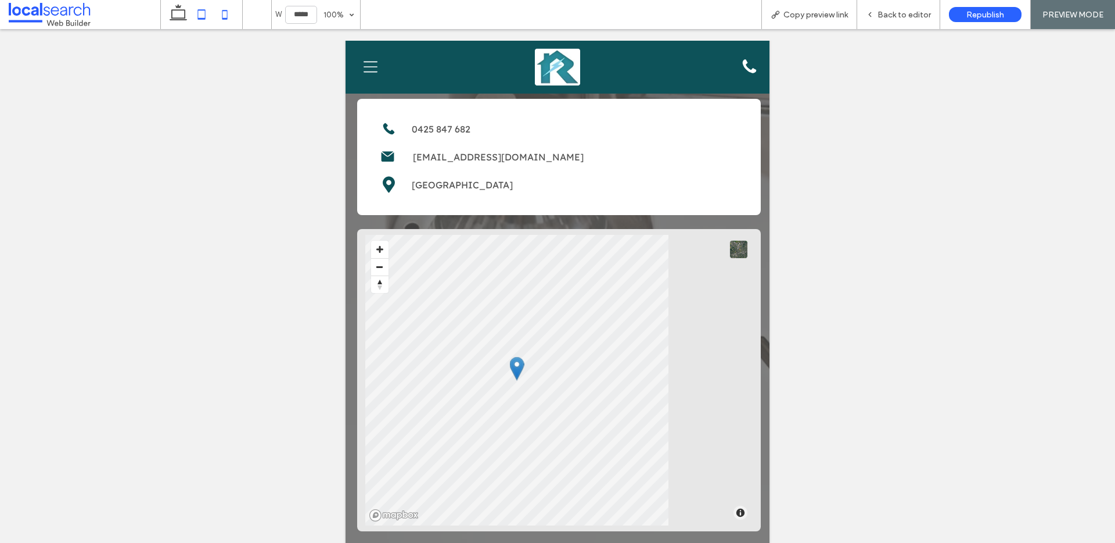
click at [226, 14] on icon at bounding box center [224, 14] width 23 height 23
type input "*****"
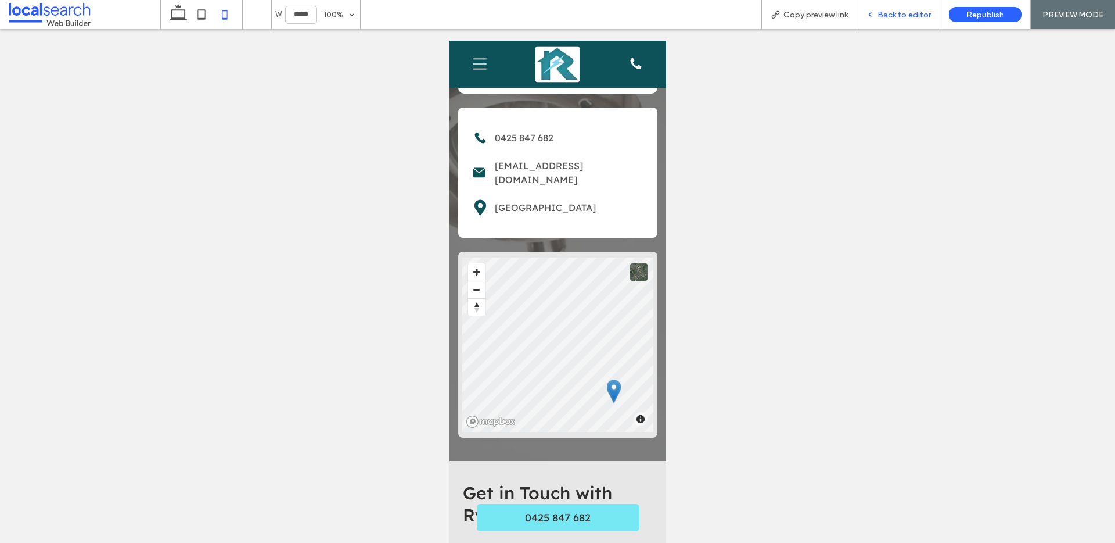
click at [899, 13] on span "Back to editor" at bounding box center [904, 15] width 53 height 10
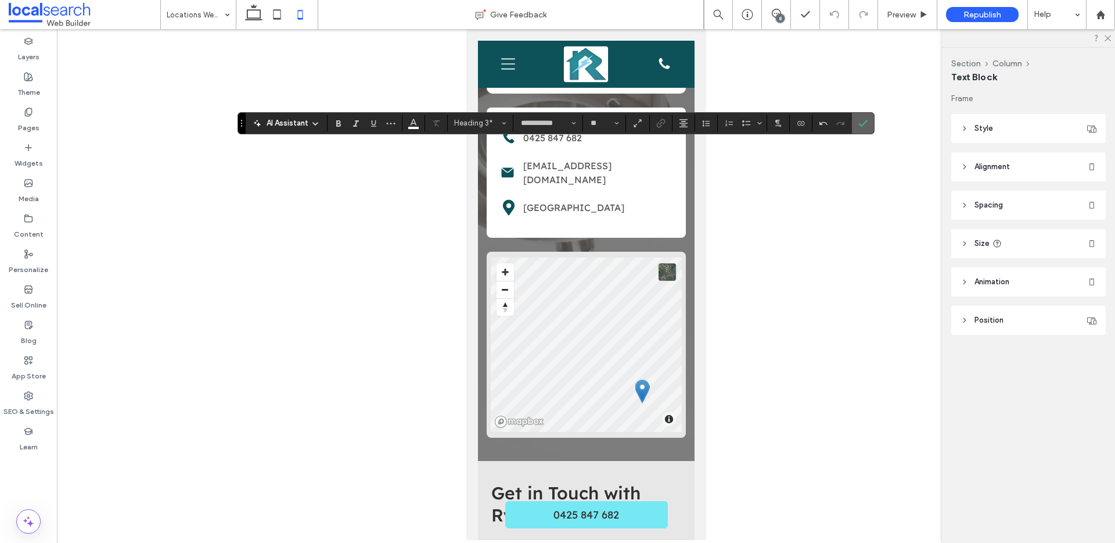
click at [867, 120] on icon "Confirm" at bounding box center [863, 123] width 9 height 9
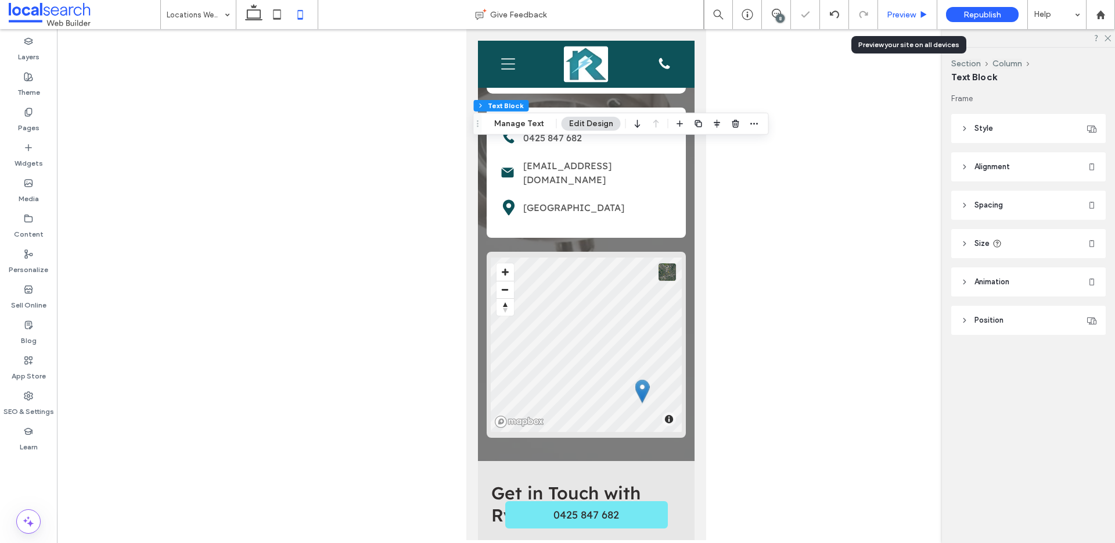
click at [912, 19] on span "Preview" at bounding box center [901, 15] width 29 height 10
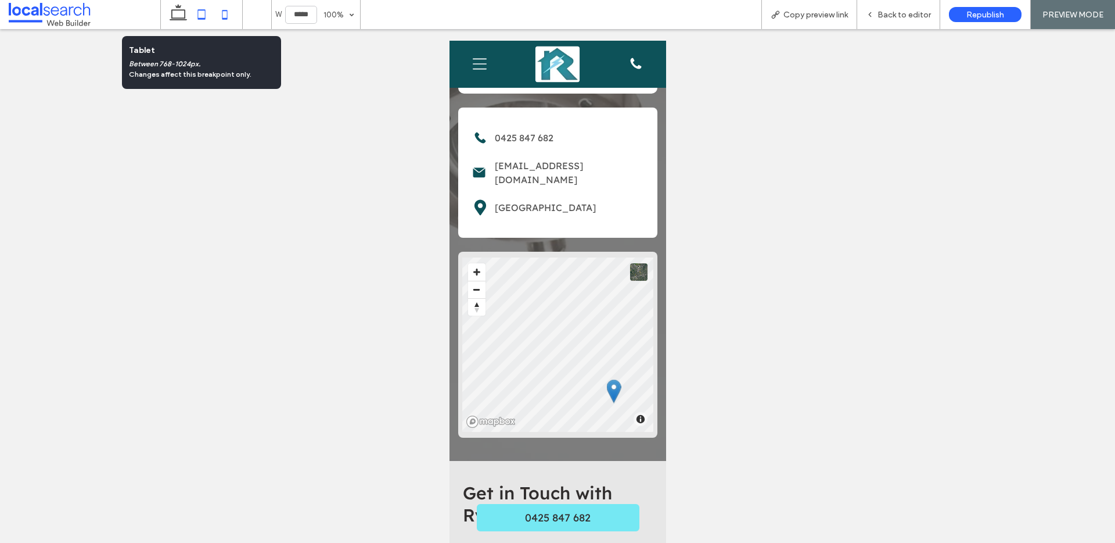
click at [203, 15] on icon at bounding box center [201, 14] width 23 height 23
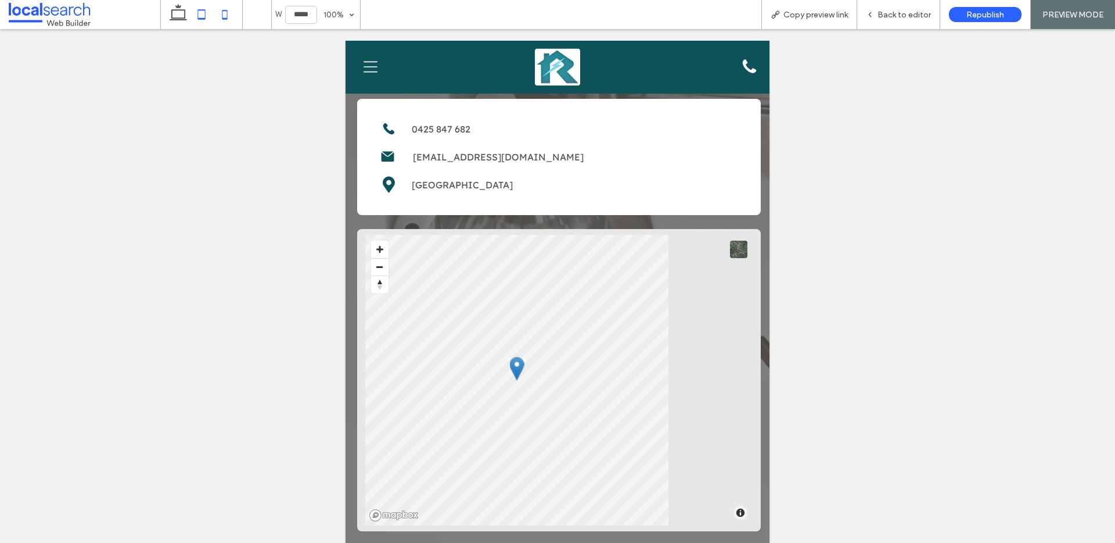
drag, startPoint x: 221, startPoint y: 6, endPoint x: 228, endPoint y: 10, distance: 7.9
click at [221, 6] on icon at bounding box center [224, 14] width 23 height 23
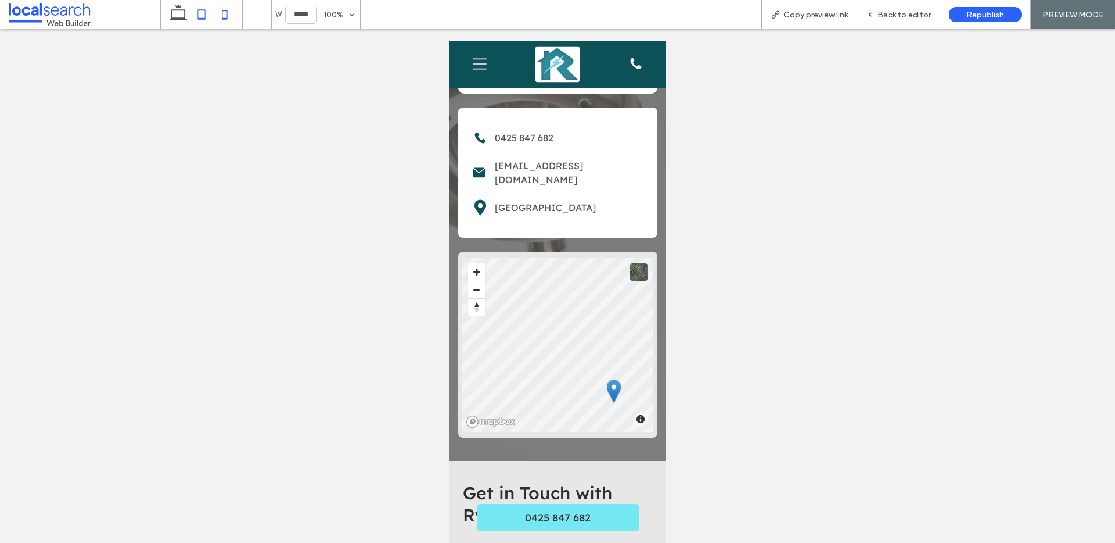
click at [199, 9] on use at bounding box center [202, 14] width 8 height 10
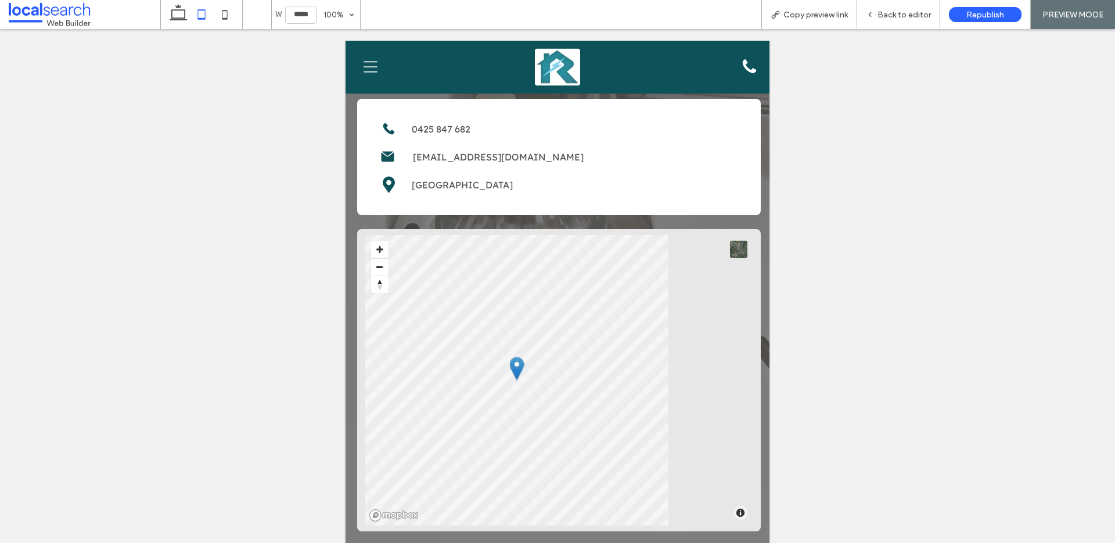
drag, startPoint x: 228, startPoint y: 16, endPoint x: 238, endPoint y: 20, distance: 10.7
click at [228, 16] on icon at bounding box center [224, 14] width 23 height 23
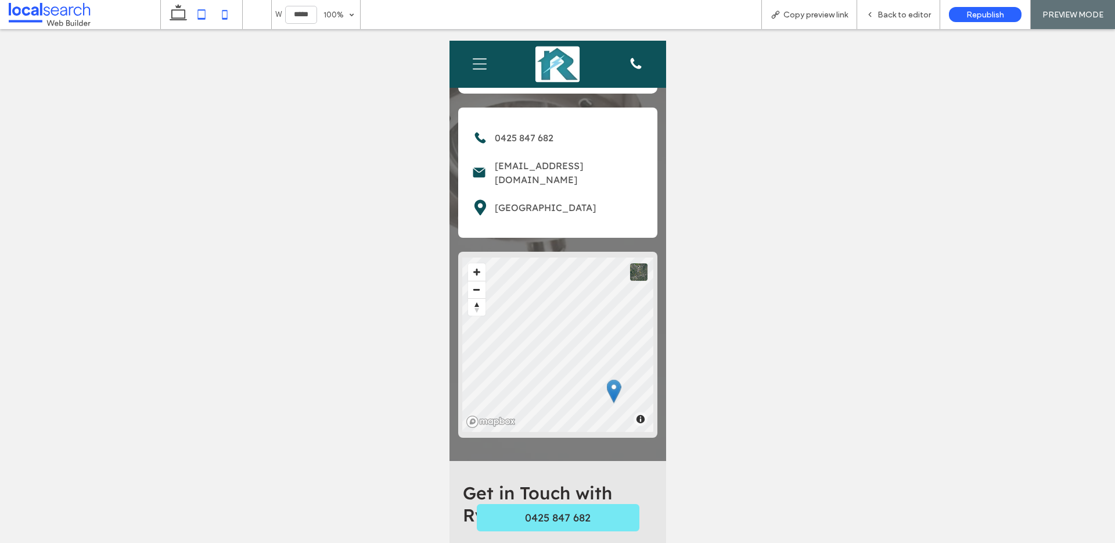
click at [200, 15] on icon at bounding box center [201, 14] width 23 height 23
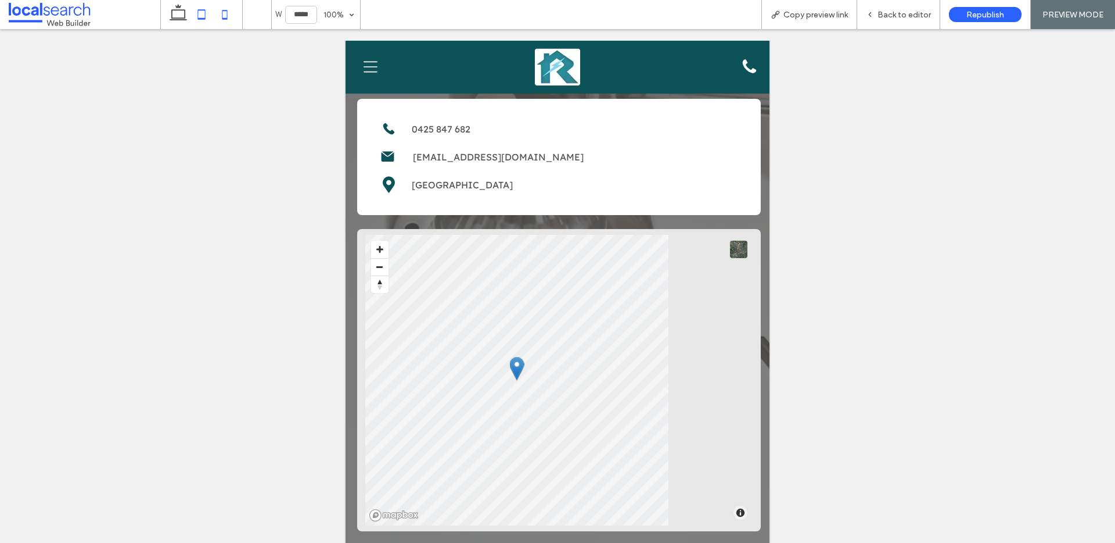
click at [228, 13] on icon at bounding box center [224, 14] width 23 height 23
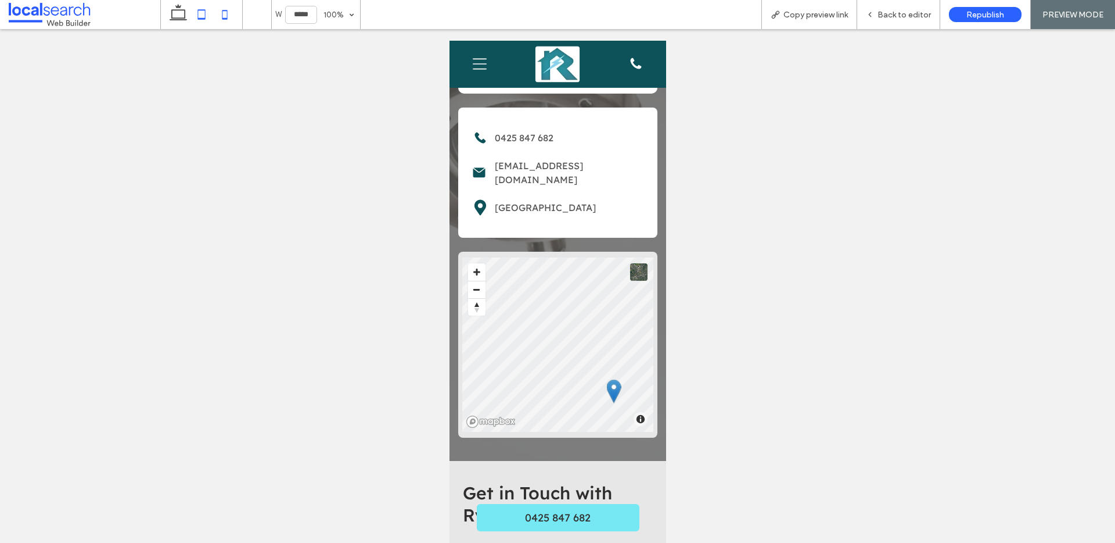
click at [198, 16] on use at bounding box center [202, 14] width 8 height 10
type input "*****"
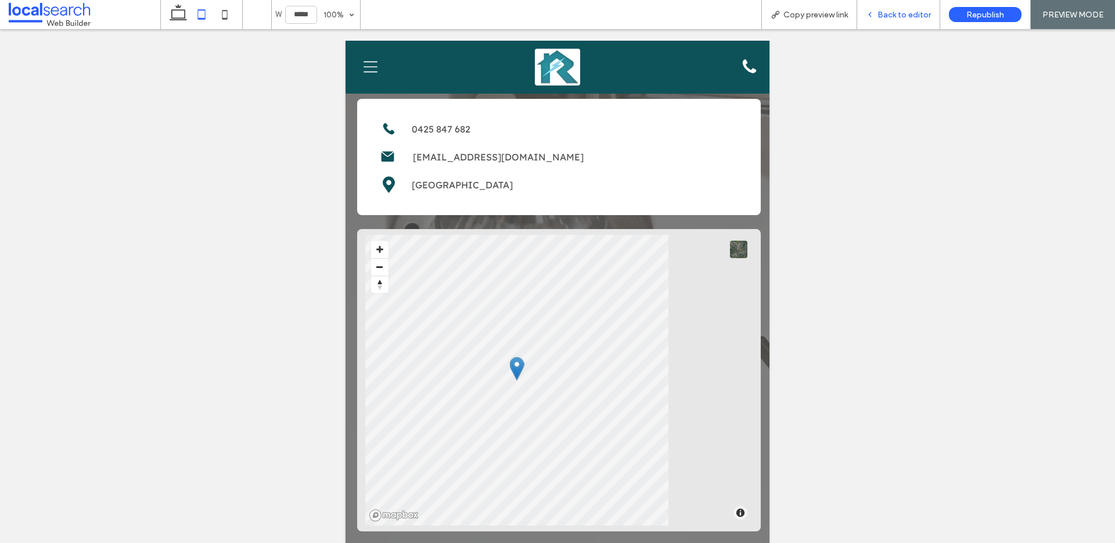
click at [921, 15] on span "Back to editor" at bounding box center [904, 15] width 53 height 10
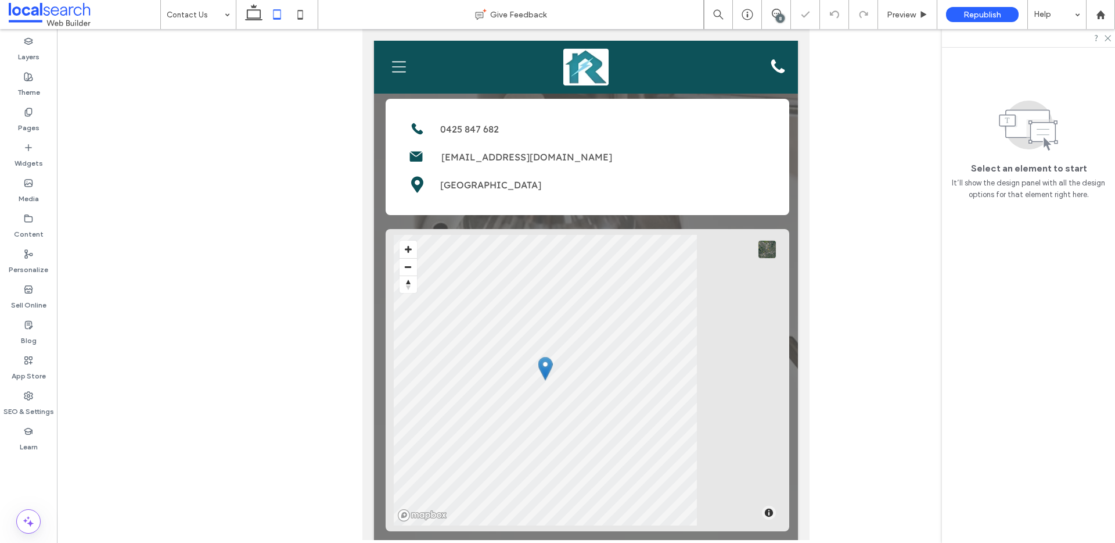
click at [778, 15] on div "8" at bounding box center [780, 18] width 9 height 9
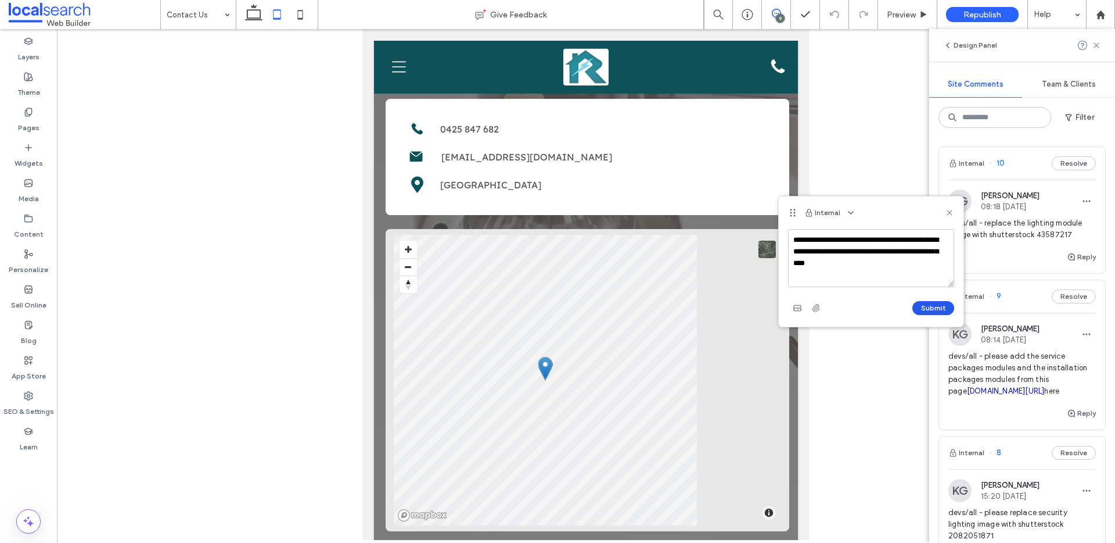
type textarea "**********"
click at [913, 304] on button "Submit" at bounding box center [934, 308] width 42 height 14
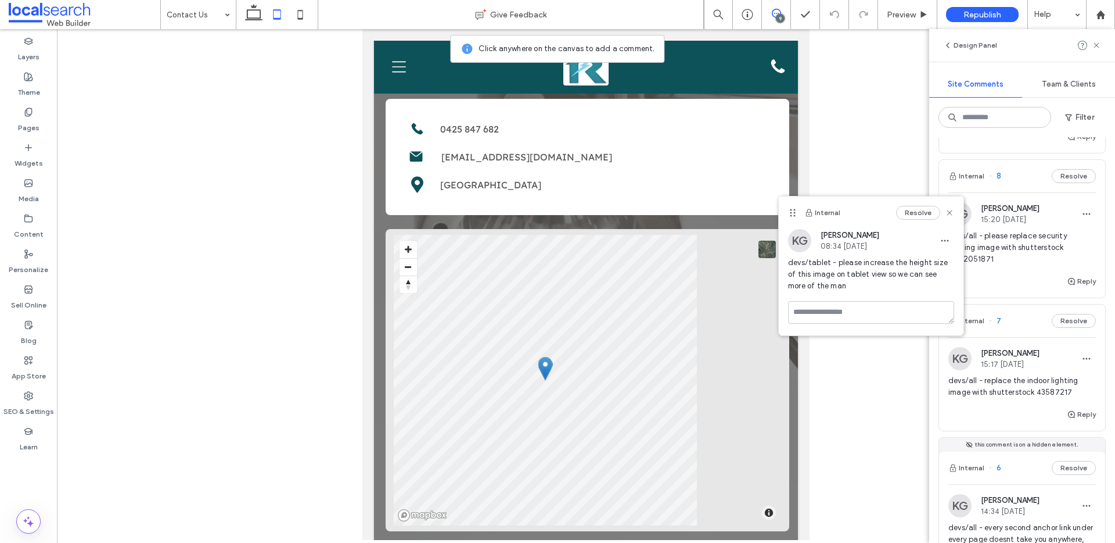
scroll to position [481, 0]
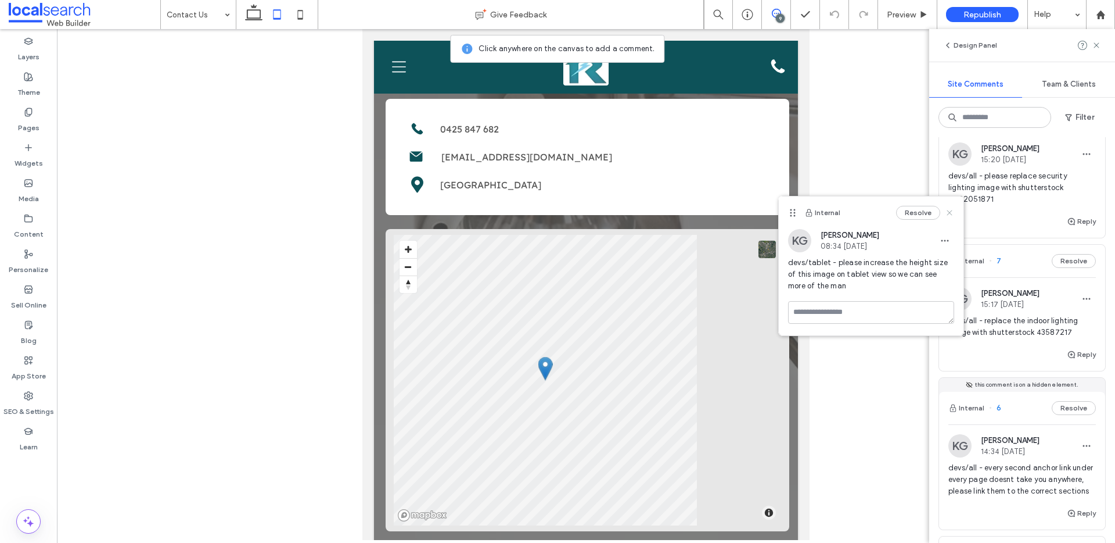
click at [949, 211] on use at bounding box center [949, 212] width 5 height 5
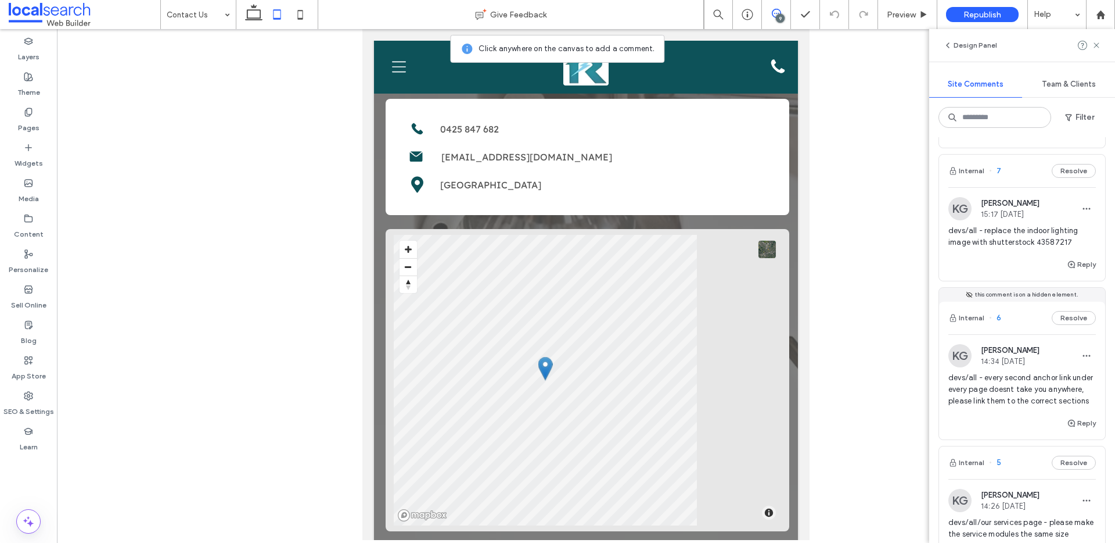
scroll to position [587, 0]
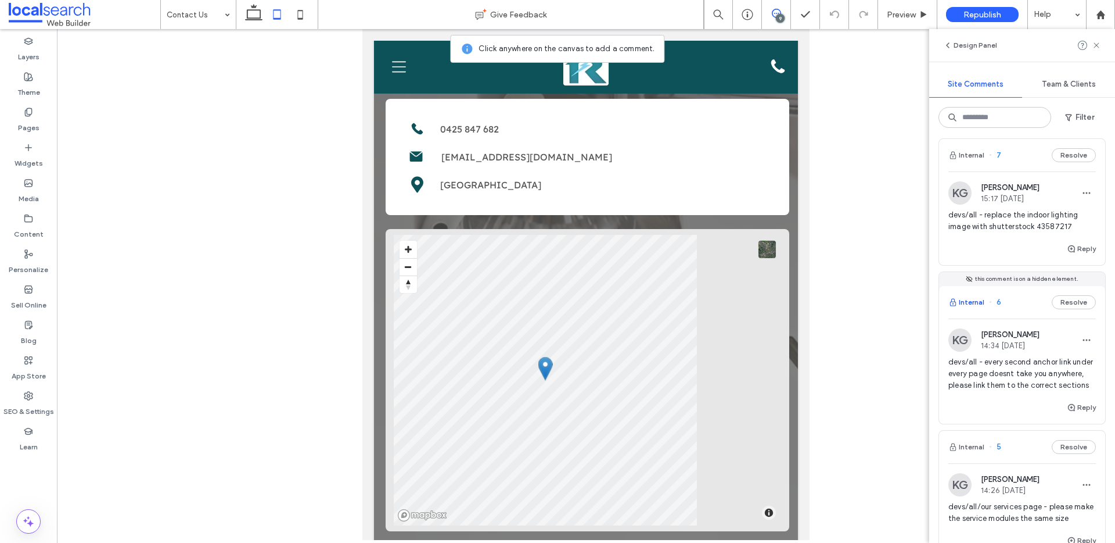
click at [981, 309] on button "Internal" at bounding box center [967, 302] width 36 height 14
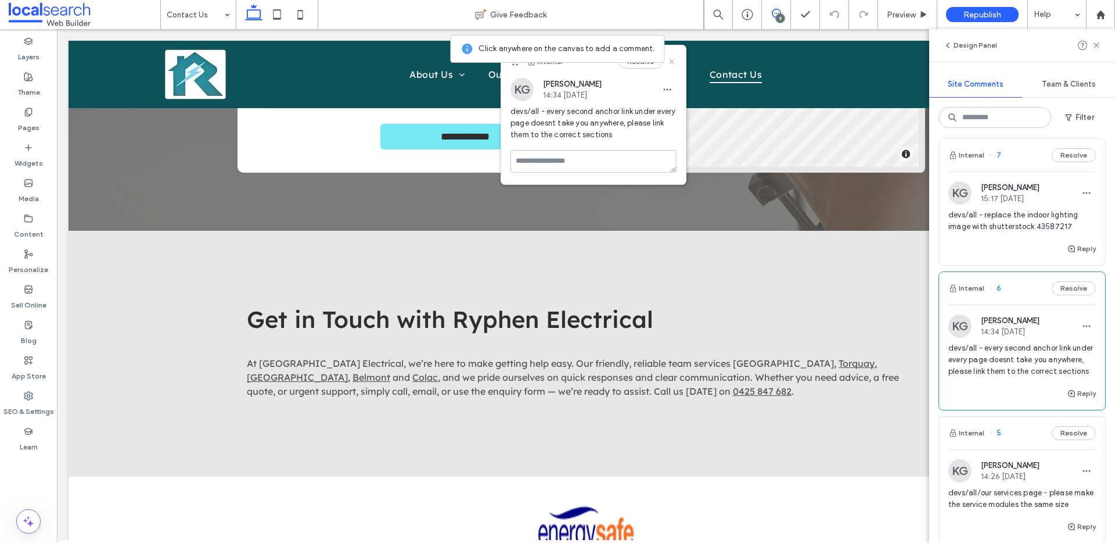
click at [676, 59] on icon at bounding box center [671, 61] width 9 height 9
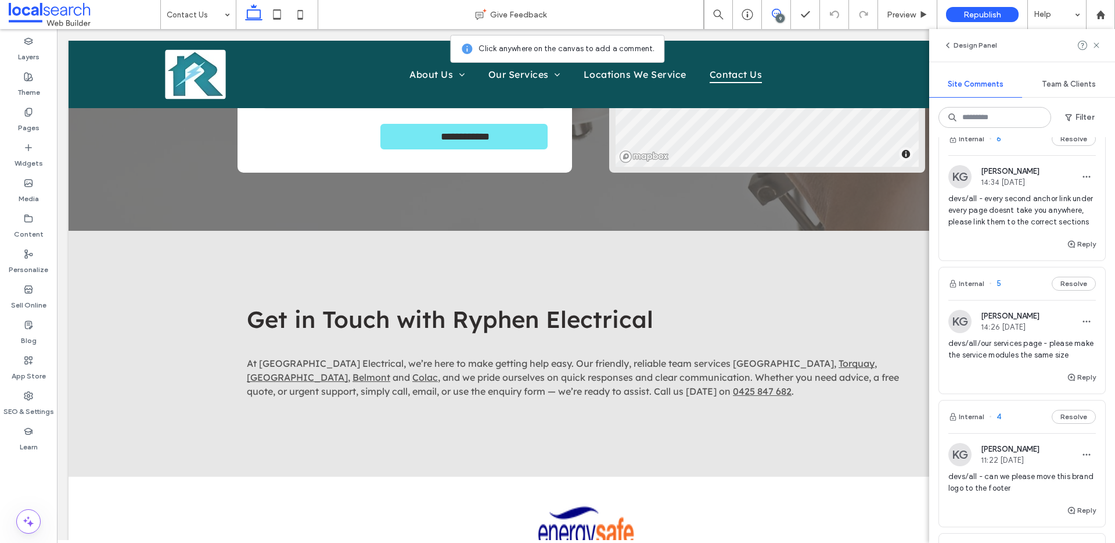
scroll to position [0, 0]
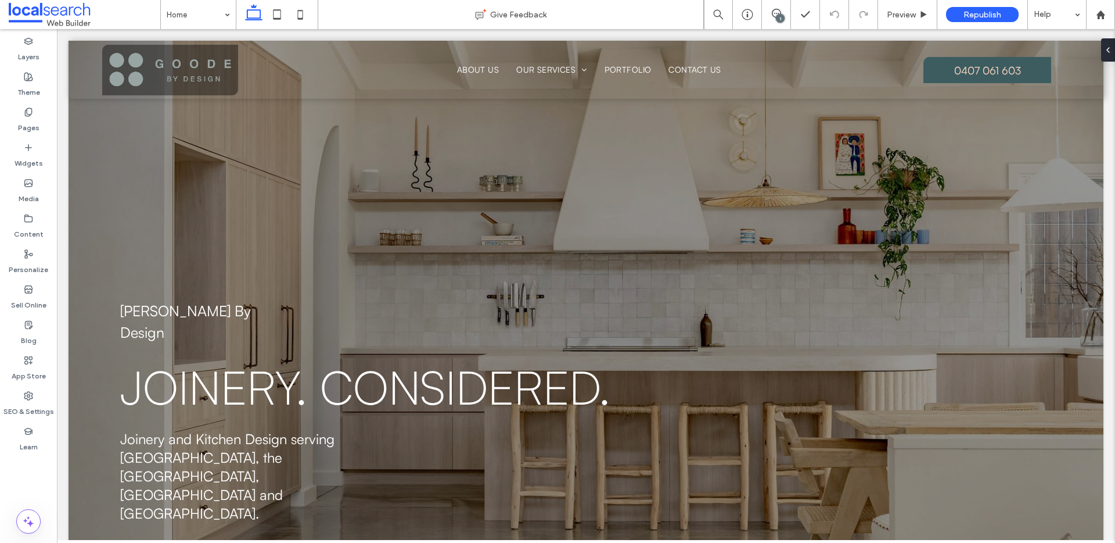
click at [778, 13] on use at bounding box center [776, 13] width 9 height 9
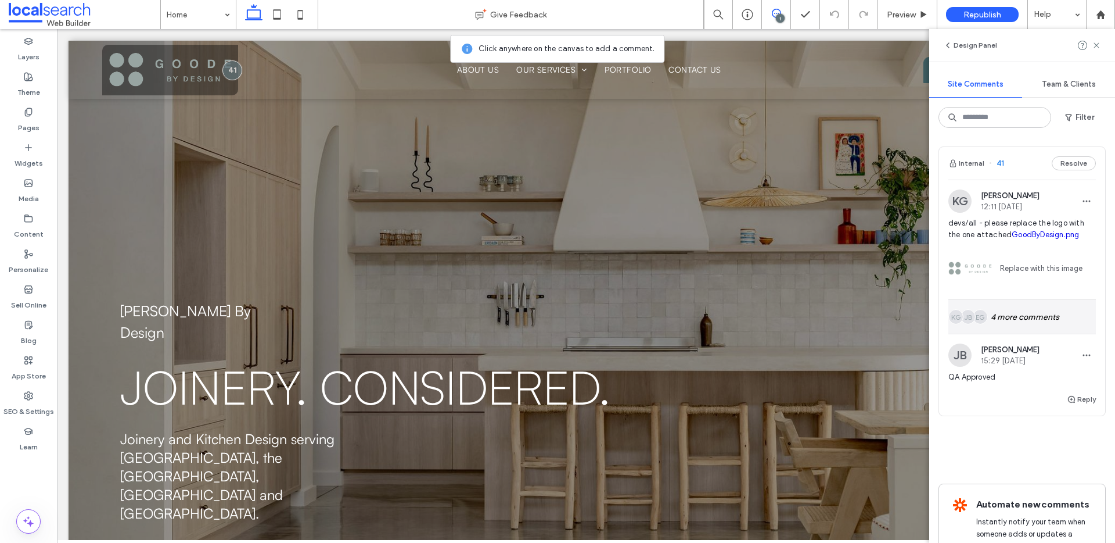
click at [1048, 310] on div "EG JB KG 4 more comments" at bounding box center [1023, 317] width 148 height 34
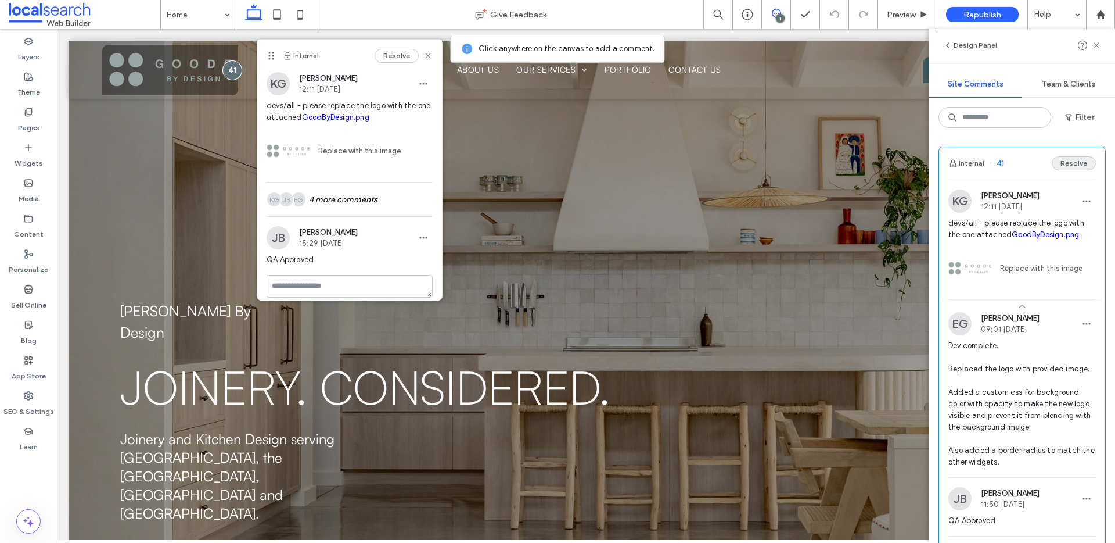
click at [1067, 160] on button "Resolve" at bounding box center [1074, 163] width 44 height 14
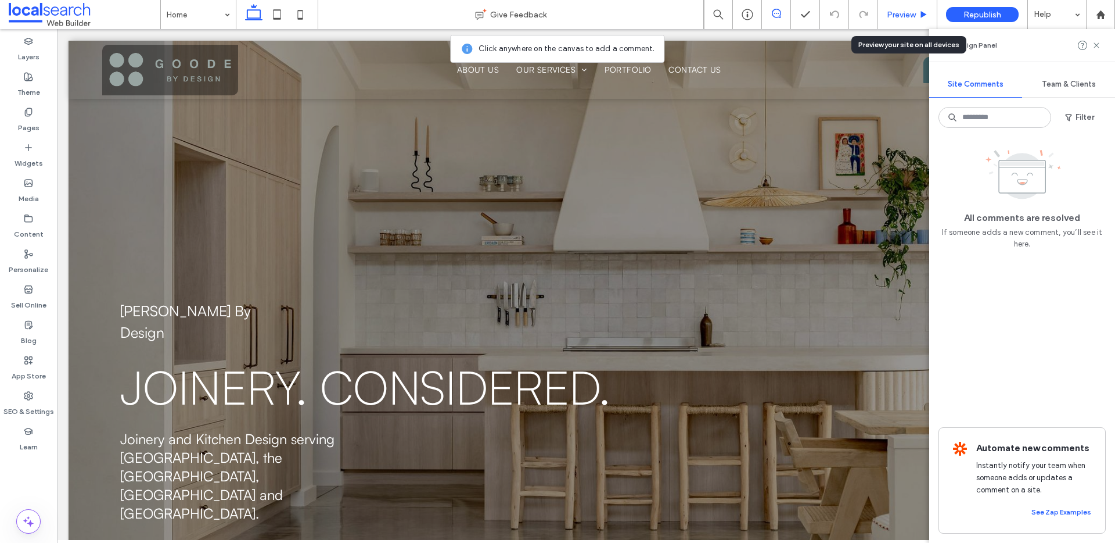
click at [912, 12] on span "Preview" at bounding box center [901, 15] width 29 height 10
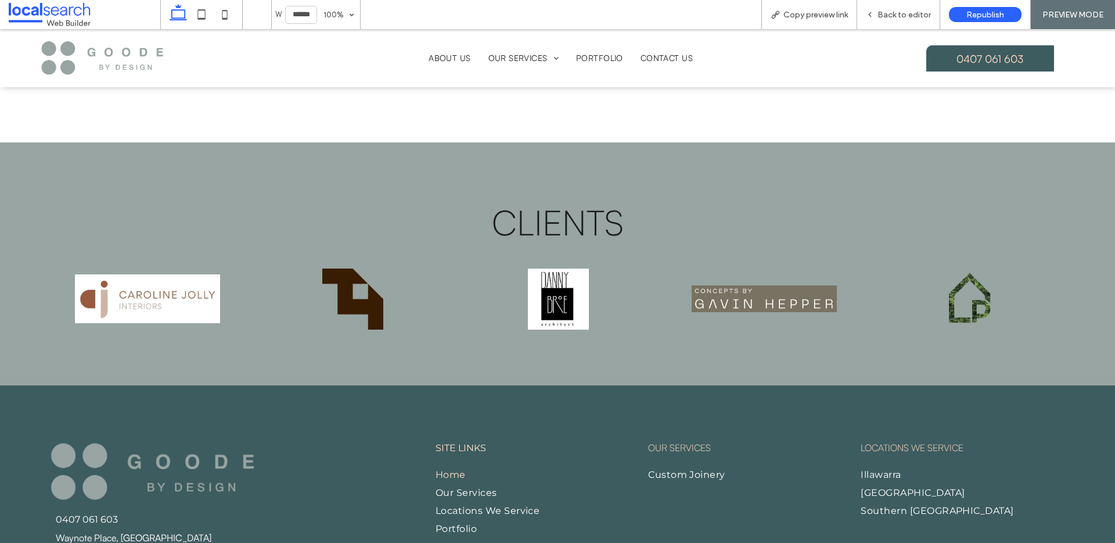
scroll to position [2380, 0]
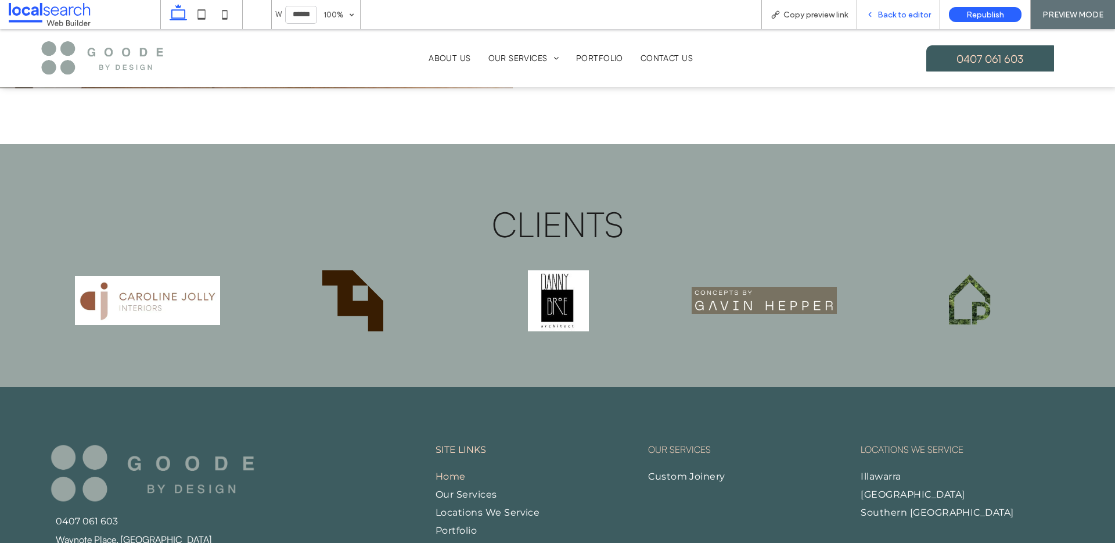
click at [927, 19] on span "Back to editor" at bounding box center [904, 15] width 53 height 10
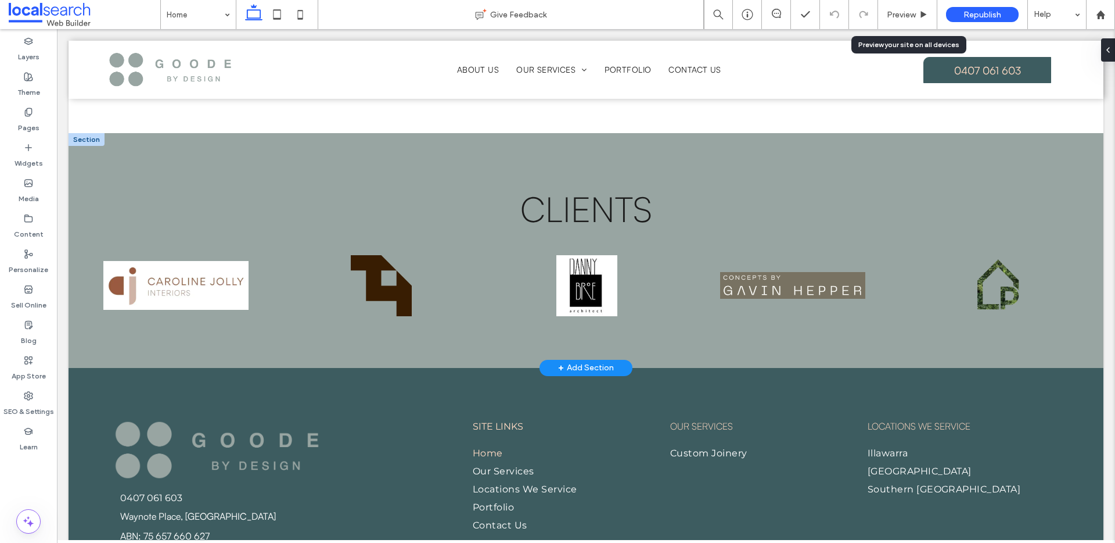
scroll to position [2364, 0]
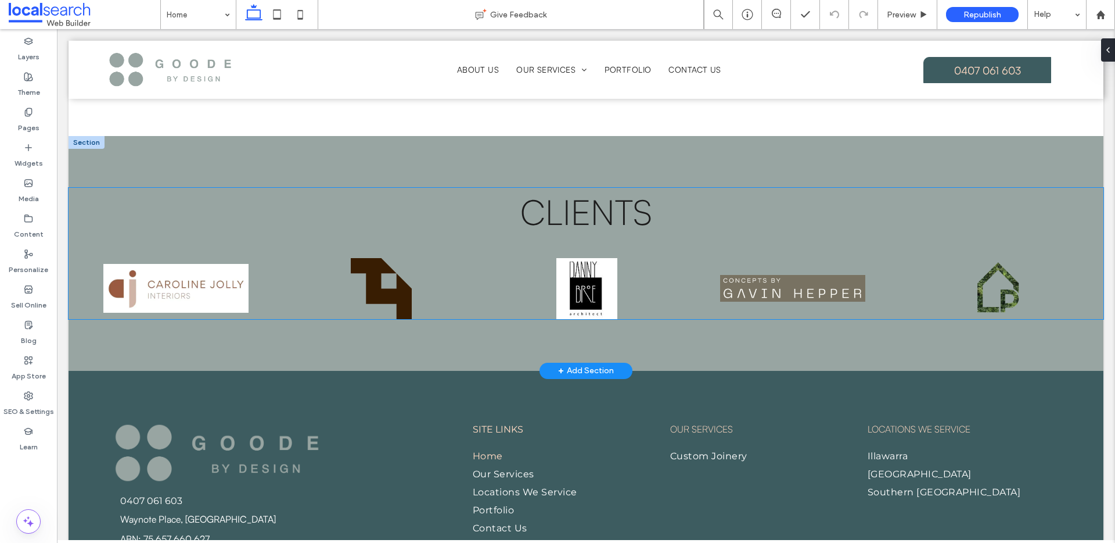
click at [613, 258] on img at bounding box center [587, 288] width 145 height 61
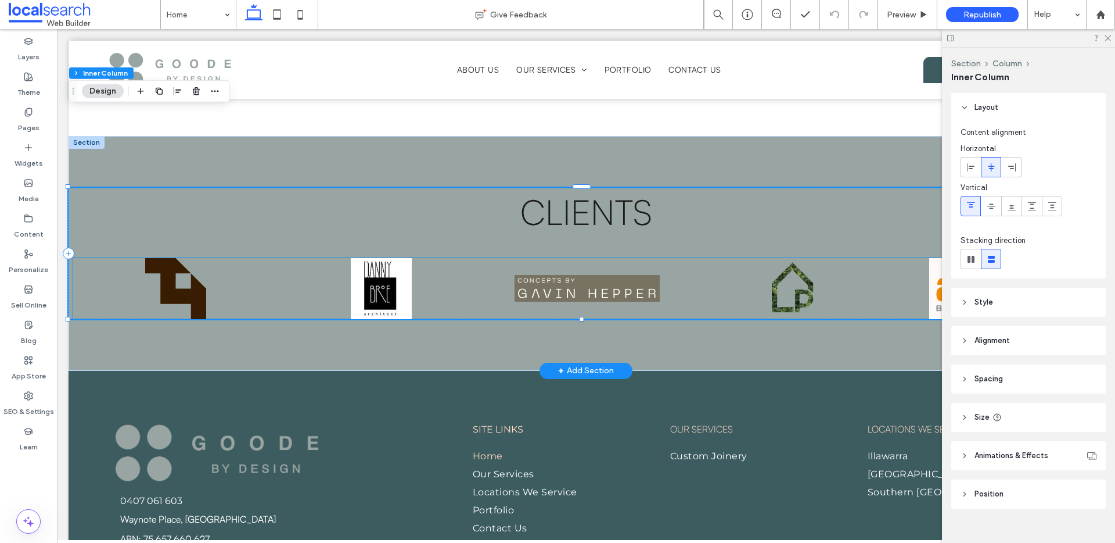
click at [791, 258] on img at bounding box center [792, 288] width 145 height 61
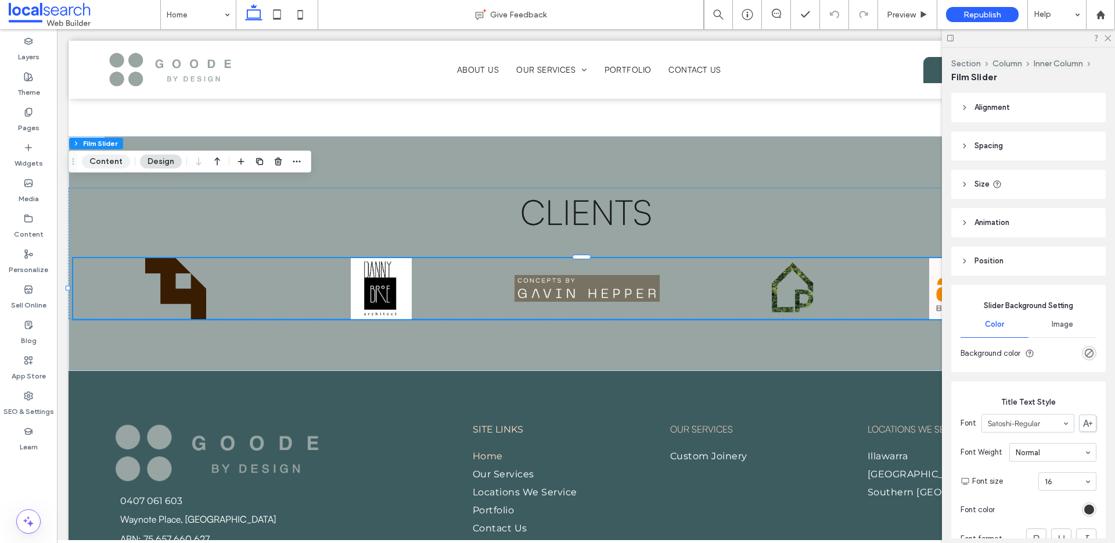
click at [116, 160] on button "Content" at bounding box center [106, 162] width 48 height 14
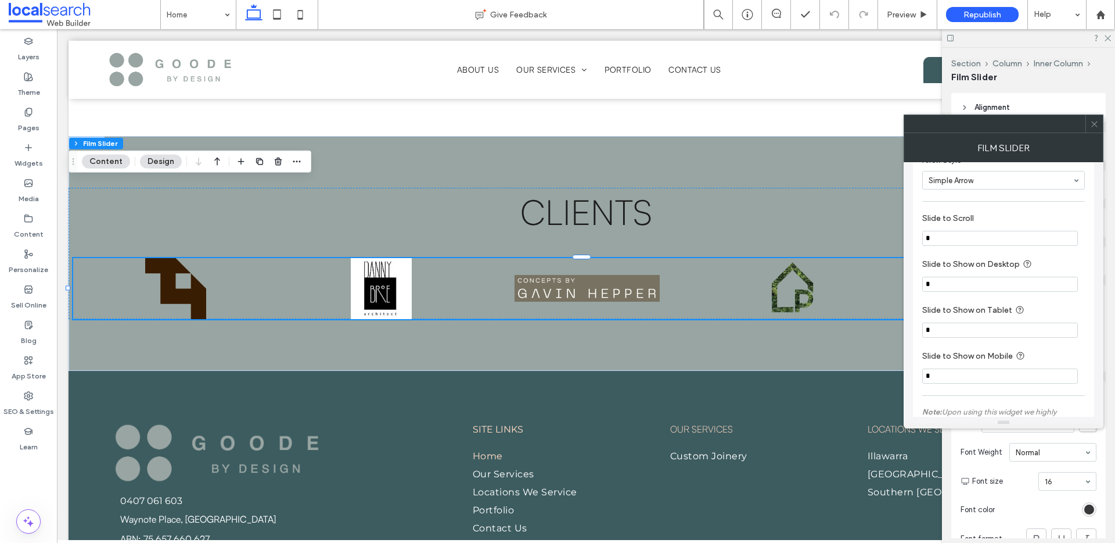
scroll to position [660, 0]
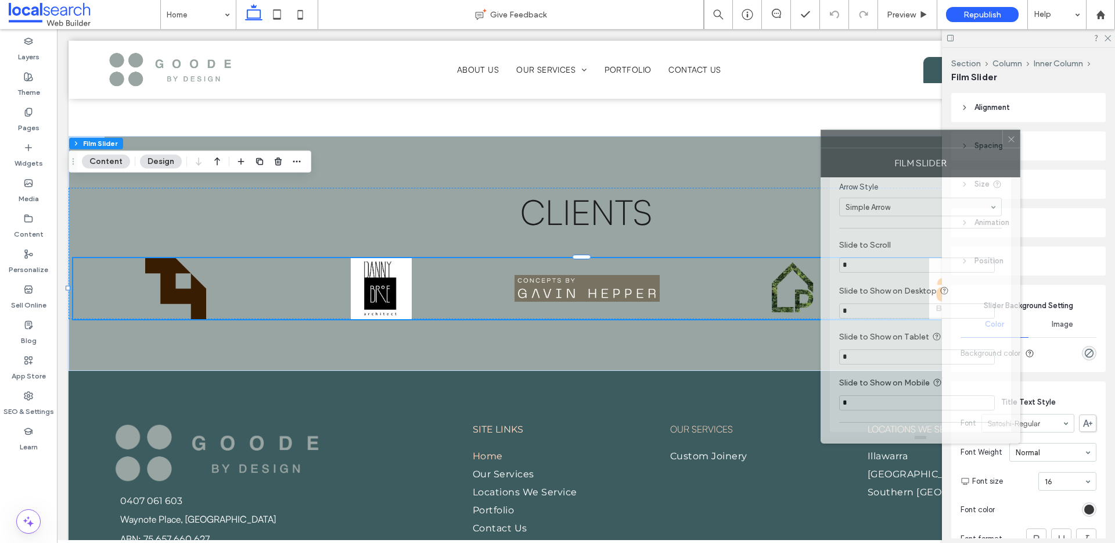
drag, startPoint x: 997, startPoint y: 130, endPoint x: 817, endPoint y: 145, distance: 181.2
click at [821, 145] on div at bounding box center [911, 138] width 181 height 17
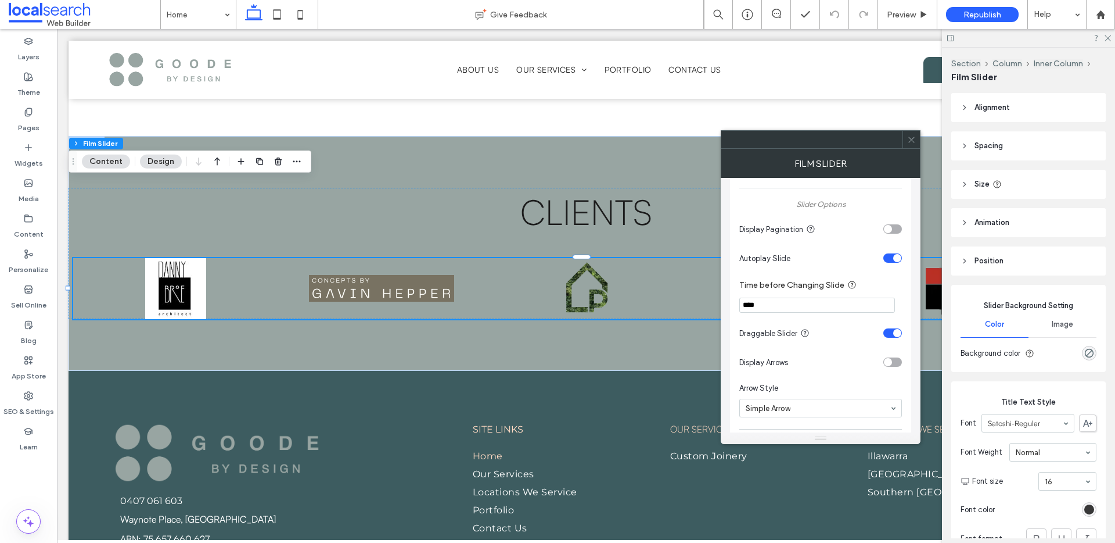
scroll to position [361, 0]
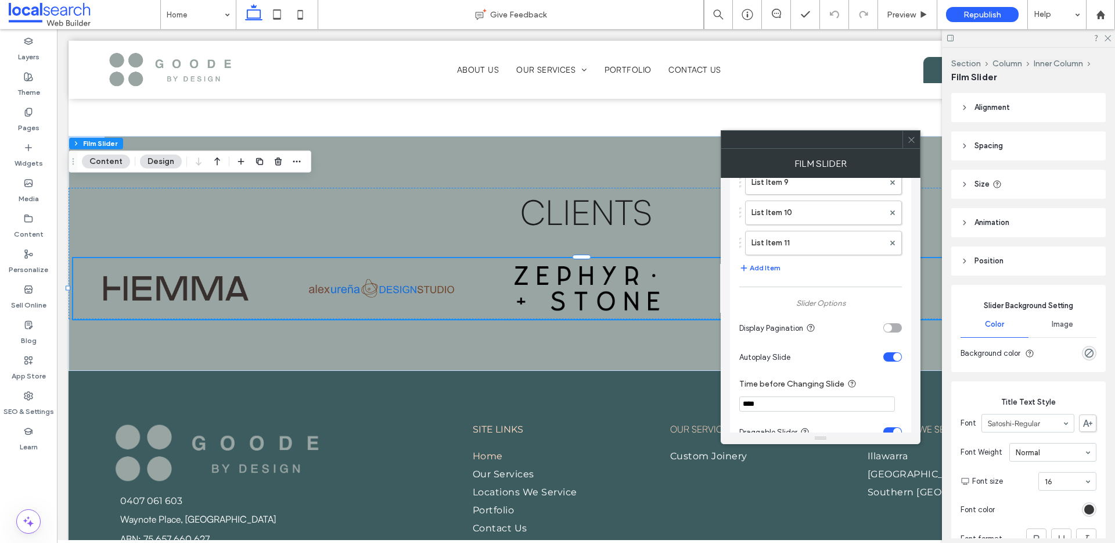
click at [913, 138] on use at bounding box center [912, 140] width 6 height 6
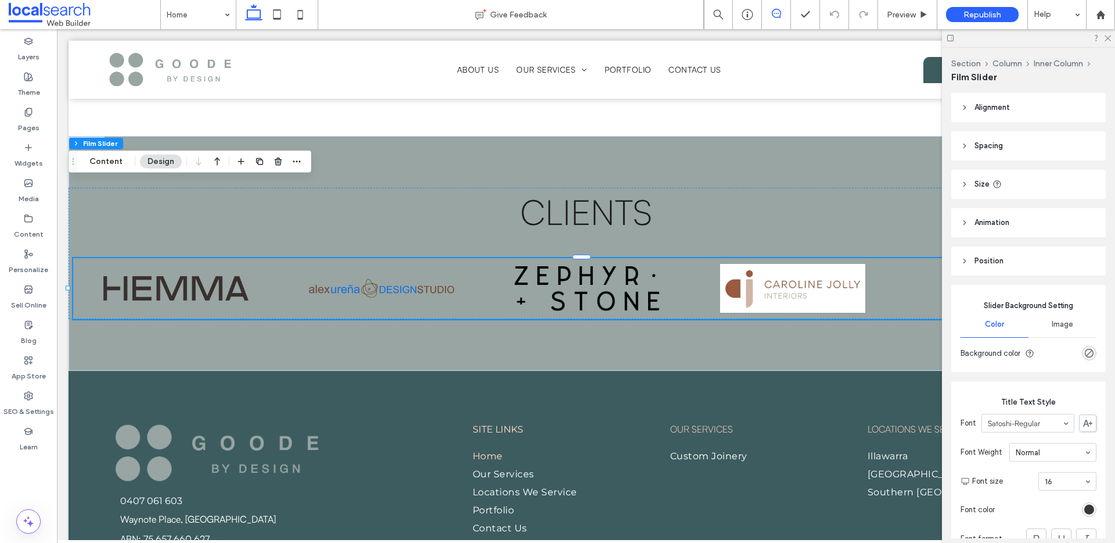
click at [774, 12] on icon at bounding box center [776, 13] width 9 height 9
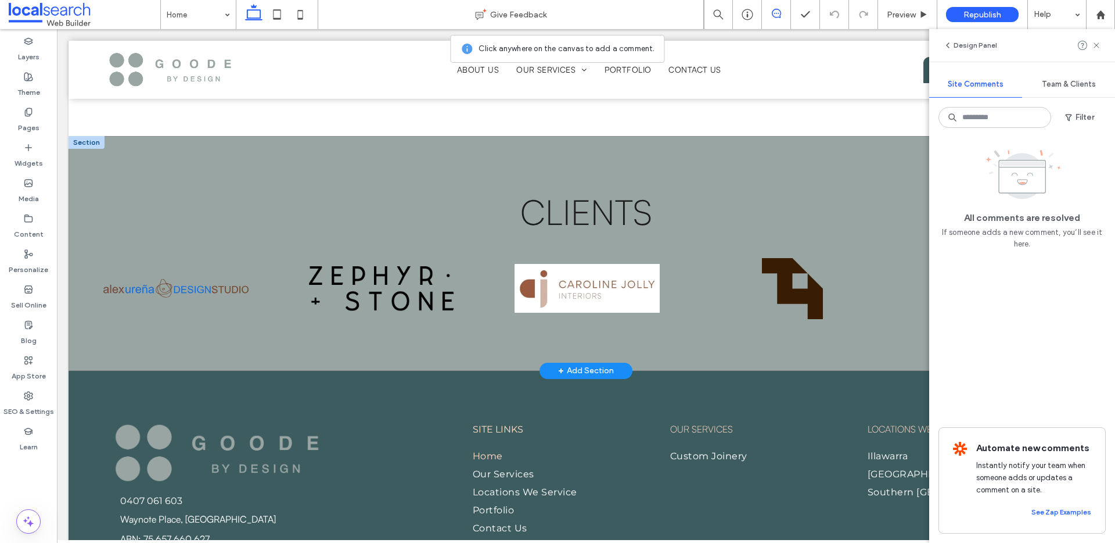
click at [766, 255] on div "Clients" at bounding box center [586, 253] width 1035 height 235
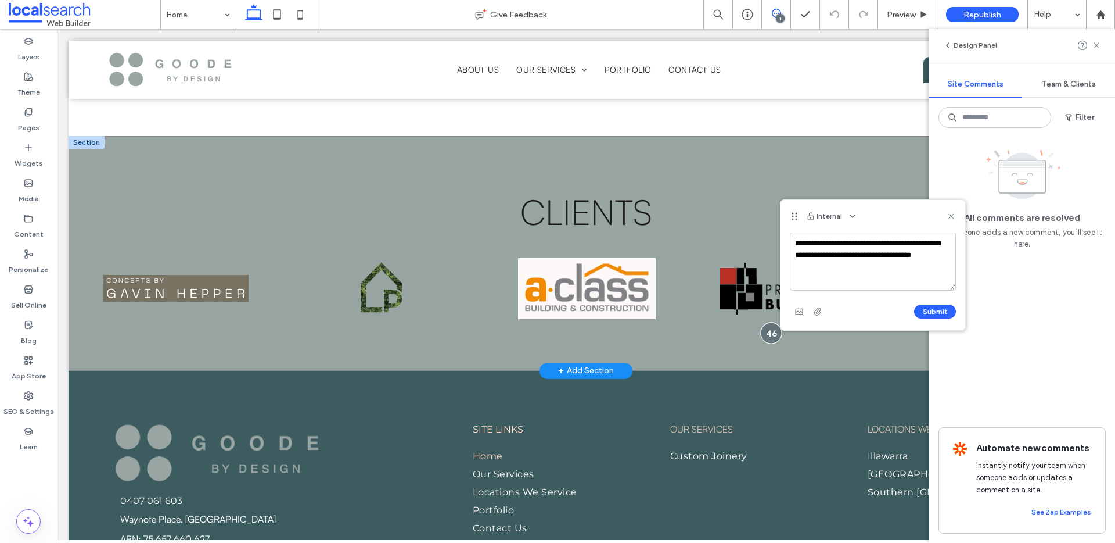
scroll to position [4, 0]
paste textarea "**********"
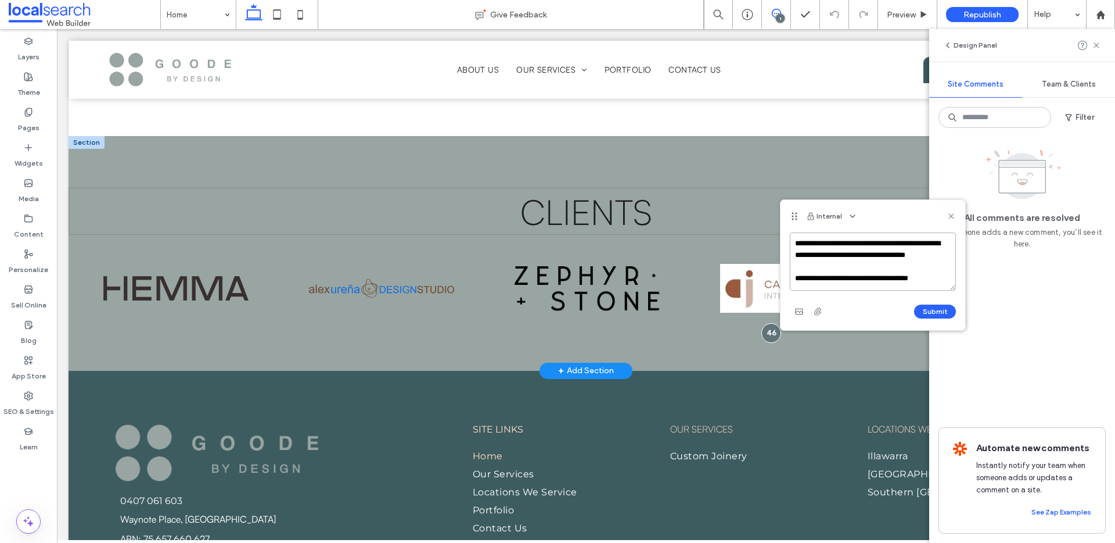
paste textarea "**********"
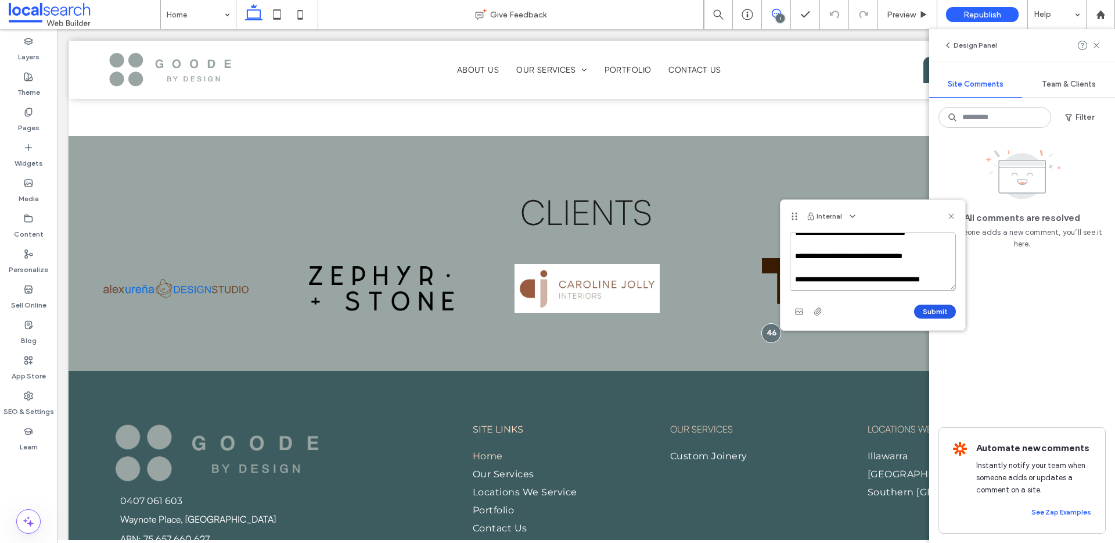
type textarea "**********"
click at [951, 314] on button "Submit" at bounding box center [935, 311] width 42 height 14
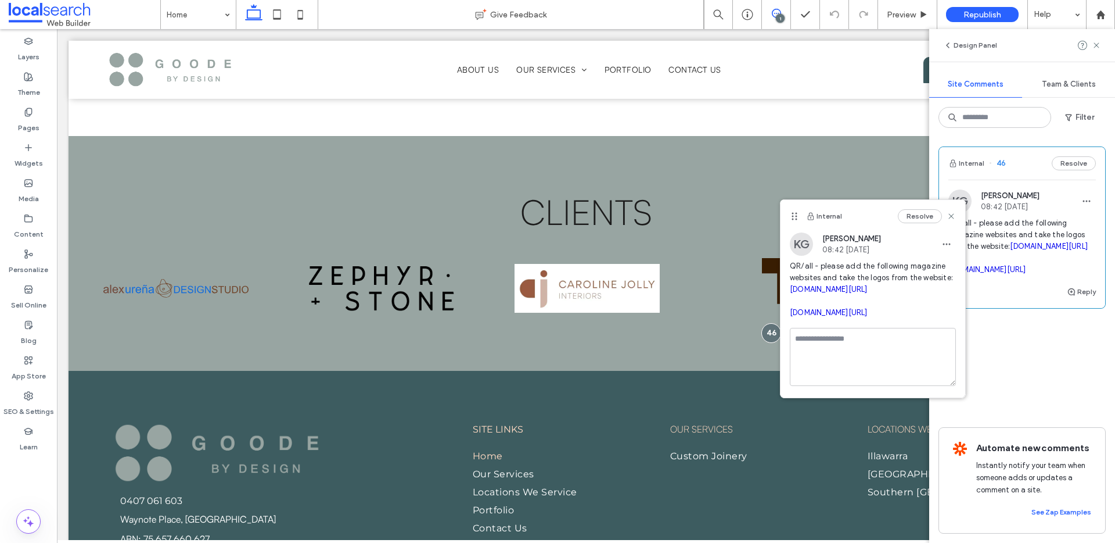
scroll to position [0, 0]
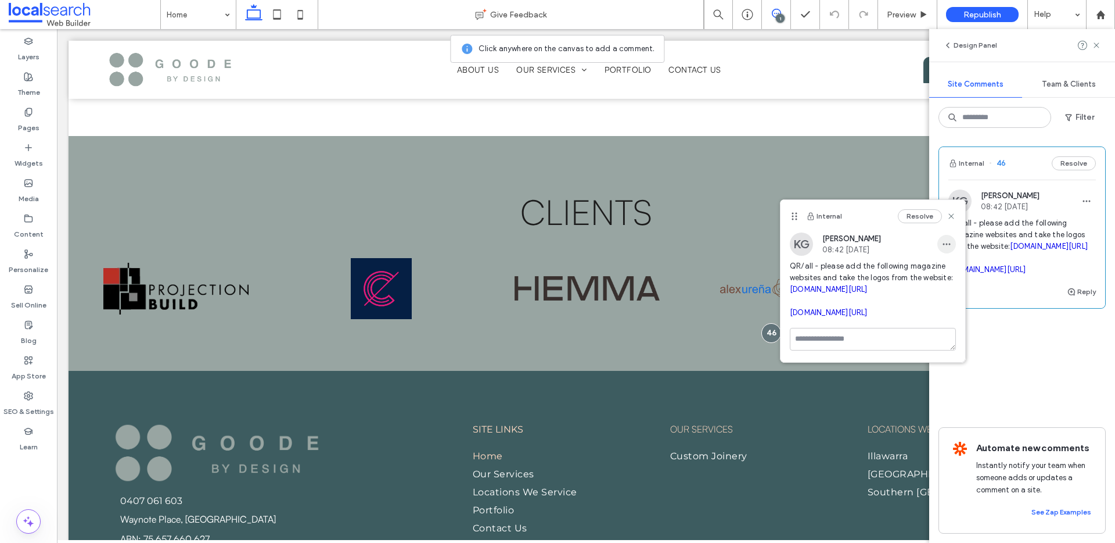
click at [949, 248] on icon "button" at bounding box center [946, 243] width 9 height 9
click at [947, 271] on span "Edit" at bounding box center [954, 274] width 15 height 12
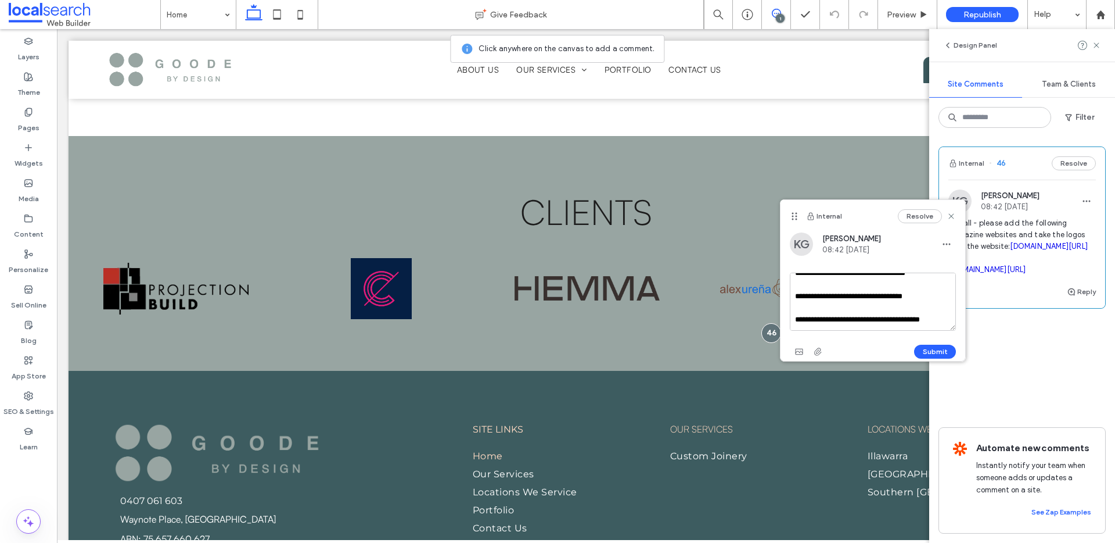
scroll to position [45, 0]
click at [923, 326] on textarea "**********" at bounding box center [873, 301] width 166 height 58
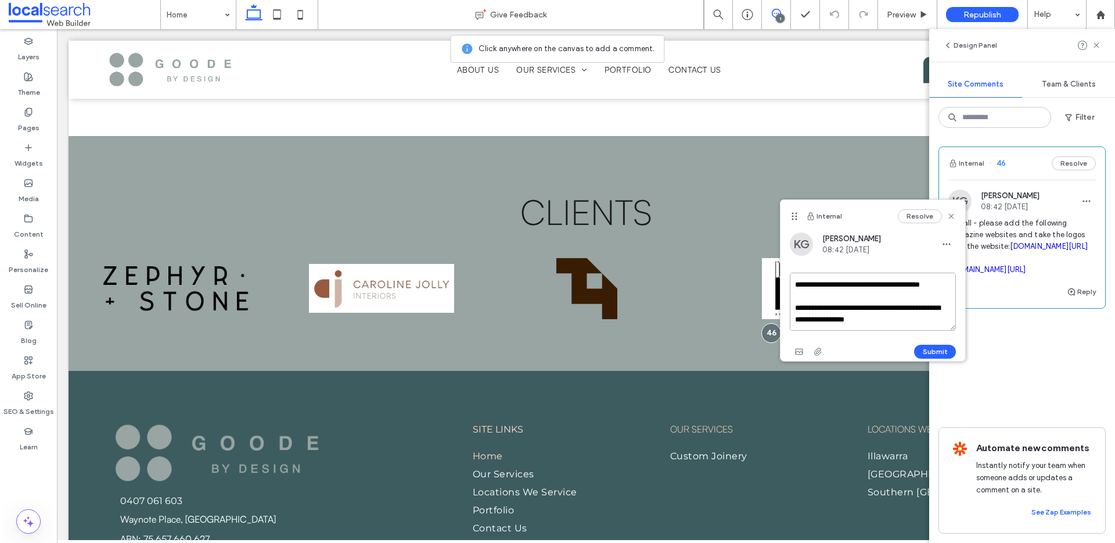
scroll to position [109, 0]
paste textarea "**********"
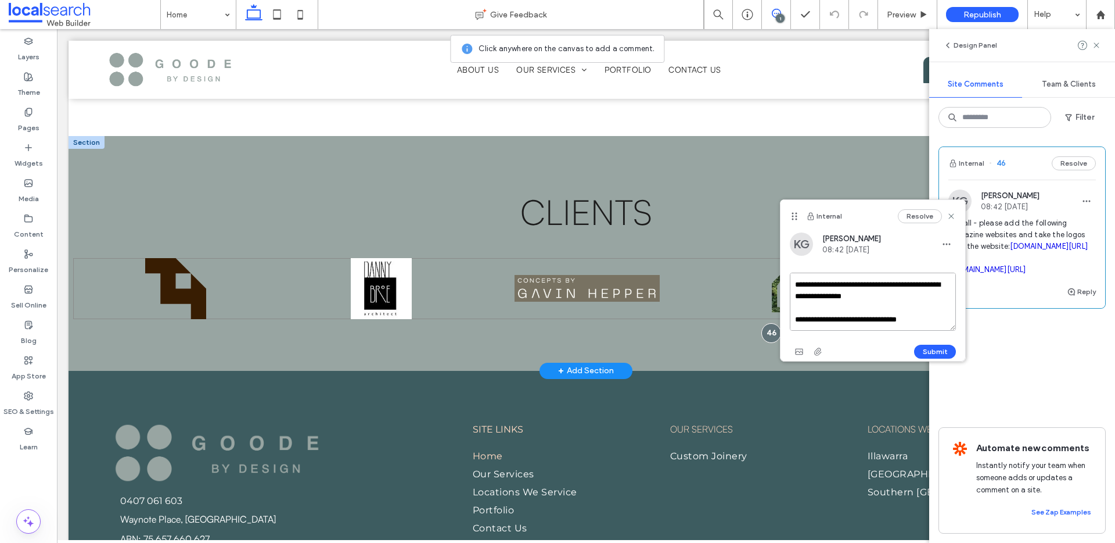
scroll to position [132, 0]
paste textarea "**********"
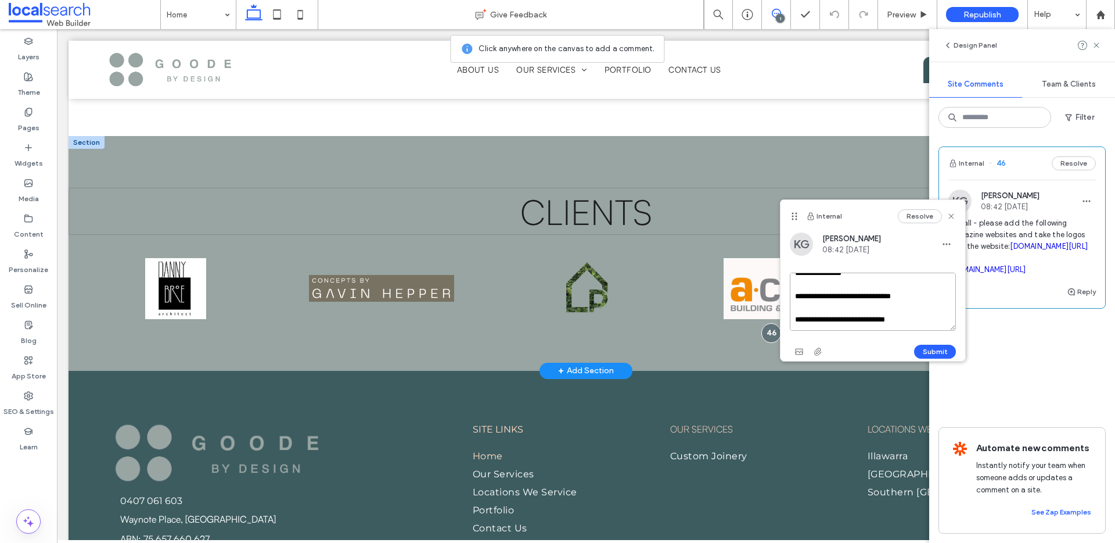
paste textarea "**********"
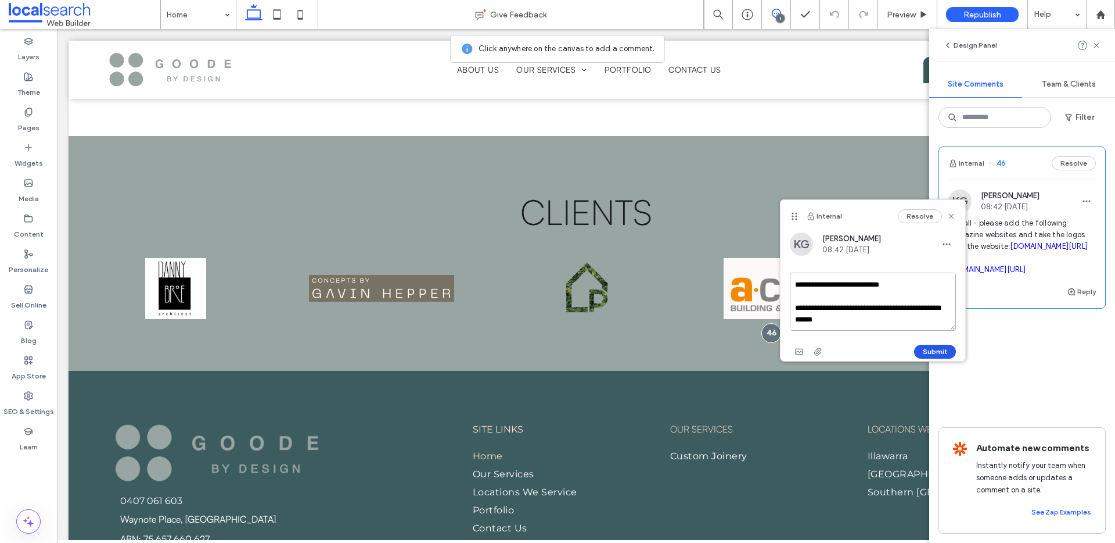
type textarea "**********"
click at [935, 354] on button "Submit" at bounding box center [935, 351] width 42 height 14
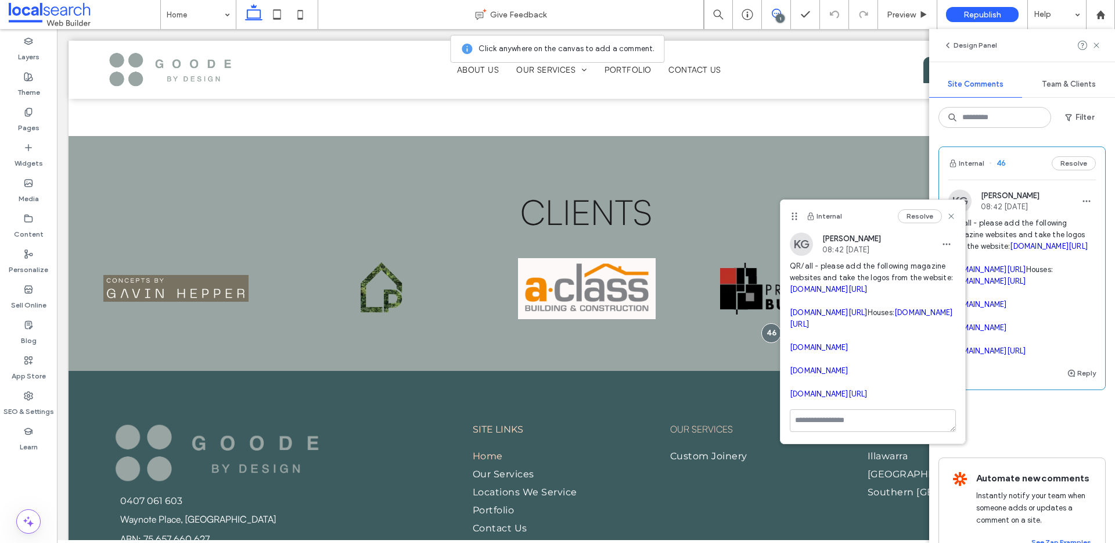
scroll to position [0, 0]
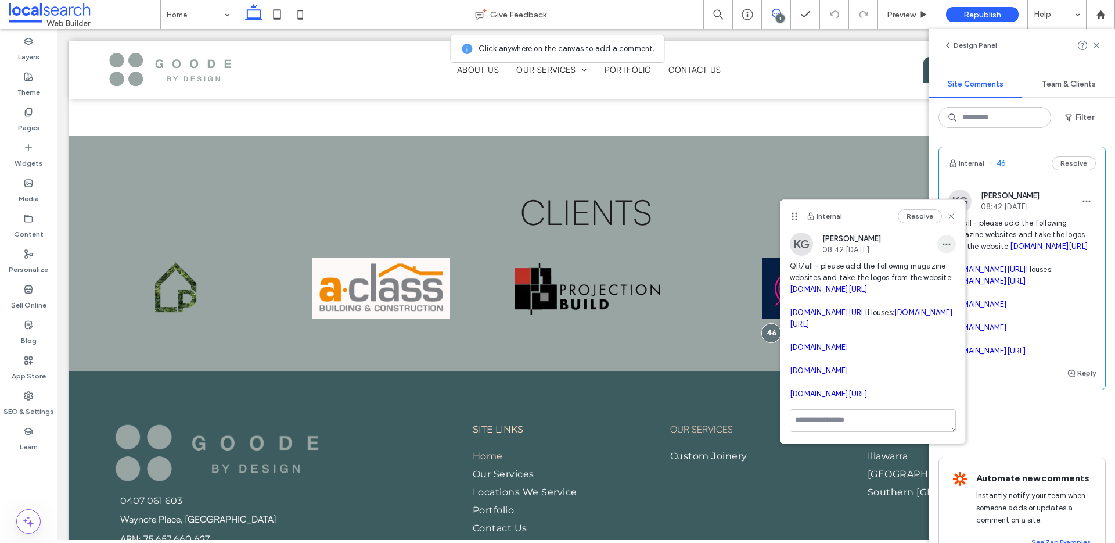
click at [942, 242] on icon "button" at bounding box center [946, 243] width 9 height 9
click at [947, 272] on span "Edit" at bounding box center [946, 274] width 15 height 12
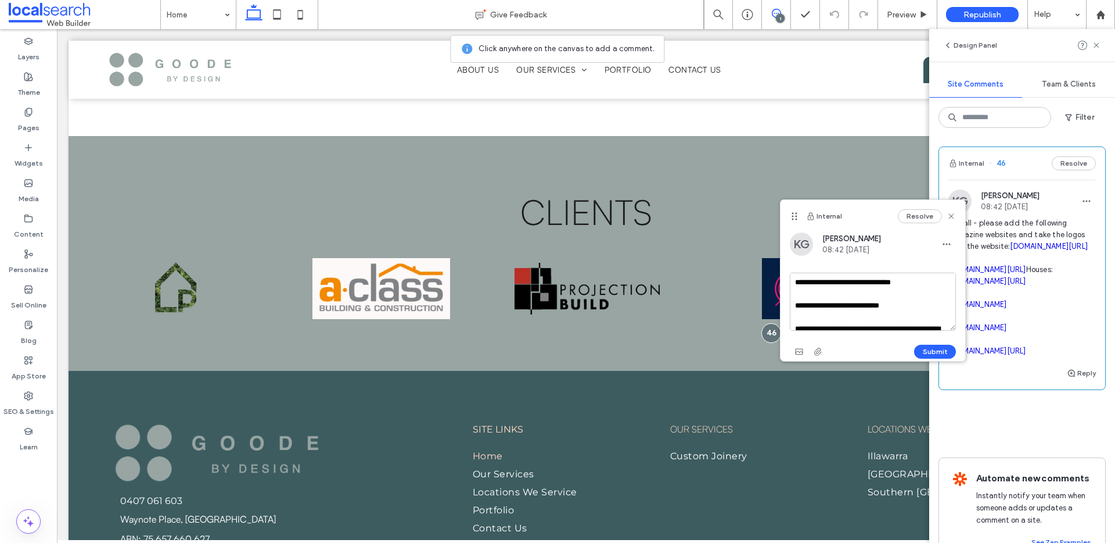
scroll to position [173, 0]
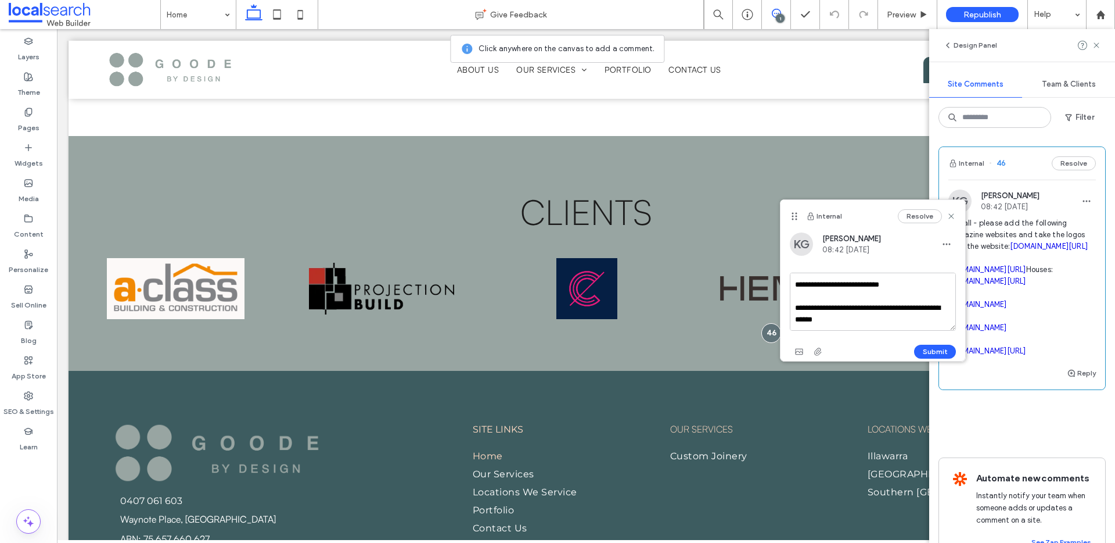
click at [795, 306] on textarea "**********" at bounding box center [873, 301] width 166 height 58
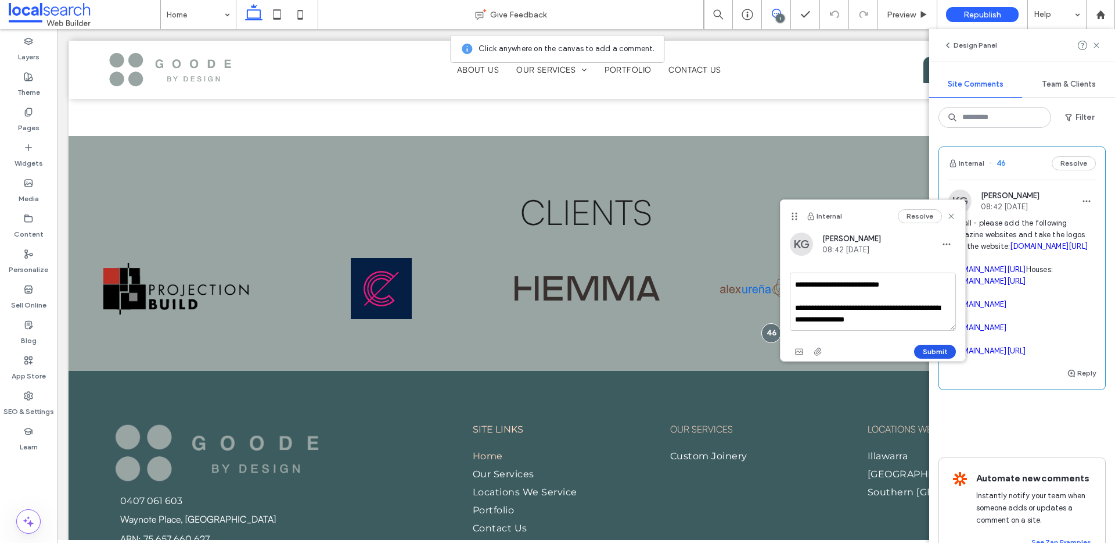
type textarea "**********"
click at [940, 351] on button "Submit" at bounding box center [935, 351] width 42 height 14
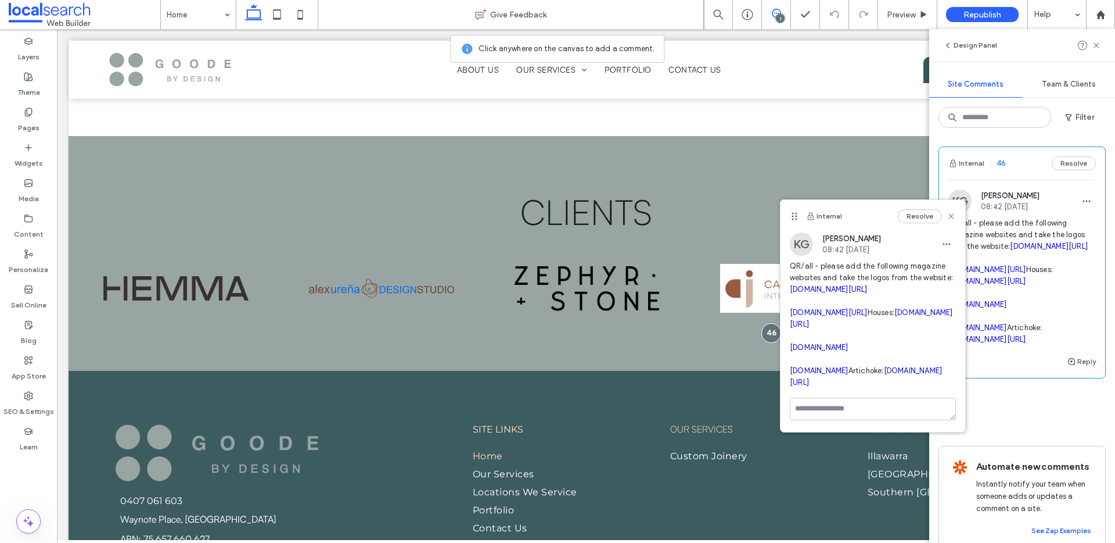
scroll to position [0, 0]
